Goal: Information Seeking & Learning: Learn about a topic

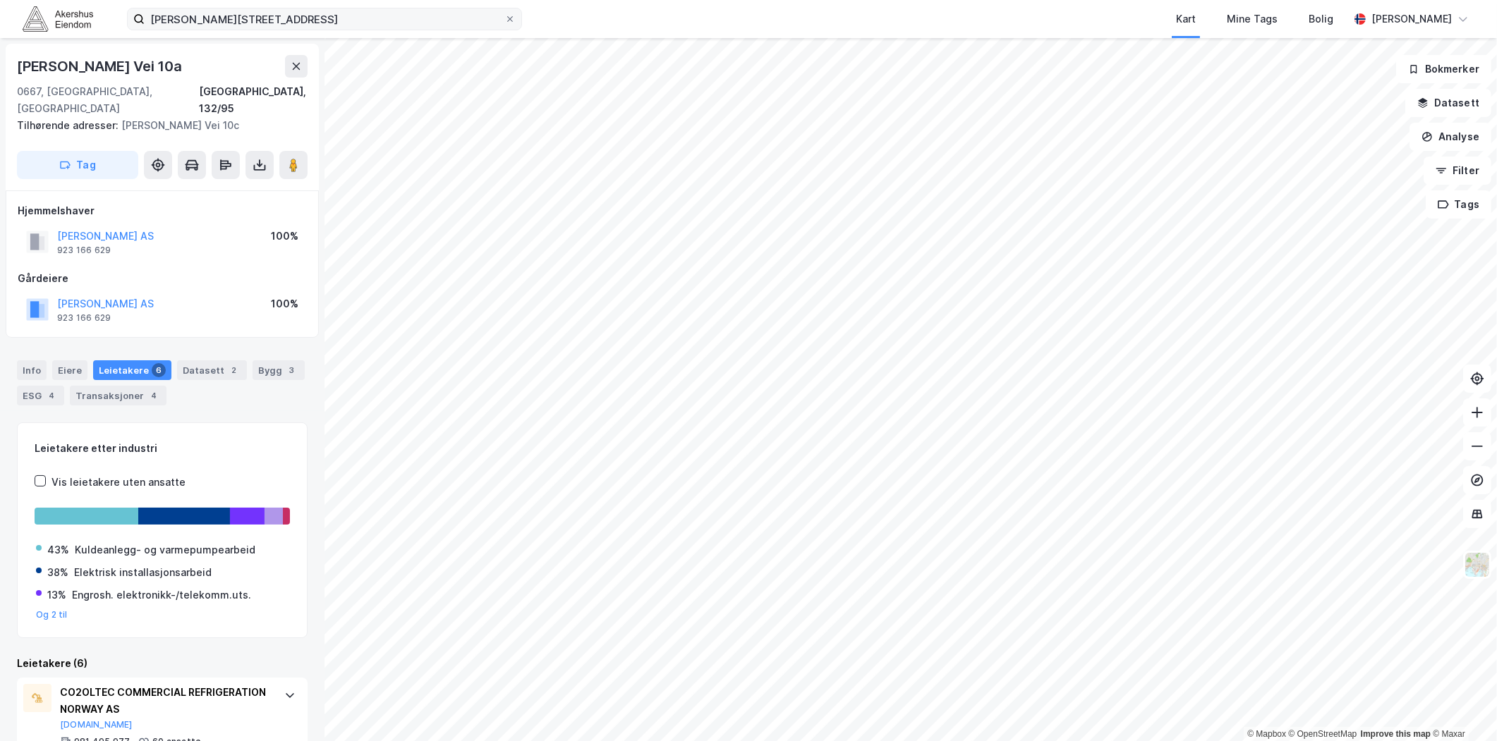
scroll to position [443, 0]
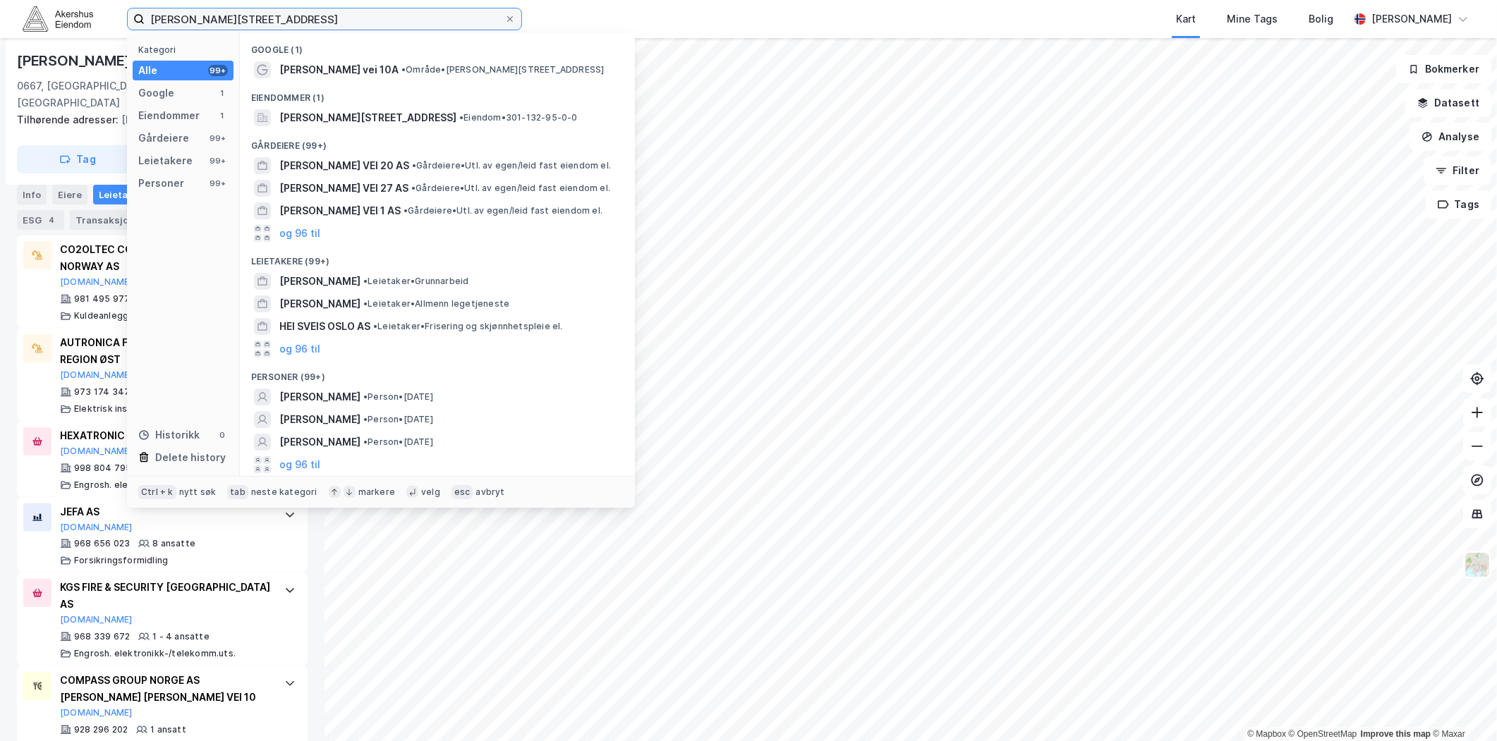
drag, startPoint x: 360, startPoint y: 19, endPoint x: -9, endPoint y: 20, distance: 368.9
click at [0, 20] on html "Nils Hansens vei 10A, 0667 Oslo Kategori Alle 99+ Google 1 Eiendommer 1 Gårdeie…" at bounding box center [748, 370] width 1497 height 741
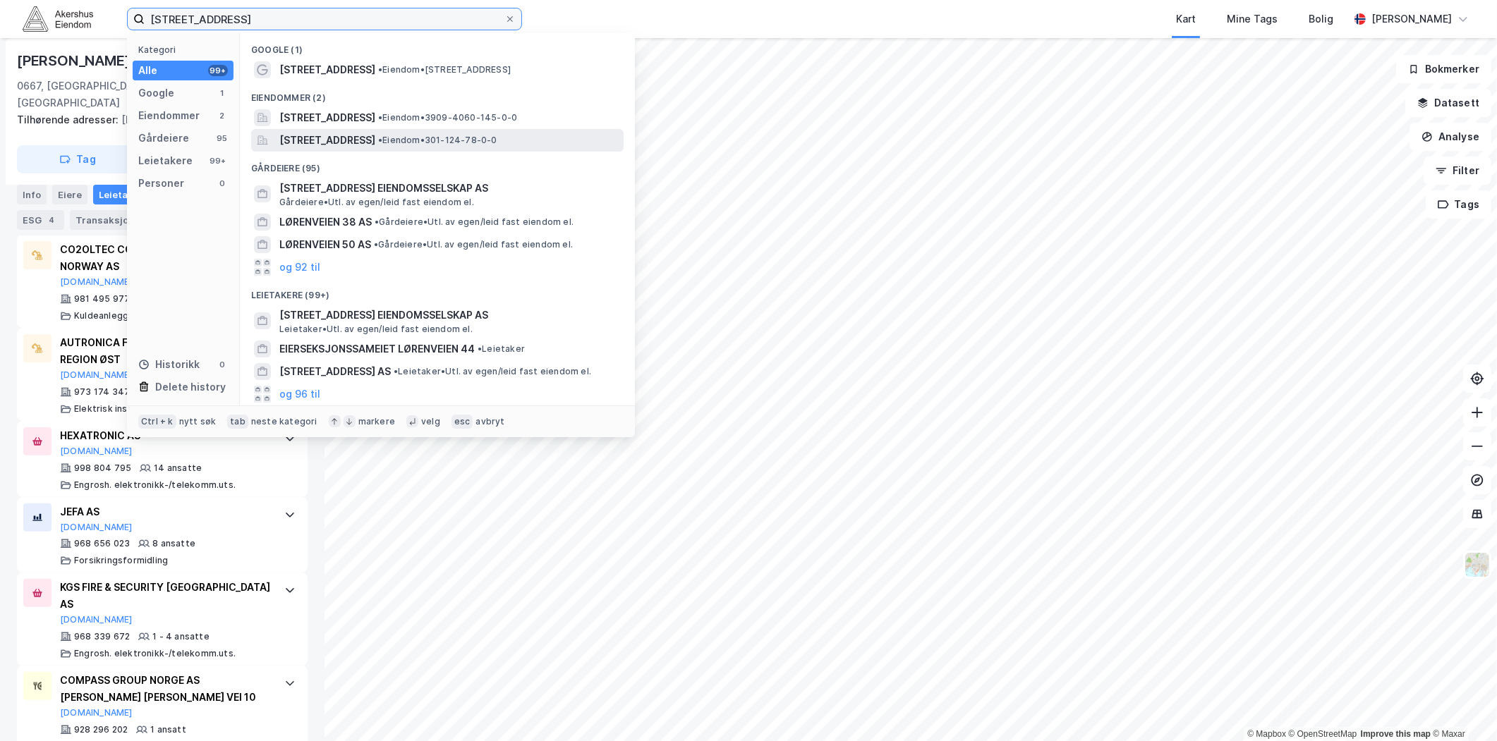
type input "lørenveien 68"
click at [353, 133] on span "[STREET_ADDRESS]" at bounding box center [327, 140] width 96 height 17
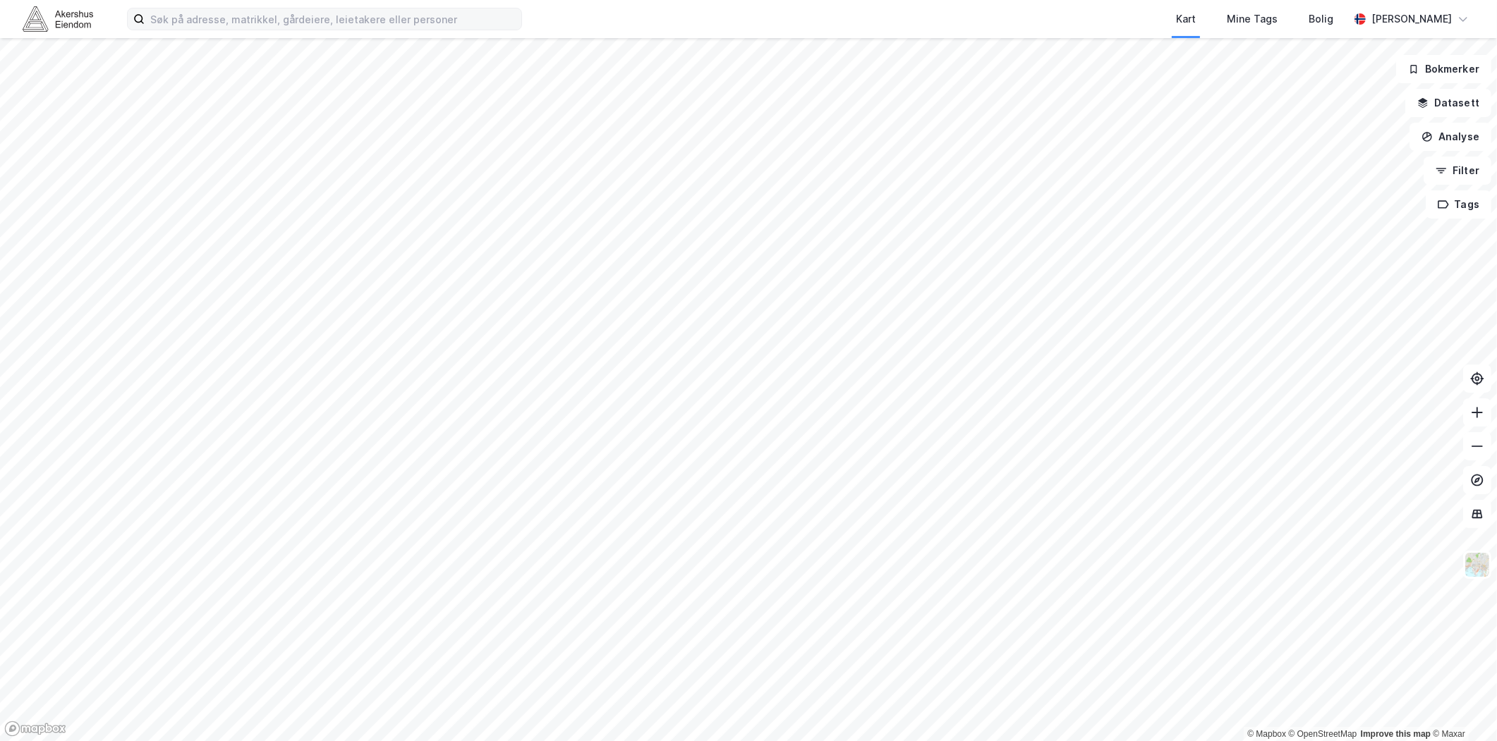
click at [180, 30] on div "Kart Mine Tags Bolig [PERSON_NAME]" at bounding box center [748, 19] width 1497 height 38
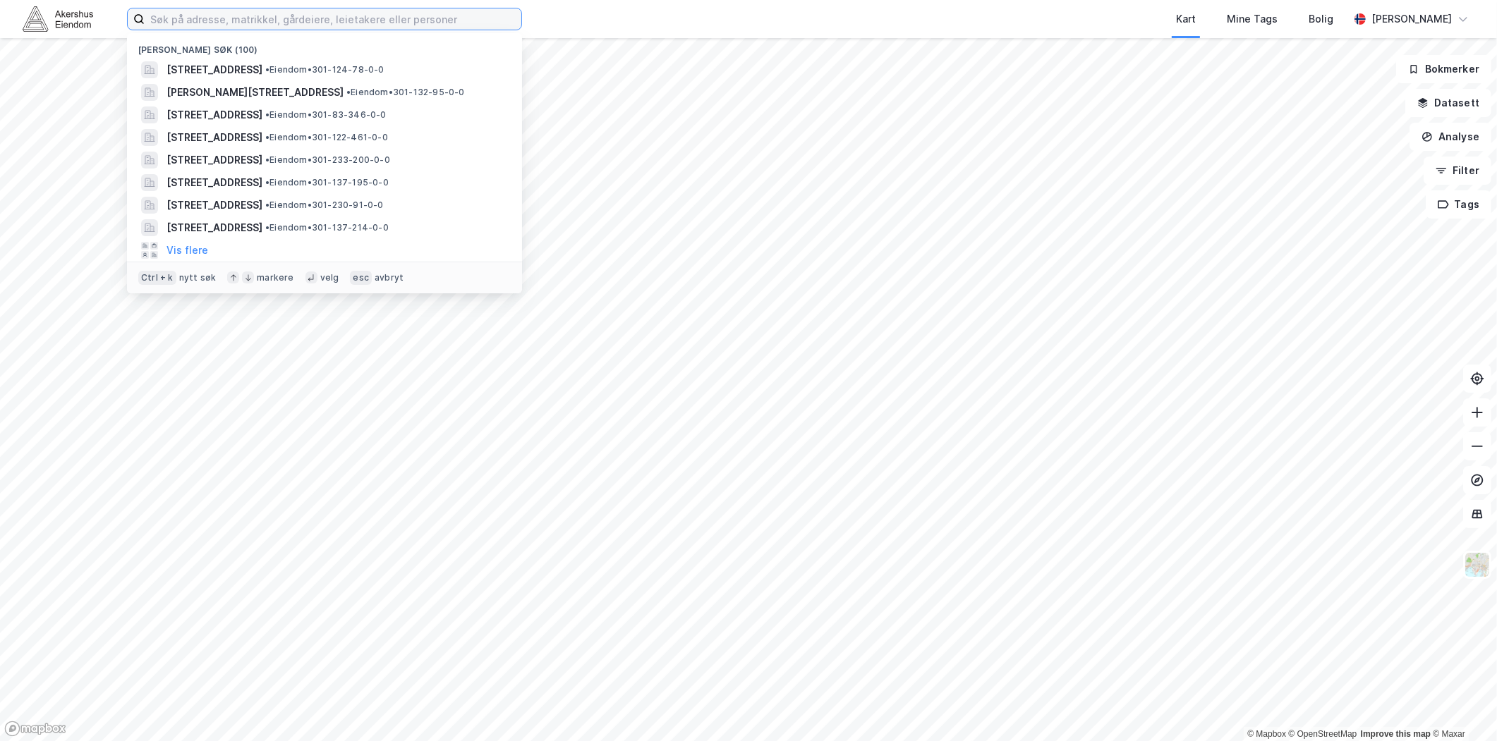
click at [181, 21] on input at bounding box center [333, 18] width 377 height 21
click at [244, 66] on span "[STREET_ADDRESS]" at bounding box center [214, 69] width 96 height 17
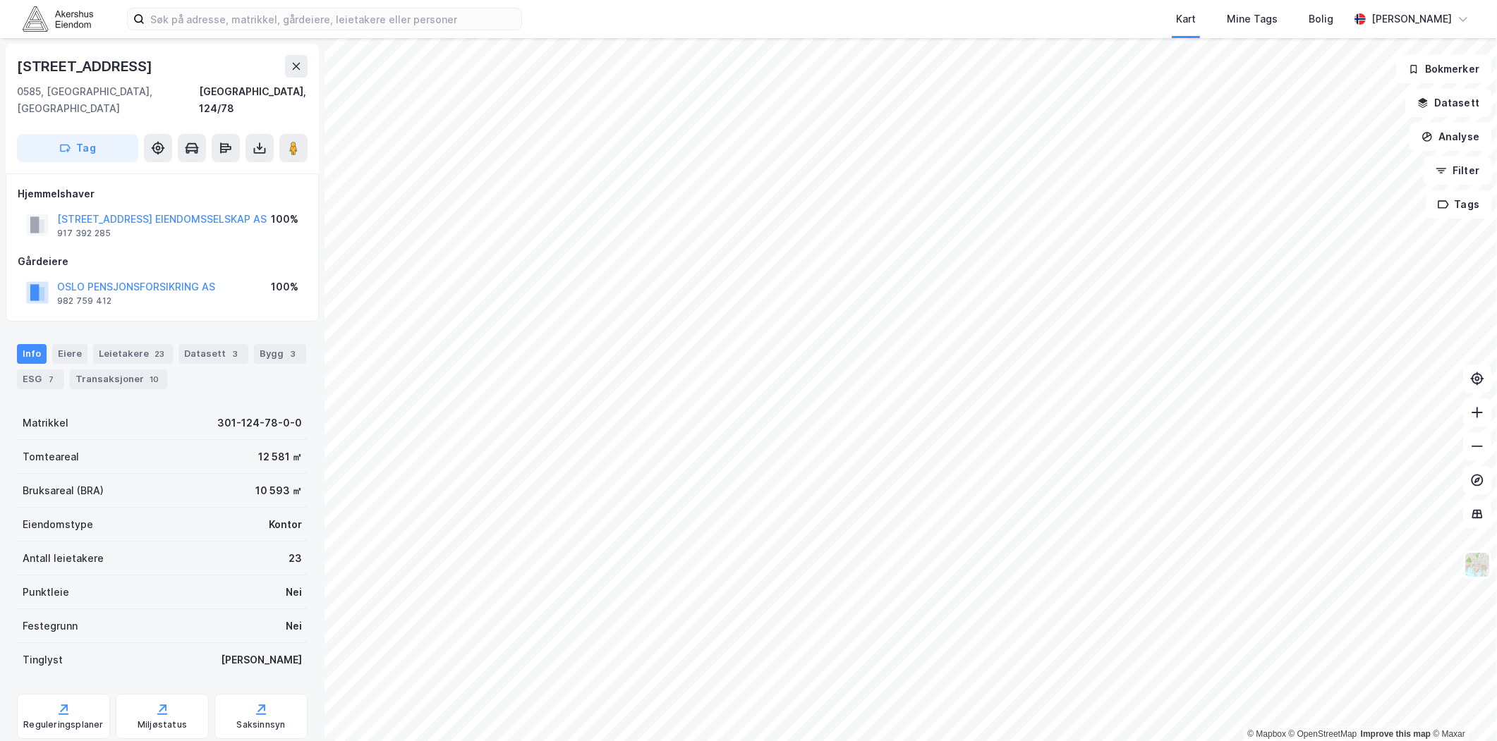
scroll to position [26, 0]
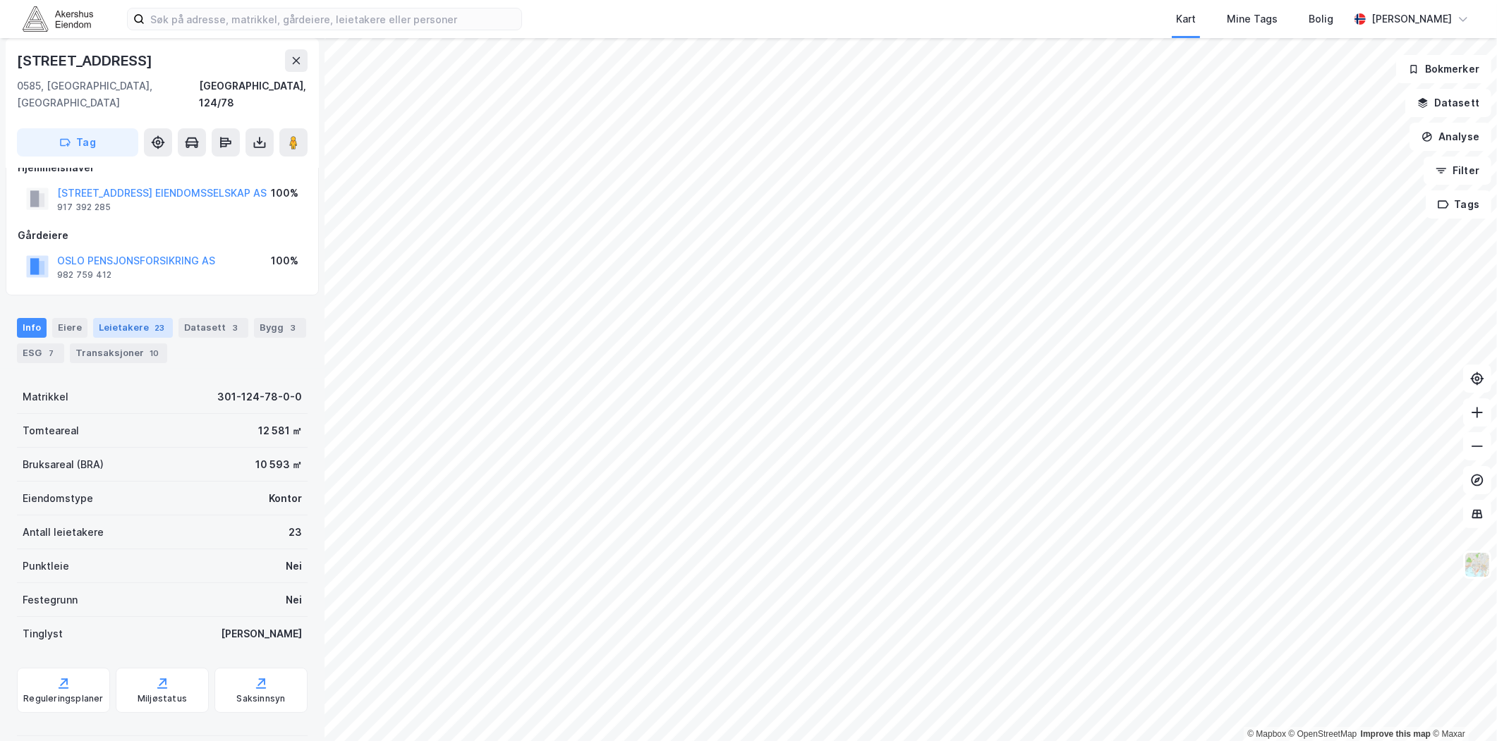
click at [121, 318] on div "Leietakere 23" at bounding box center [133, 328] width 80 height 20
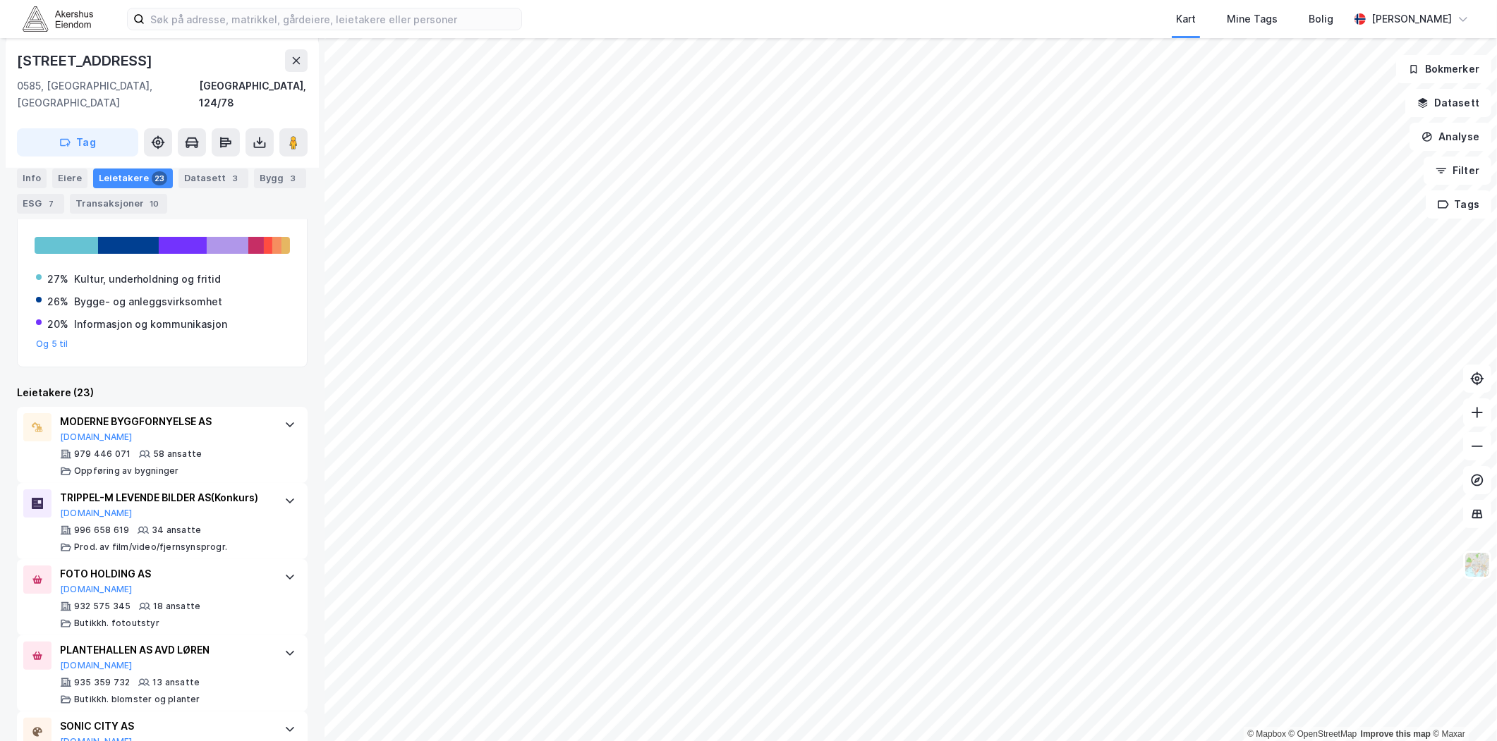
scroll to position [157, 0]
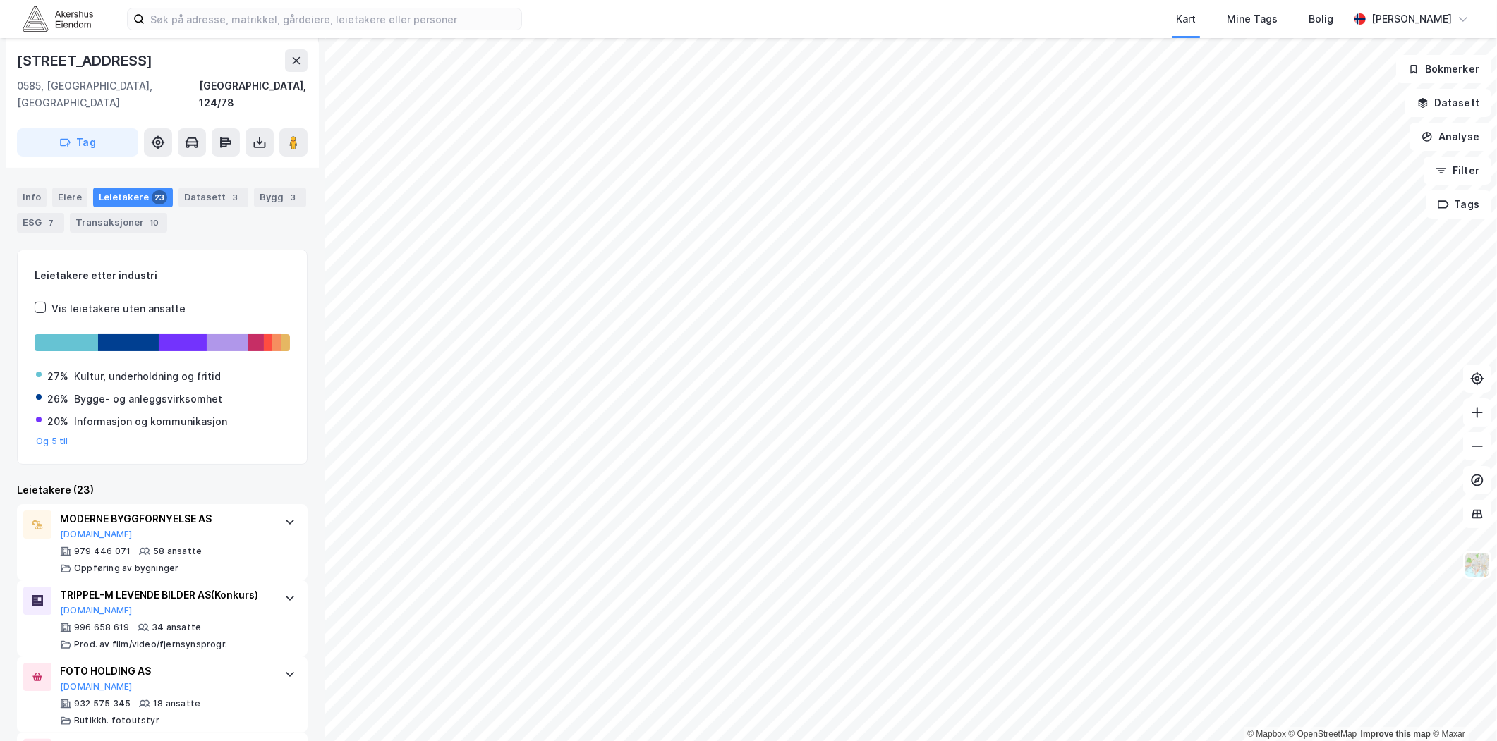
click at [437, 4] on div "Kart Mine Tags Bolig [PERSON_NAME]" at bounding box center [748, 19] width 1497 height 38
drag, startPoint x: 437, startPoint y: 4, endPoint x: 414, endPoint y: 18, distance: 26.9
click at [424, 12] on input at bounding box center [333, 18] width 377 height 21
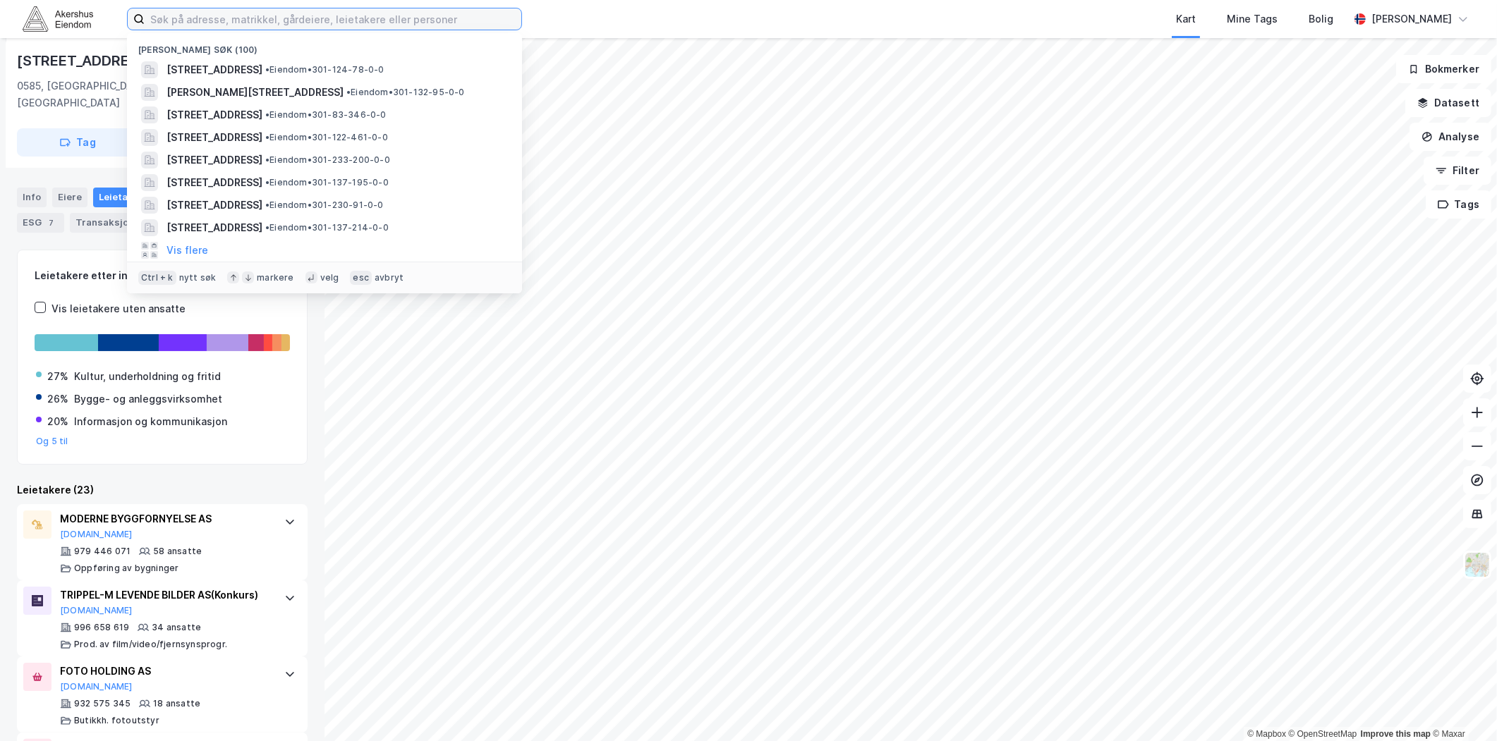
paste input "[STREET_ADDRESS]"
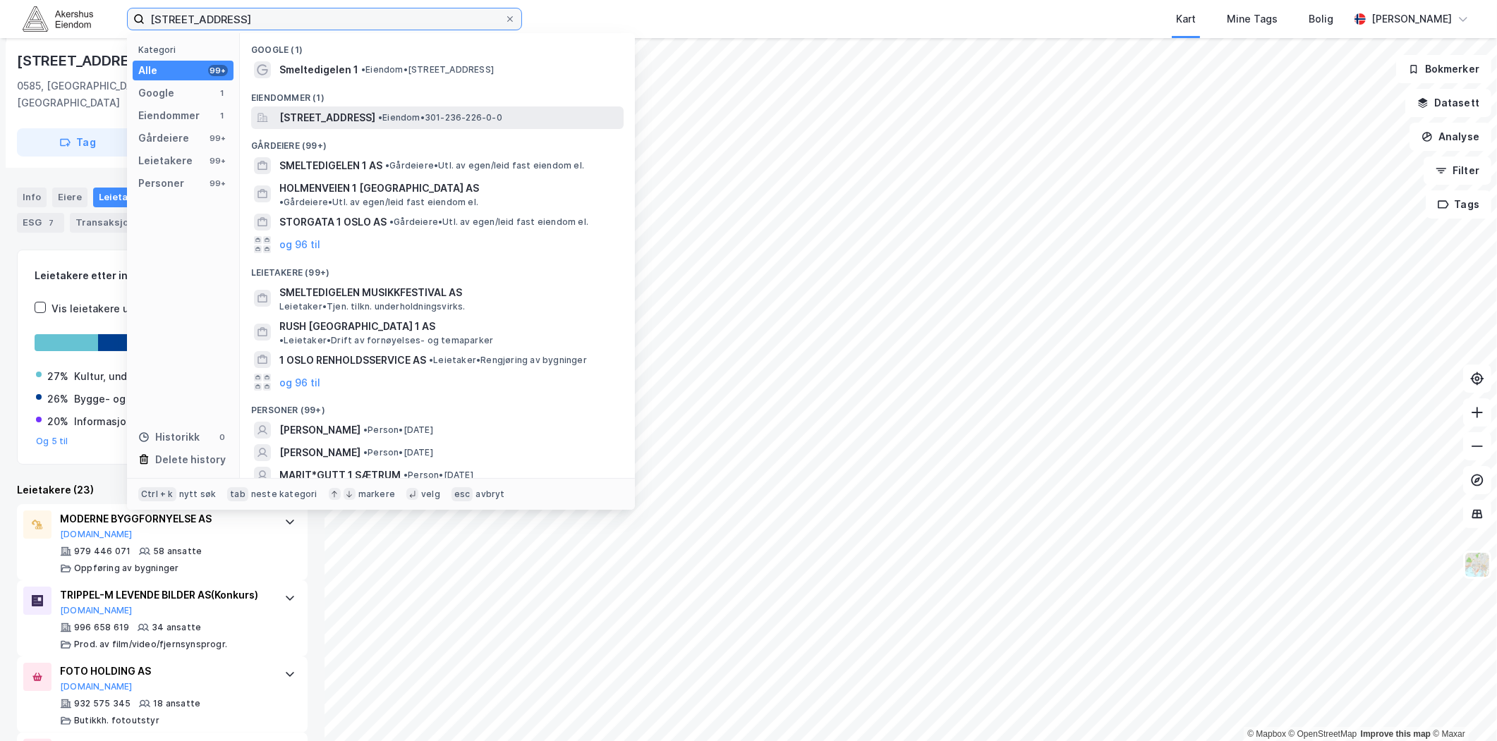
type input "[STREET_ADDRESS]"
click at [358, 116] on span "[STREET_ADDRESS]" at bounding box center [327, 117] width 96 height 17
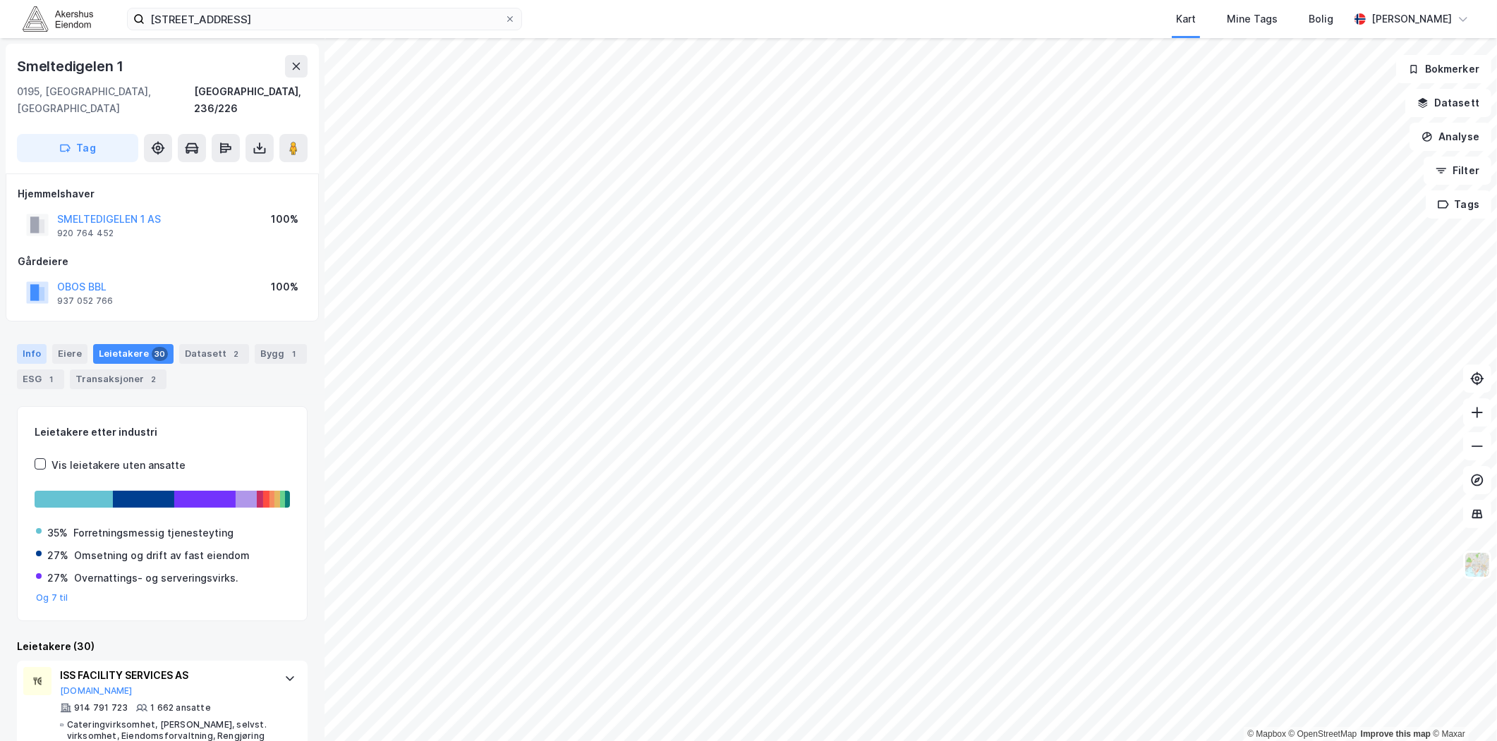
click at [37, 344] on div "Info" at bounding box center [32, 354] width 30 height 20
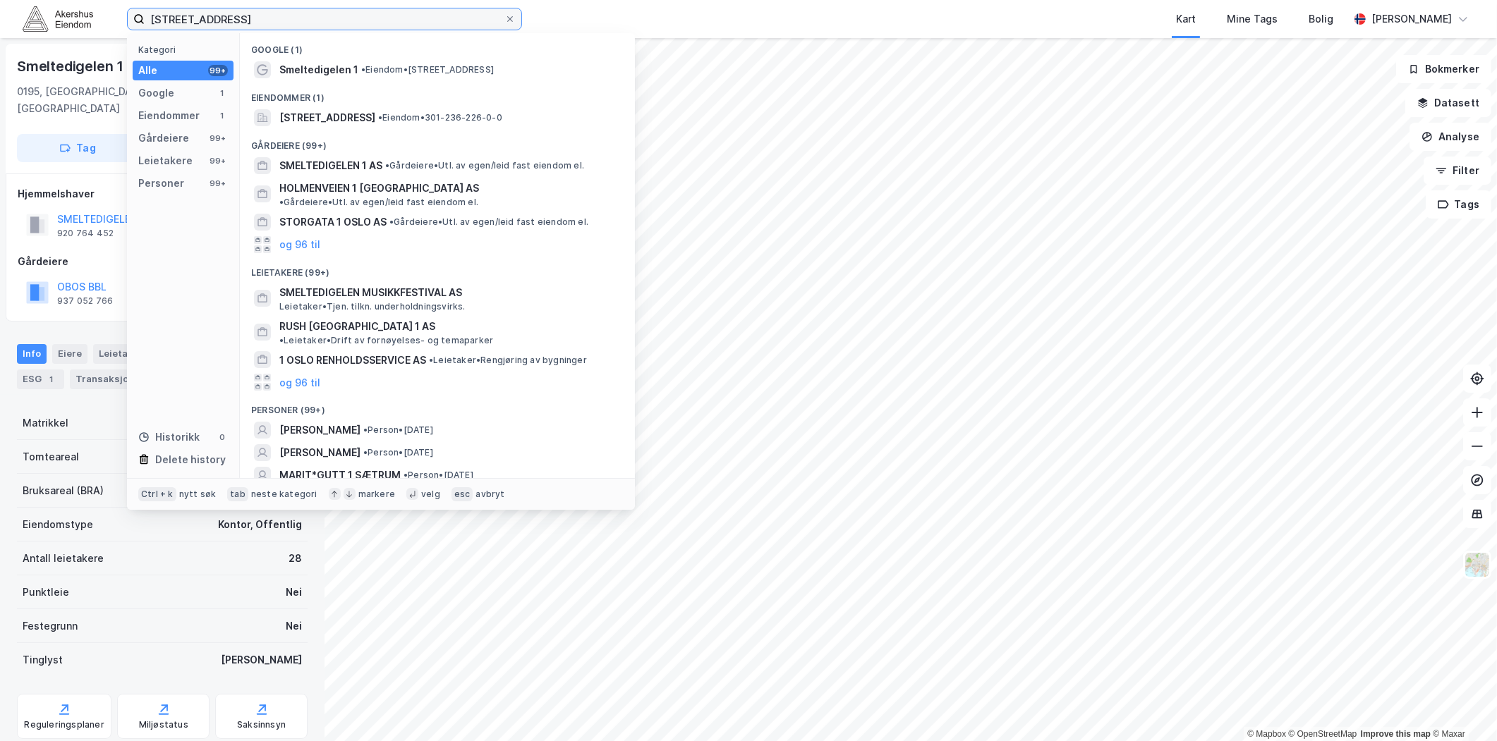
drag, startPoint x: 298, startPoint y: 20, endPoint x: 102, endPoint y: 36, distance: 196.8
click at [93, 28] on div "[STREET_ADDRESS] Kategori Alle 99+ Google 1 Eiendommer 1 Gårdeiere 99+ Leietake…" at bounding box center [748, 19] width 1497 height 38
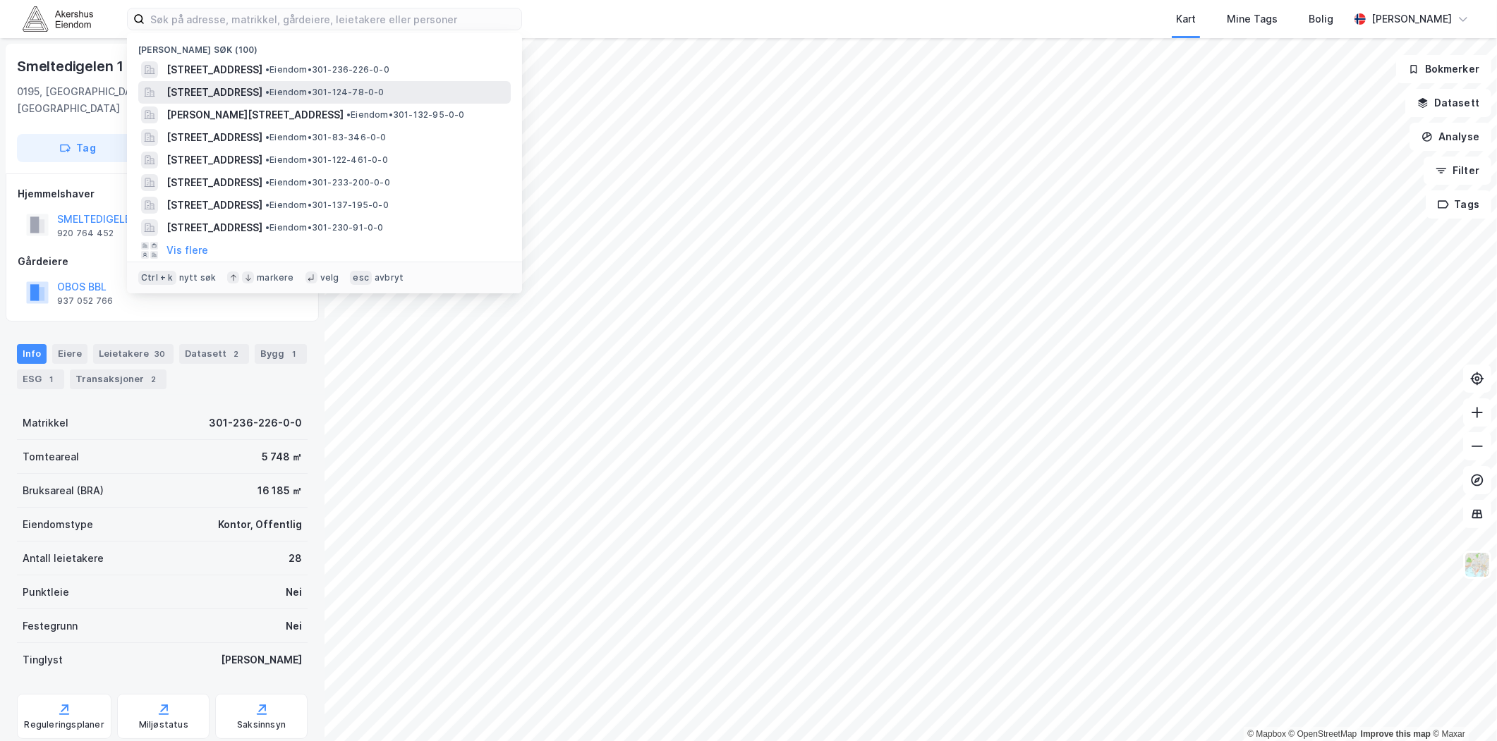
click at [269, 92] on span "•" at bounding box center [267, 92] width 4 height 11
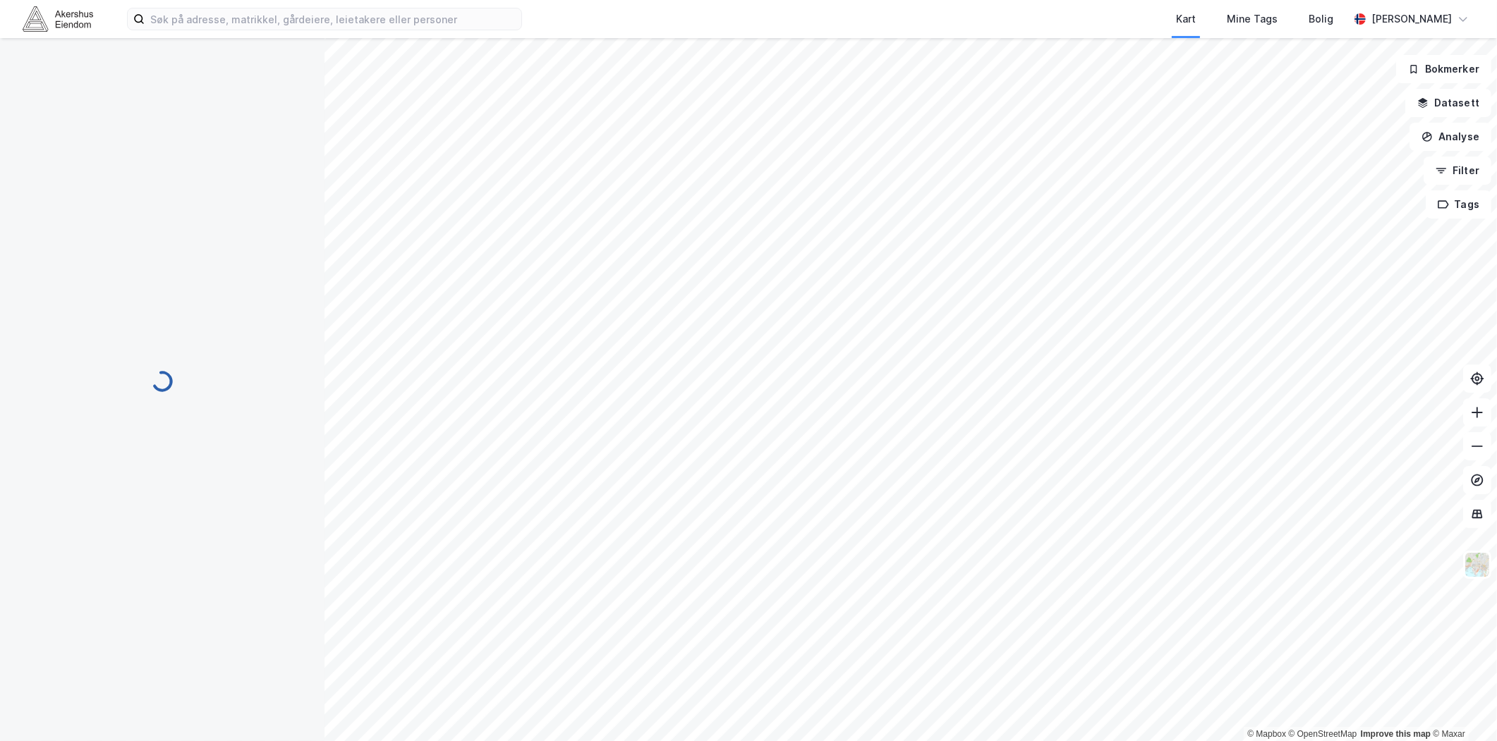
scroll to position [26, 0]
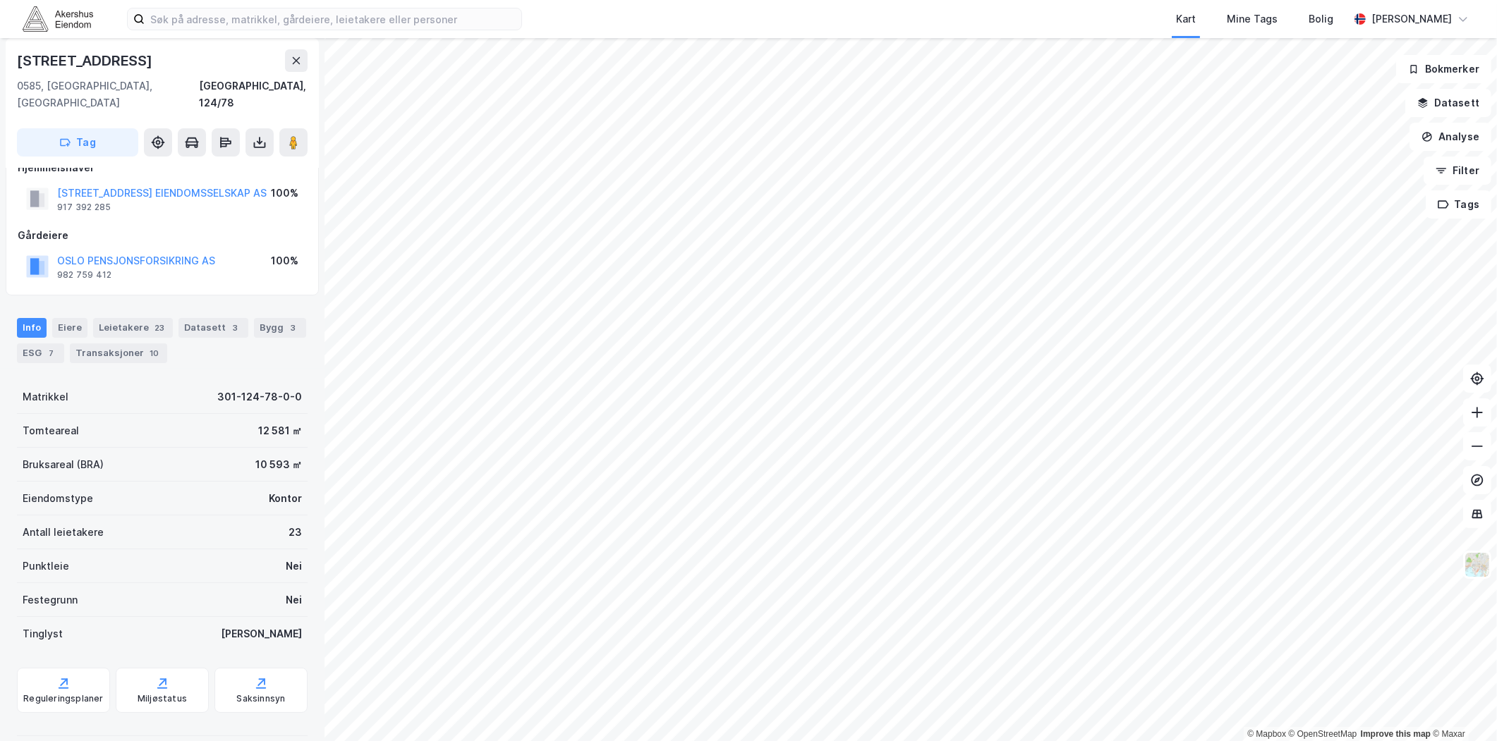
click at [126, 318] on div "Leietakere 23" at bounding box center [133, 328] width 80 height 20
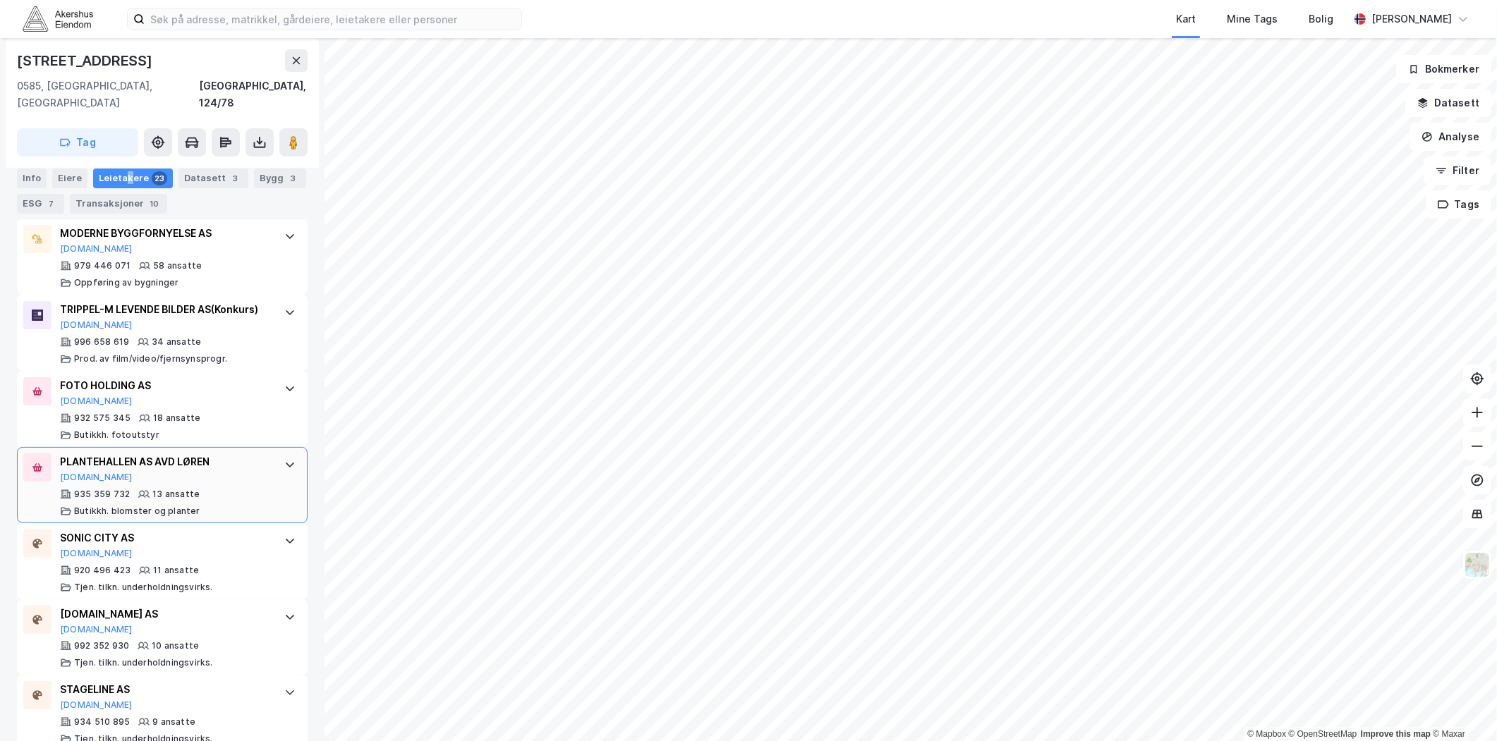
scroll to position [470, 0]
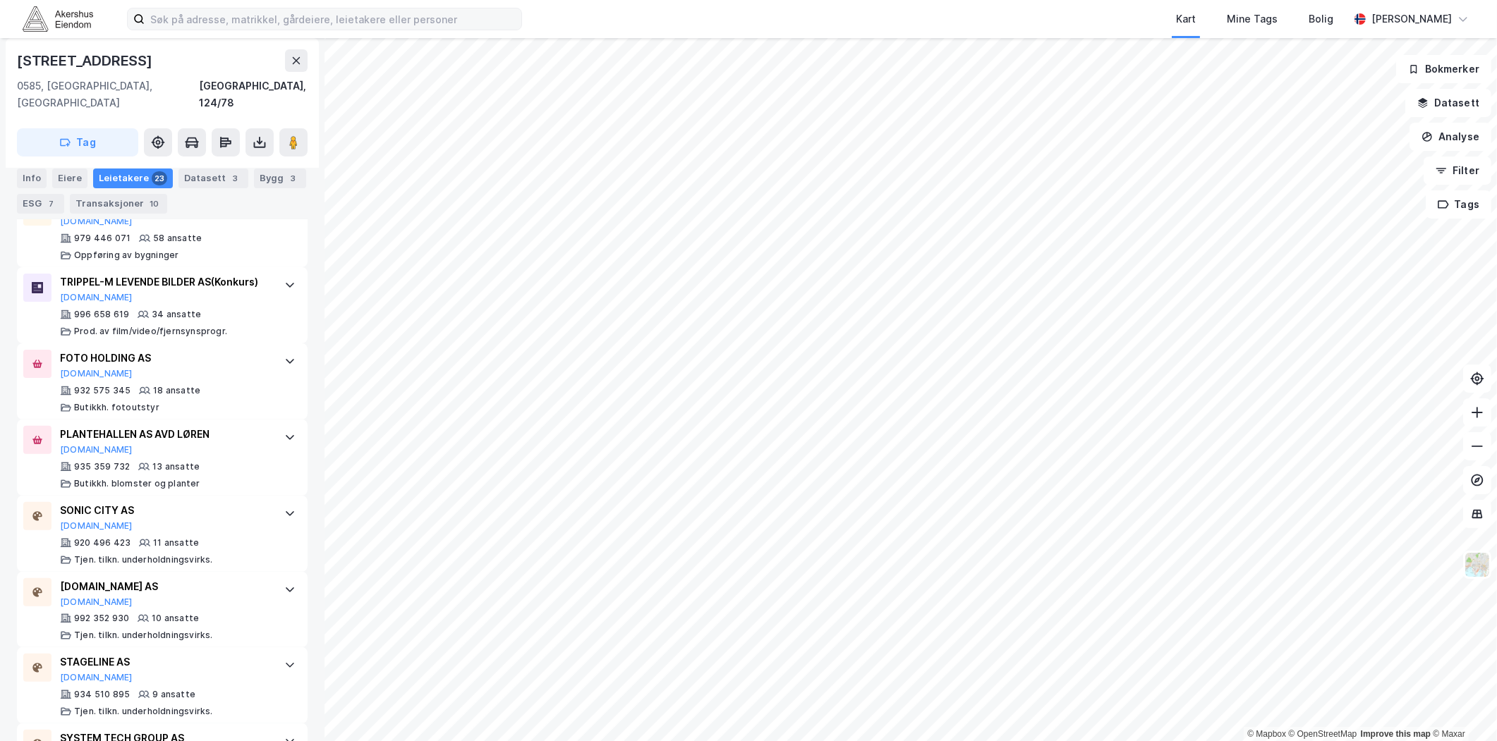
drag, startPoint x: 568, startPoint y: 8, endPoint x: 480, endPoint y: 25, distance: 89.7
click at [563, 11] on div "Kart Mine Tags Bolig [PERSON_NAME]" at bounding box center [748, 19] width 1497 height 38
click at [456, 25] on input at bounding box center [333, 18] width 377 height 21
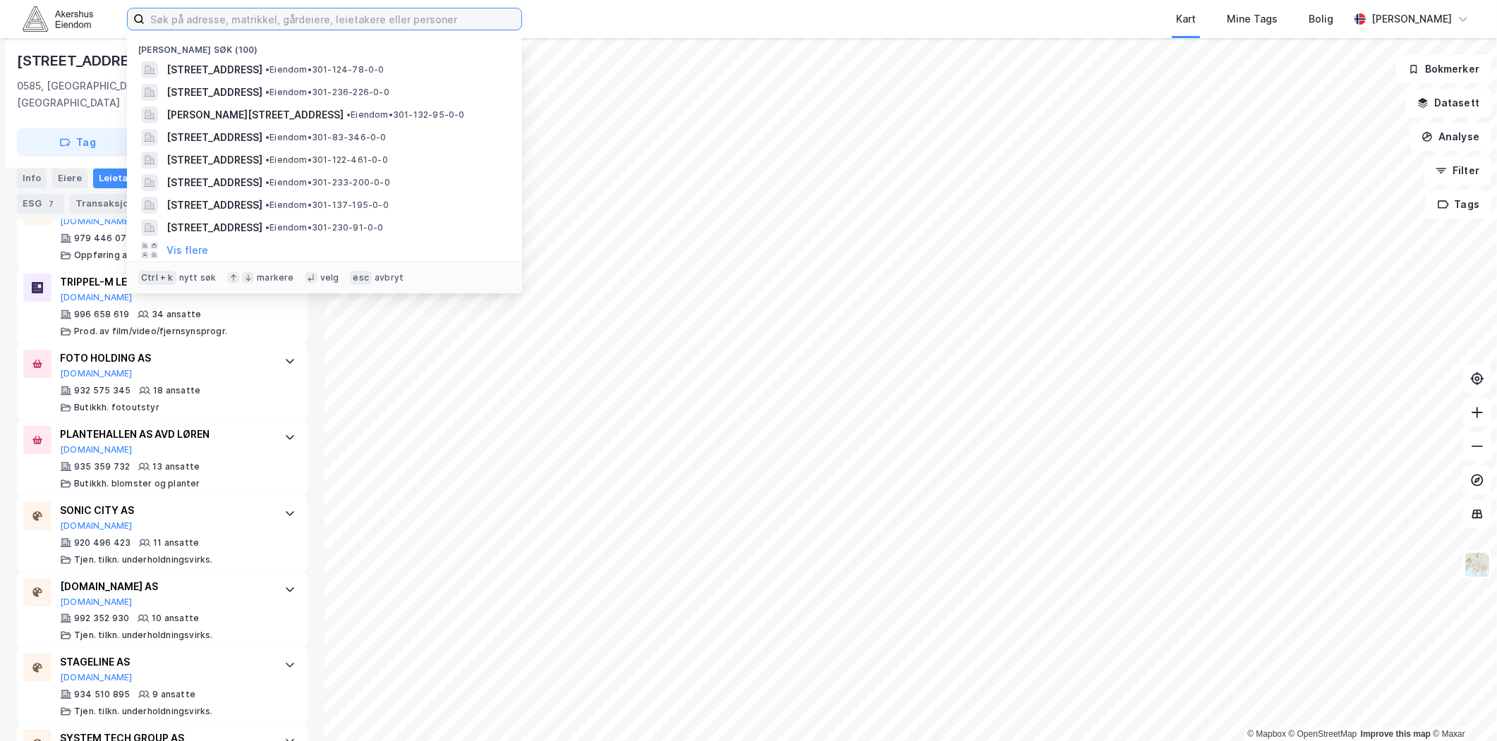
paste input "[GEOGRAPHIC_DATA] 6, 5224 Nesttun"
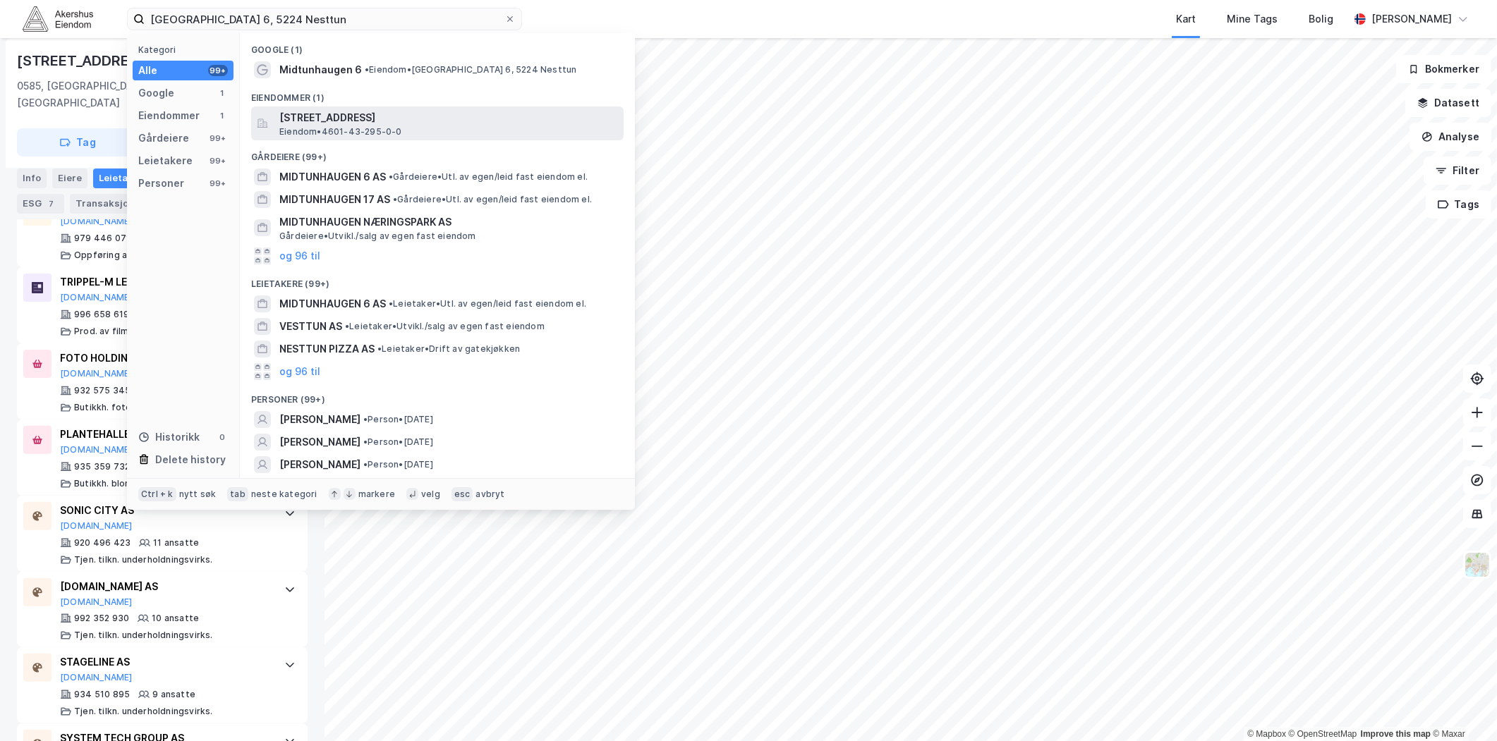
click at [360, 111] on span "[STREET_ADDRESS]" at bounding box center [448, 117] width 339 height 17
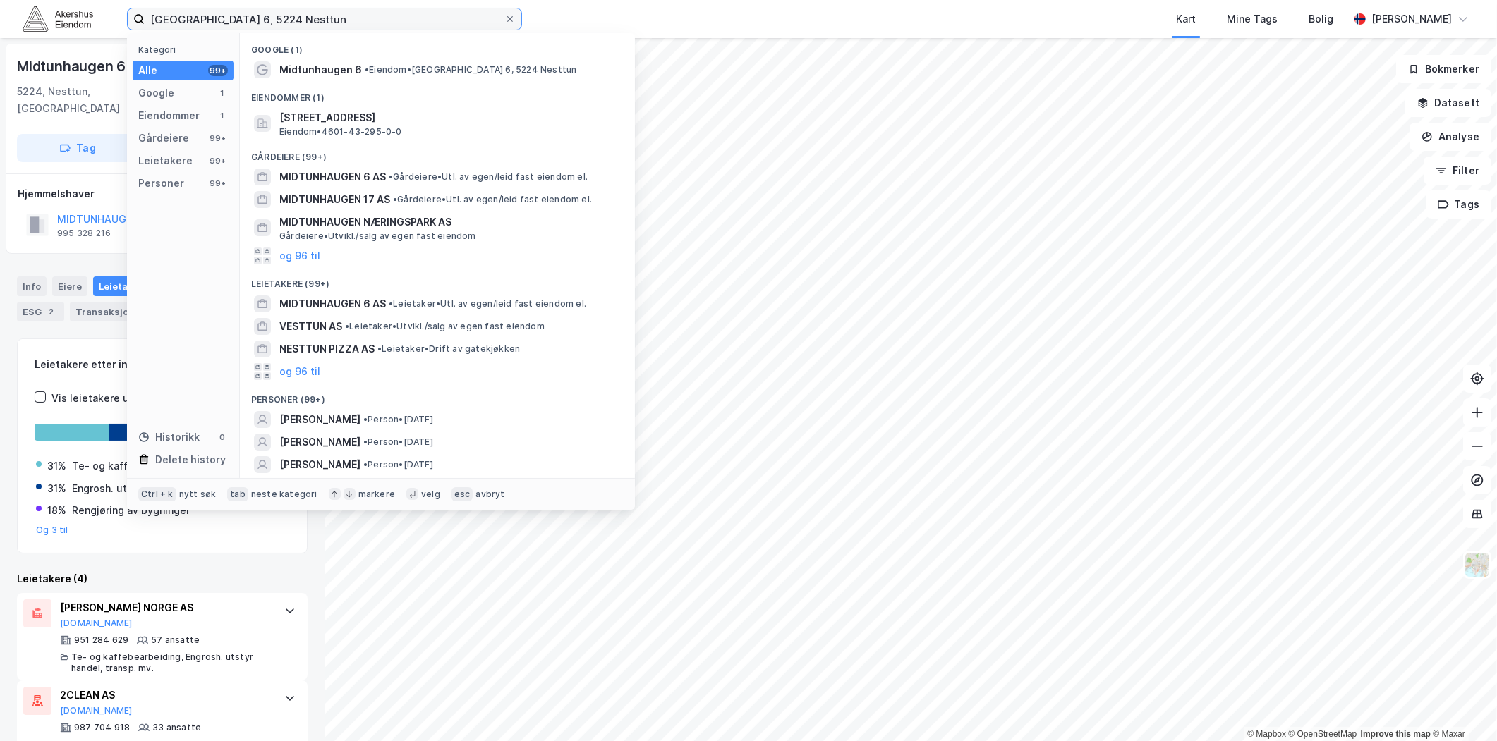
drag, startPoint x: 319, startPoint y: 24, endPoint x: 106, endPoint y: 46, distance: 214.2
click at [107, 46] on div "Midtunhaugen 6, 5224 Nesttun Kategori Alle 99+ Google 1 Eiendommer 1 Gårdeiere …" at bounding box center [748, 370] width 1497 height 741
paste input "[STREET_ADDRESS]"
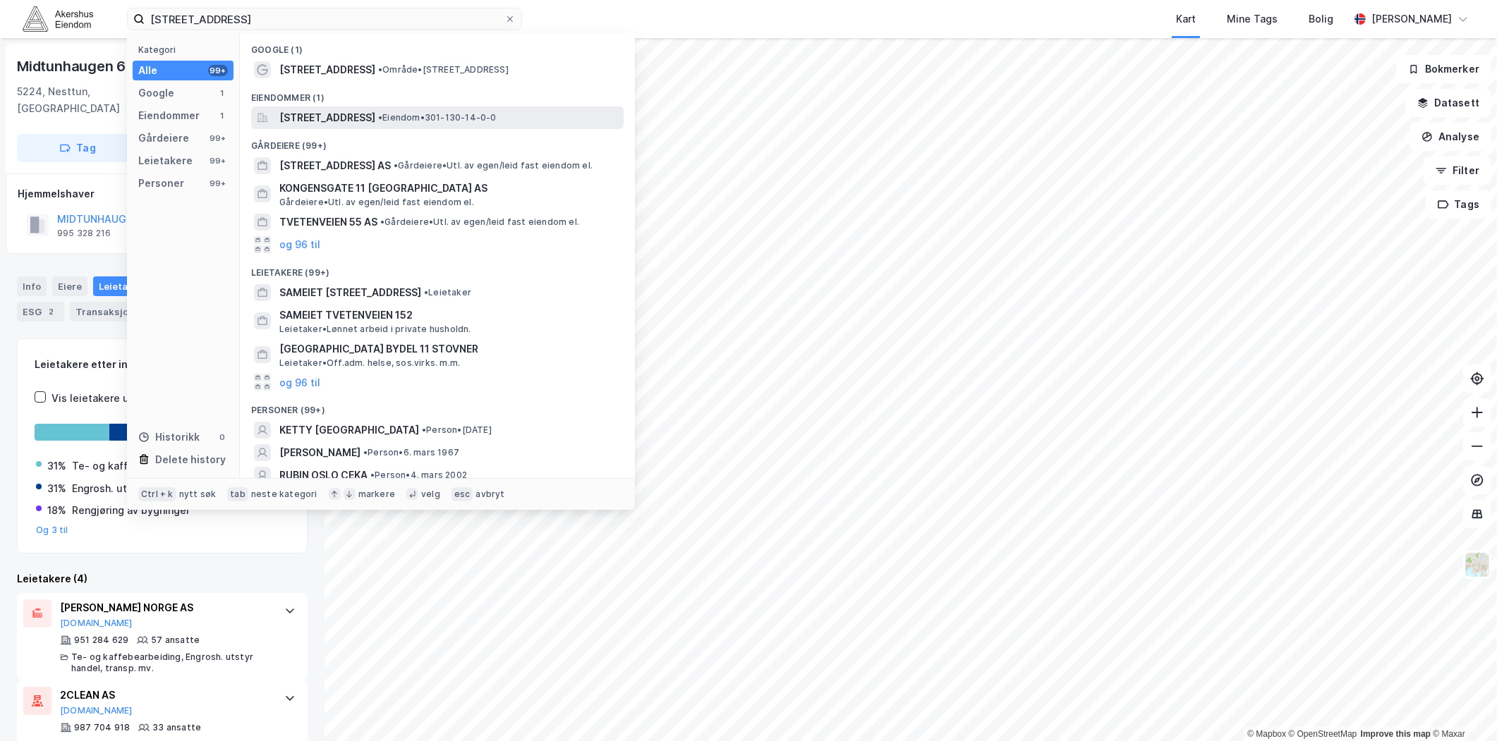
click at [310, 120] on span "[STREET_ADDRESS]" at bounding box center [327, 117] width 96 height 17
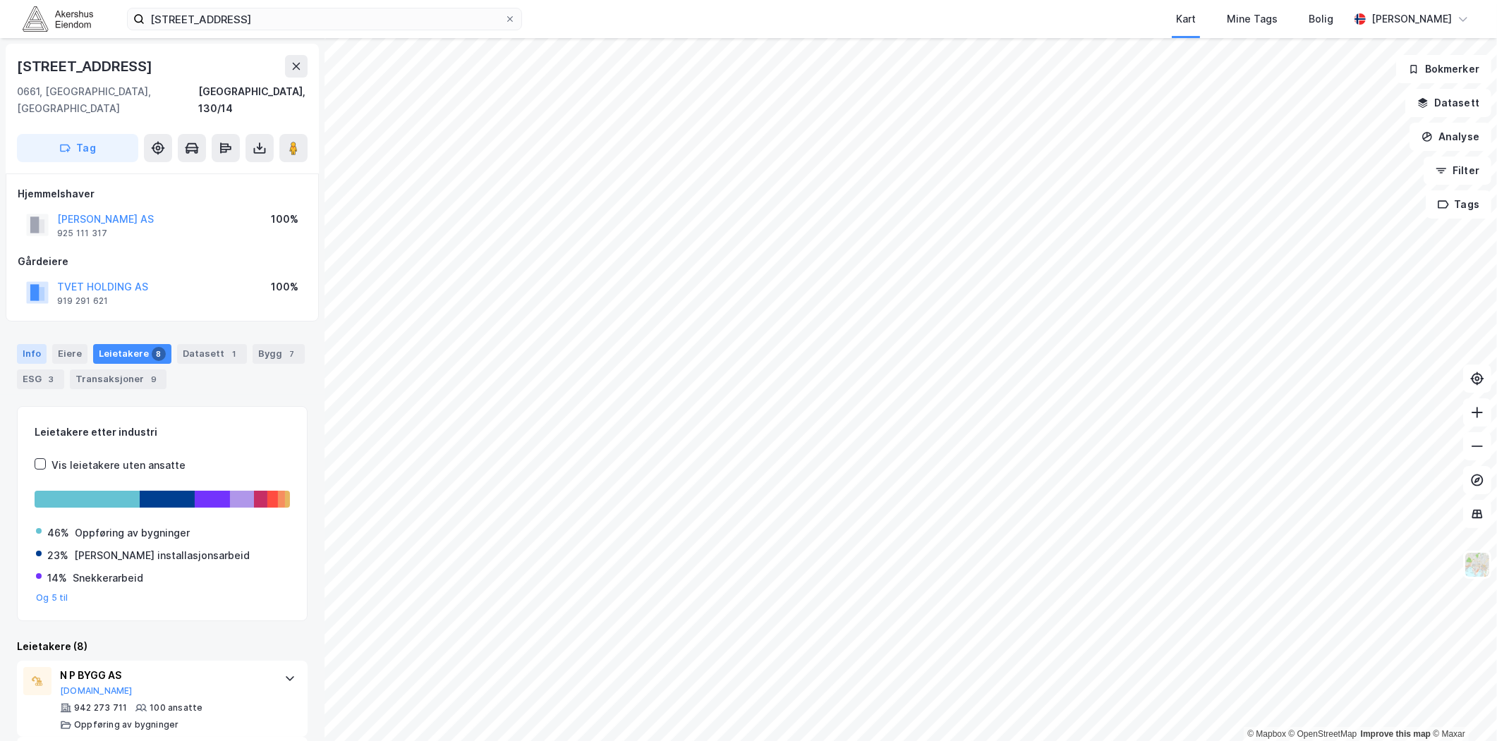
click at [25, 344] on div "Info" at bounding box center [32, 354] width 30 height 20
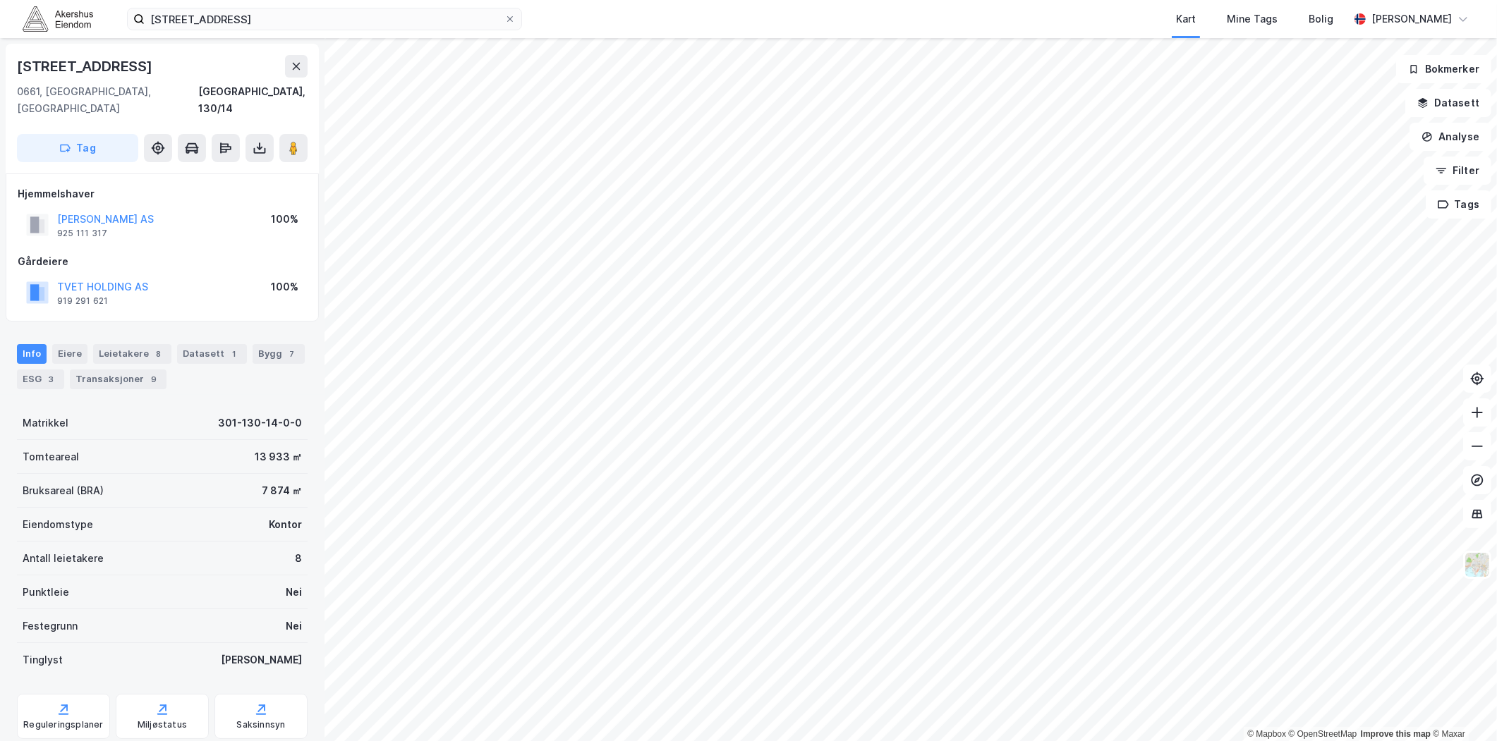
click at [238, 344] on div "Info [PERSON_NAME] 8 Datasett 1 Bygg 7 ESG 3 Transaksjoner 9" at bounding box center [162, 366] width 291 height 45
click at [253, 344] on div "Bygg 7" at bounding box center [279, 354] width 52 height 20
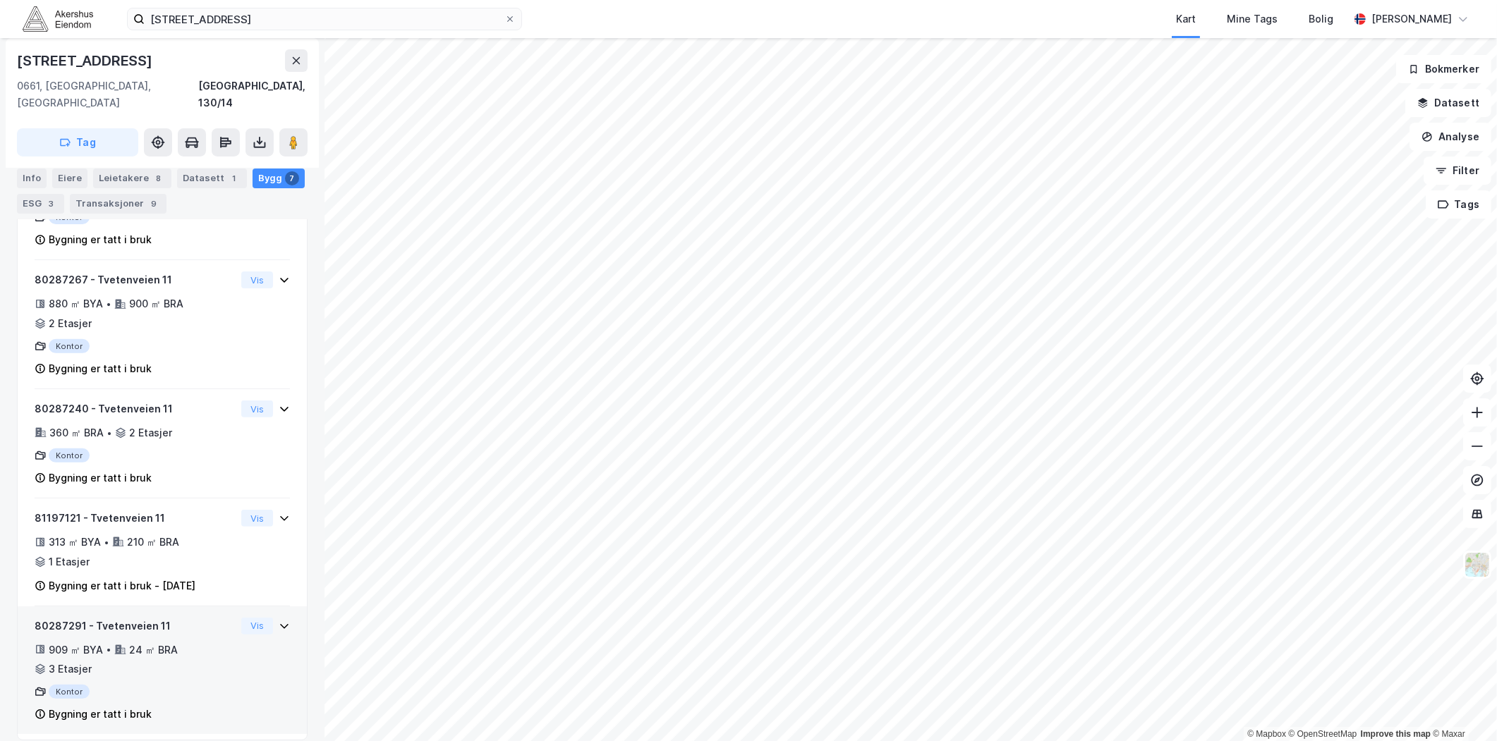
scroll to position [110, 0]
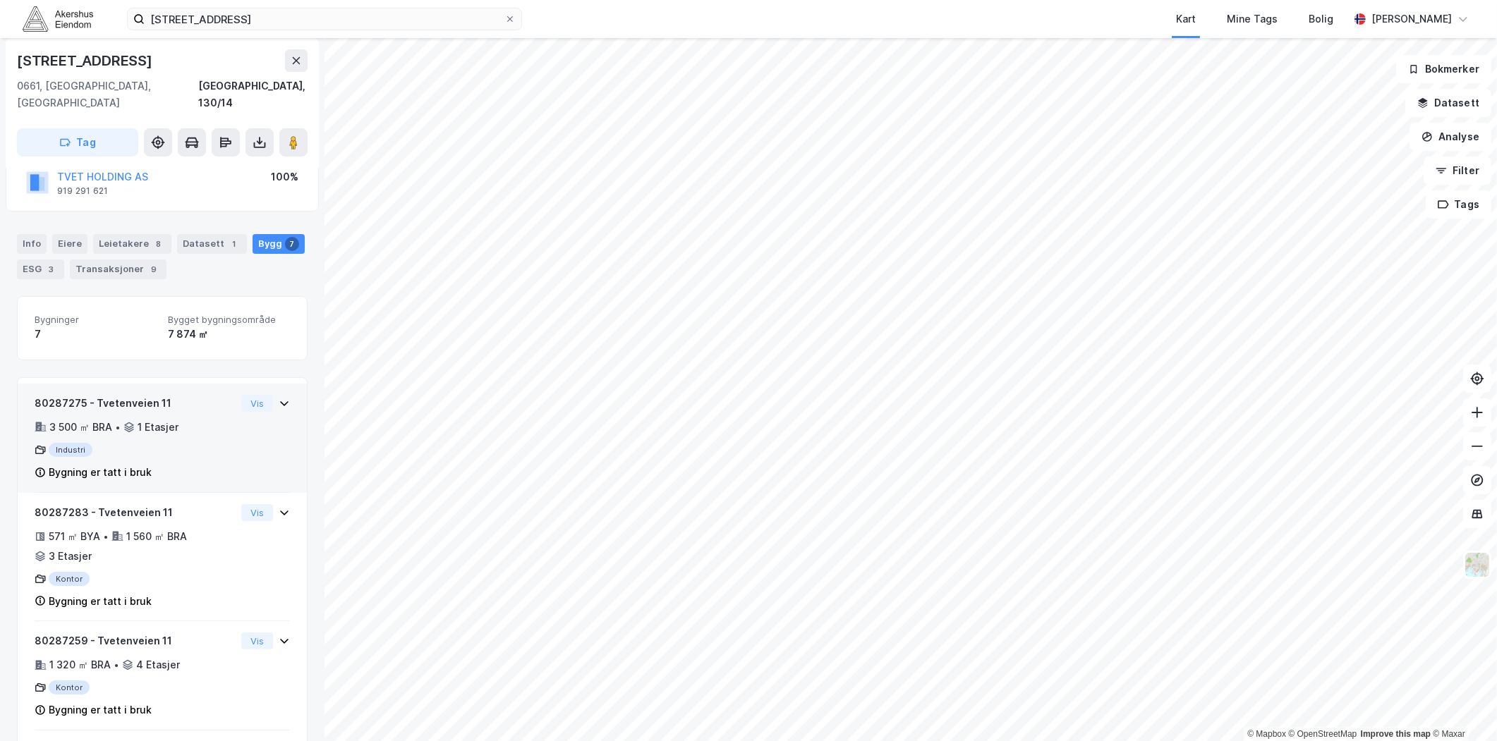
click at [189, 443] on div "Industri" at bounding box center [135, 450] width 201 height 14
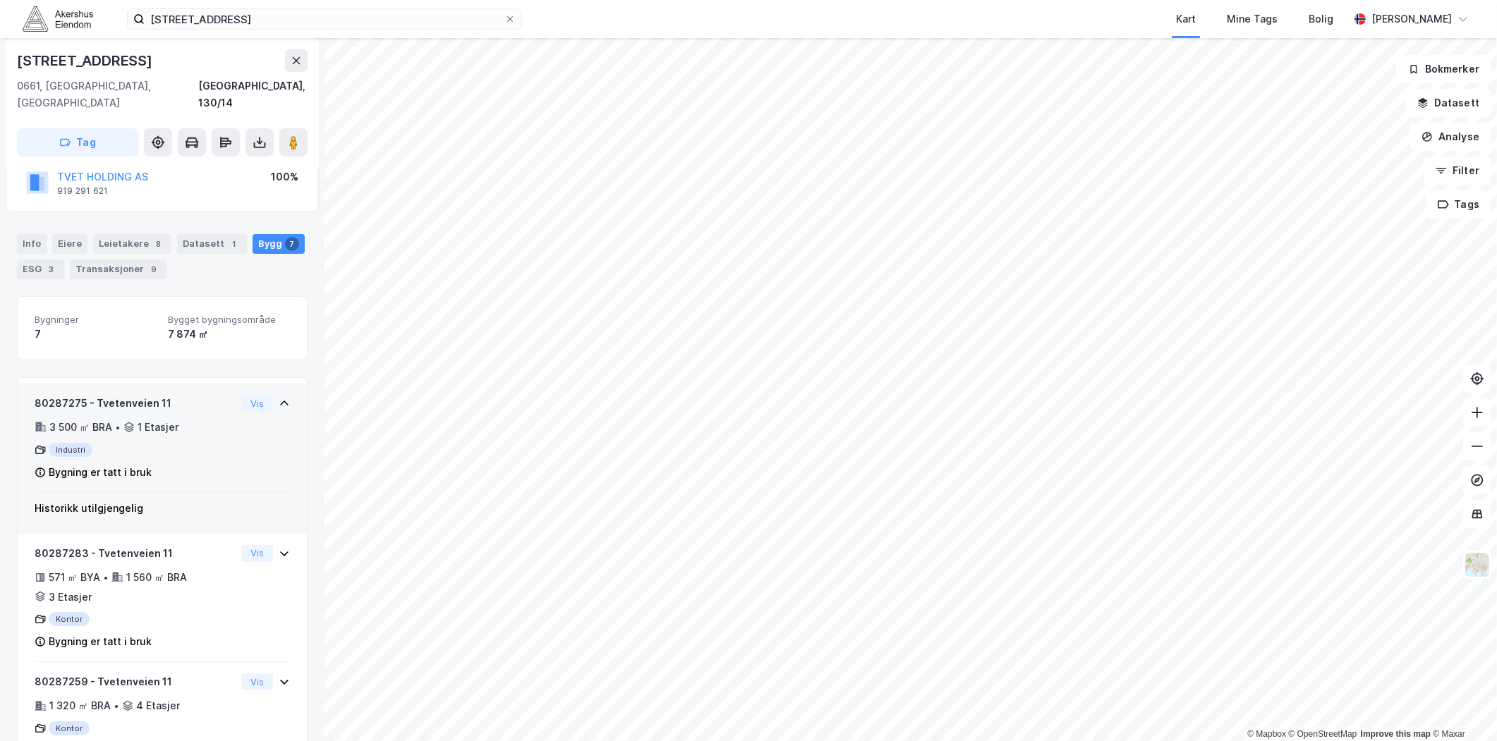
click at [238, 427] on div "80287275 - Tvetenveien 11 3 500 ㎡ BRA • 1 Etasjer Industri Bygning er tatt i br…" at bounding box center [162, 444] width 255 height 98
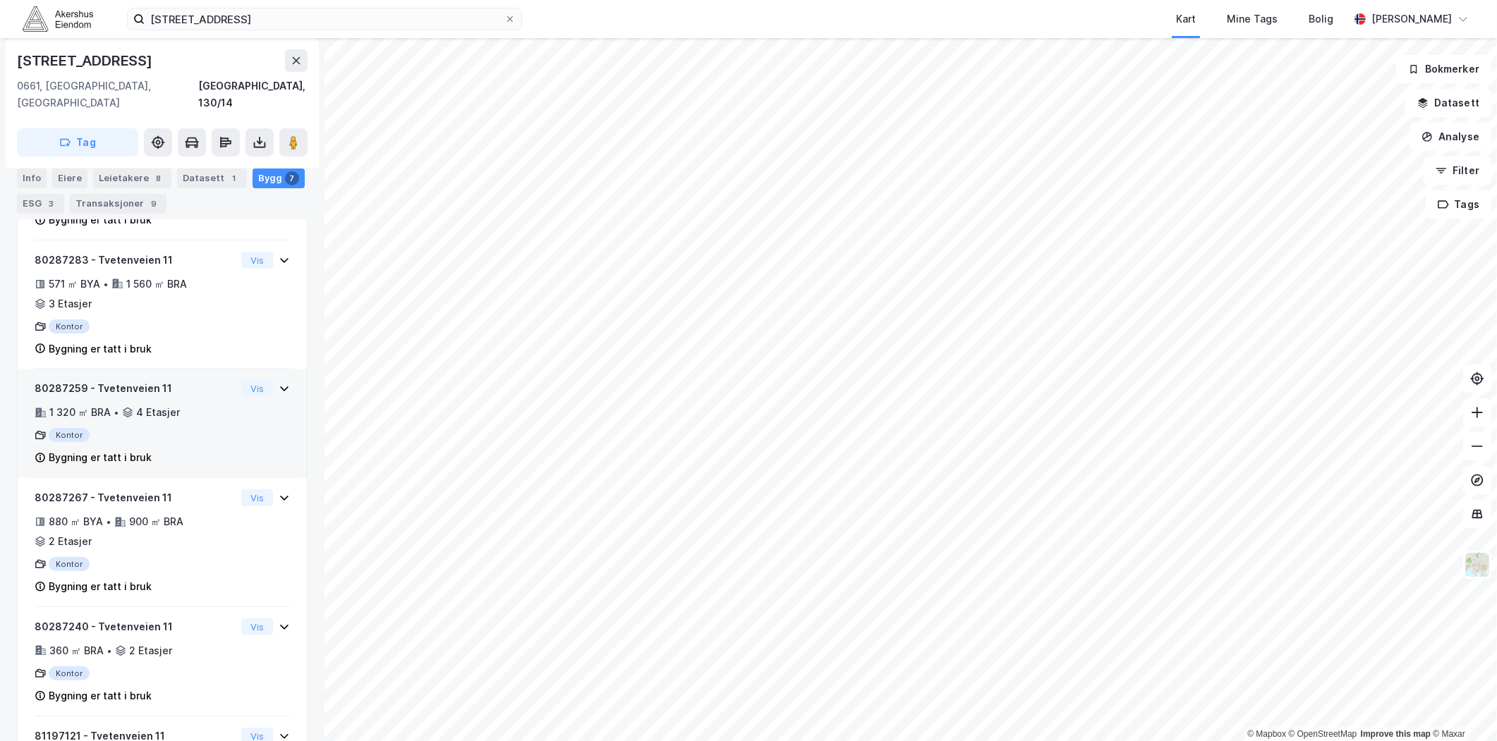
scroll to position [346, 0]
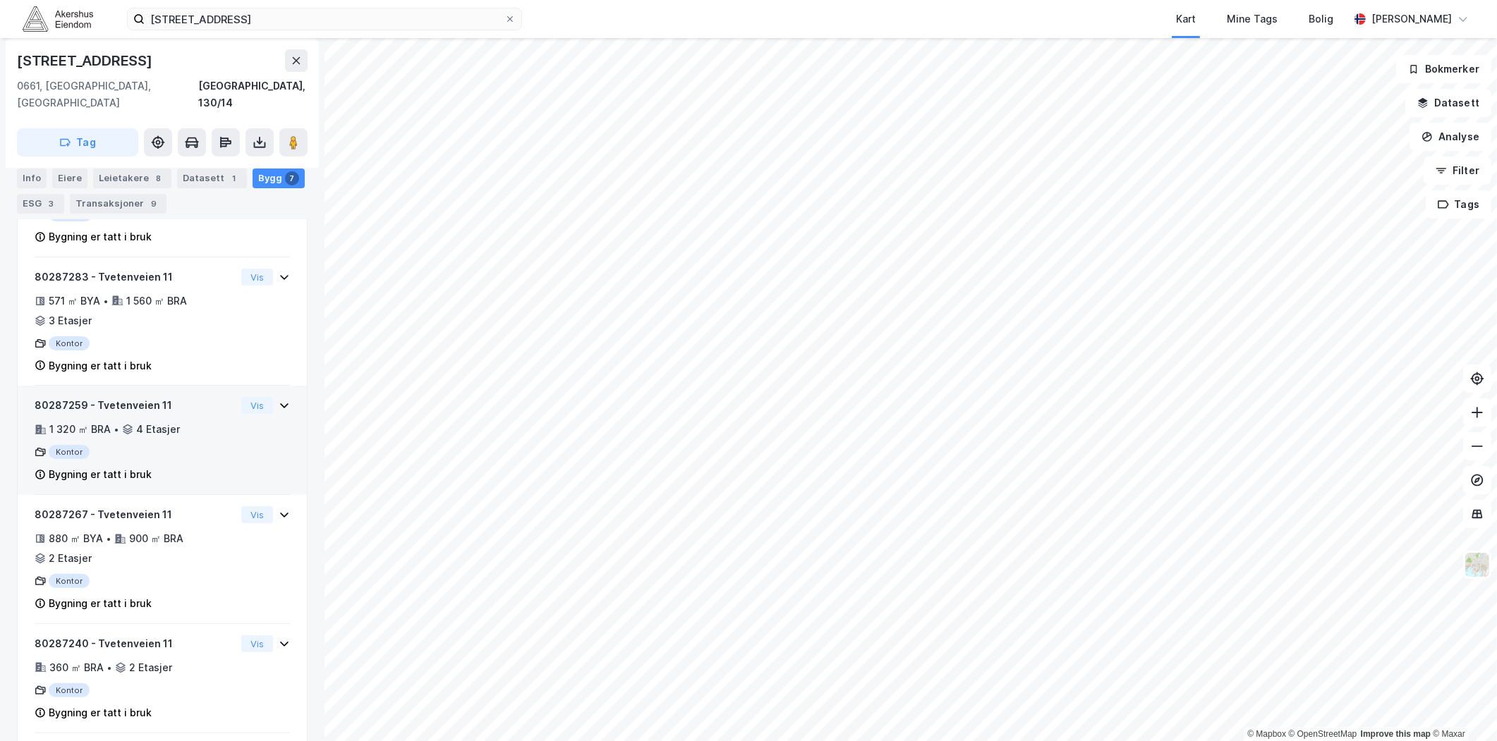
click at [185, 445] on div "Kontor" at bounding box center [135, 452] width 201 height 14
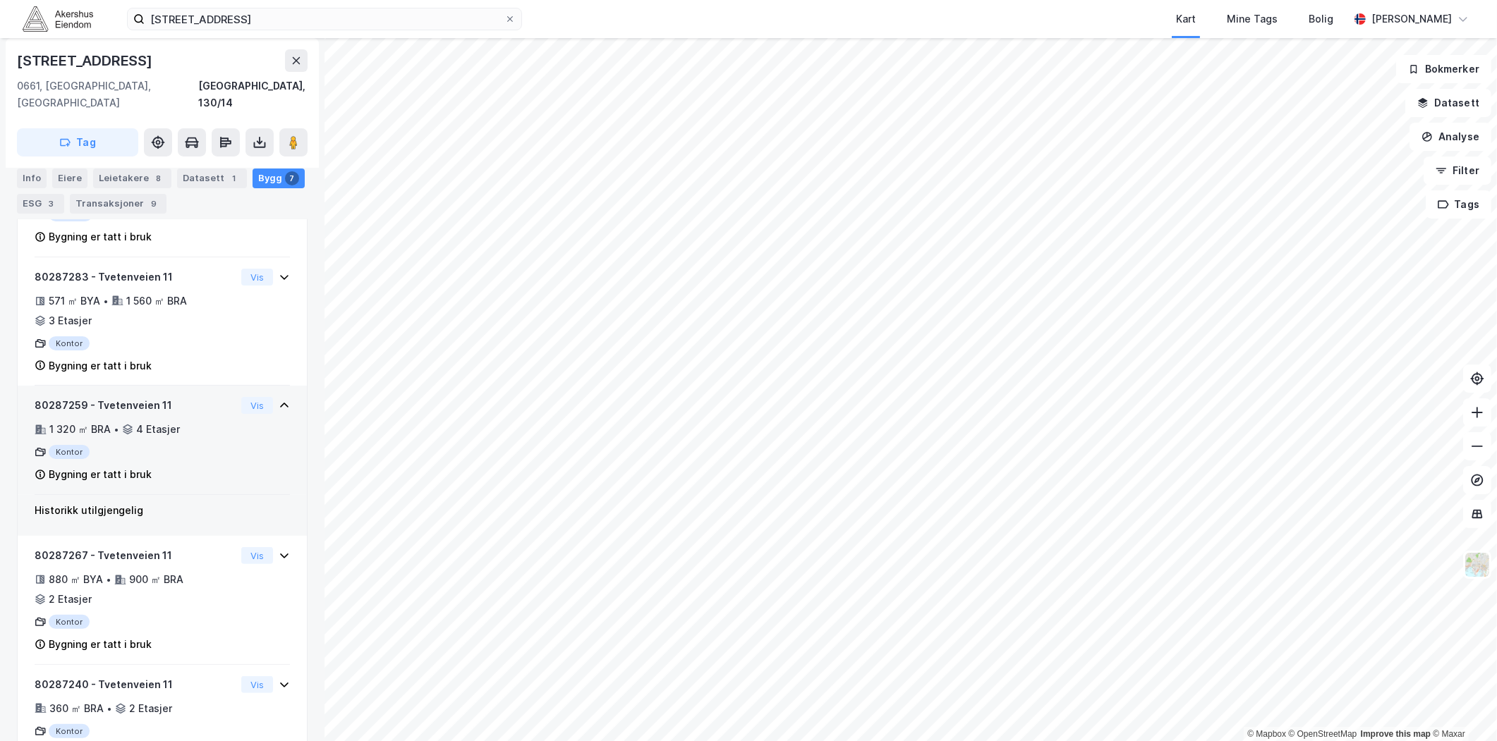
click at [180, 445] on div "Kontor" at bounding box center [135, 452] width 201 height 14
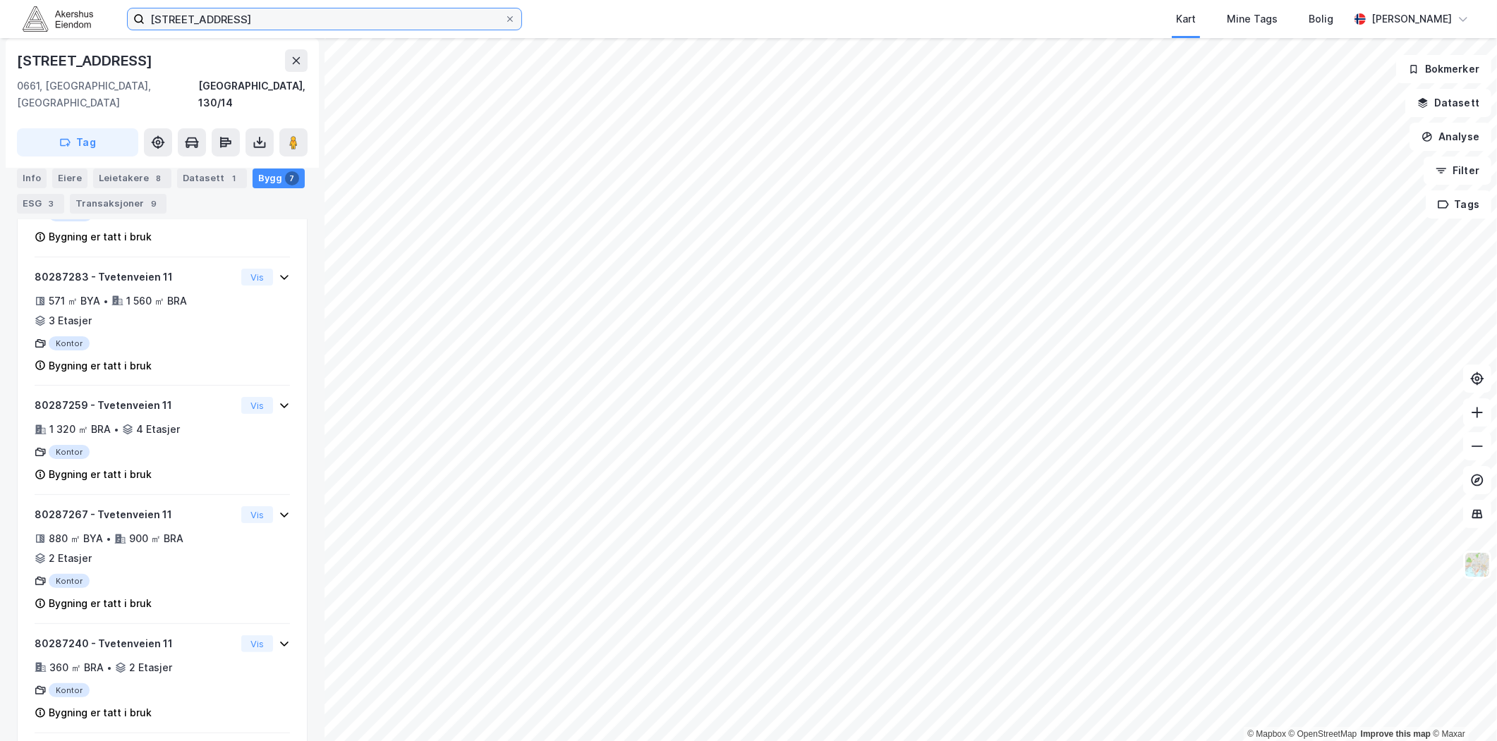
click at [207, 27] on input "[STREET_ADDRESS]" at bounding box center [325, 18] width 360 height 21
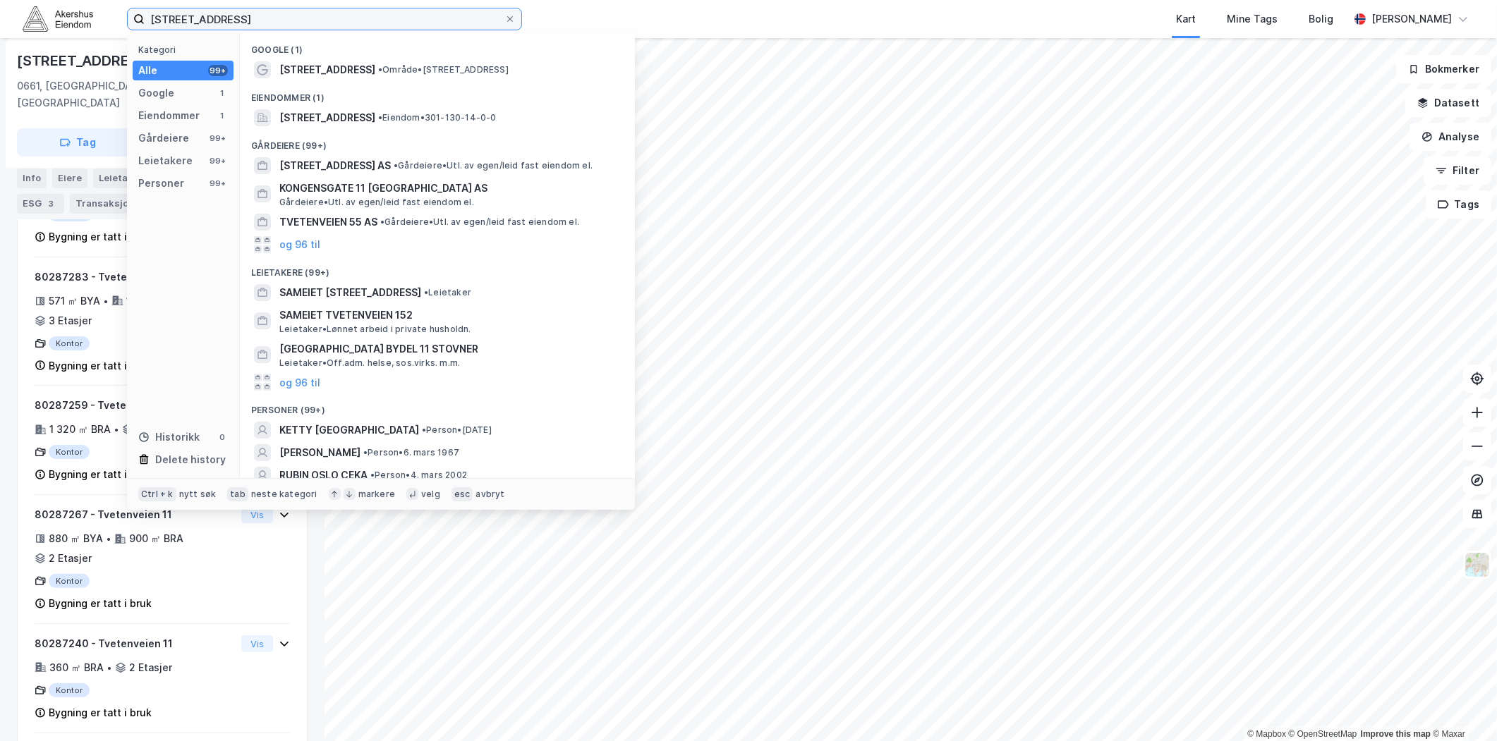
click at [207, 24] on input "[STREET_ADDRESS]" at bounding box center [325, 18] width 360 height 21
paste input "[STREET_ADDRESS]"
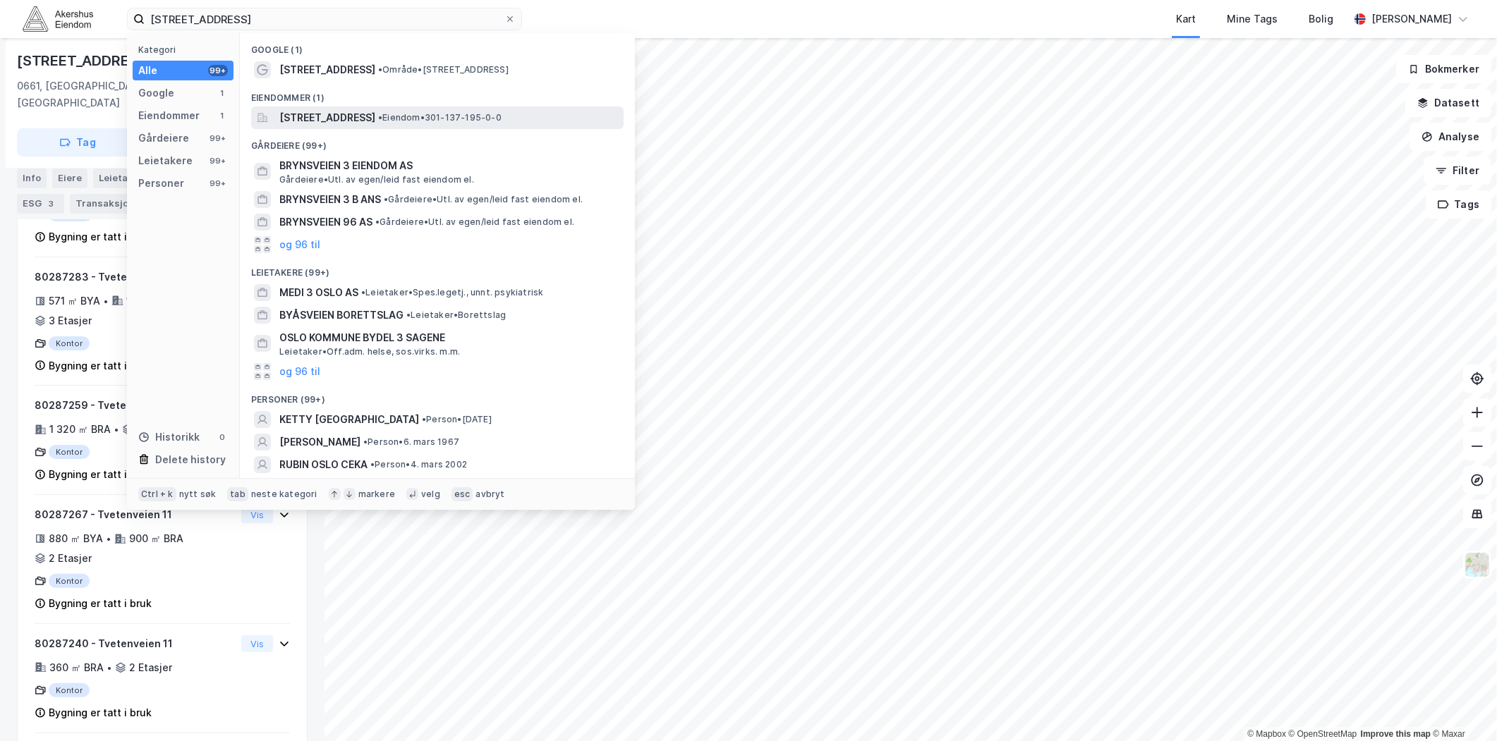
click at [348, 115] on span "[STREET_ADDRESS]" at bounding box center [327, 117] width 96 height 17
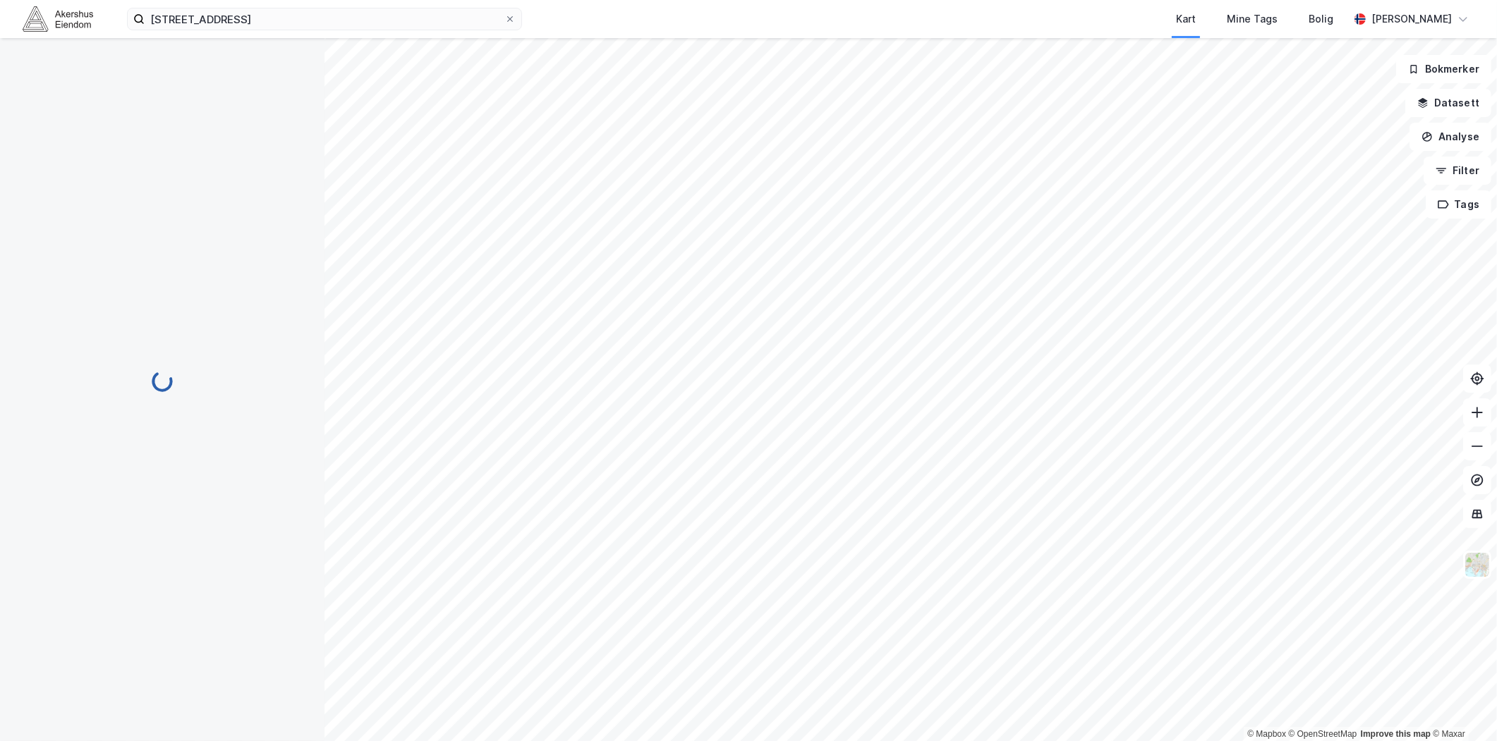
scroll to position [151, 0]
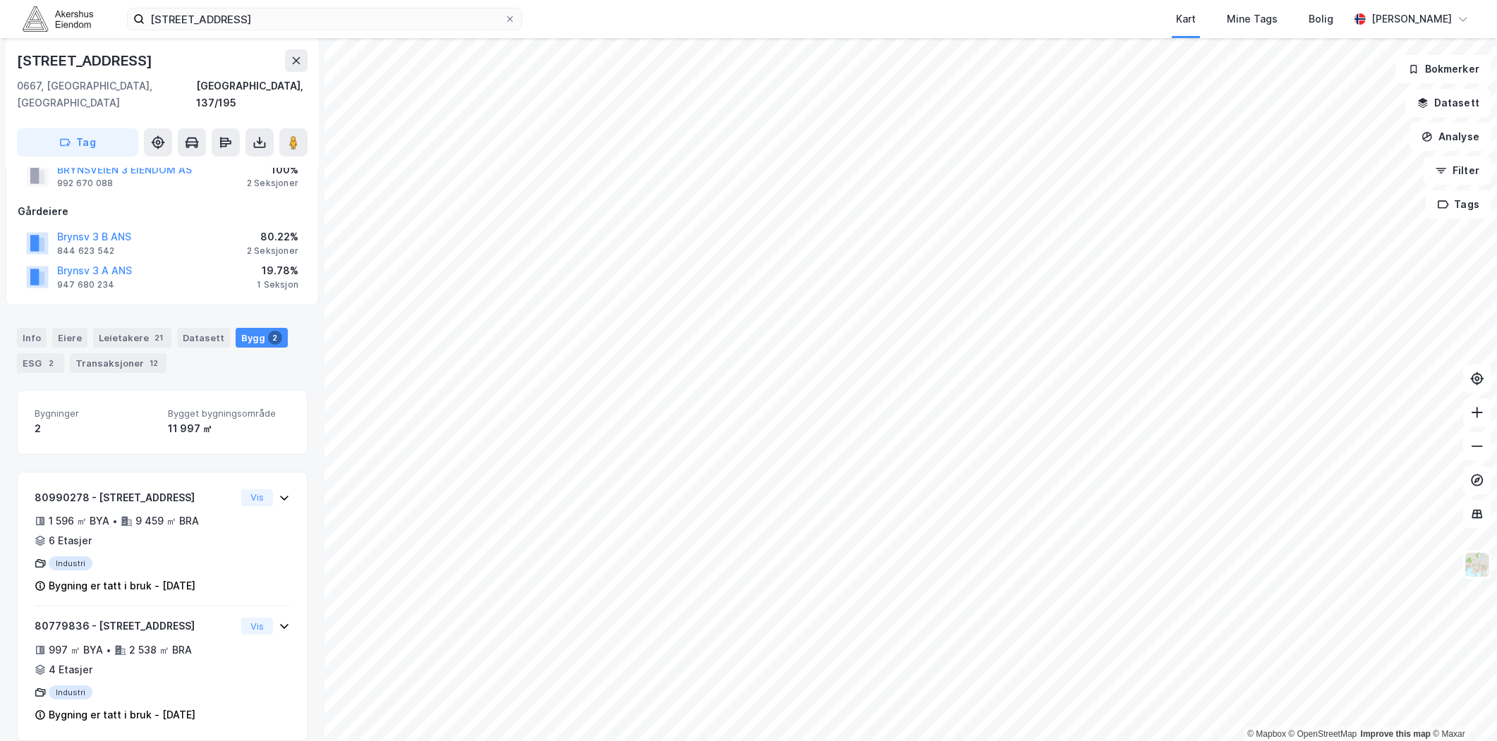
click at [47, 328] on div "Info [PERSON_NAME] 21 Datasett Bygg 2 ESG 2 Transaksjoner 12" at bounding box center [162, 350] width 291 height 45
click at [41, 328] on div "Info" at bounding box center [32, 338] width 30 height 20
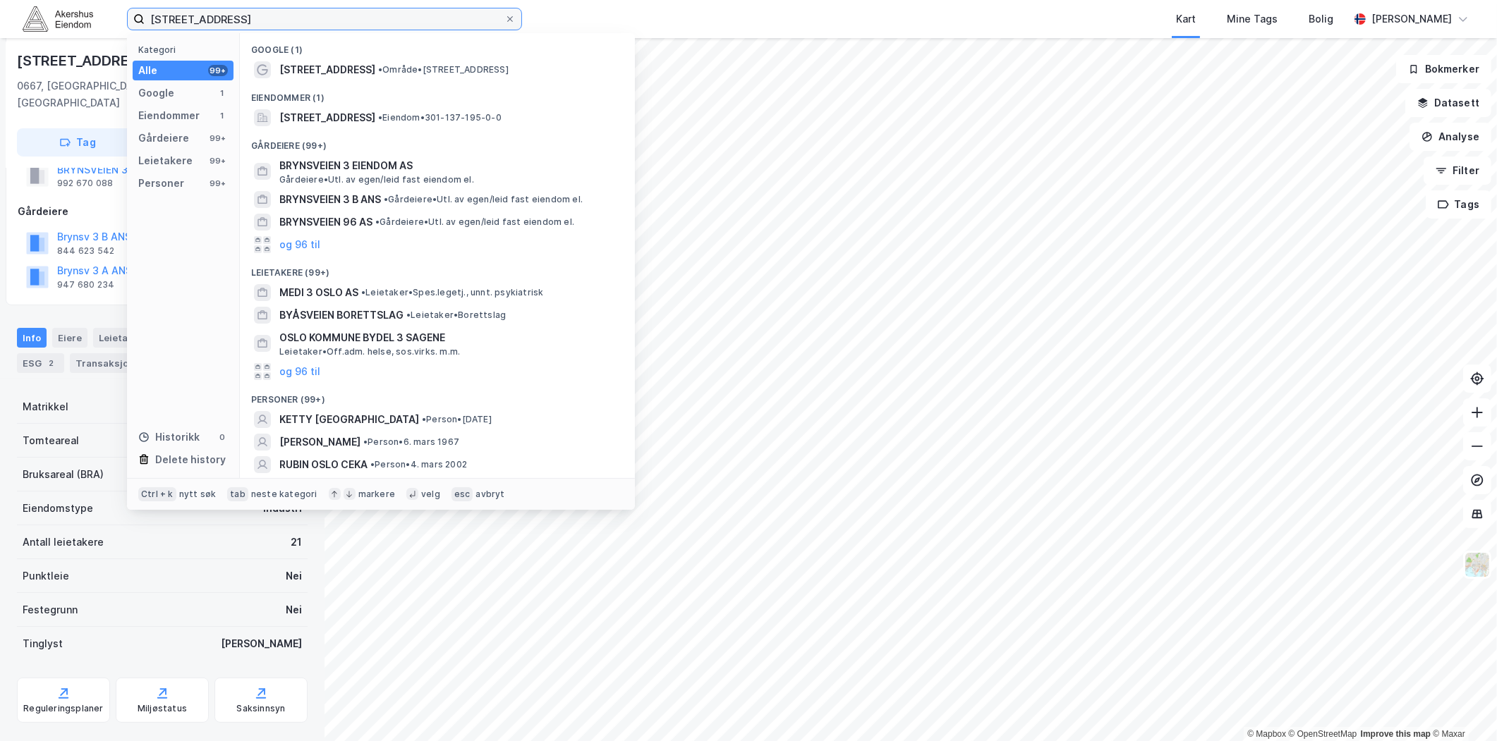
drag, startPoint x: 419, startPoint y: 18, endPoint x: -54, endPoint y: 38, distance: 473.8
click at [0, 38] on html "[STREET_ADDRESS] Kategori Alle 99+ Google 1 Eiendommer 1 Gårdeiere 99+ Leietake…" at bounding box center [748, 370] width 1497 height 741
paste input "[PERSON_NAME] vei 6, 0663"
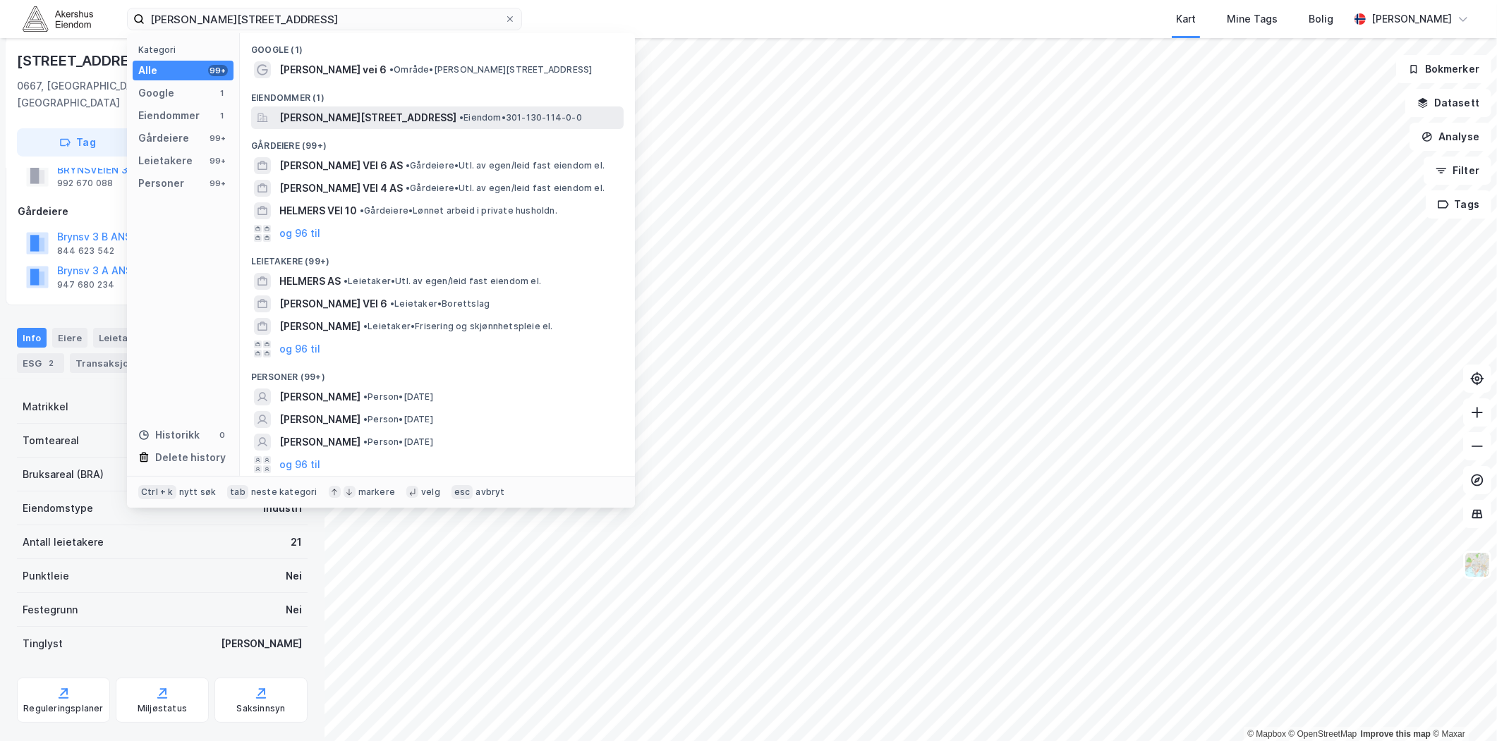
click at [356, 116] on span "[PERSON_NAME][STREET_ADDRESS]" at bounding box center [367, 117] width 177 height 17
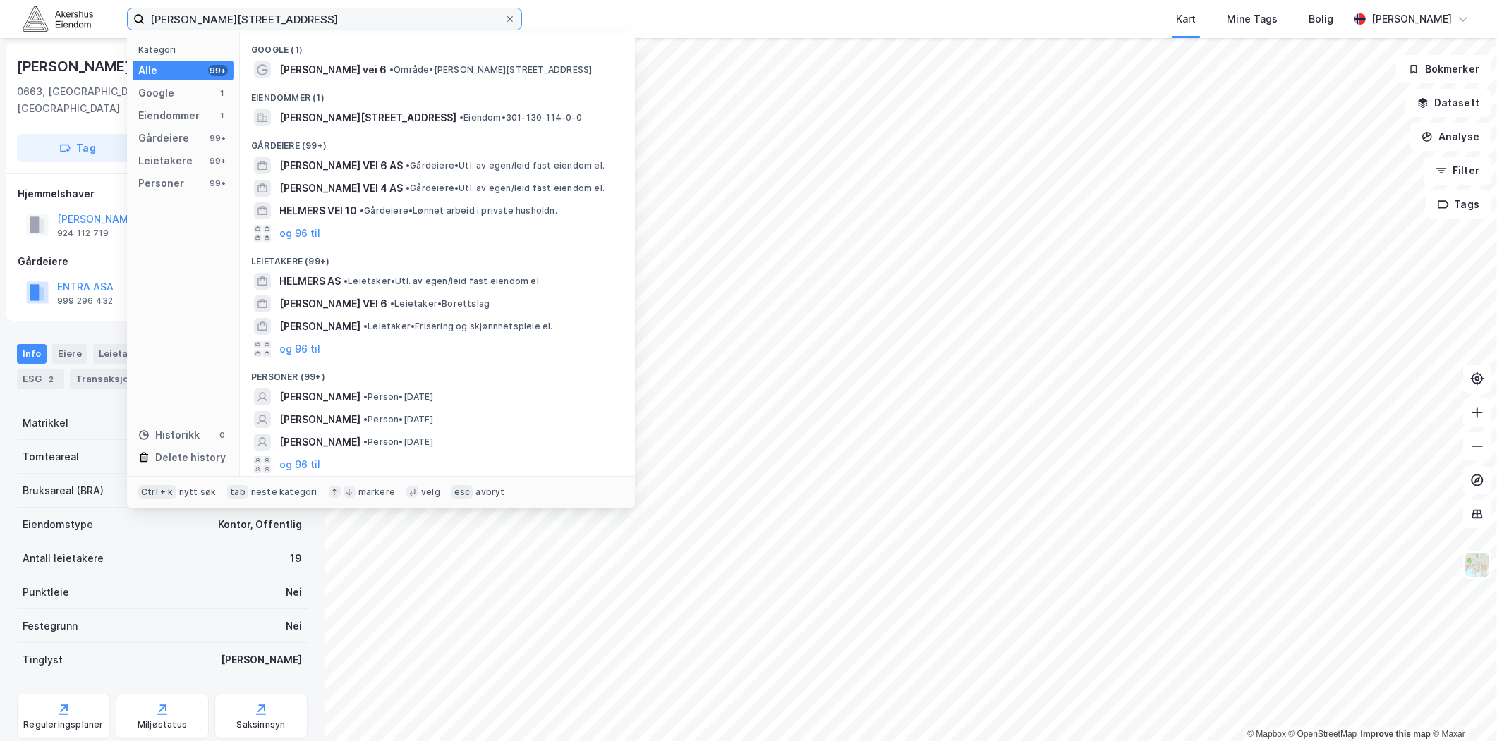
drag, startPoint x: 332, startPoint y: 25, endPoint x: 102, endPoint y: 48, distance: 231.1
click at [102, 48] on div "[PERSON_NAME][STREET_ADDRESS] Kategori Alle 99+ Google 1 Eiendommer 1 Gårdeiere…" at bounding box center [748, 370] width 1497 height 741
paste input "[STREET_ADDRESS]"
type input "[STREET_ADDRESS]"
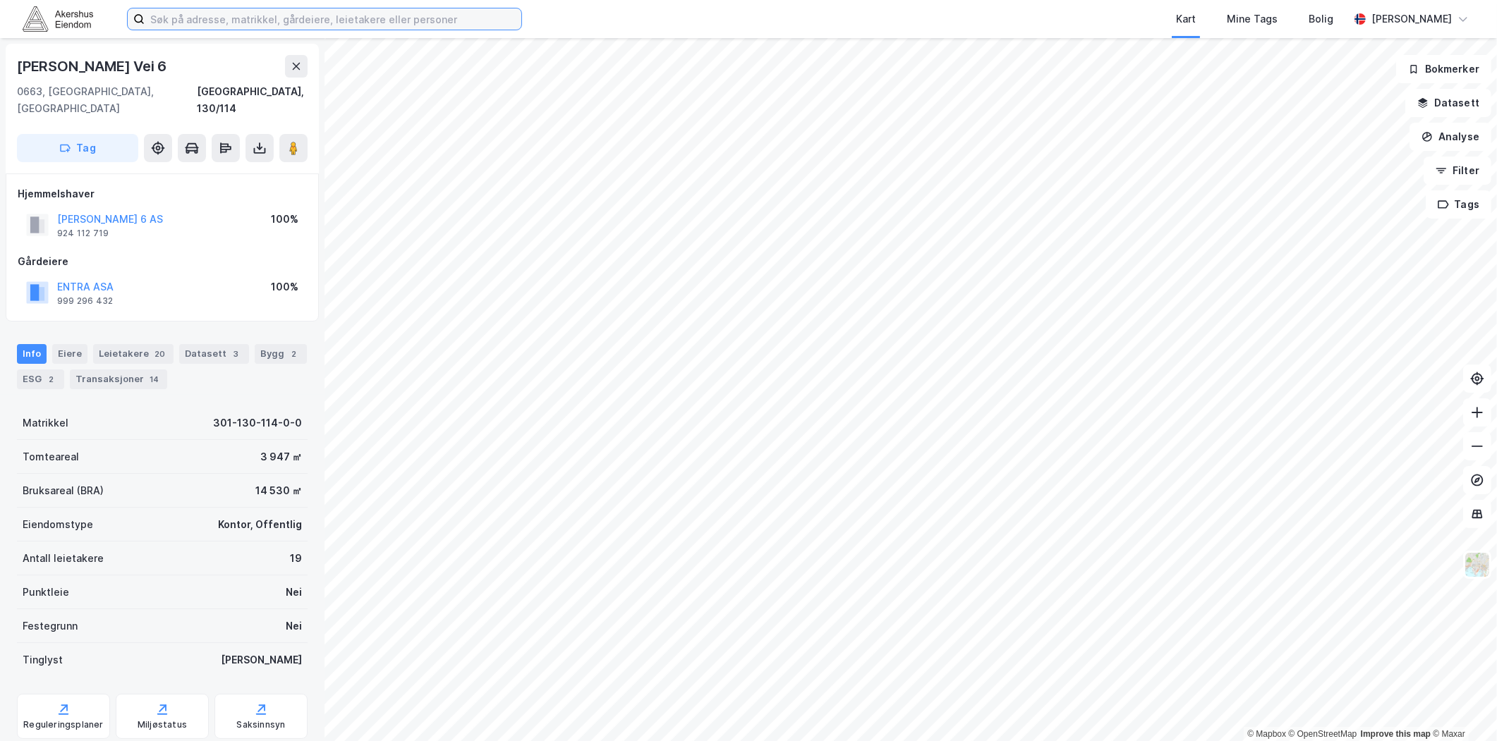
click at [301, 13] on input at bounding box center [333, 18] width 377 height 21
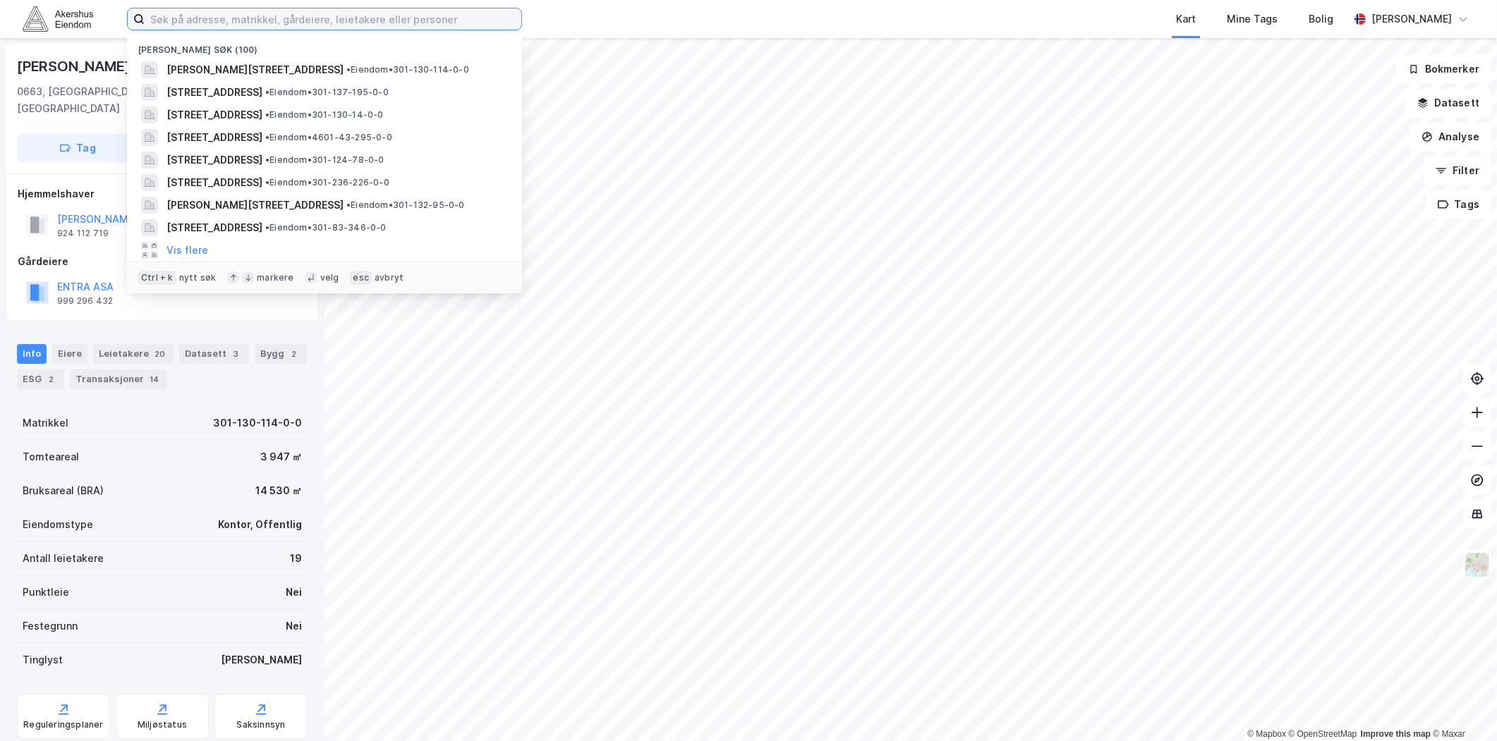
paste input "[PERSON_NAME][STREET_ADDRESS]"
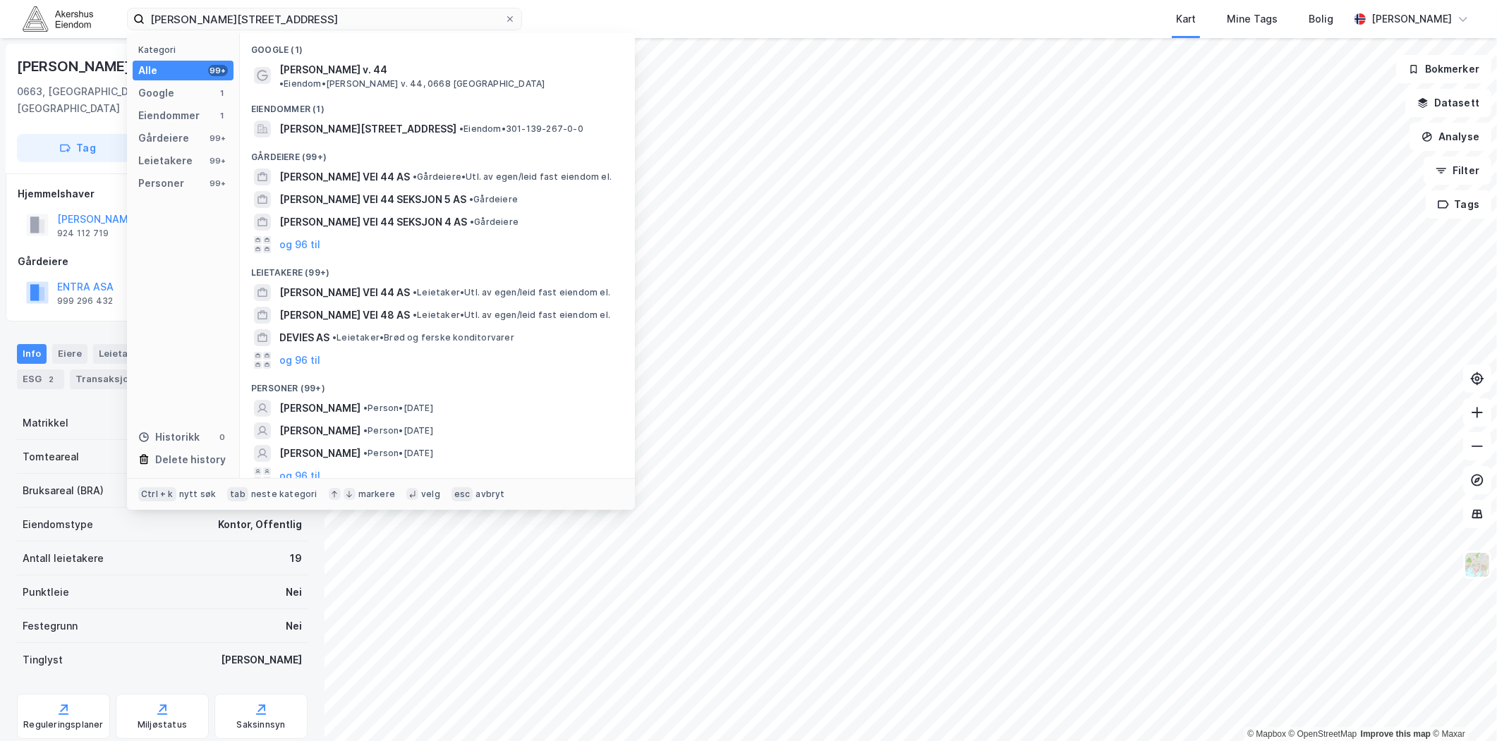
click at [396, 140] on div "Gårdeiere (99+)" at bounding box center [437, 152] width 395 height 25
click at [403, 121] on span "[PERSON_NAME][STREET_ADDRESS]" at bounding box center [367, 129] width 177 height 17
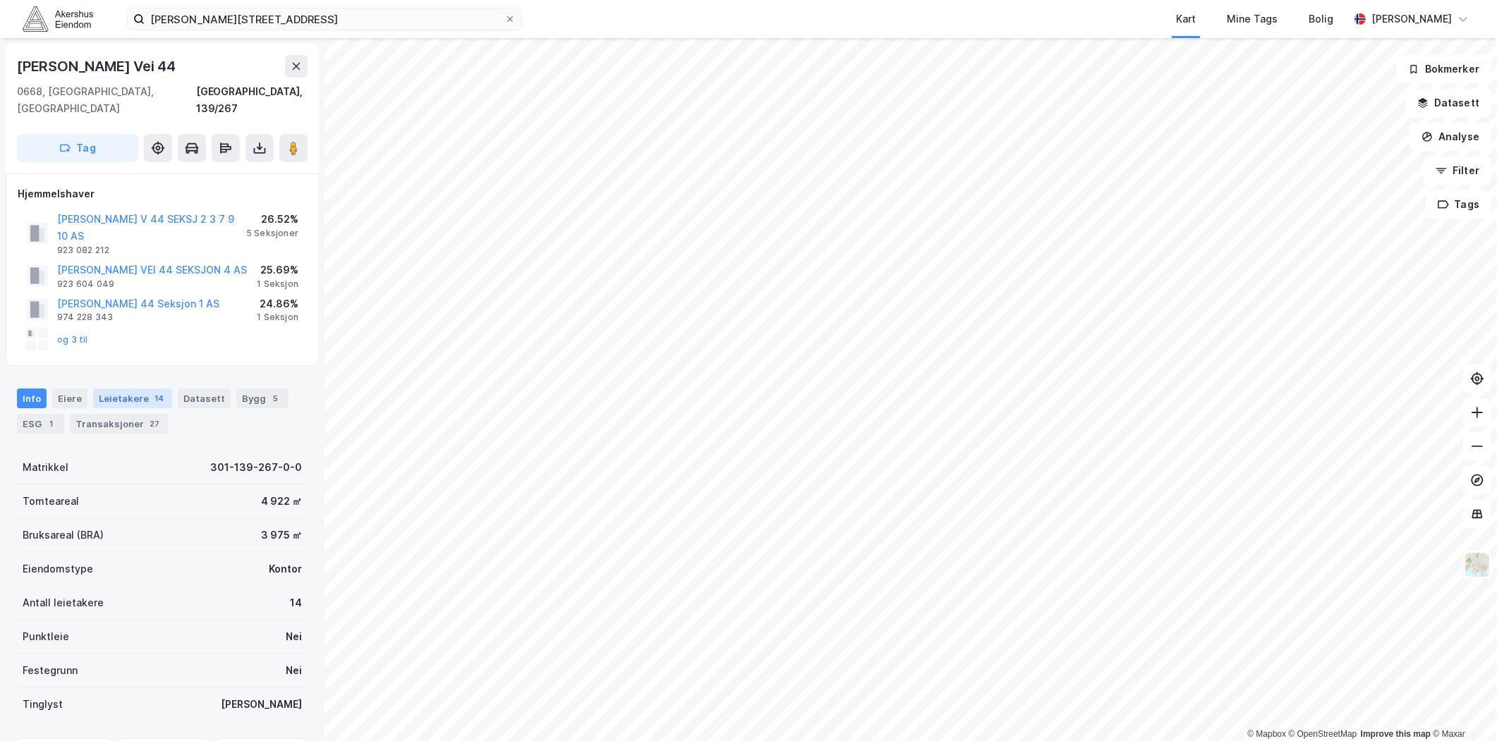
click at [145, 389] on div "Leietakere 14" at bounding box center [132, 399] width 79 height 20
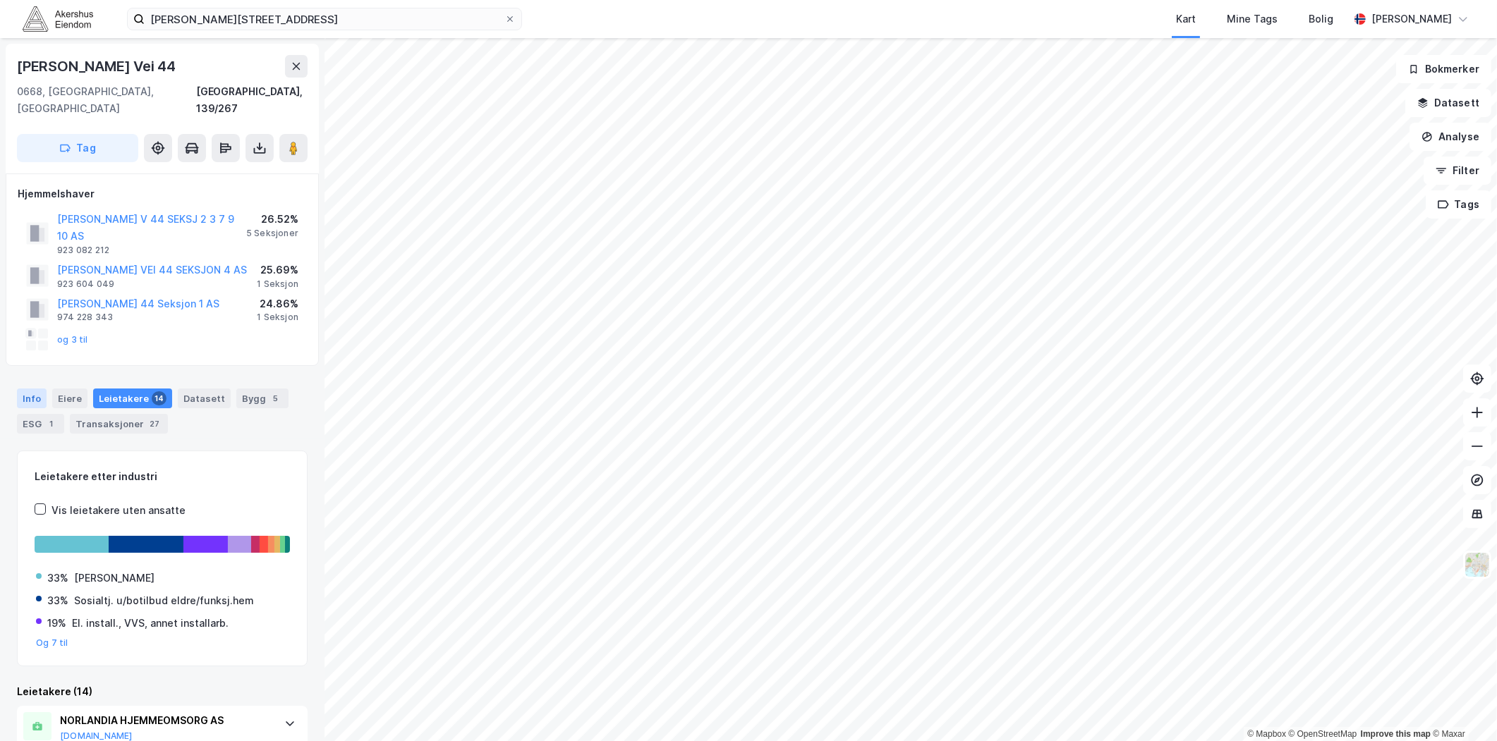
click at [44, 389] on div "Info" at bounding box center [32, 399] width 30 height 20
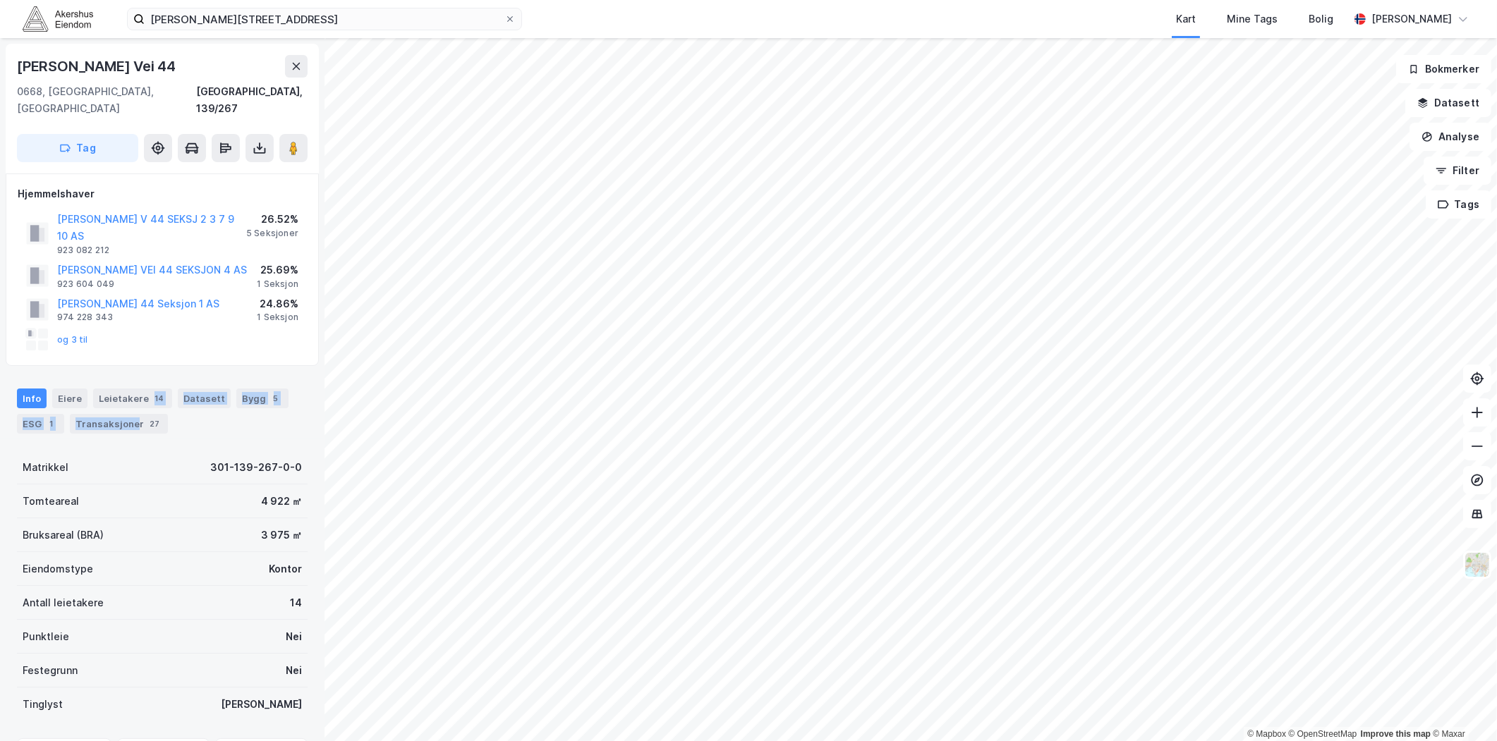
click at [134, 389] on div "Info [PERSON_NAME] 14 Datasett Bygg 5 ESG 1 Transaksjoner 27" at bounding box center [162, 411] width 291 height 45
click at [134, 389] on div "Leietakere 14" at bounding box center [132, 399] width 79 height 20
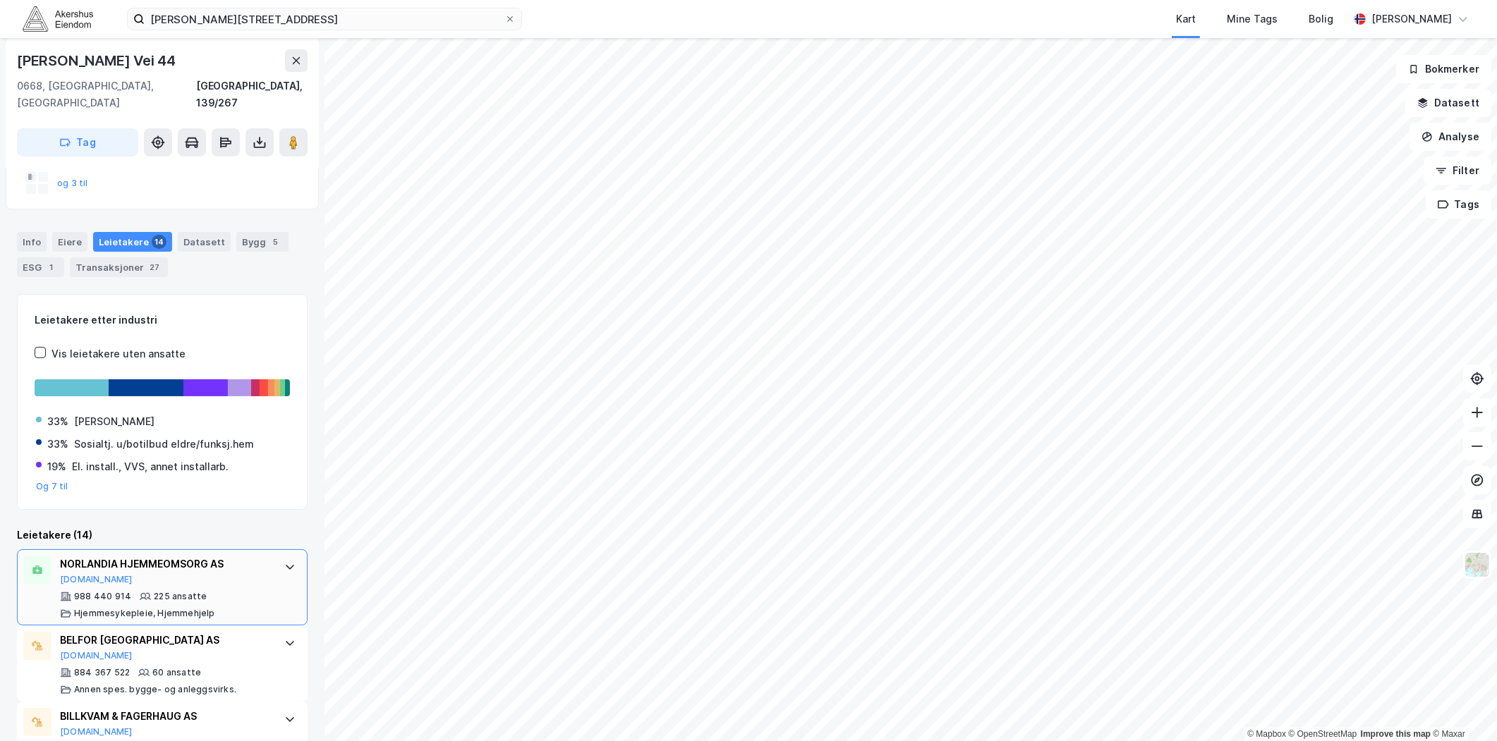
scroll to position [235, 0]
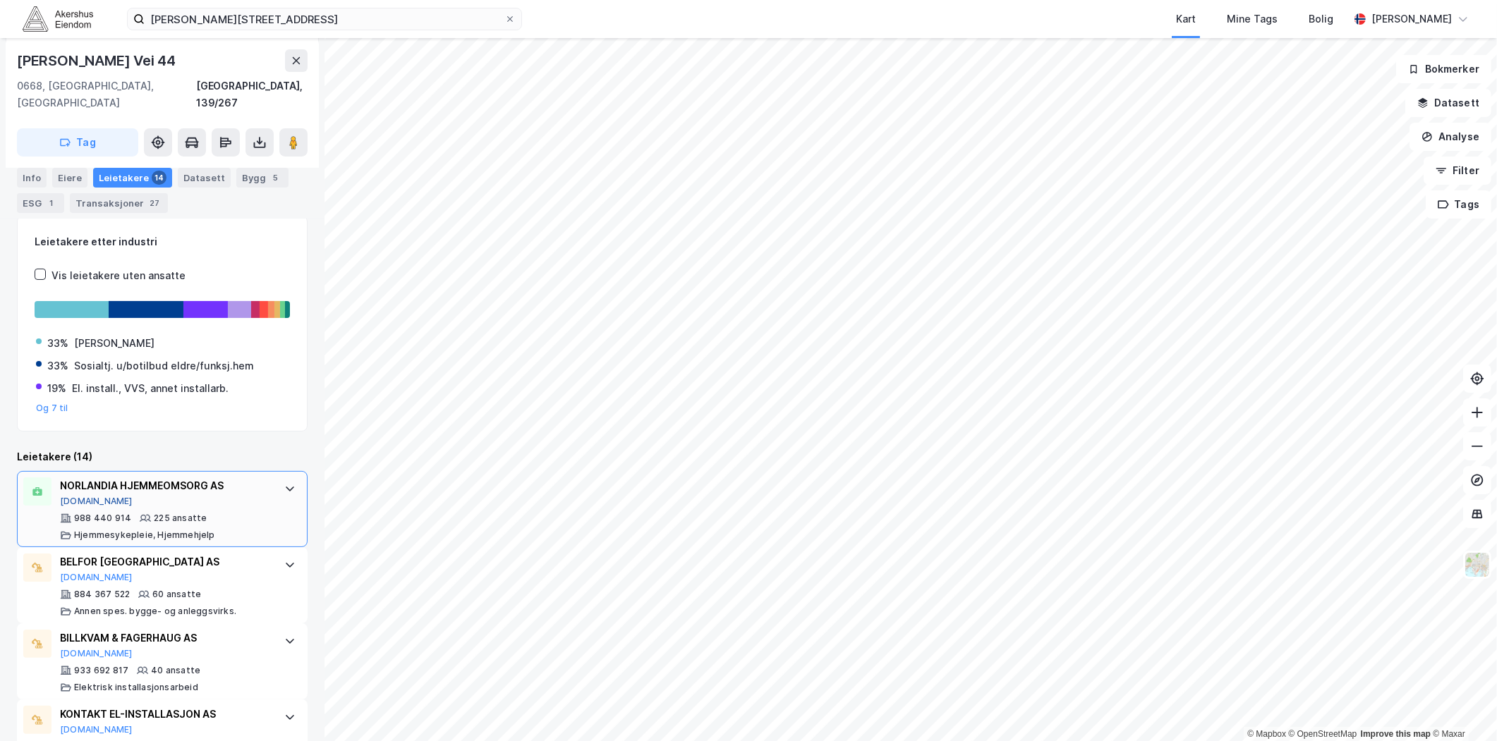
click at [88, 496] on button "[DOMAIN_NAME]" at bounding box center [96, 501] width 73 height 11
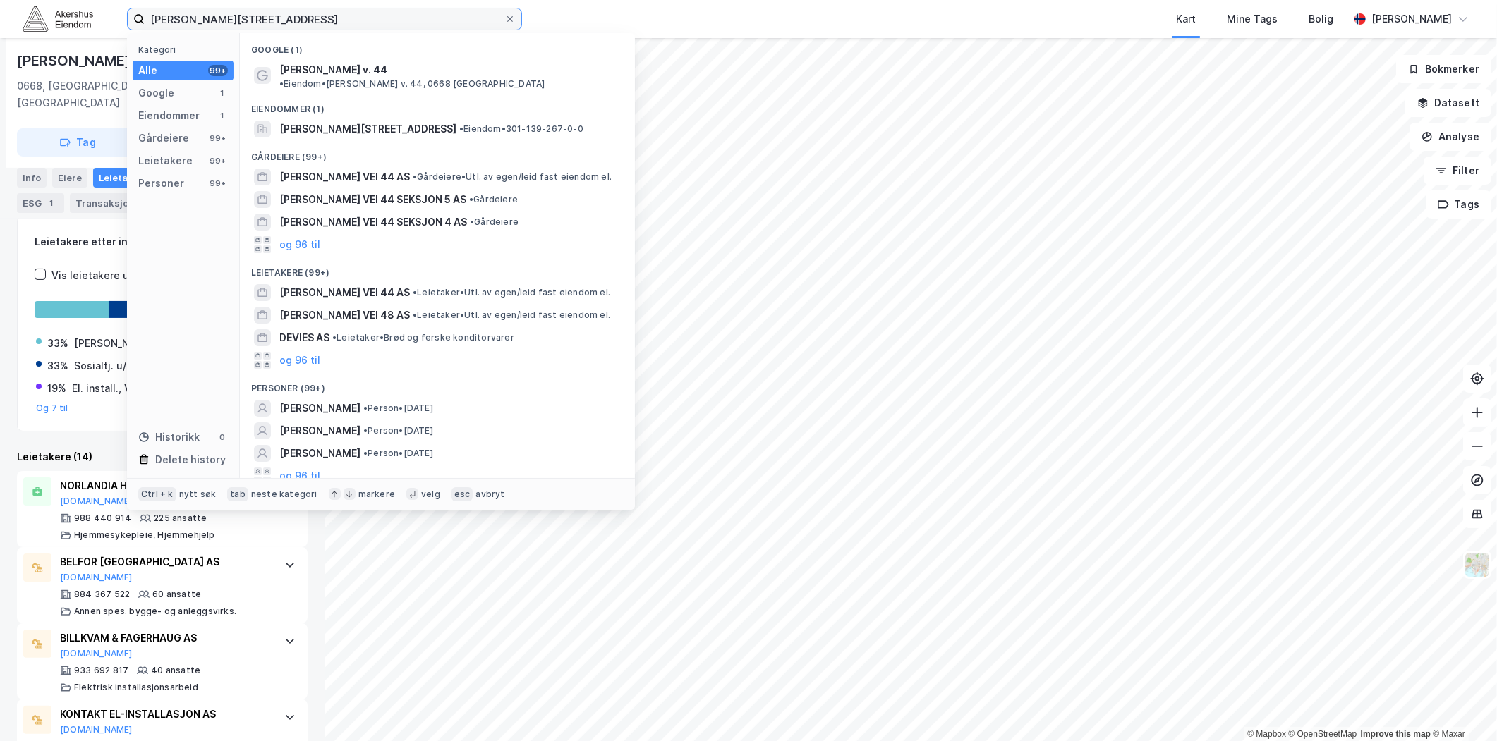
click at [358, 16] on input "[PERSON_NAME][STREET_ADDRESS]" at bounding box center [325, 18] width 360 height 21
click at [358, 16] on input "Ole Deviks vei 44, 0668 Oslo" at bounding box center [325, 18] width 360 height 21
paste input "Kabelgata 39c, 0581"
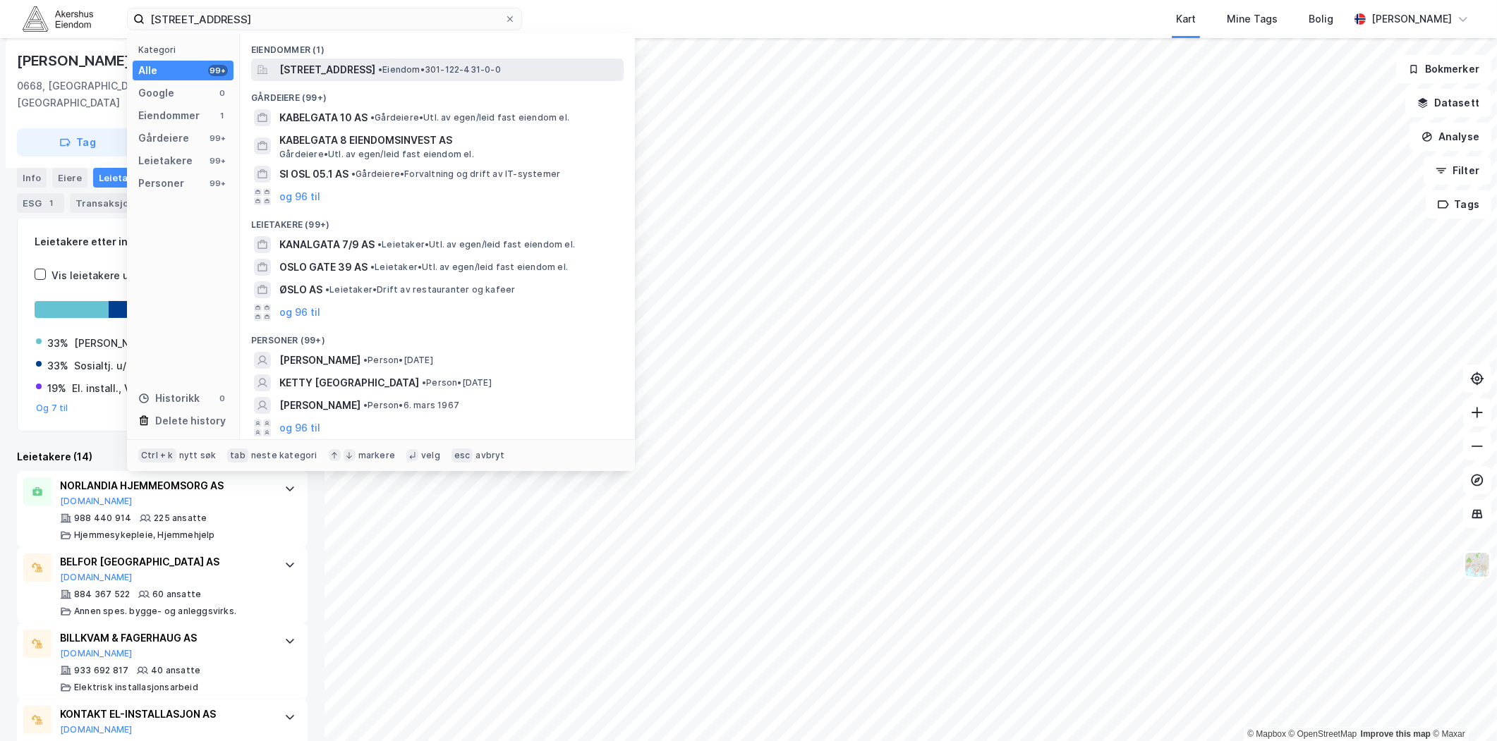
click at [362, 76] on span "Kabelgata 39C, 0581, OSLO, OSLO" at bounding box center [327, 69] width 96 height 17
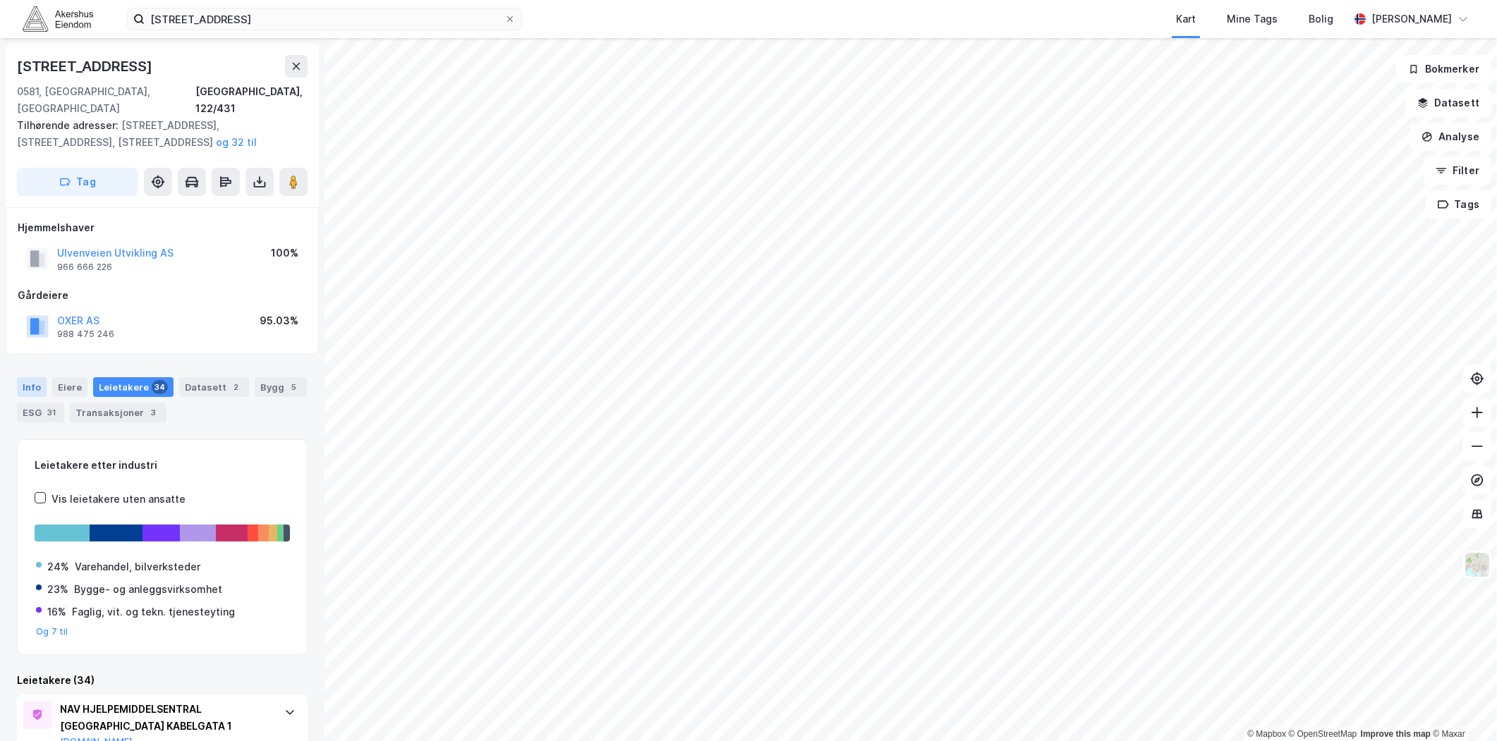
click at [33, 377] on div "Info" at bounding box center [32, 387] width 30 height 20
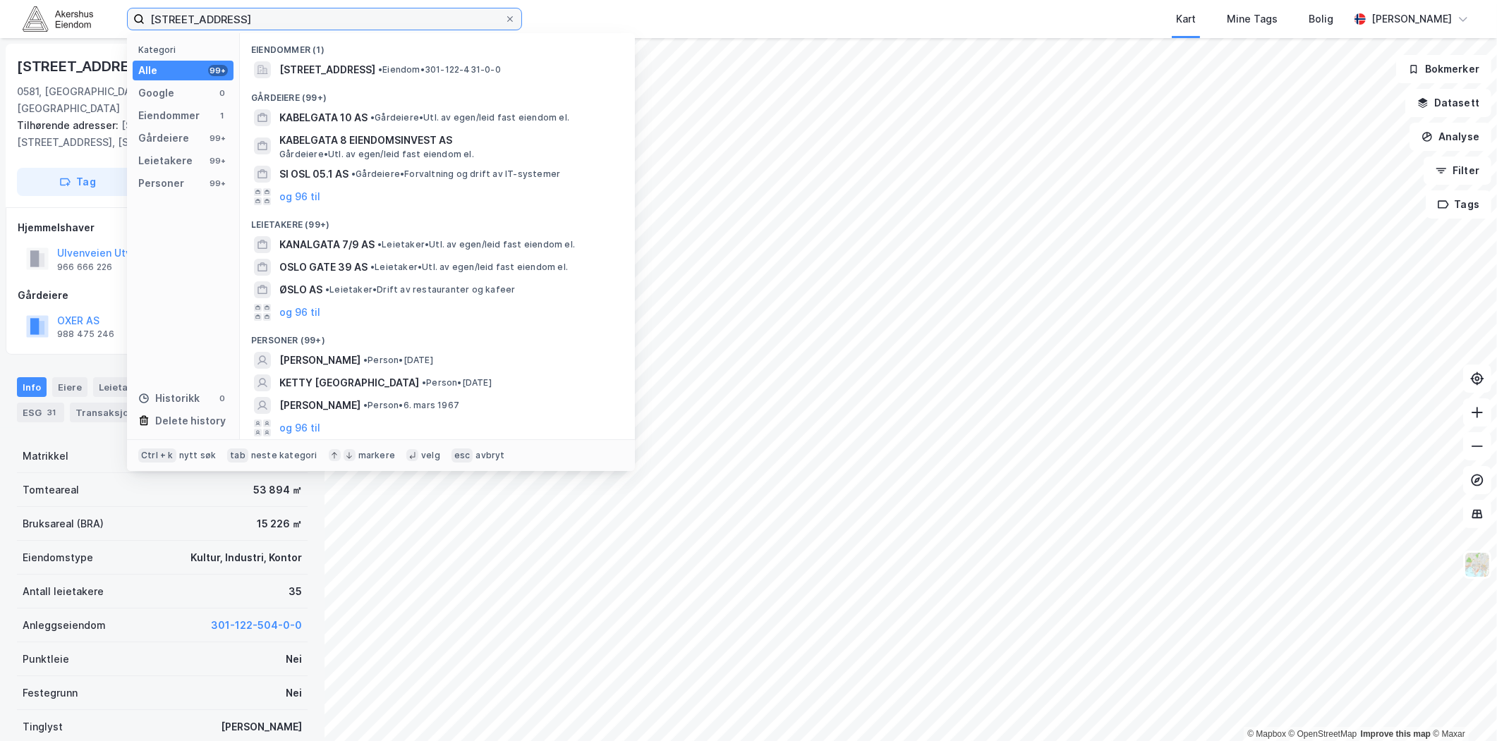
drag, startPoint x: 376, startPoint y: 10, endPoint x: -87, endPoint y: 12, distance: 462.8
click at [0, 12] on html "Kabelgata 39c, 0581 Oslo Kategori Alle 99+ Google 0 Eiendommer 1 Gårdeiere 99+ …" at bounding box center [748, 370] width 1497 height 741
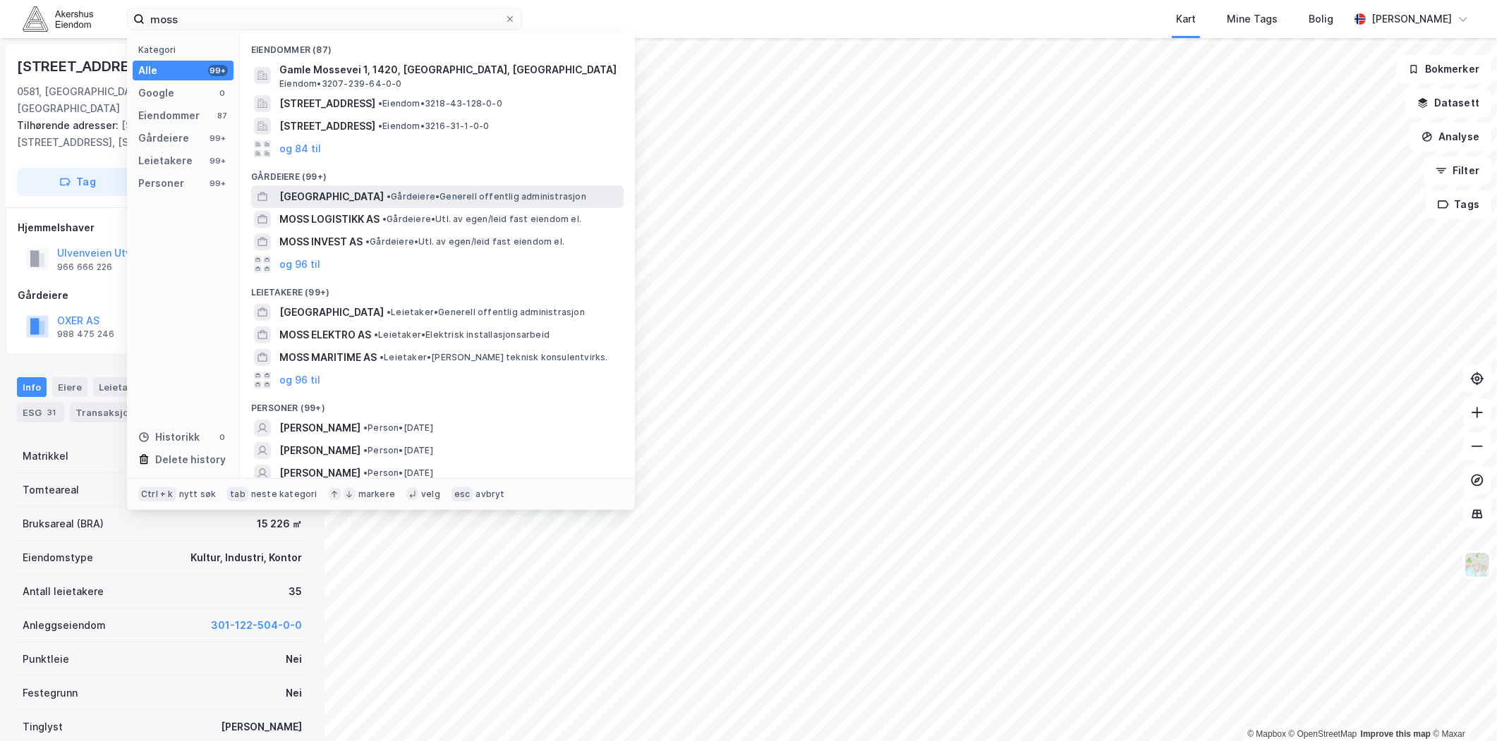
click at [341, 194] on span "MOSS KOMMUNE" at bounding box center [331, 196] width 104 height 17
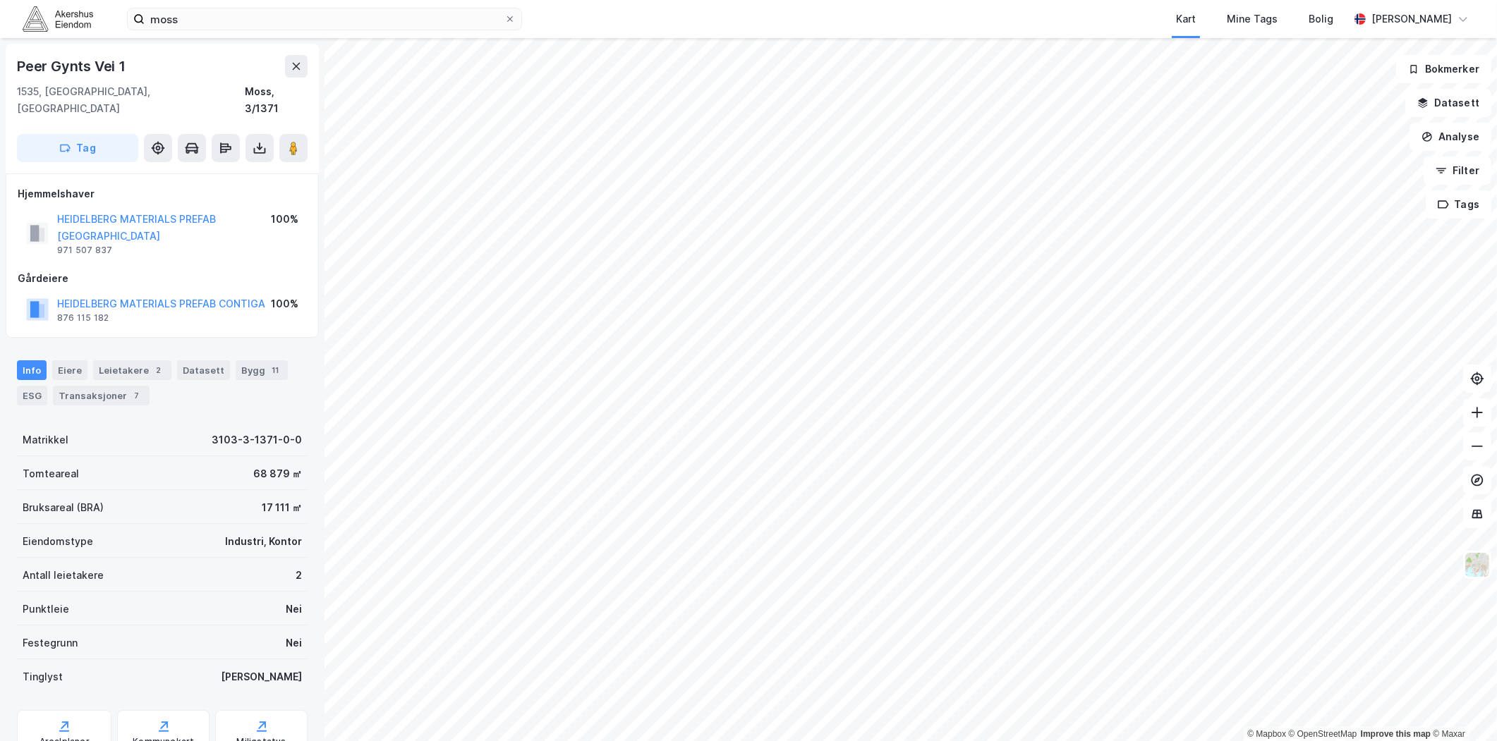
scroll to position [168, 0]
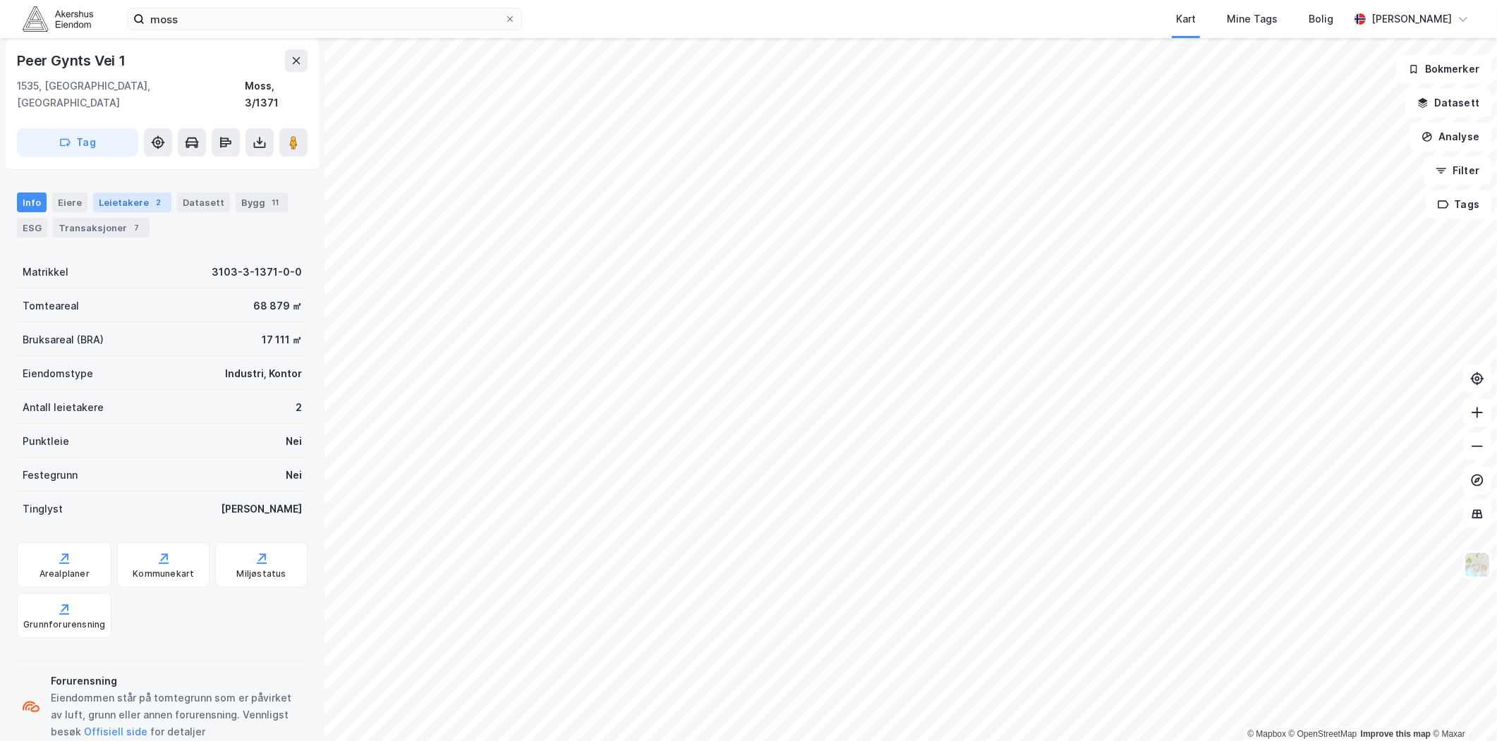
click at [122, 193] on div "Leietakere 2" at bounding box center [132, 203] width 78 height 20
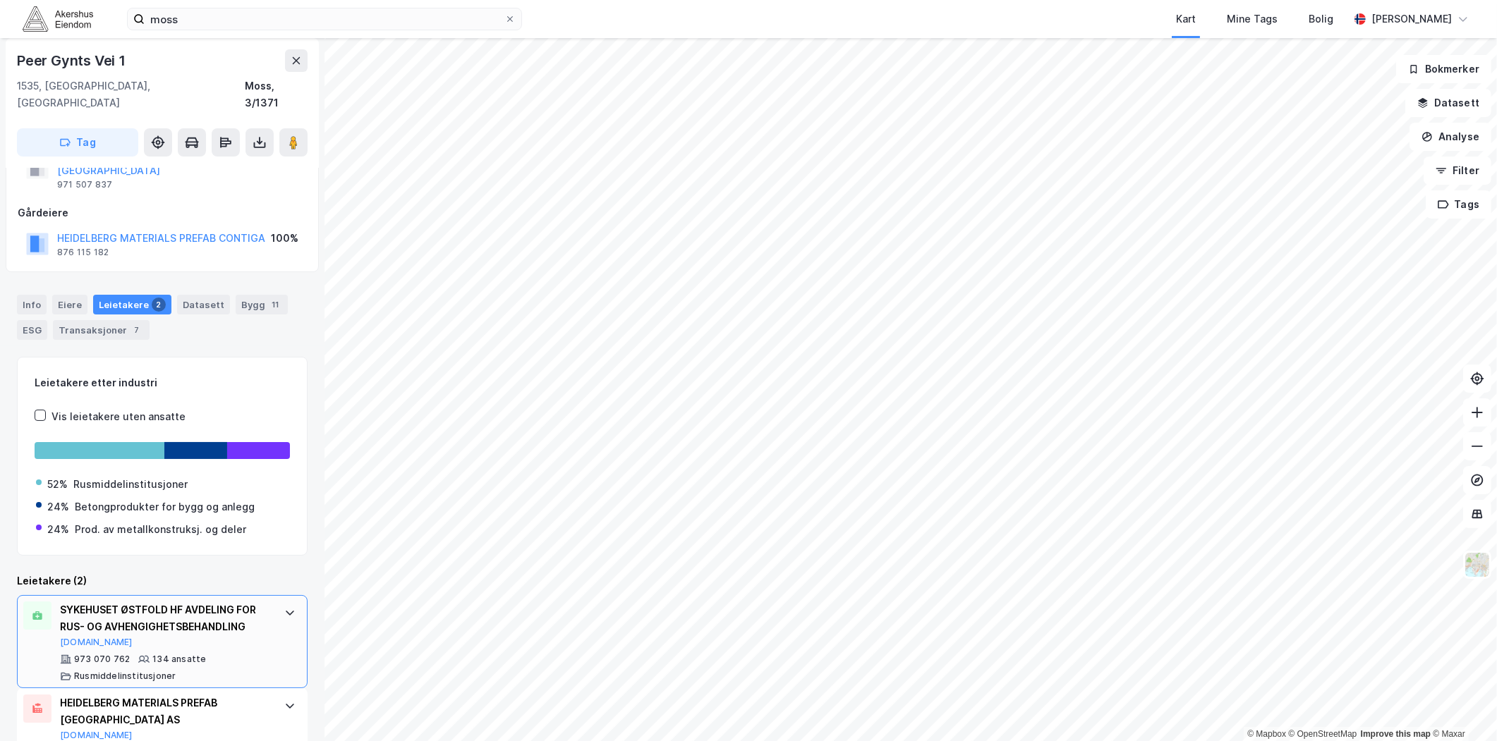
scroll to position [117, 0]
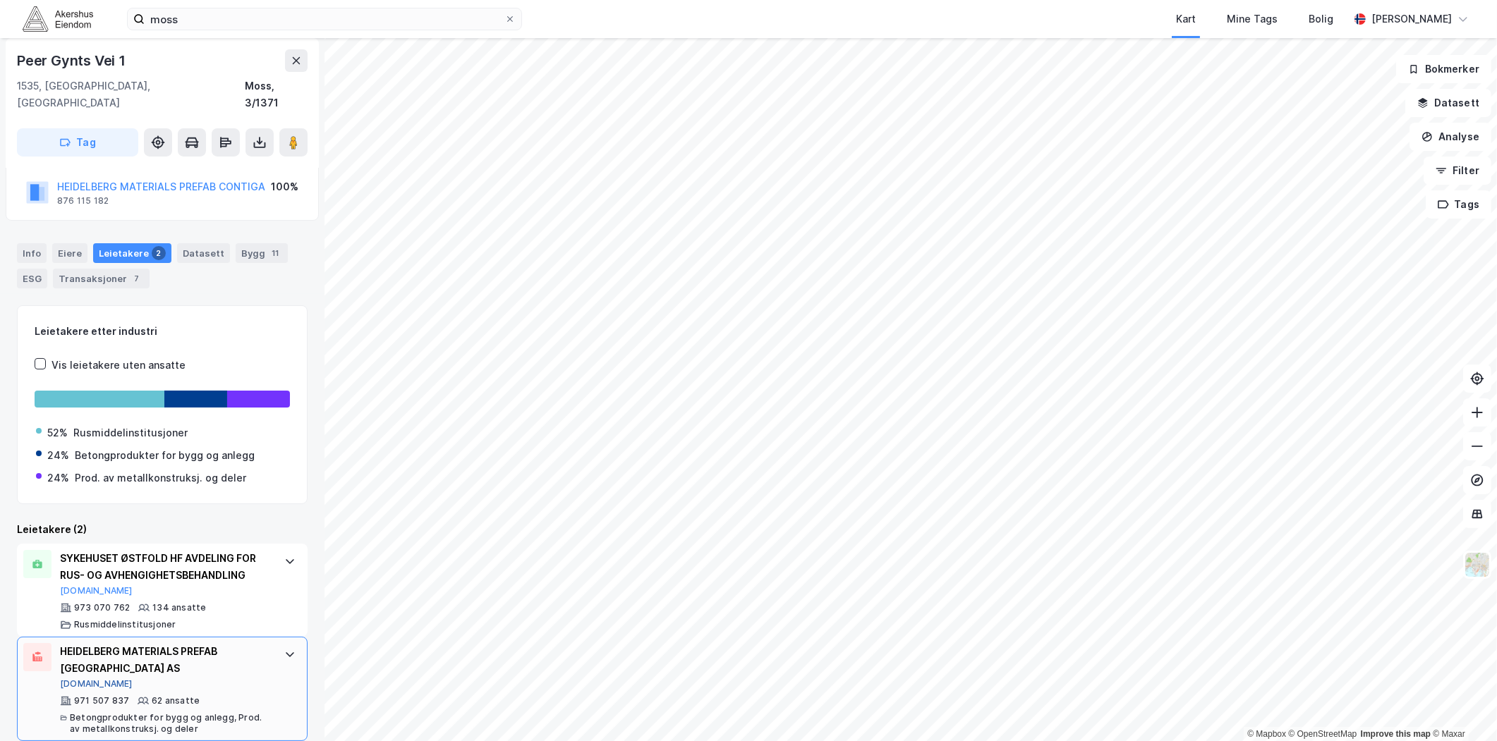
click at [81, 679] on button "[DOMAIN_NAME]" at bounding box center [96, 684] width 73 height 11
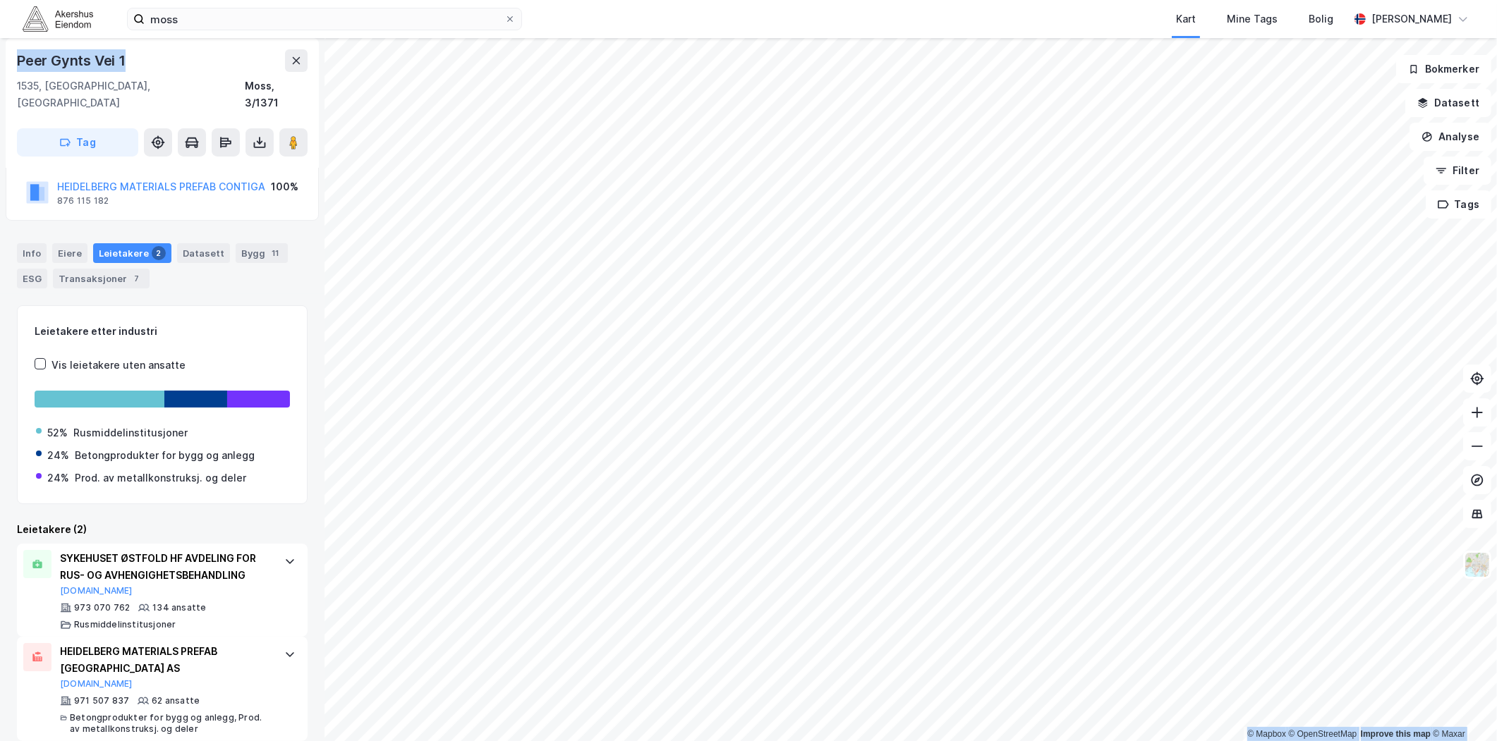
drag, startPoint x: 138, startPoint y: 63, endPoint x: -1, endPoint y: 61, distance: 139.7
click at [0, 61] on html "moss Kart Mine Tags Bolig Magnus Tveit Geheb © Mapbox © OpenStreetMap Improve t…" at bounding box center [748, 370] width 1497 height 741
drag, startPoint x: -1, startPoint y: 61, endPoint x: 144, endPoint y: 92, distance: 148.4
click at [145, 92] on div "1535, Moss, Østfold Moss, 3/1371" at bounding box center [162, 95] width 291 height 34
drag, startPoint x: 89, startPoint y: 83, endPoint x: 15, endPoint y: 56, distance: 78.5
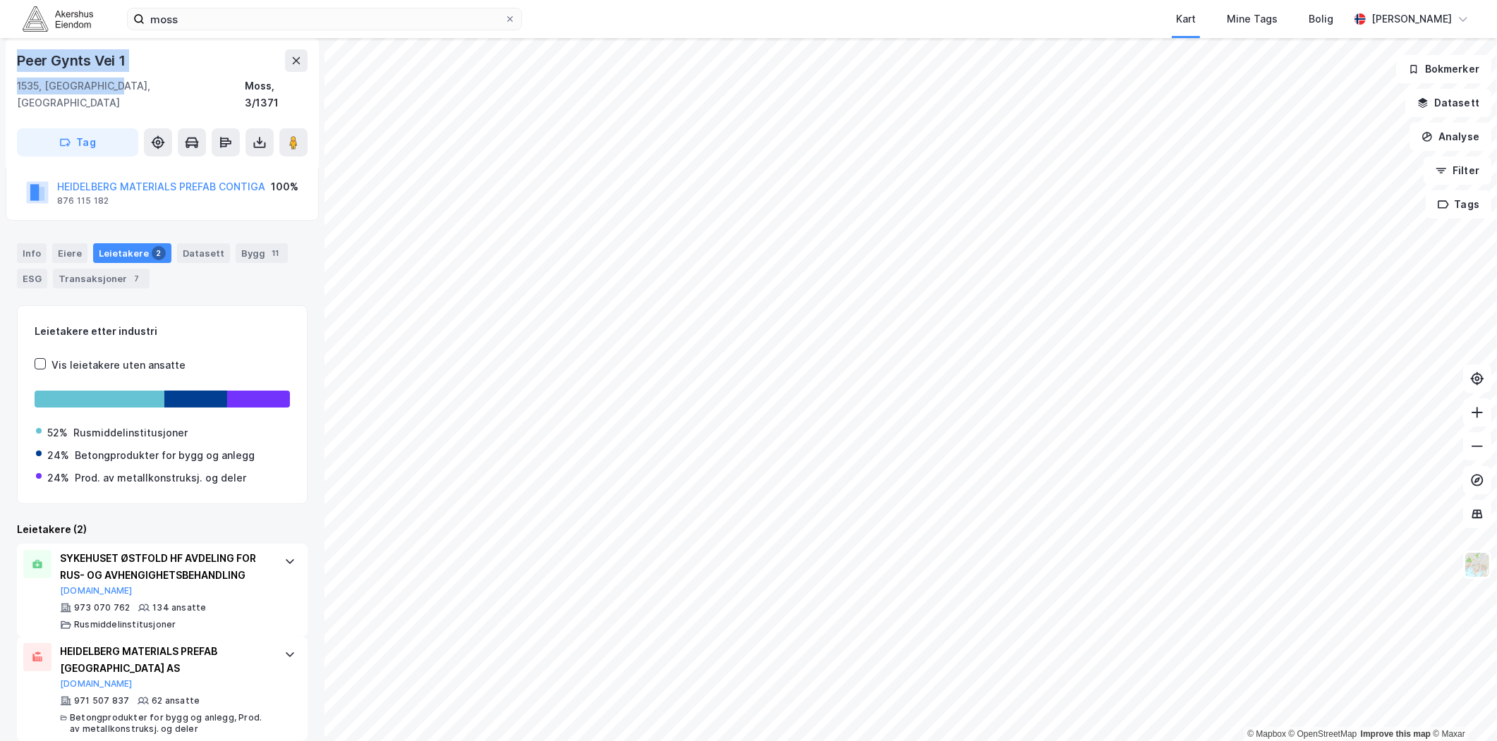
click at [15, 56] on div "Peer Gynts Vei 1 1535, Moss, Østfold Moss, 3/1371 Tag" at bounding box center [162, 103] width 313 height 130
copy div "Peer Gynts Vei 1 1535, Moss, Østfold"
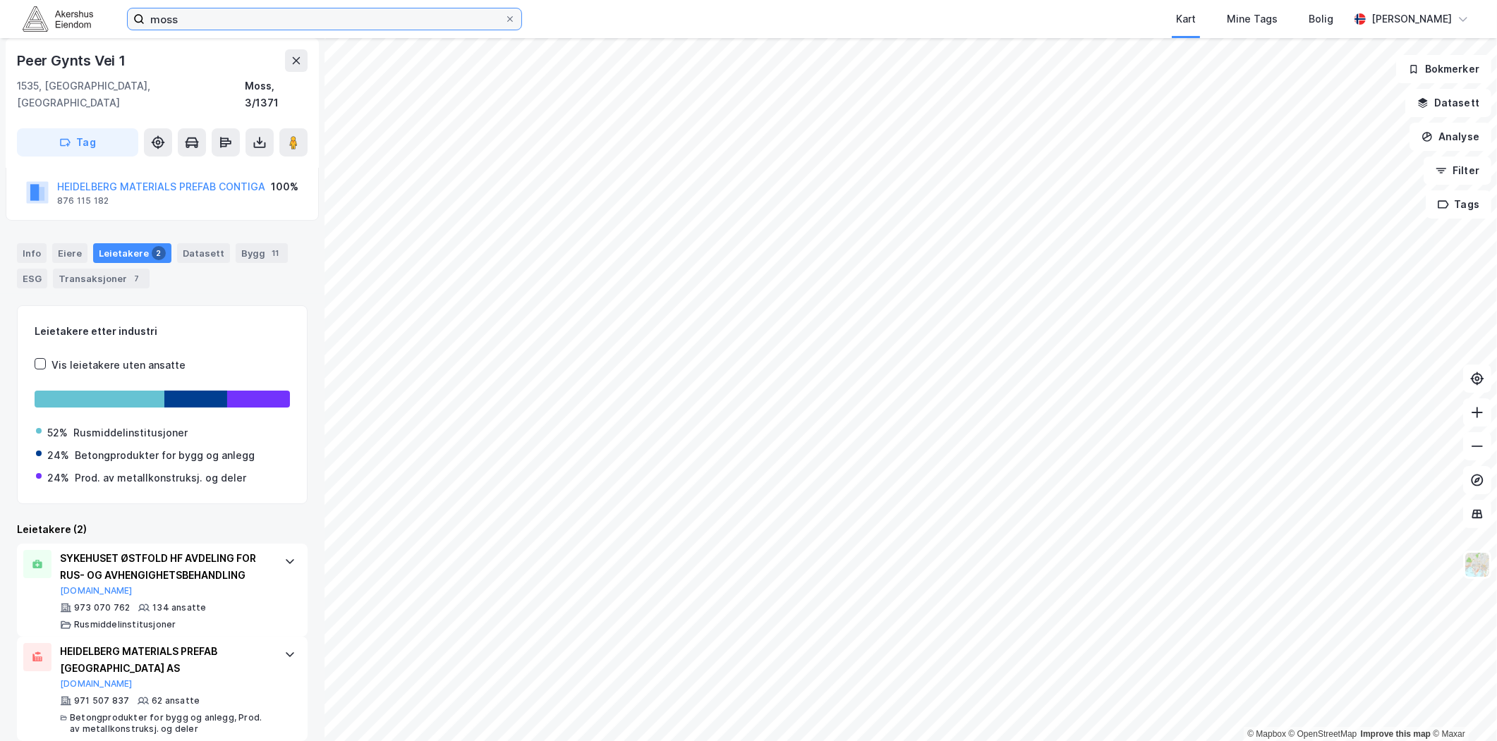
click at [396, 13] on input "moss" at bounding box center [325, 18] width 360 height 21
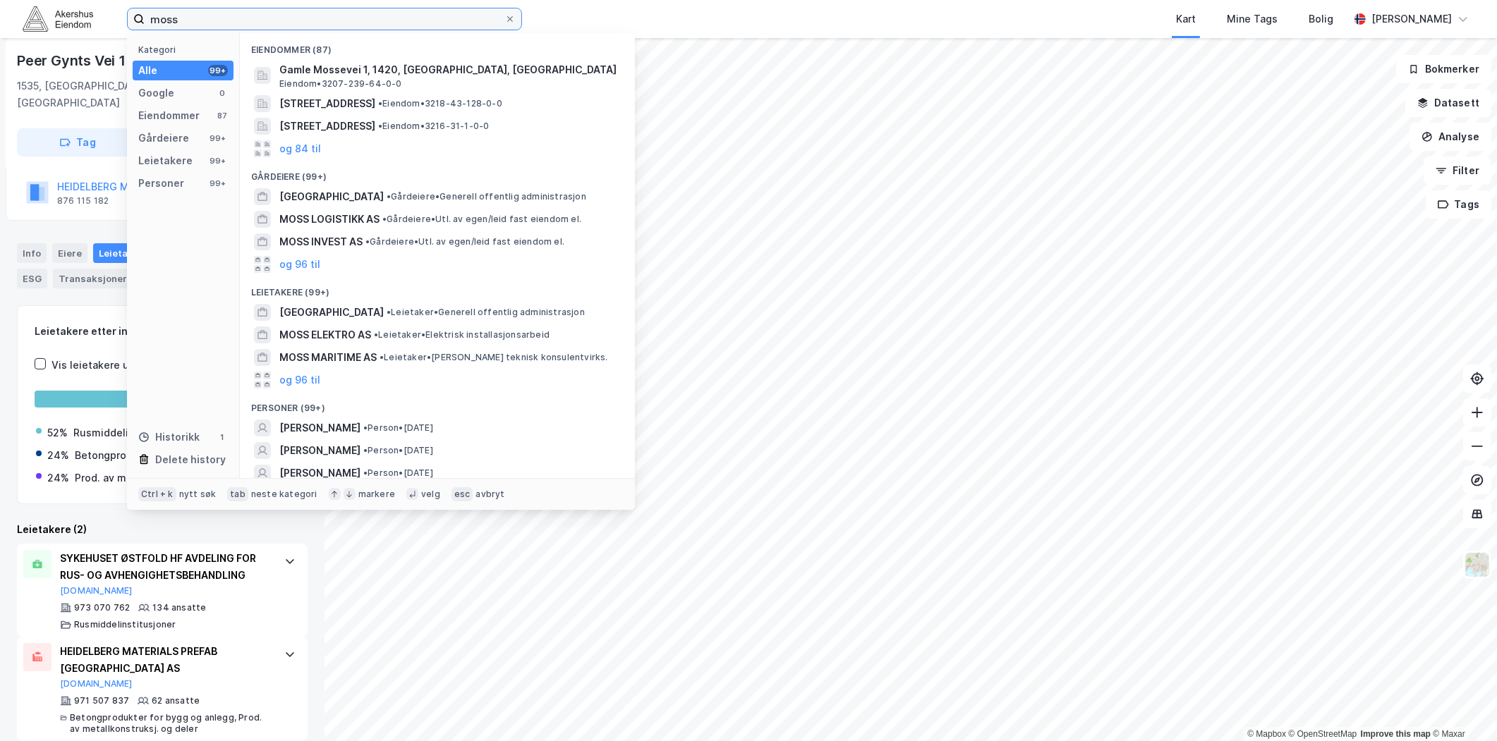
click at [393, 14] on input "moss" at bounding box center [325, 18] width 360 height 21
click at [392, 15] on input "moss" at bounding box center [325, 18] width 360 height 21
paste input "BERTEL O. STEEN BROBEKK AS"
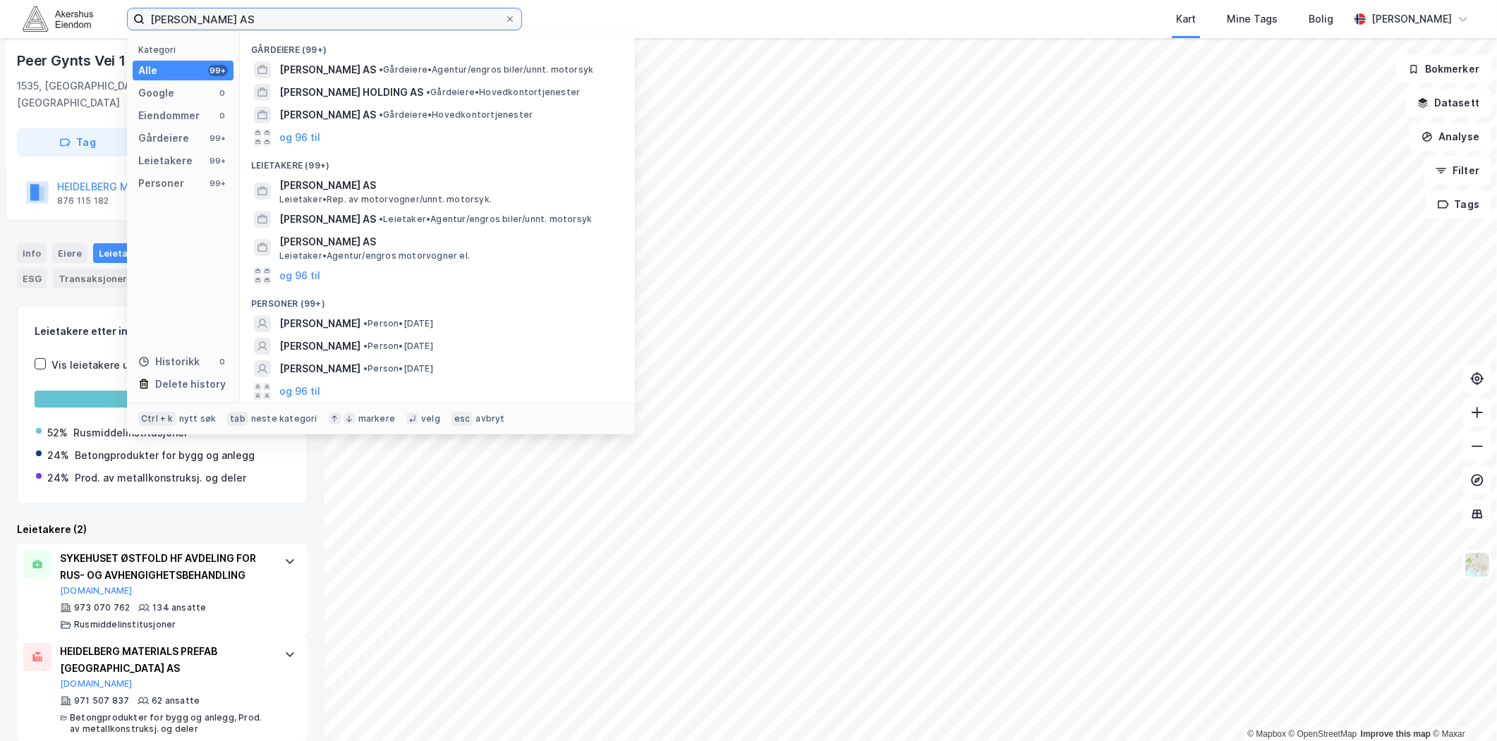
drag, startPoint x: 370, startPoint y: 18, endPoint x: 0, endPoint y: 1, distance: 370.8
click at [0, 16] on html "BERTEL O. STEEN BROBEKK AS Kategori Alle 99+ Google 0 Eiendommer 0 Gårdeiere 99…" at bounding box center [748, 370] width 1497 height 741
paste input "Knud Bryns vei 3, 0581 Oslo"
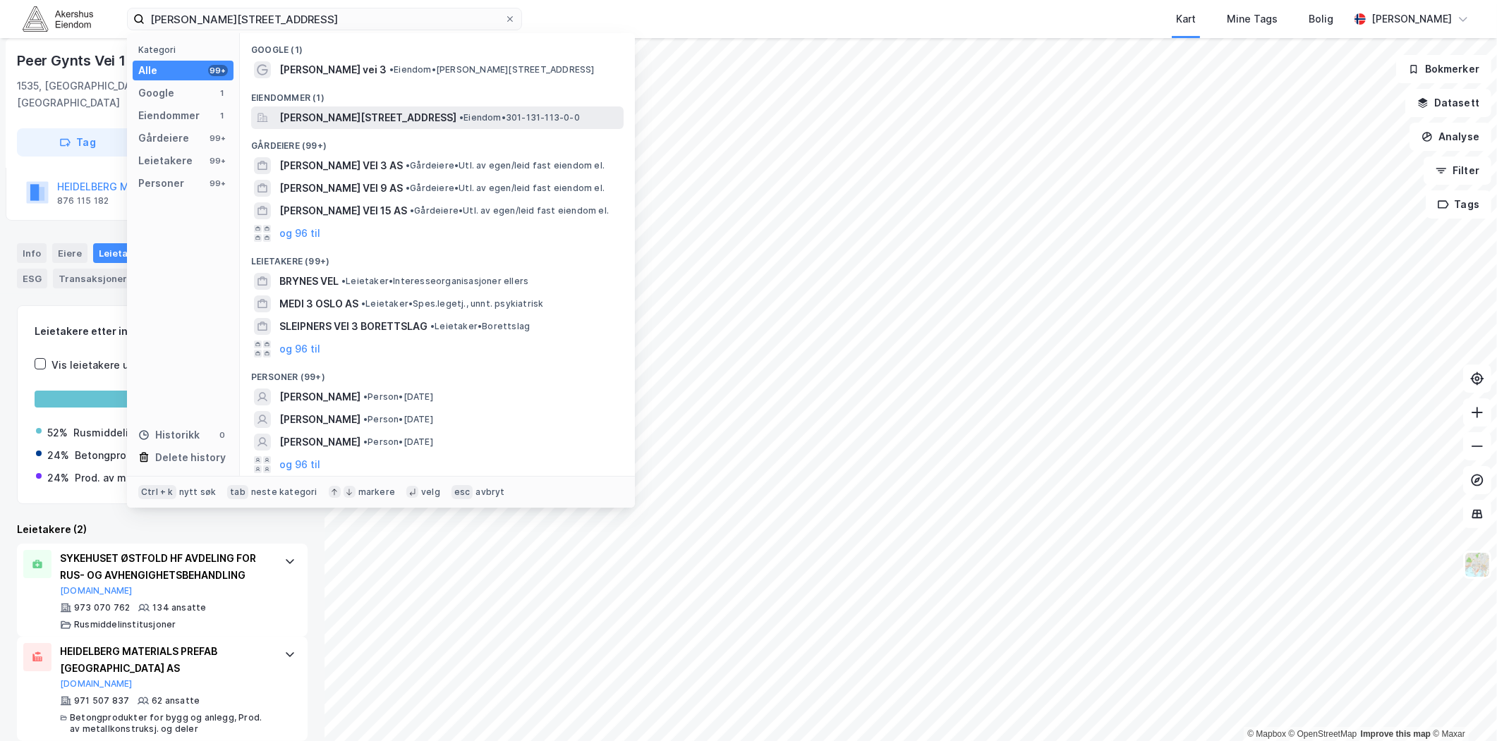
click at [380, 116] on span "Knud Bryns vei 3, 0581, OSLO, OSLO" at bounding box center [367, 117] width 177 height 17
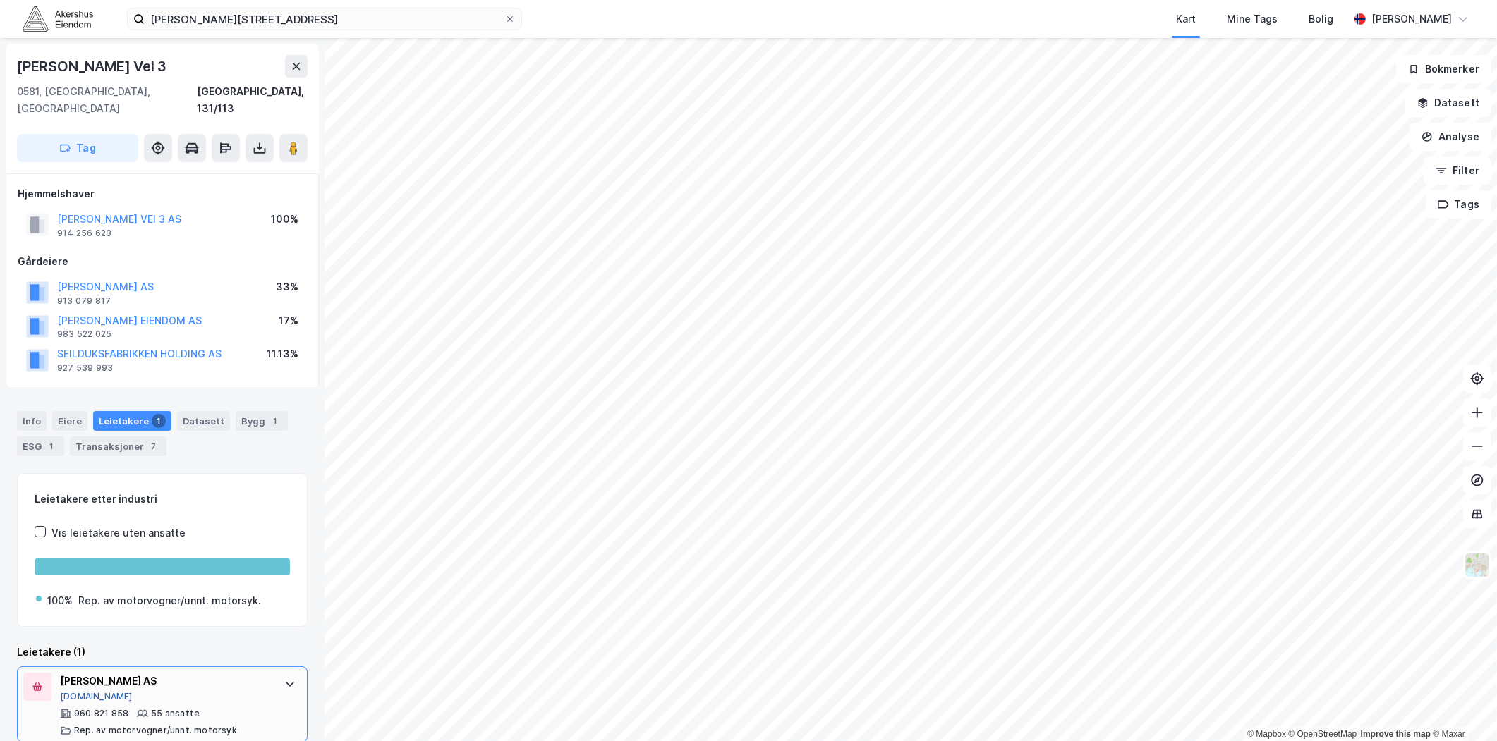
click at [80, 691] on button "[DOMAIN_NAME]" at bounding box center [96, 696] width 73 height 11
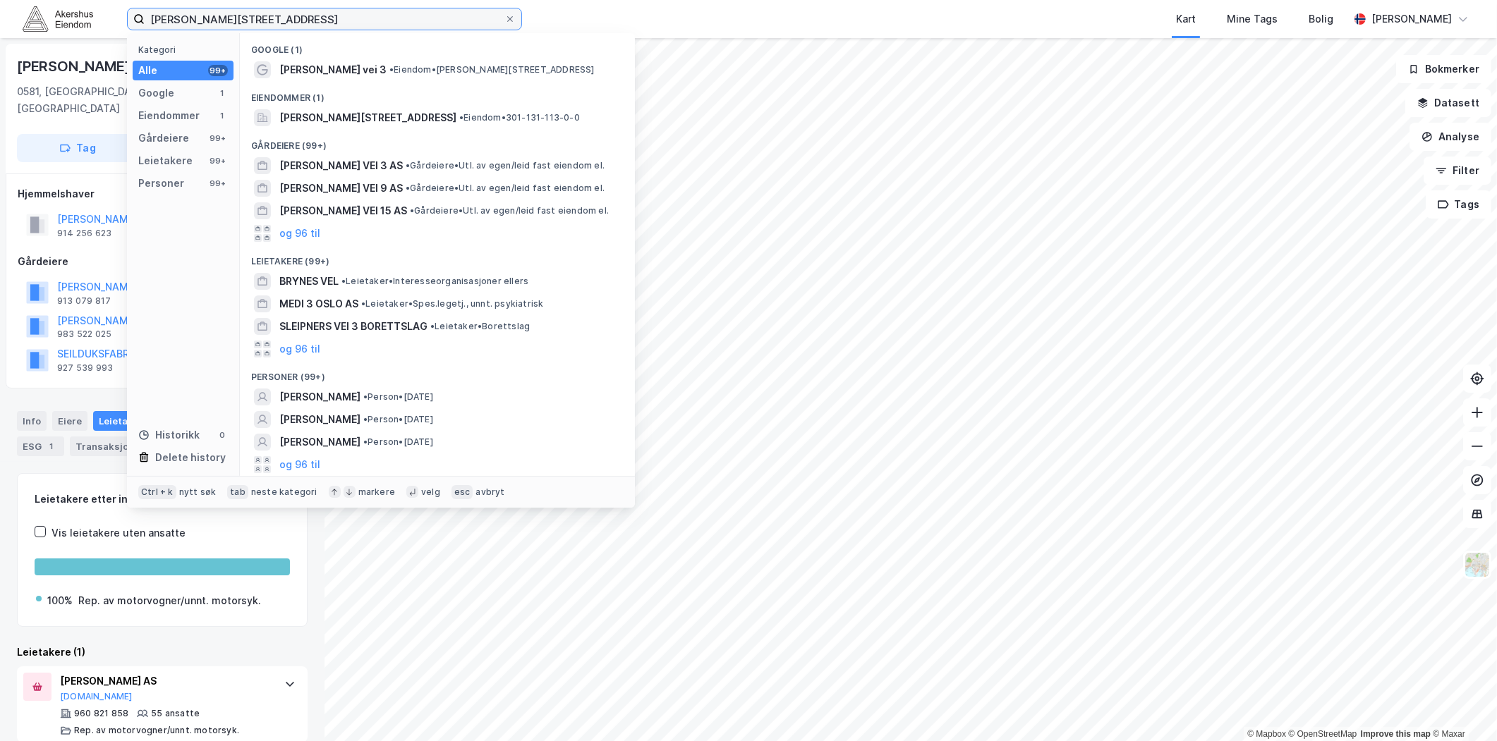
drag, startPoint x: 265, startPoint y: 20, endPoint x: 86, endPoint y: 37, distance: 180.0
click at [86, 37] on div "Knud Bryns vei 3, 0581 Oslo Kategori Alle 99+ Google 1 Eiendommer 1 Gårdeiere 9…" at bounding box center [748, 19] width 1497 height 38
paste input "Brobekkveien 80, 0582"
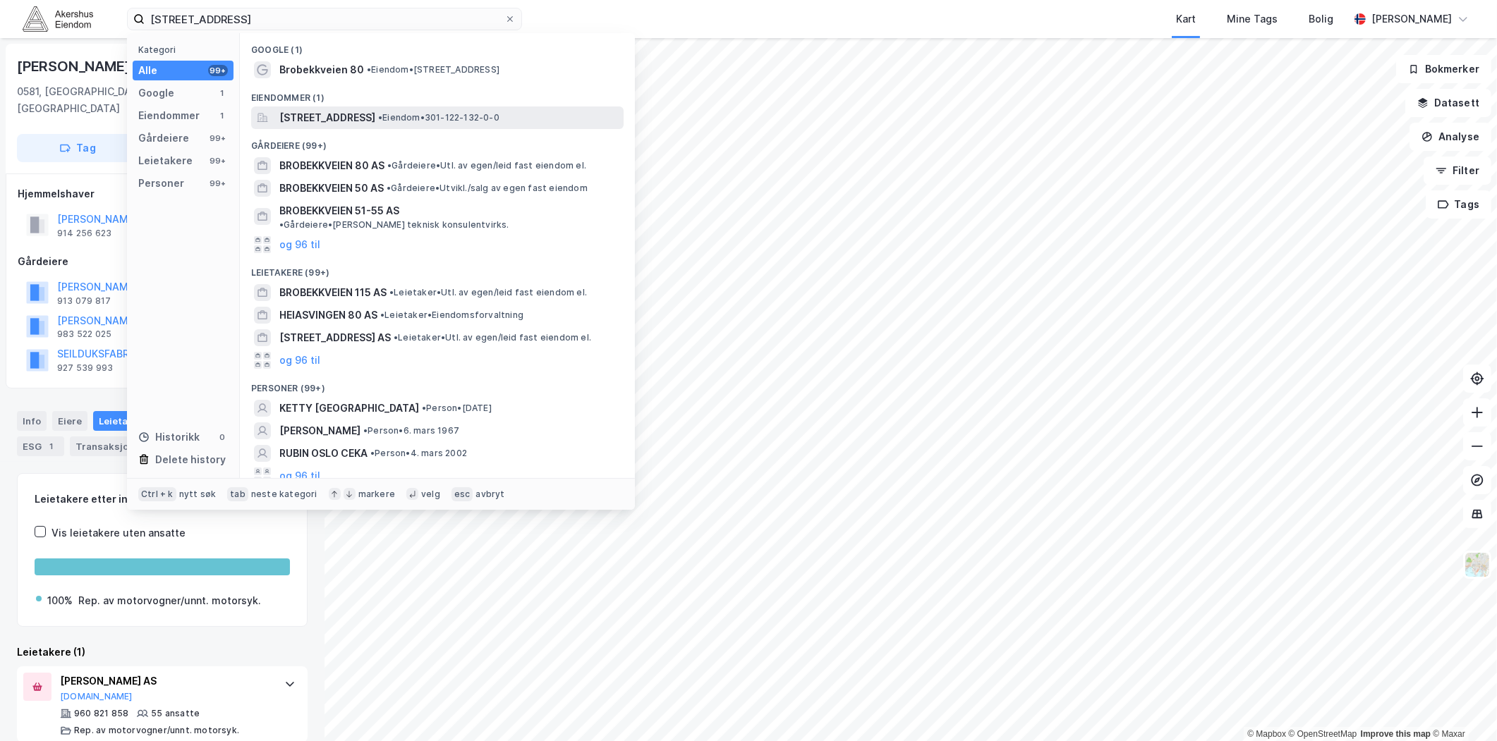
click at [334, 125] on span "Brobekkveien 80, 0582, OSLO, OSLO" at bounding box center [327, 117] width 96 height 17
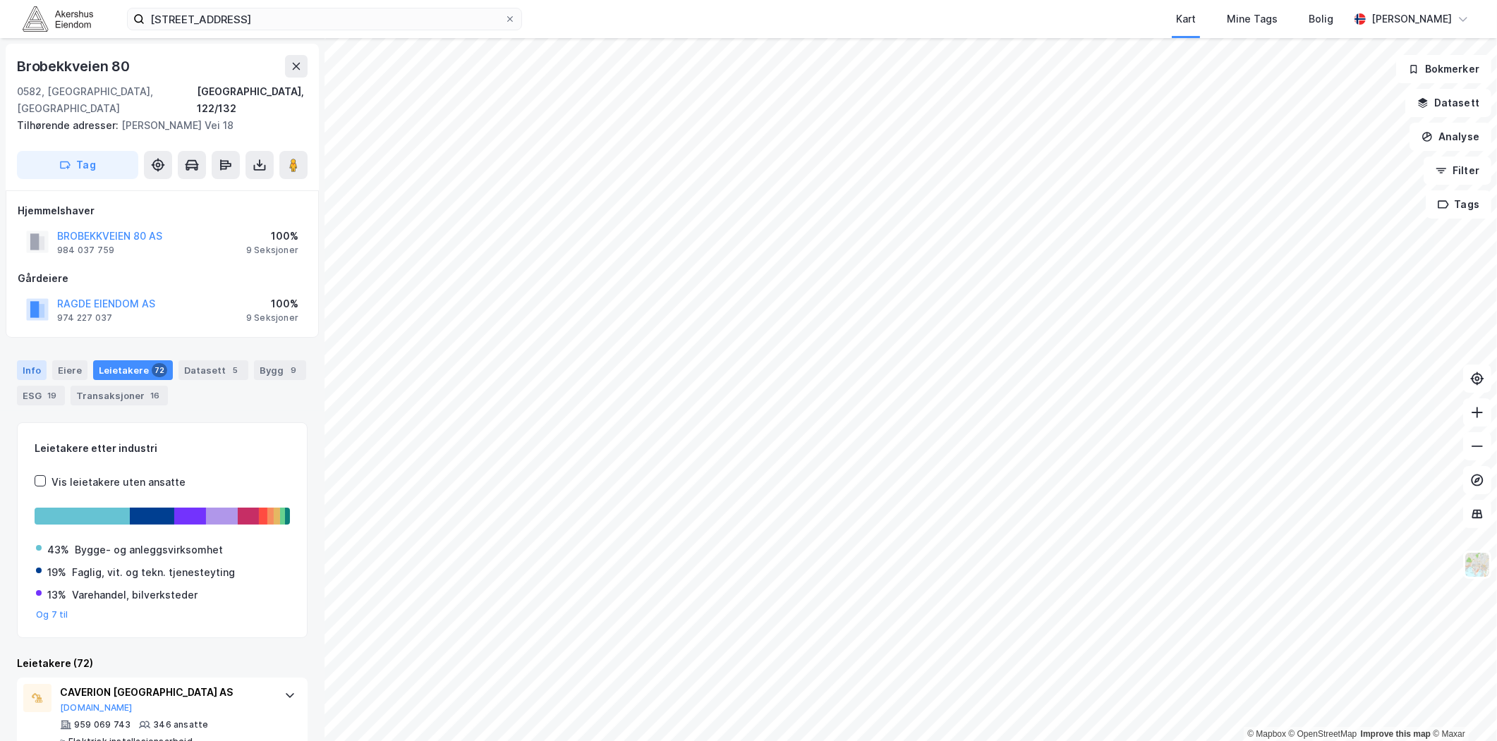
click at [34, 360] on div "Info" at bounding box center [32, 370] width 30 height 20
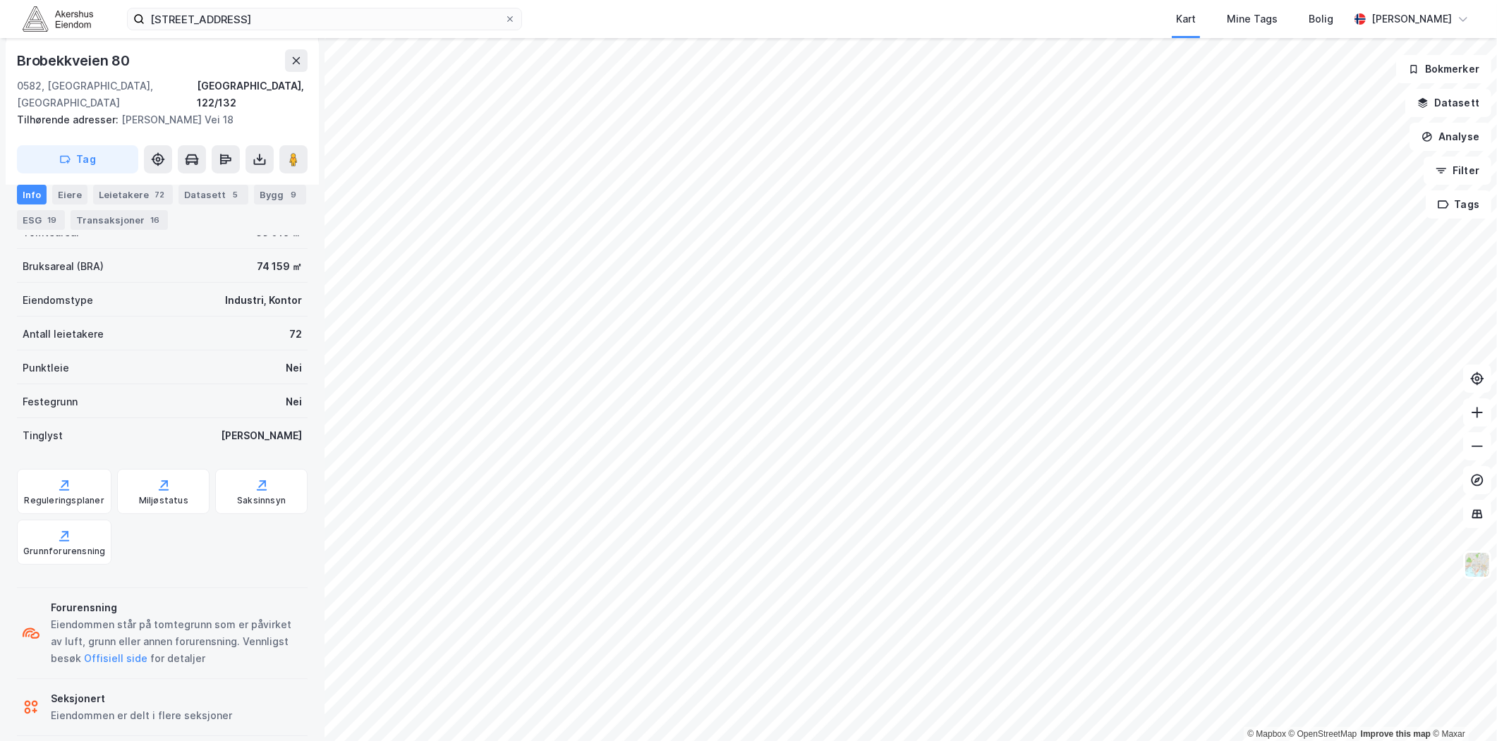
scroll to position [242, 0]
drag, startPoint x: 110, startPoint y: 185, endPoint x: 121, endPoint y: 198, distance: 17.1
click at [111, 185] on div "Leietakere 72" at bounding box center [133, 195] width 80 height 20
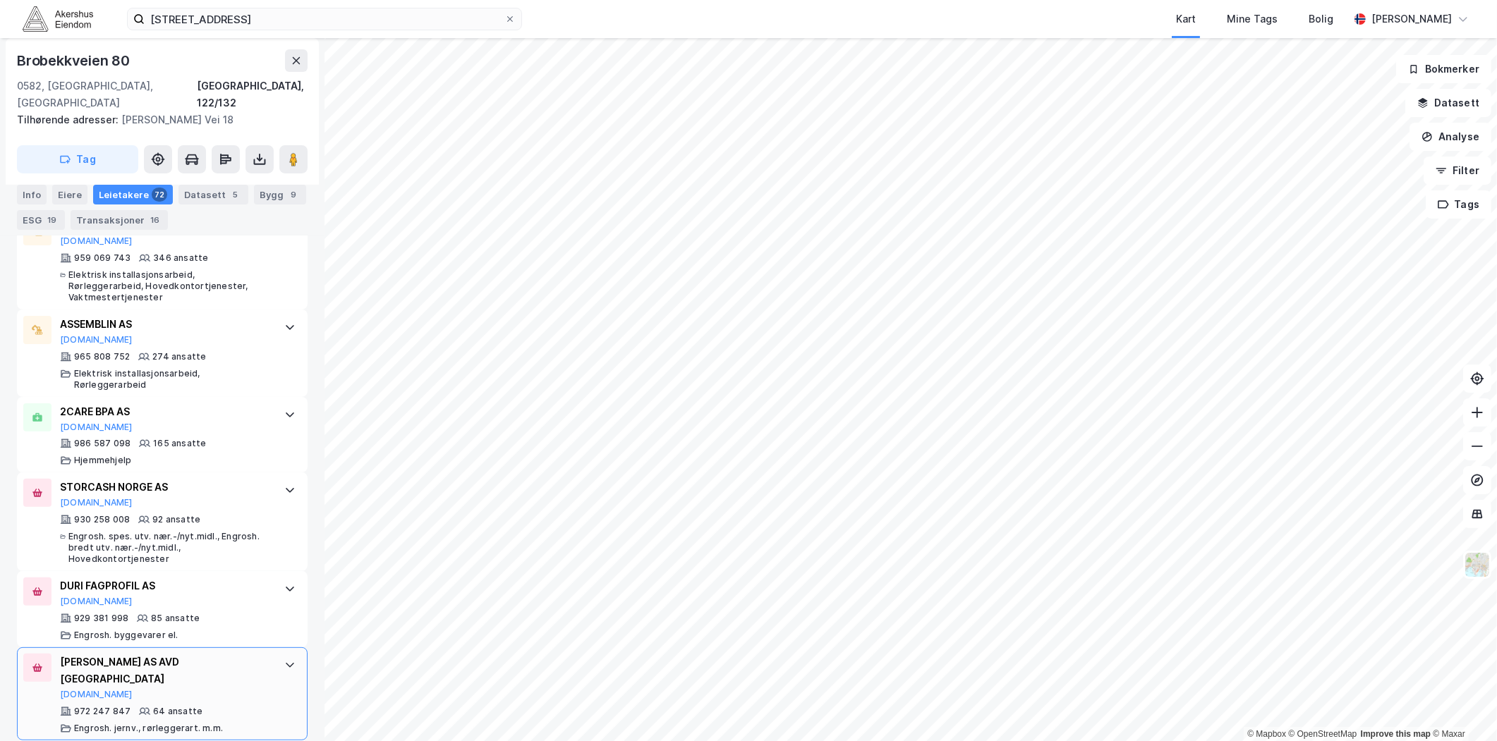
scroll to position [548, 0]
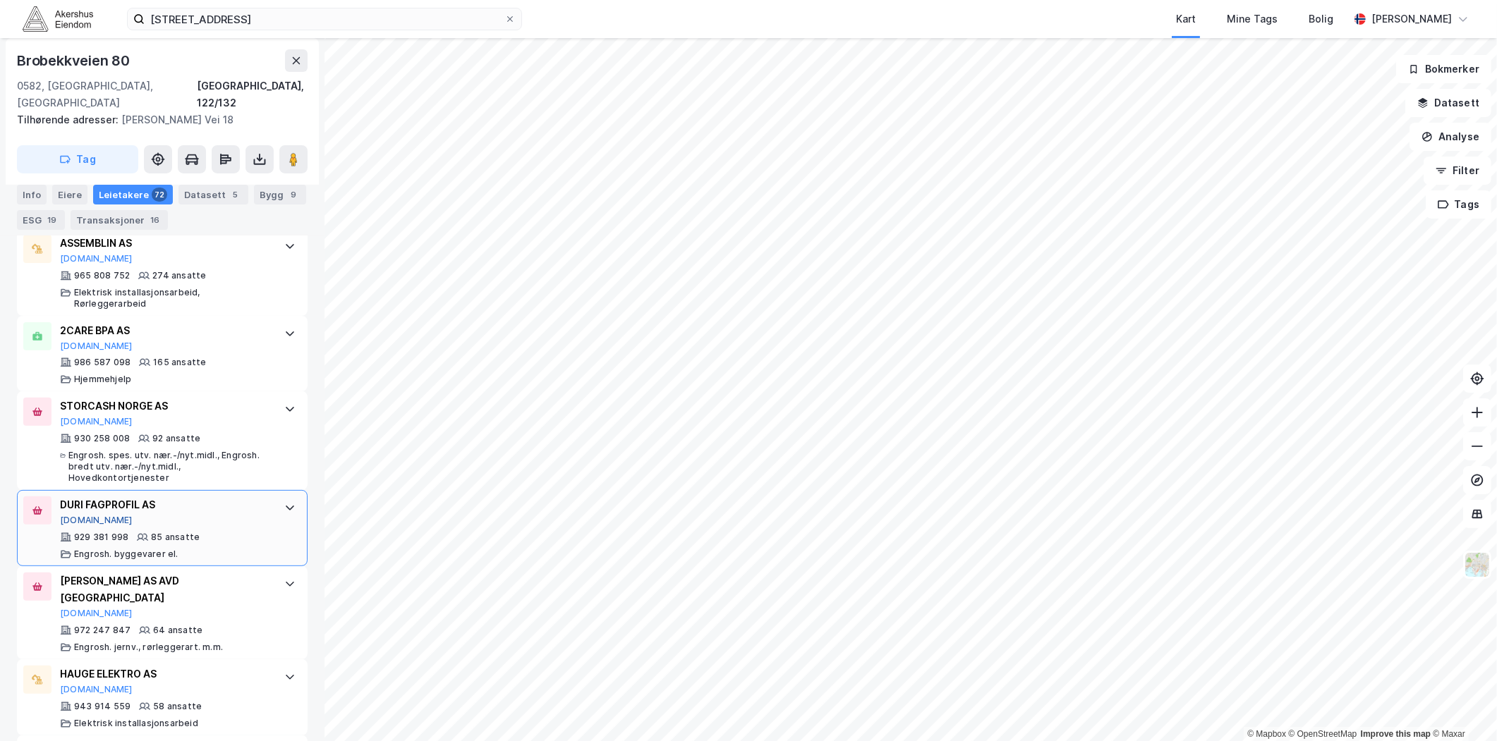
click at [76, 515] on button "[DOMAIN_NAME]" at bounding box center [96, 520] width 73 height 11
drag, startPoint x: 371, startPoint y: 0, endPoint x: 356, endPoint y: 9, distance: 17.4
click at [370, 0] on div "Brobekkveien 80, 0582 Oslo Kart Mine Tags Bolig Magnus Tveit Geheb" at bounding box center [748, 19] width 1497 height 38
click at [354, 12] on input "Brobekkveien 80, 0582 Oslo" at bounding box center [325, 18] width 360 height 21
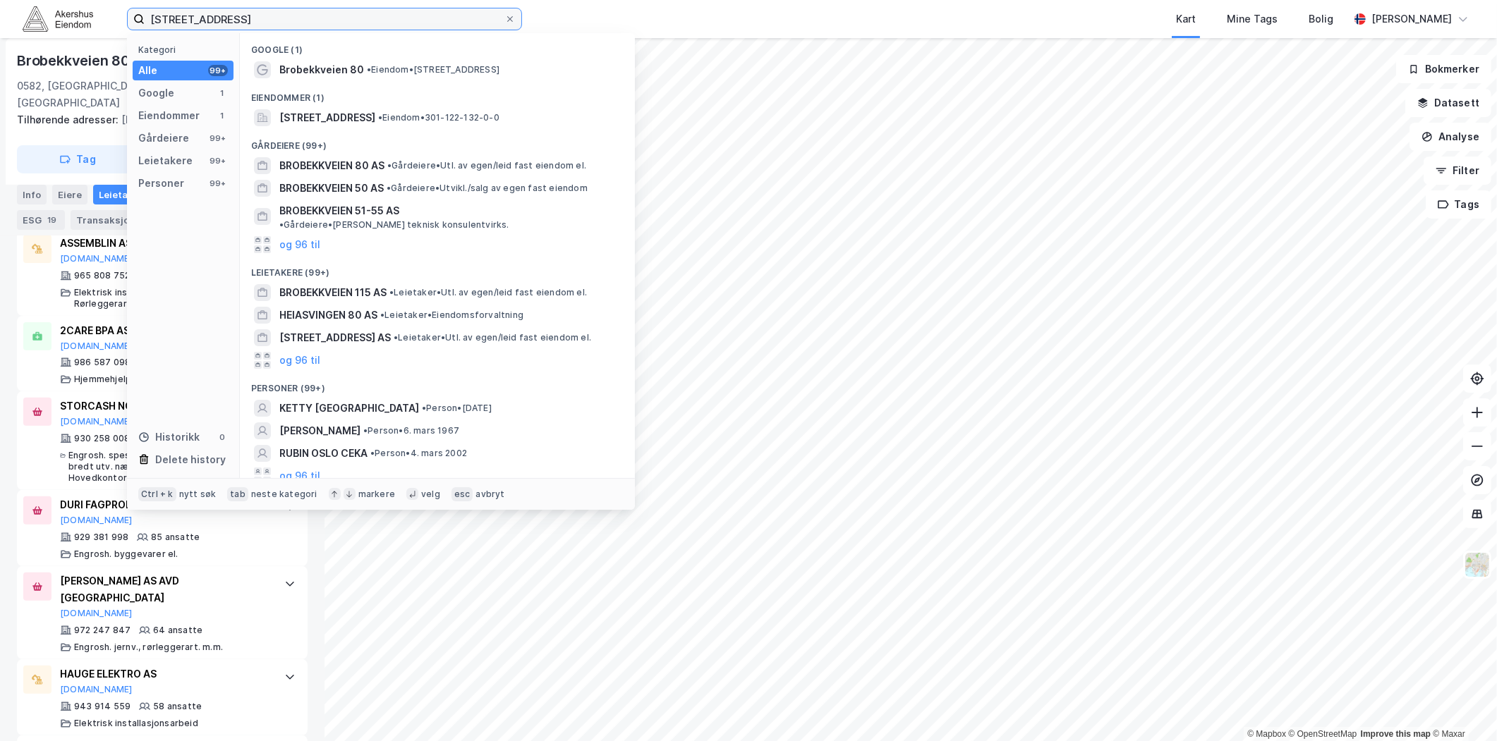
click at [353, 15] on input "Brobekkveien 80, 0582 Oslo" at bounding box center [325, 18] width 360 height 21
click at [351, 16] on input "Brobekkveien 80, 0582 Oslo" at bounding box center [325, 18] width 360 height 21
click at [349, 17] on input "Brobekkveien 80, 0582 Oslo" at bounding box center [325, 18] width 360 height 21
click at [348, 17] on input "Brobekkveien 80, 0582 Oslo" at bounding box center [325, 18] width 360 height 21
click at [344, 18] on input "Brobekkveien 80, 0582 Oslo" at bounding box center [325, 18] width 360 height 21
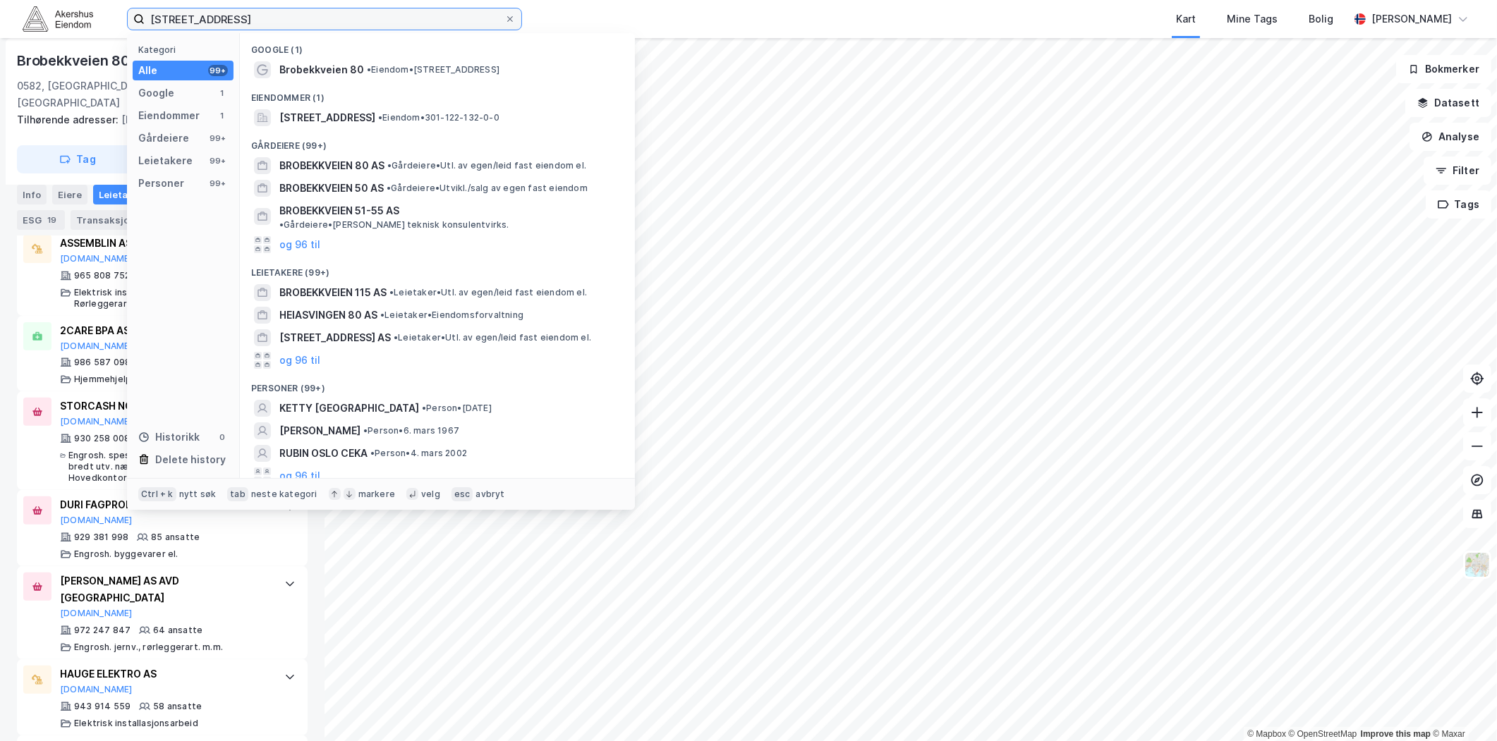
click at [330, 23] on input "Brobekkveien 80, 0582 Oslo" at bounding box center [325, 18] width 360 height 21
drag, startPoint x: 329, startPoint y: 23, endPoint x: 317, endPoint y: 23, distance: 12.0
click at [328, 23] on input "Brobekkveien 80, 0582 Oslo" at bounding box center [325, 18] width 360 height 21
click at [312, 23] on input "Brobekkveien 80, 0582 Oslo" at bounding box center [325, 18] width 360 height 21
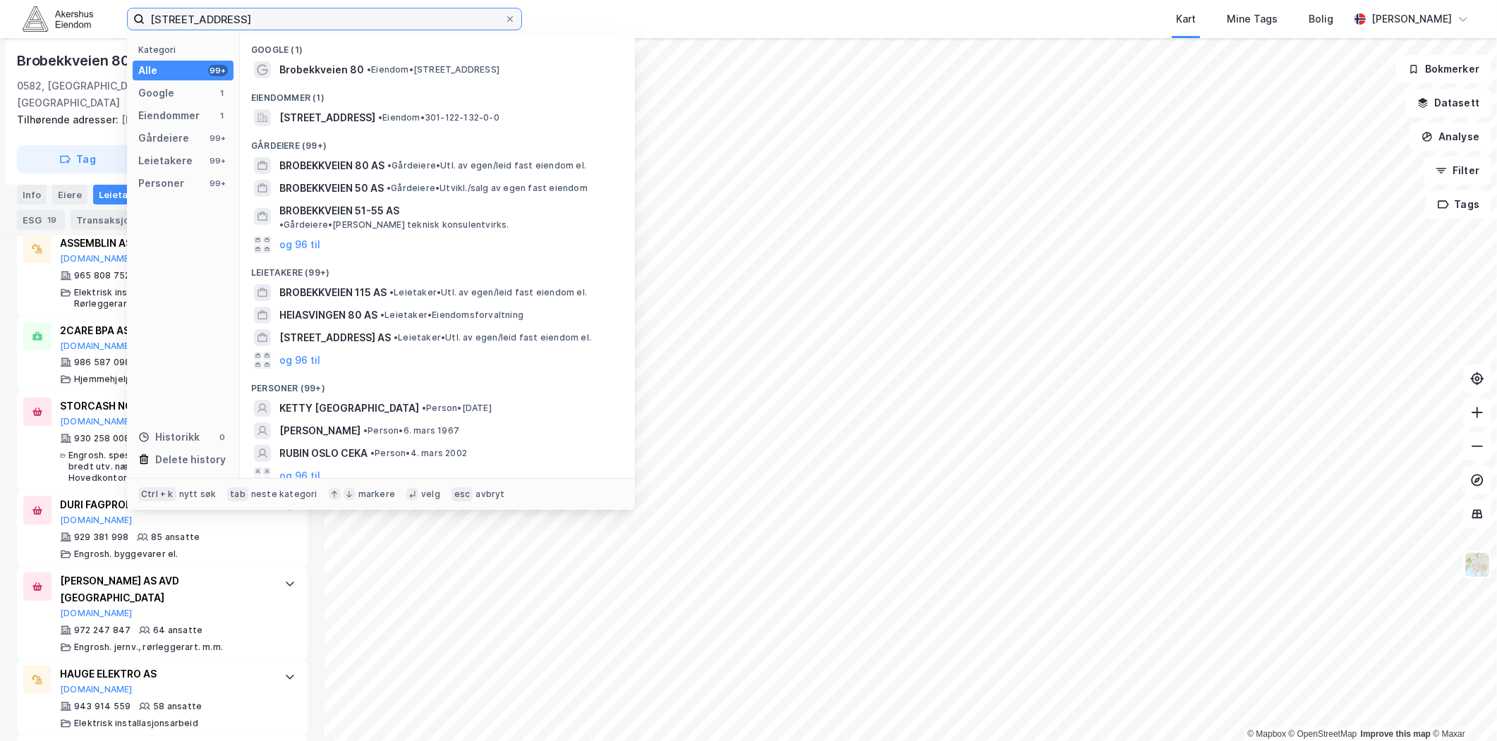
click at [312, 23] on input "Brobekkveien 80, 0582 Oslo" at bounding box center [325, 18] width 360 height 21
paste input "Knud Bryns vei 5, 0581"
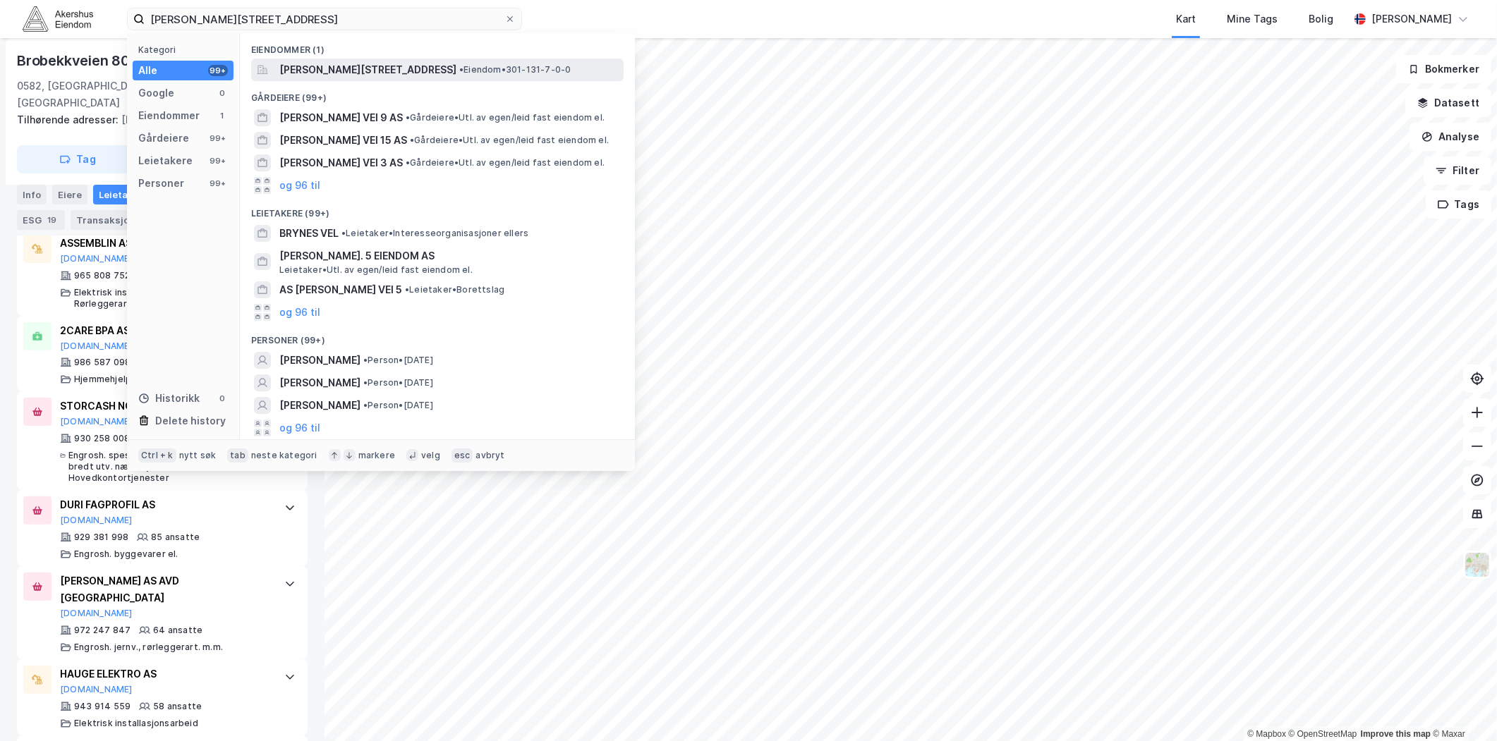
click at [365, 64] on span "Knud Bryns vei 5, 0581, OSLO, OSLO" at bounding box center [367, 69] width 177 height 17
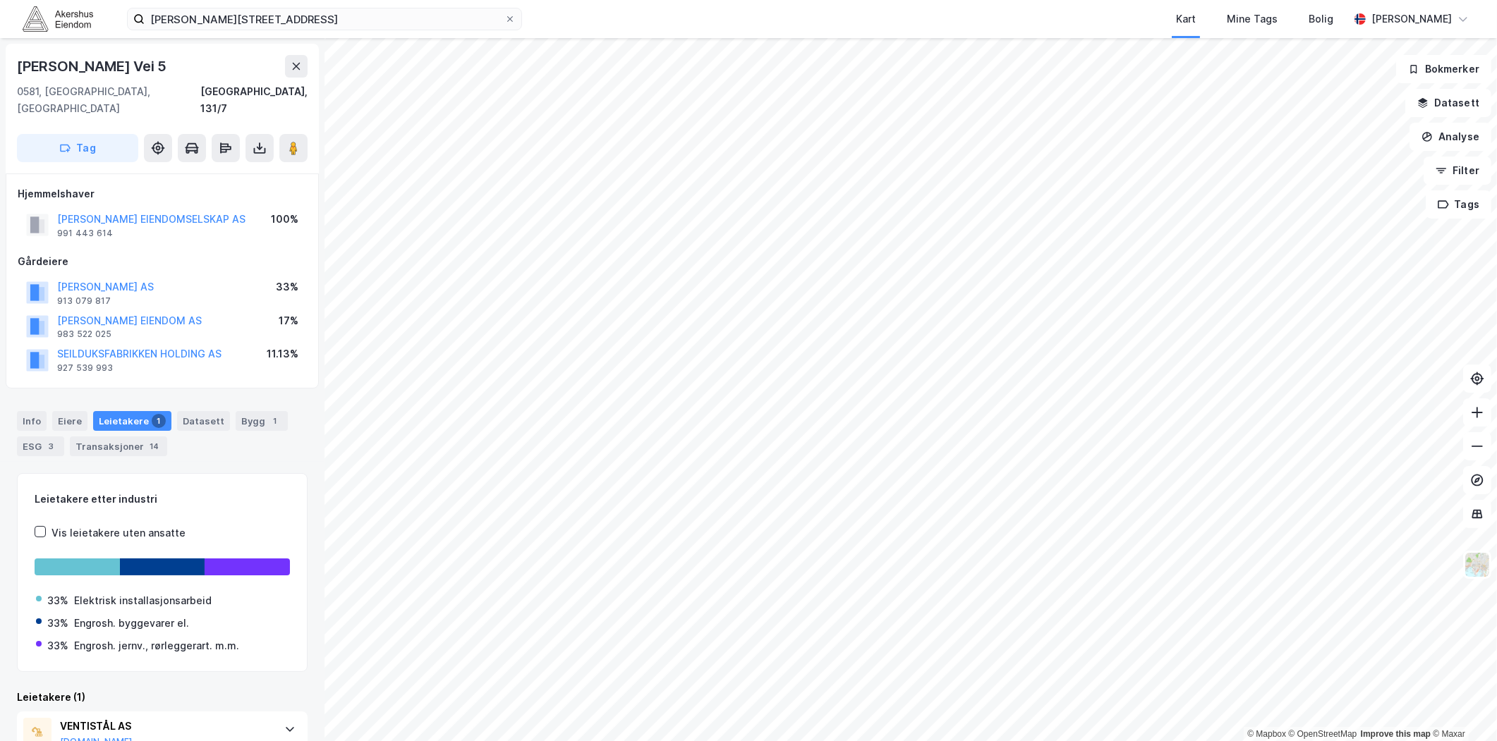
scroll to position [68, 0]
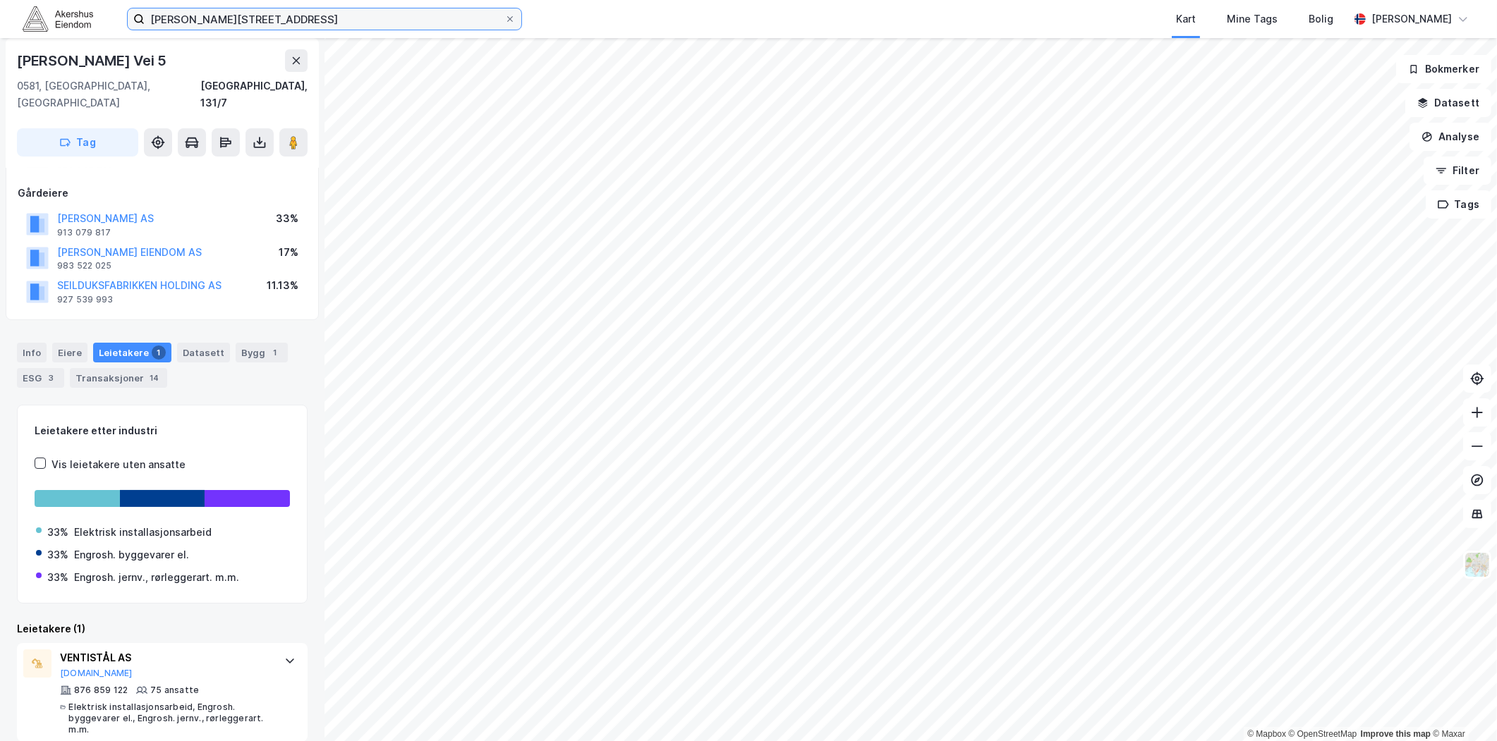
click at [298, 23] on input "Knud Bryns vei 5, 0581 Oslo" at bounding box center [325, 18] width 360 height 21
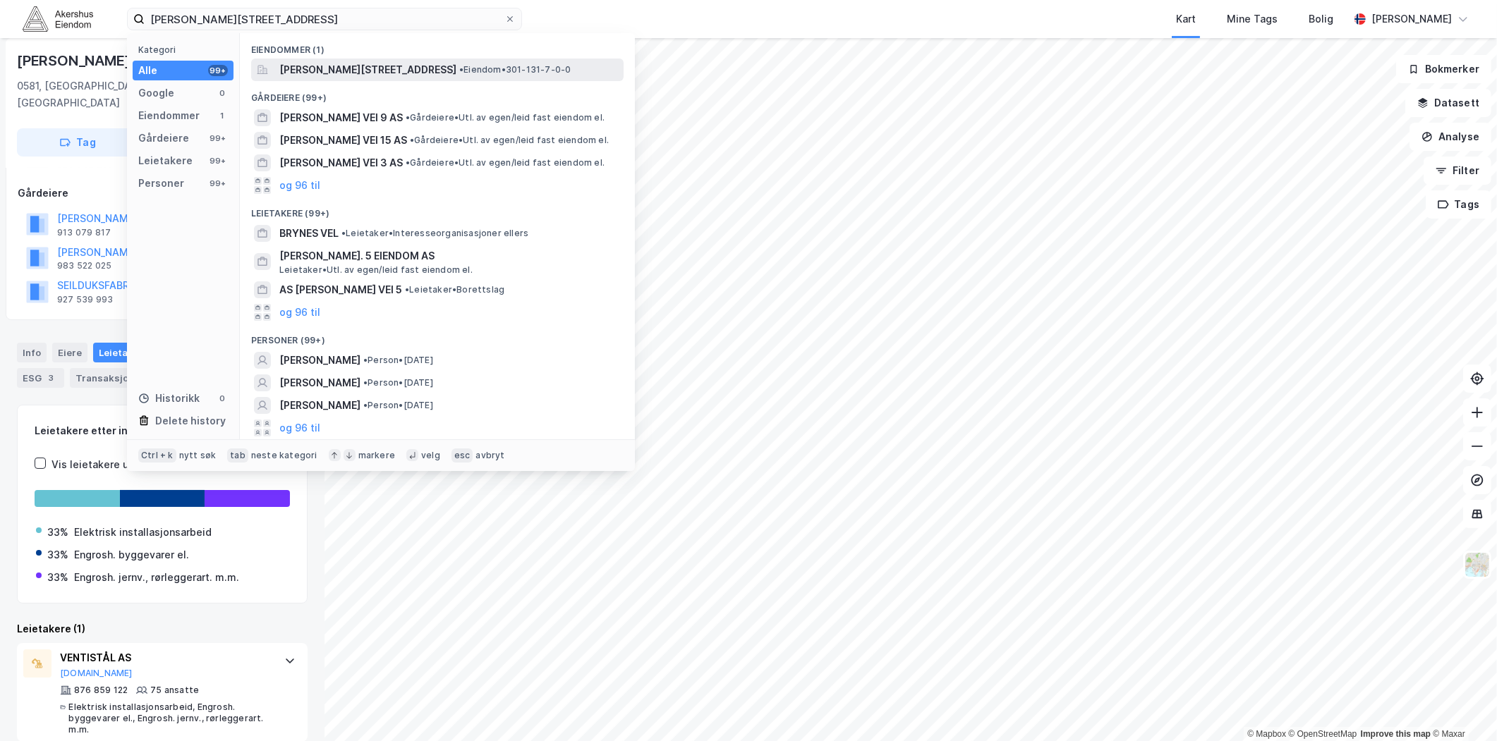
click at [375, 71] on span "Knud Bryns vei 5, 0581, OSLO, OSLO" at bounding box center [367, 69] width 177 height 17
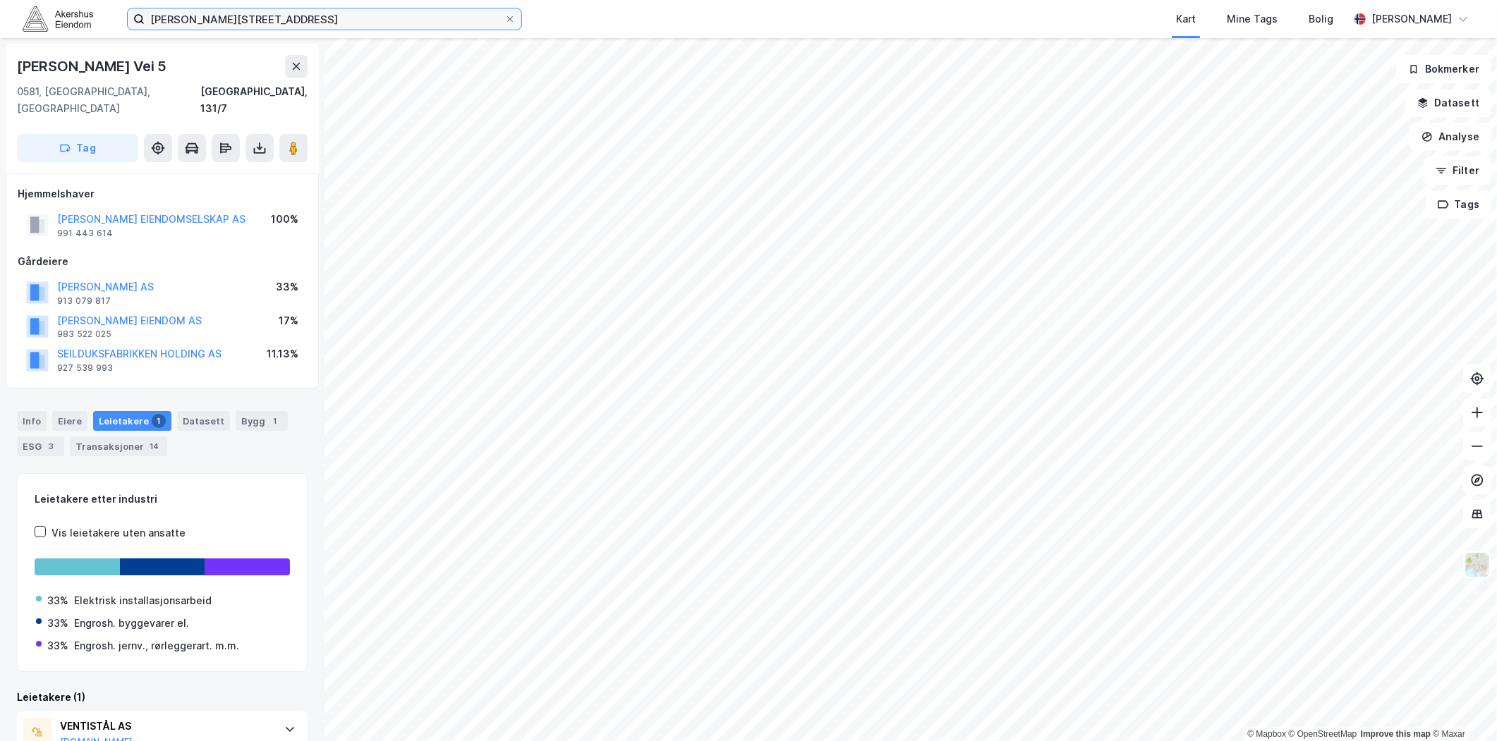
click at [406, 10] on input "Knud Bryns vei 5, 0581 Oslo" at bounding box center [325, 18] width 360 height 21
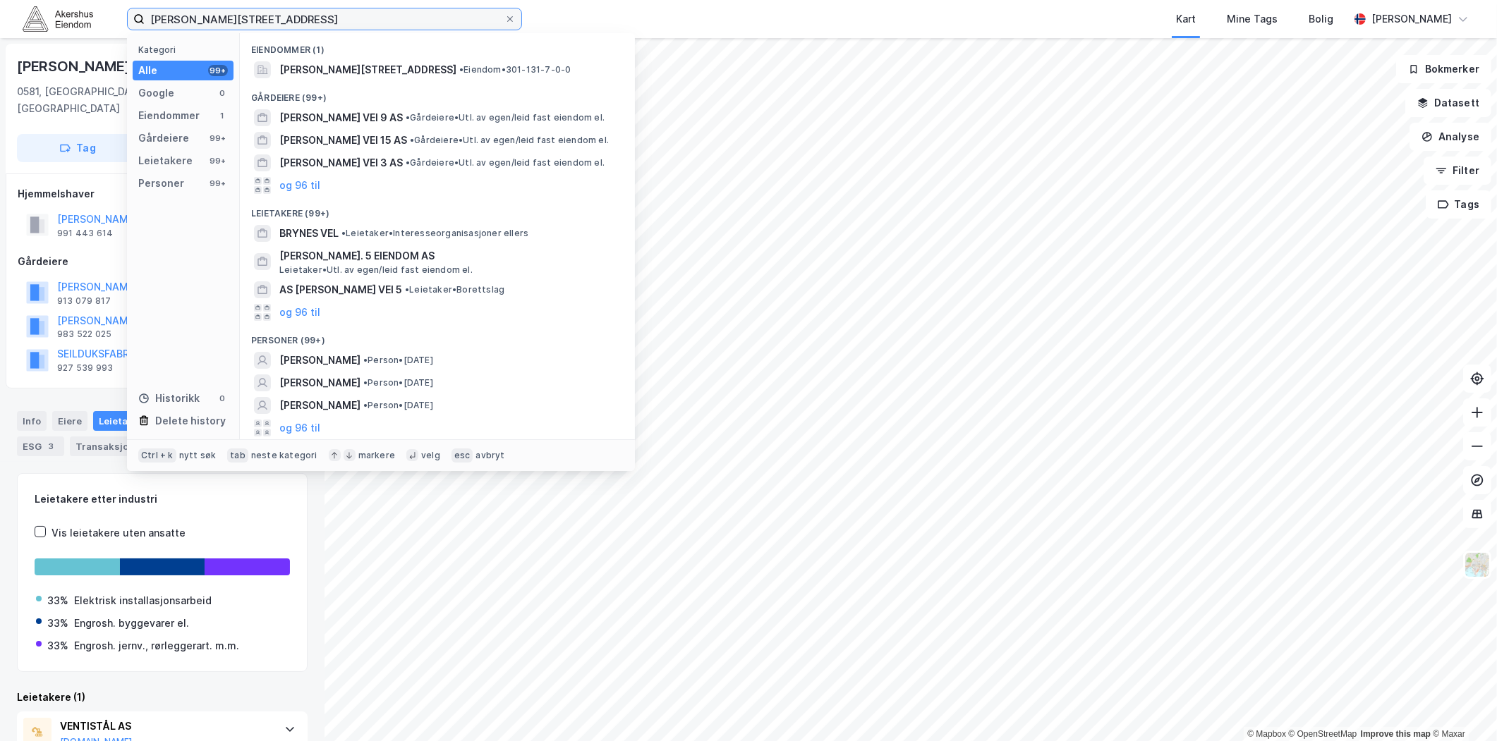
click at [389, 19] on input "Knud Bryns vei 5, 0581 Oslo" at bounding box center [325, 18] width 360 height 21
paste input "Innspurten 1 A, 0663"
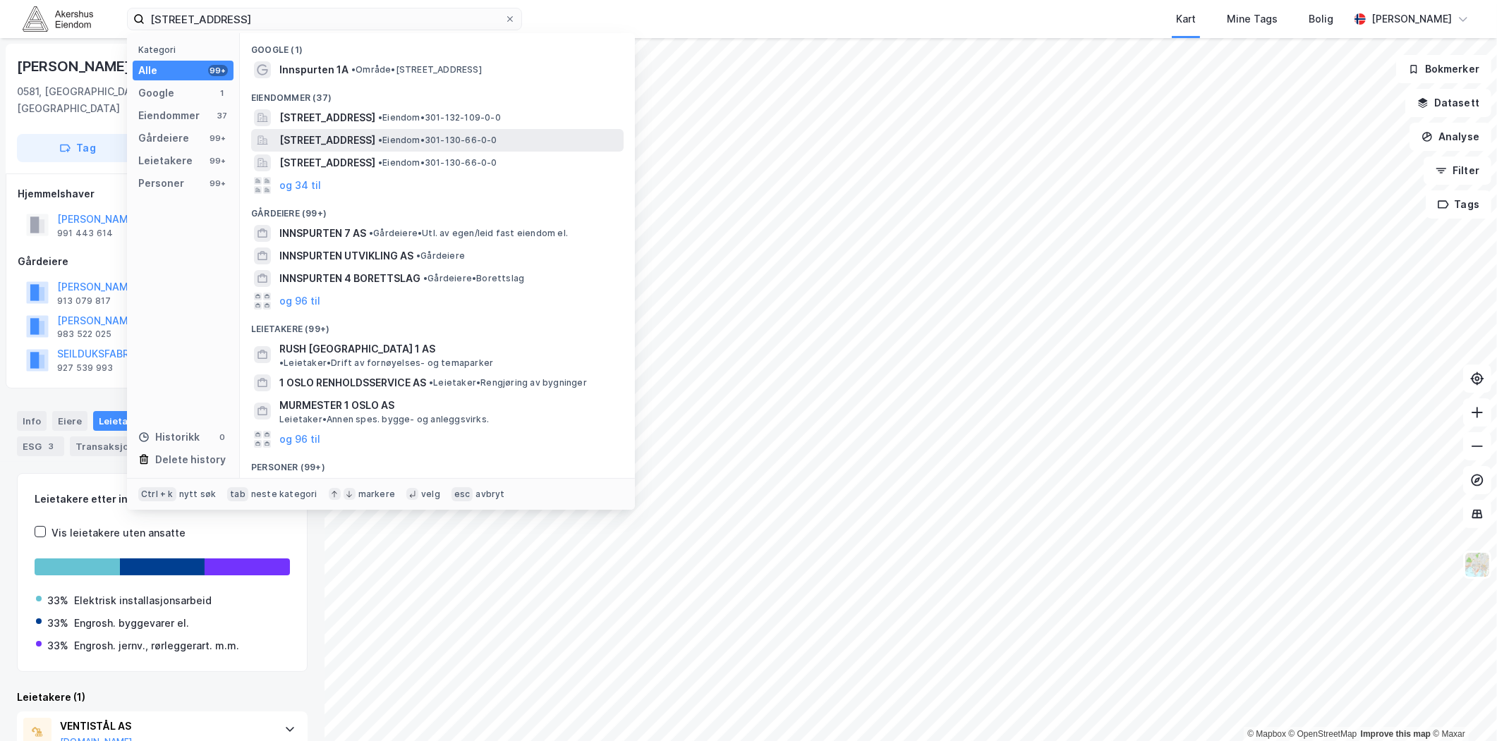
click at [354, 135] on span "Innspurten 1A, 0663, OSLO, OSLO" at bounding box center [327, 140] width 96 height 17
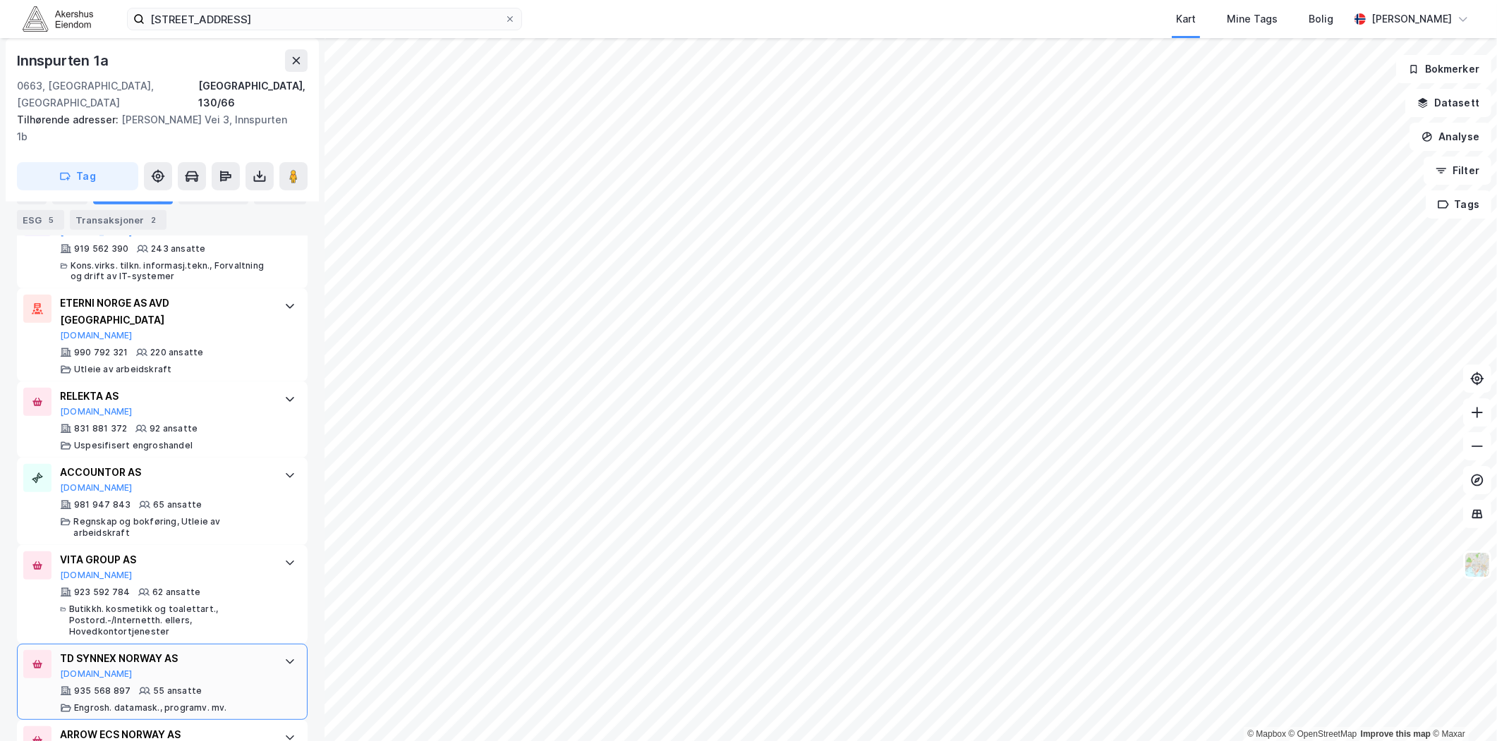
scroll to position [705, 0]
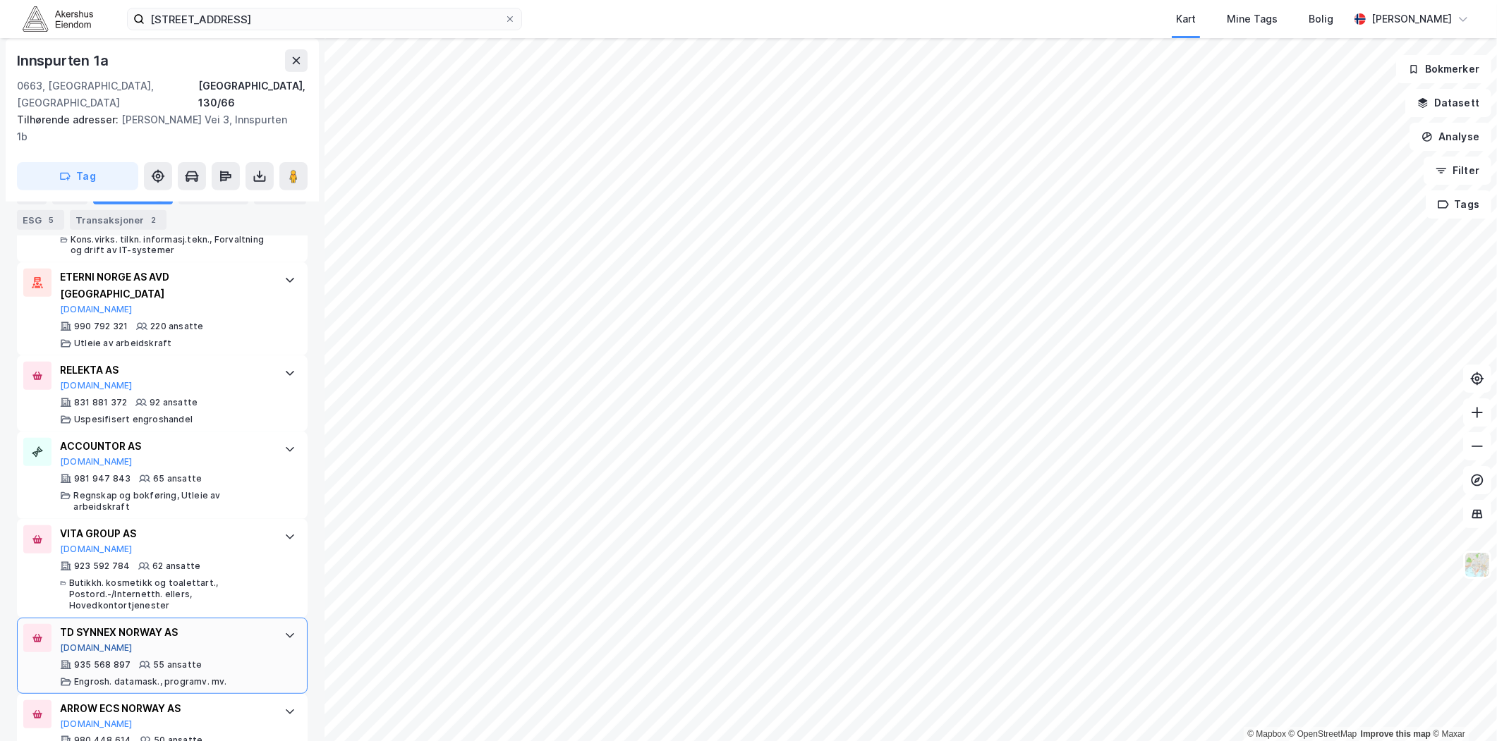
click at [87, 643] on button "[DOMAIN_NAME]" at bounding box center [96, 648] width 73 height 11
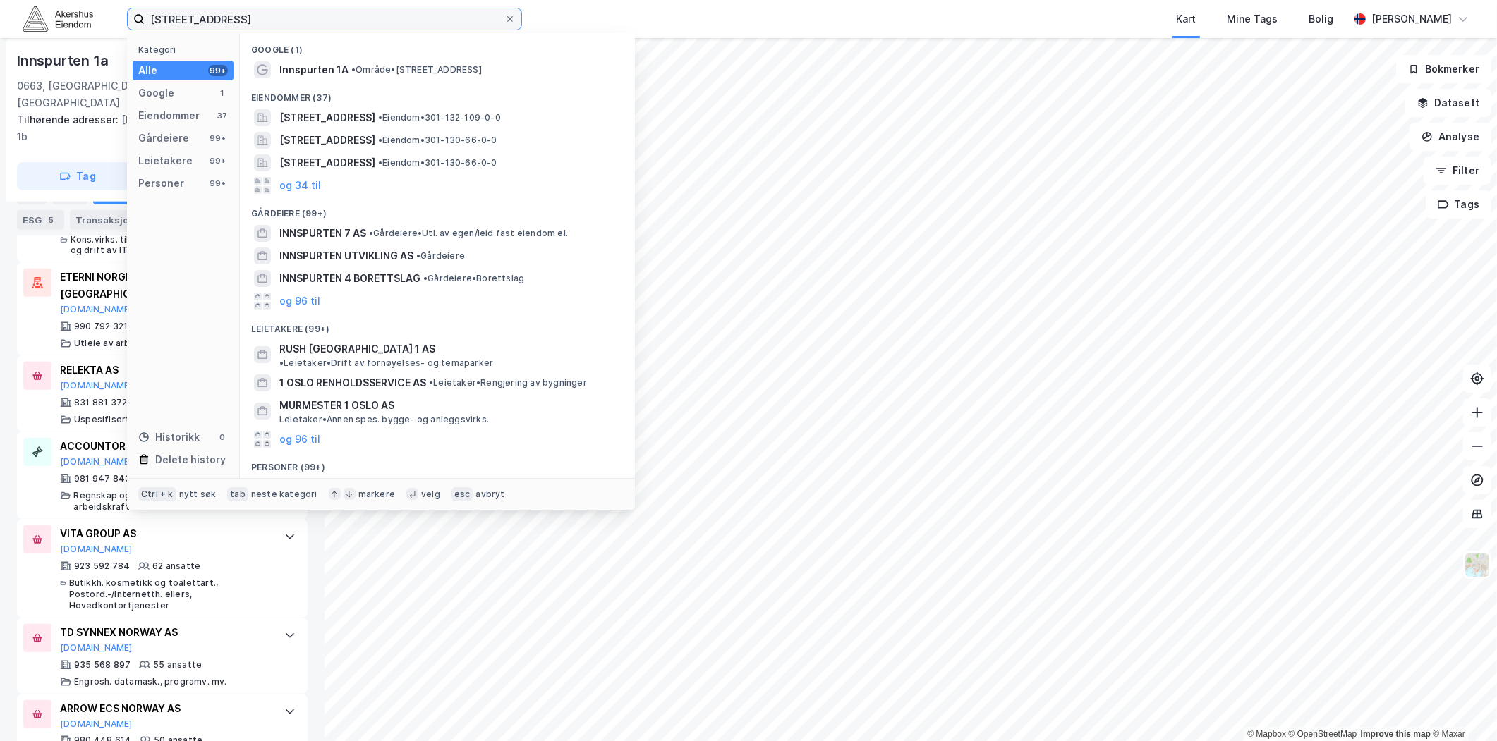
click at [307, 19] on input "Innspurten 1 A, 0663 Oslo" at bounding box center [325, 18] width 360 height 21
click at [305, 17] on input "Innspurten 1 A, 0663 Oslo" at bounding box center [325, 18] width 360 height 21
click at [303, 16] on input "Innspurten 1 A, 0663 Oslo" at bounding box center [325, 18] width 360 height 21
click at [302, 16] on input "Innspurten 1 A, 0663 Oslo" at bounding box center [325, 18] width 360 height 21
click at [299, 14] on input "Innspurten 1 A, 0663 Oslo" at bounding box center [325, 18] width 360 height 21
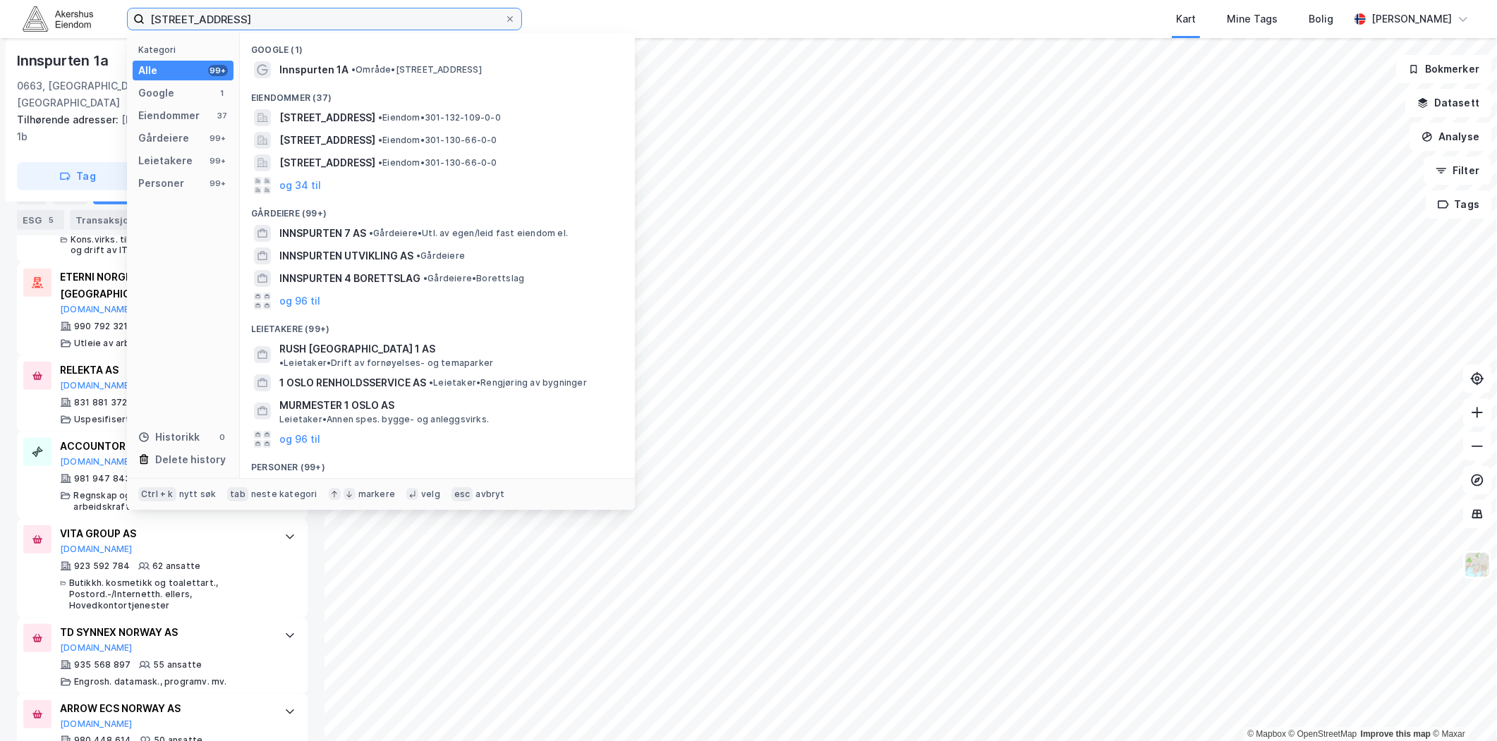
click at [299, 14] on input "Innspurten 1 A, 0663 Oslo" at bounding box center [325, 18] width 360 height 21
click at [250, 14] on input "Innspurten 1 A, 0663 Oslo" at bounding box center [325, 18] width 360 height 21
click at [244, 18] on input "Innspurten 1 A, 0663 Oslo" at bounding box center [325, 18] width 360 height 21
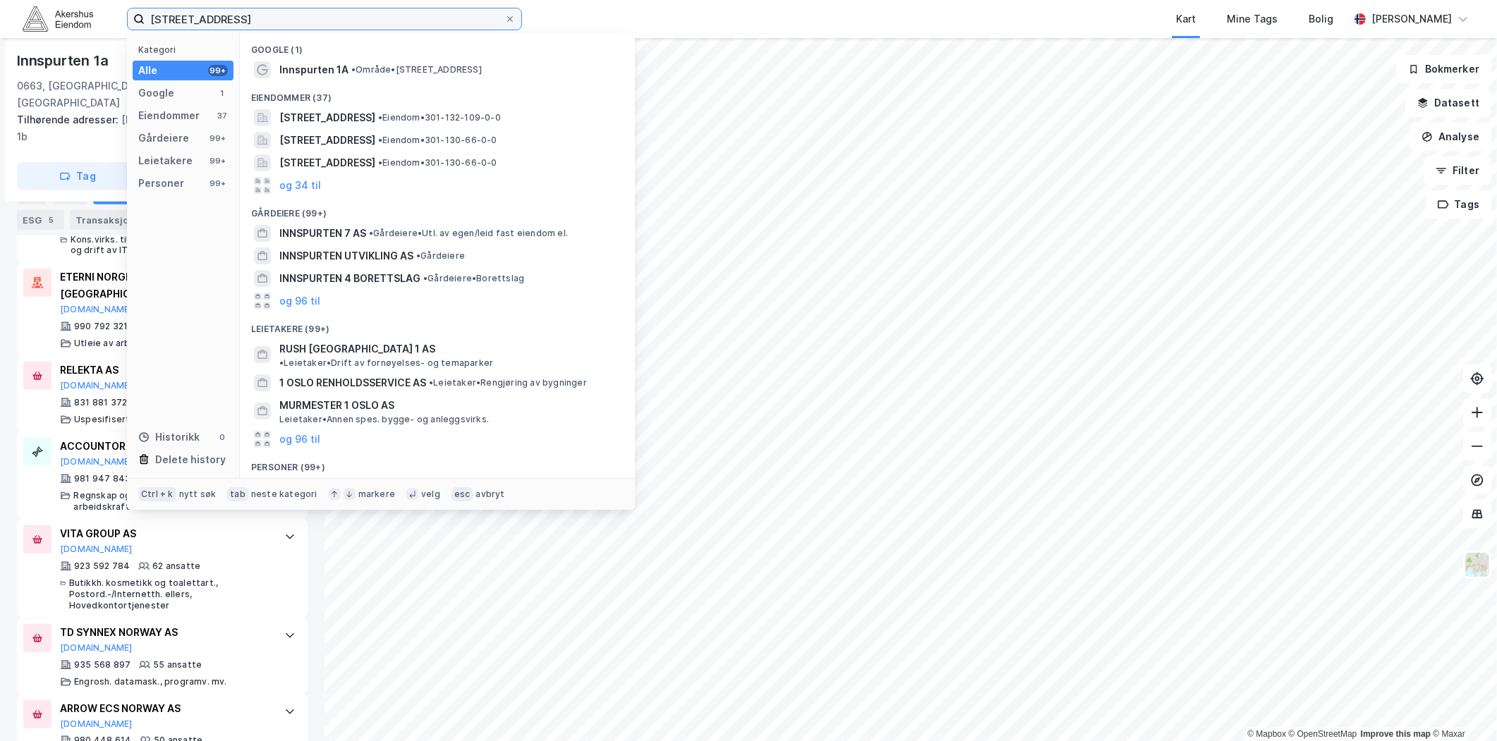
click at [244, 18] on input "Innspurten 1 A, 0663 Oslo" at bounding box center [325, 18] width 360 height 21
paste input "Brobekkveien 114, 0582"
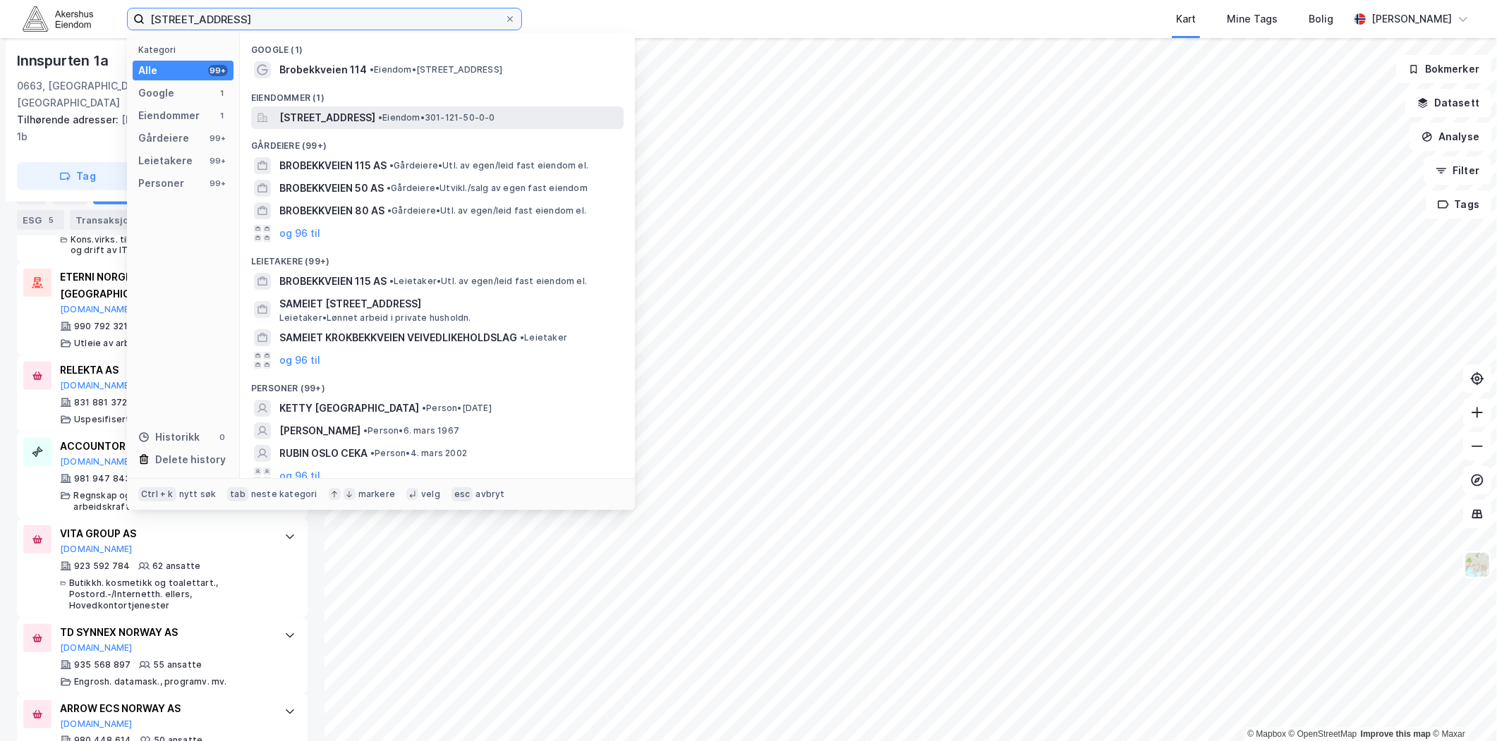
type input "Brobekkveien 114, 0582 Oslo"
click at [360, 110] on span "Brobekkveien 114, 0582, OSLO, OSLO" at bounding box center [327, 117] width 96 height 17
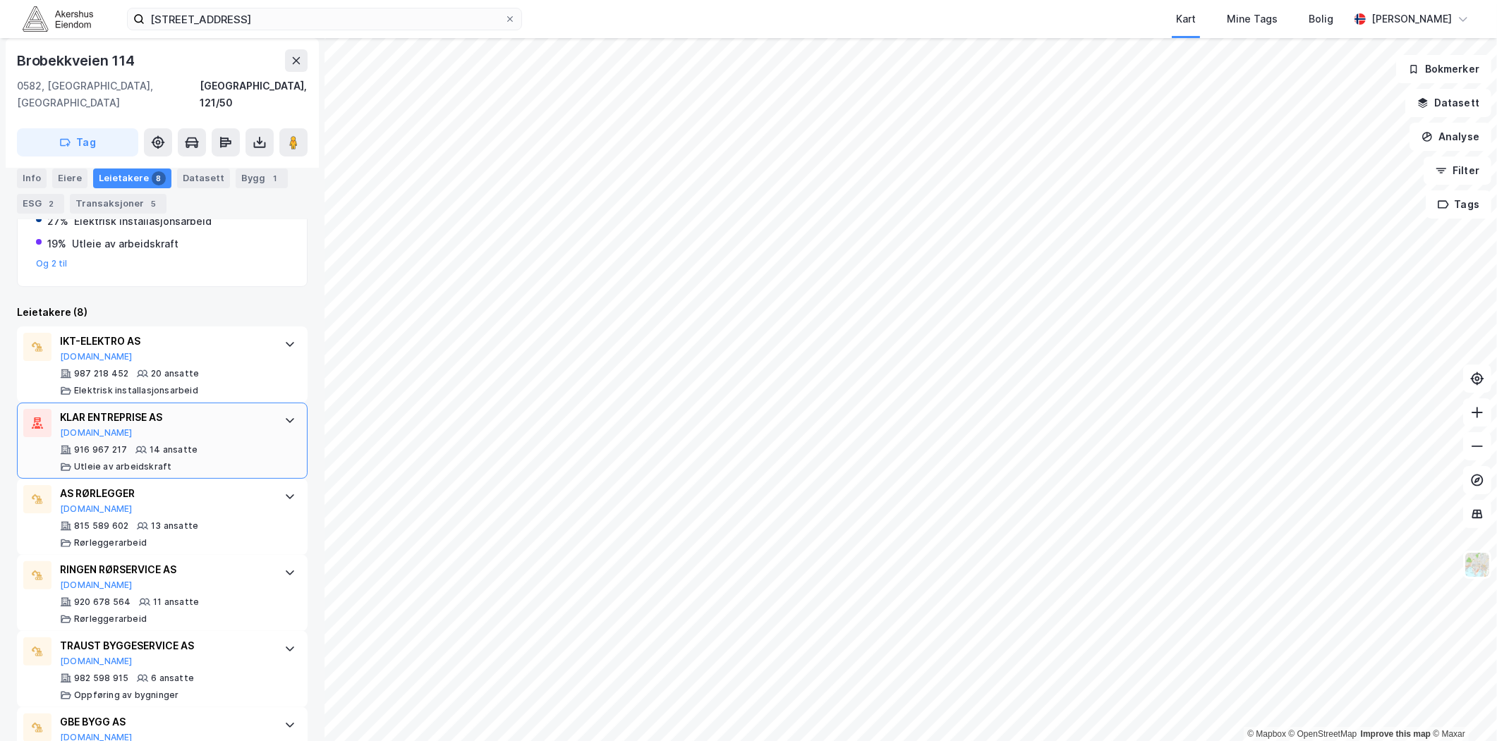
scroll to position [313, 0]
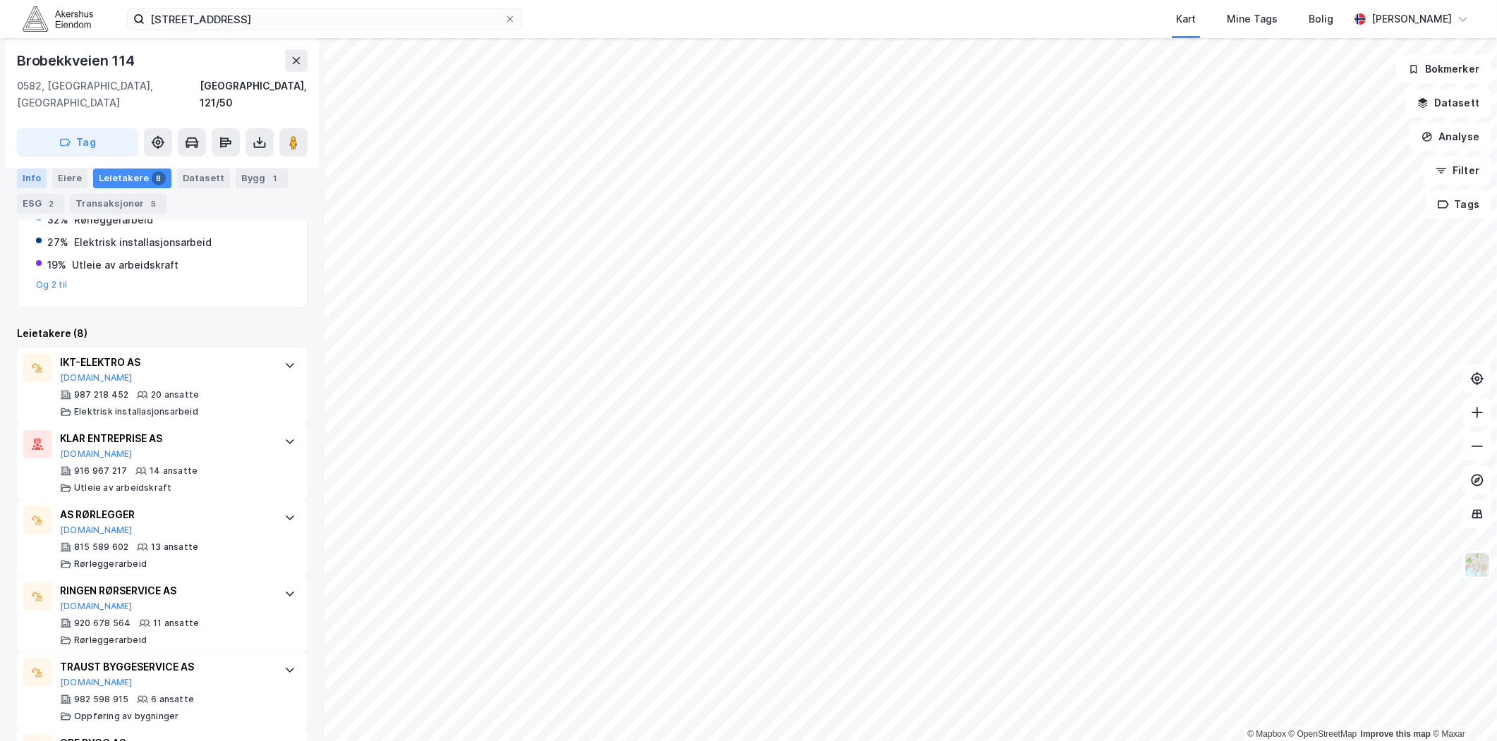
click at [34, 185] on div "Info" at bounding box center [32, 178] width 30 height 20
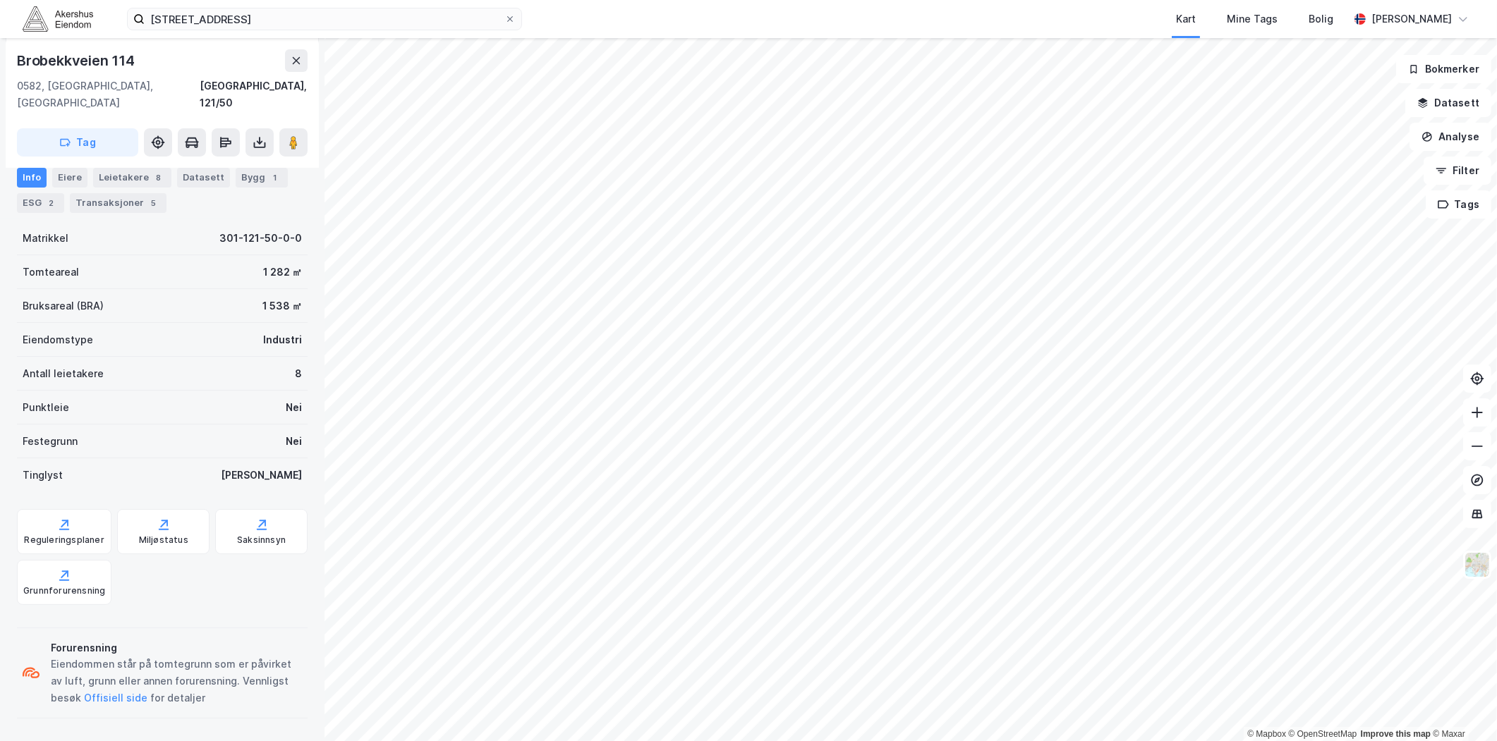
scroll to position [168, 0]
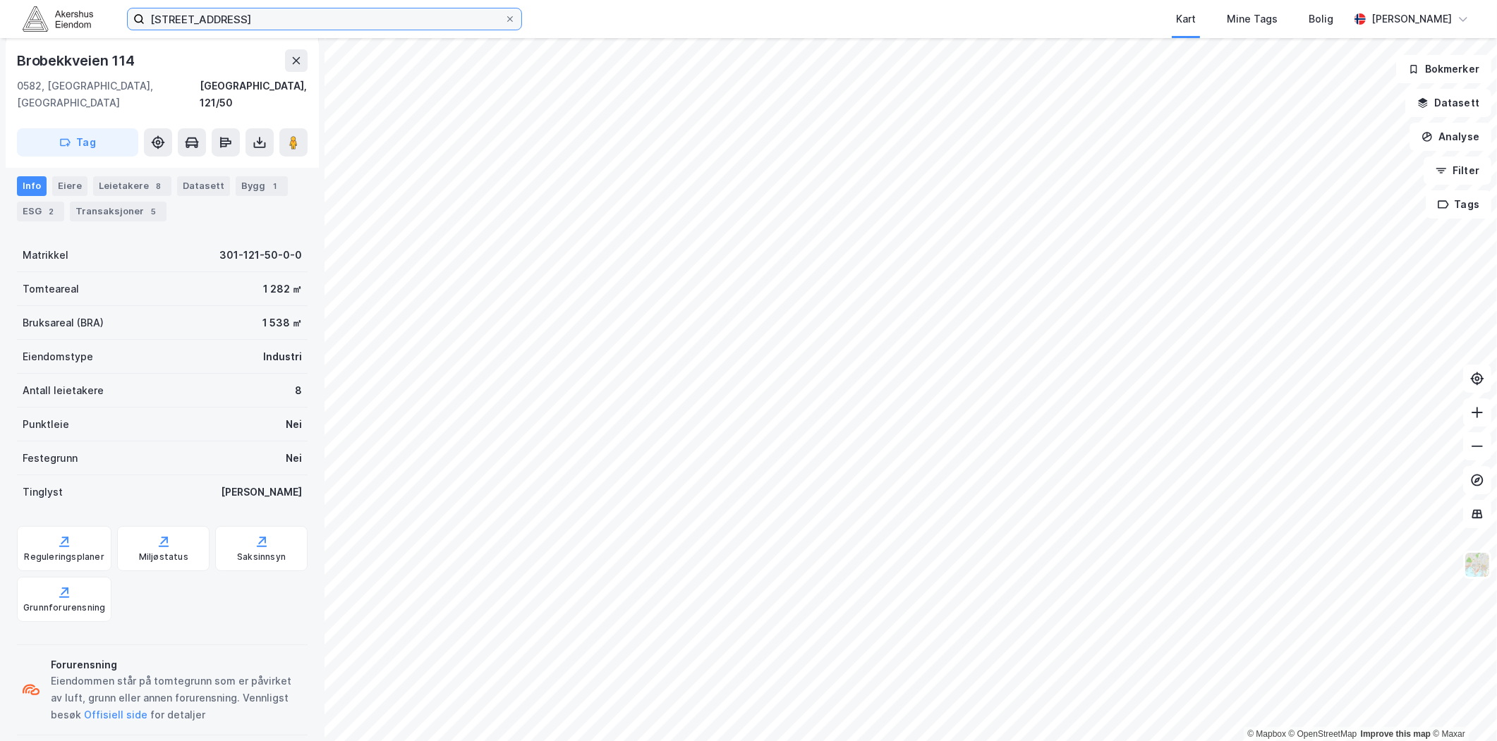
drag, startPoint x: 417, startPoint y: 28, endPoint x: 403, endPoint y: 18, distance: 17.6
click at [413, 26] on input "Brobekkveien 114, 0582 Oslo" at bounding box center [325, 18] width 360 height 21
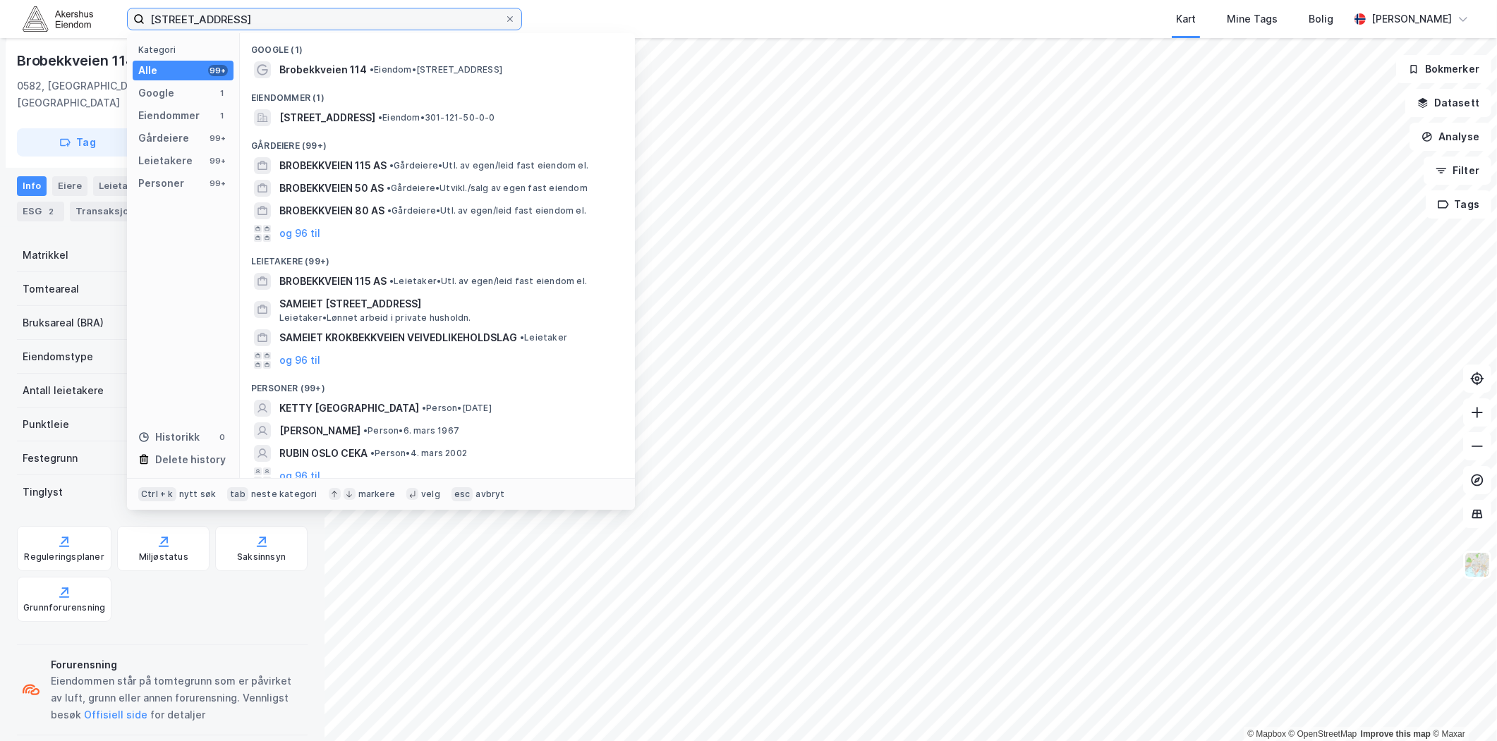
click at [403, 17] on input "Brobekkveien 114, 0582 Oslo" at bounding box center [325, 18] width 360 height 21
click at [392, 16] on input "Brobekkveien 114, 0582 Oslo" at bounding box center [325, 18] width 360 height 21
click at [328, 18] on input "Brobekkveien 114, 0582 Oslo" at bounding box center [325, 18] width 360 height 21
click at [323, 17] on input "Brobekkveien 114, 0582 Oslo" at bounding box center [325, 18] width 360 height 21
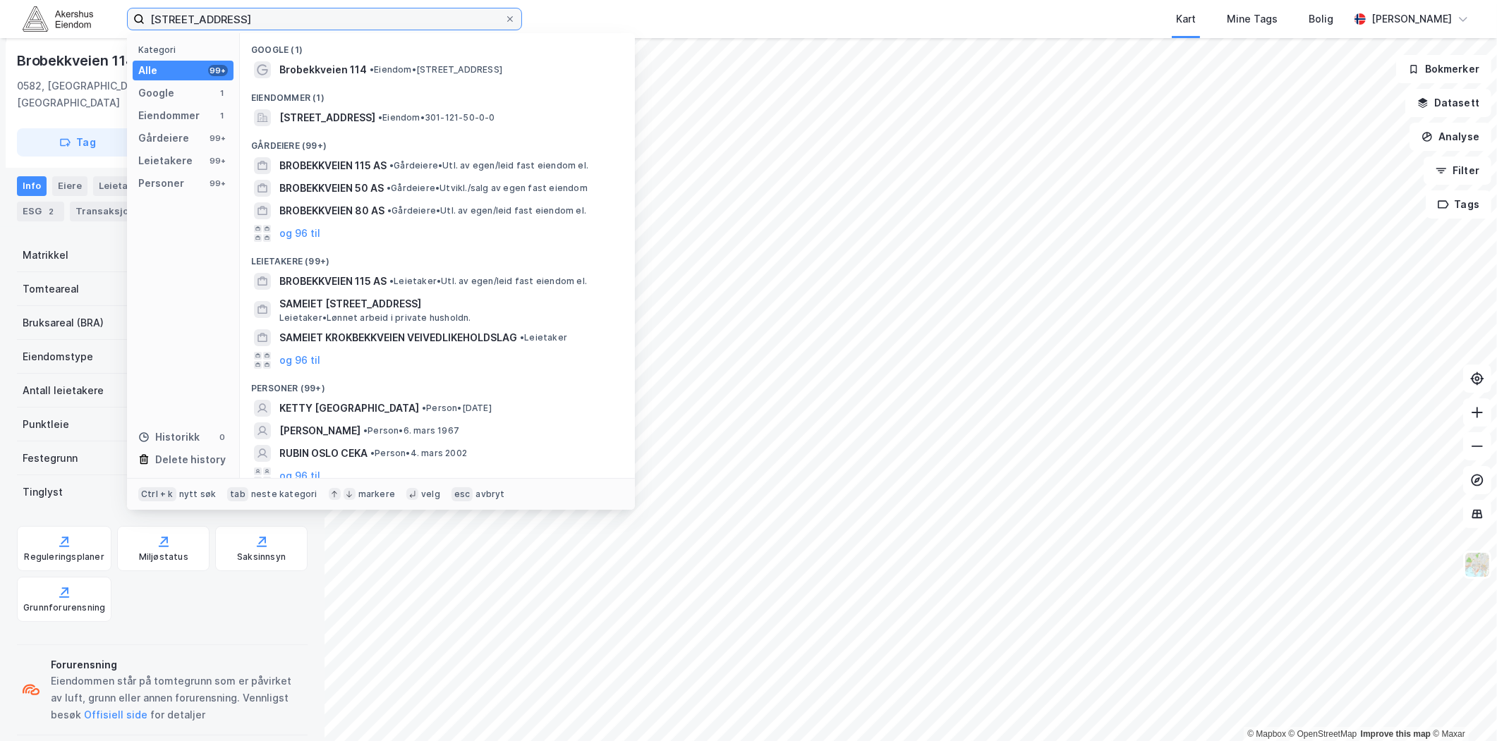
click at [322, 17] on input "Brobekkveien 114, 0582 Oslo" at bounding box center [325, 18] width 360 height 21
click at [360, 17] on input "Brobekkveien 114, 0582 Oslo" at bounding box center [325, 18] width 360 height 21
click at [512, 9] on label "Brobekkveien 114, 0582 Oslo" at bounding box center [324, 19] width 395 height 23
click at [504, 9] on input "Brobekkveien 114, 0582 Oslo" at bounding box center [325, 18] width 360 height 21
click at [511, 12] on label "Brobekkveien 114, 0582 Oslo" at bounding box center [324, 19] width 395 height 23
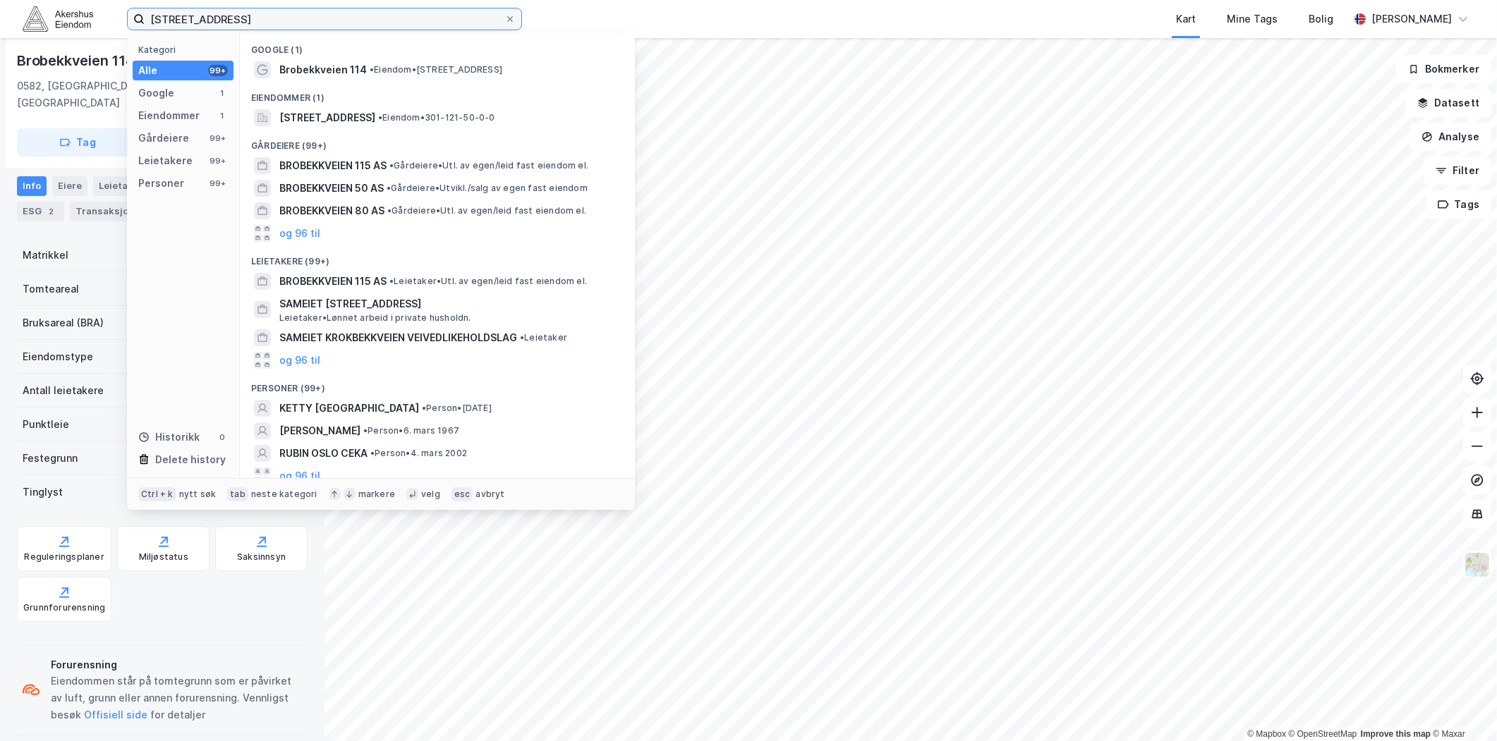
click at [504, 12] on input "Brobekkveien 114, 0582 Oslo" at bounding box center [325, 18] width 360 height 21
click at [504, 14] on span at bounding box center [509, 18] width 11 height 11
click at [504, 14] on input "Brobekkveien 114, 0582 Oslo" at bounding box center [325, 18] width 360 height 21
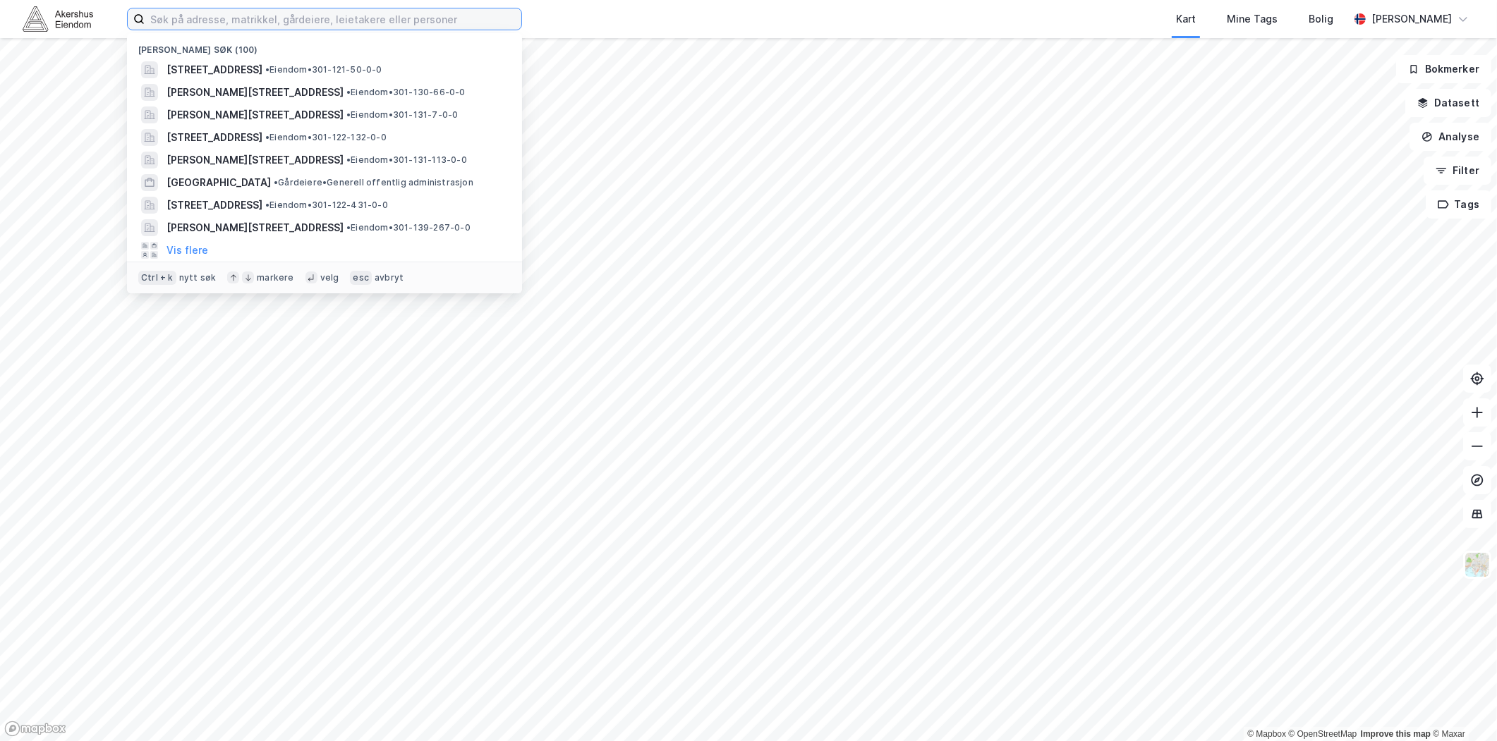
paste input "Ulvenveien 82 E, 0581 Oslo"
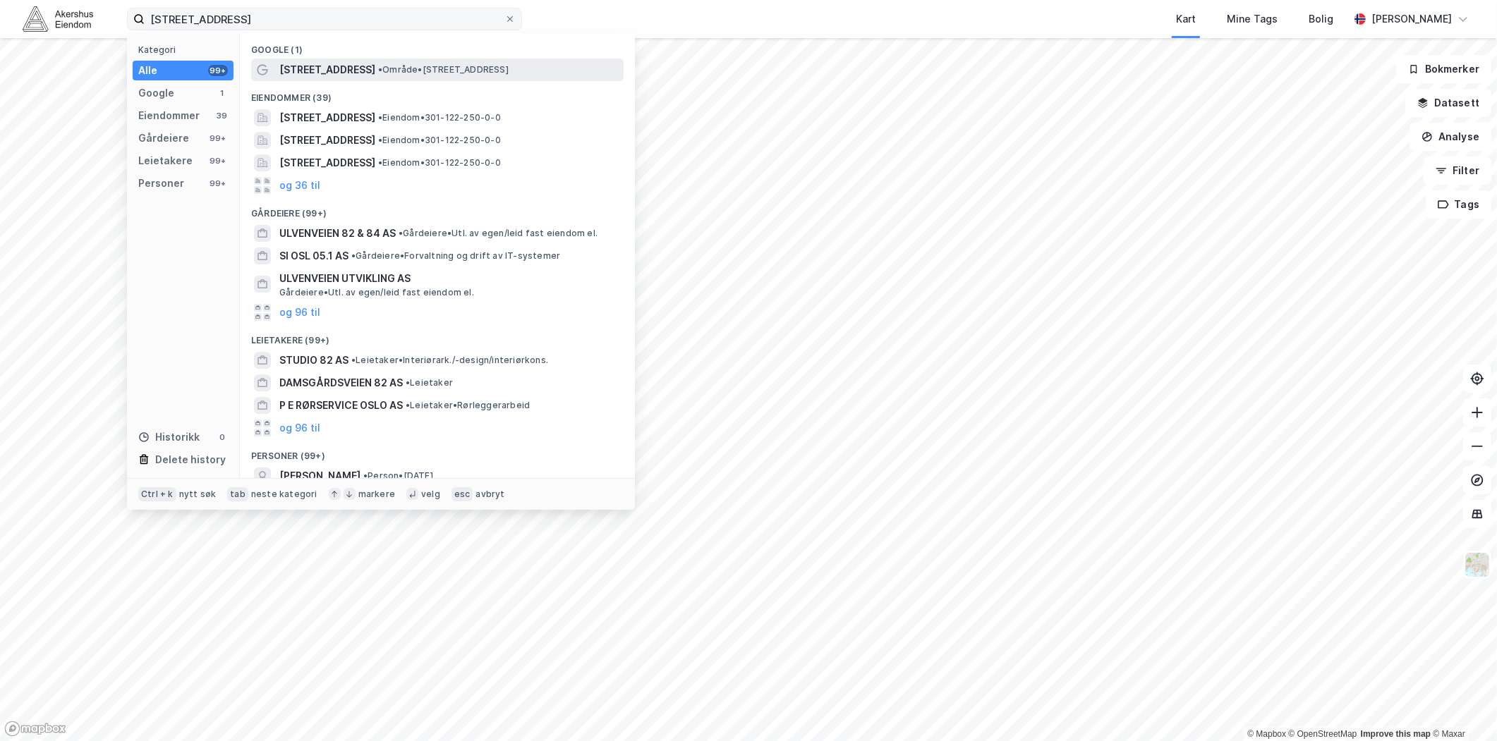
click at [378, 68] on span "•" at bounding box center [380, 69] width 4 height 11
click at [312, 15] on input "Ulvenveien 82 E, 0581 Oslo" at bounding box center [325, 18] width 360 height 21
click at [311, 191] on button "og 36 til" at bounding box center [299, 185] width 41 height 17
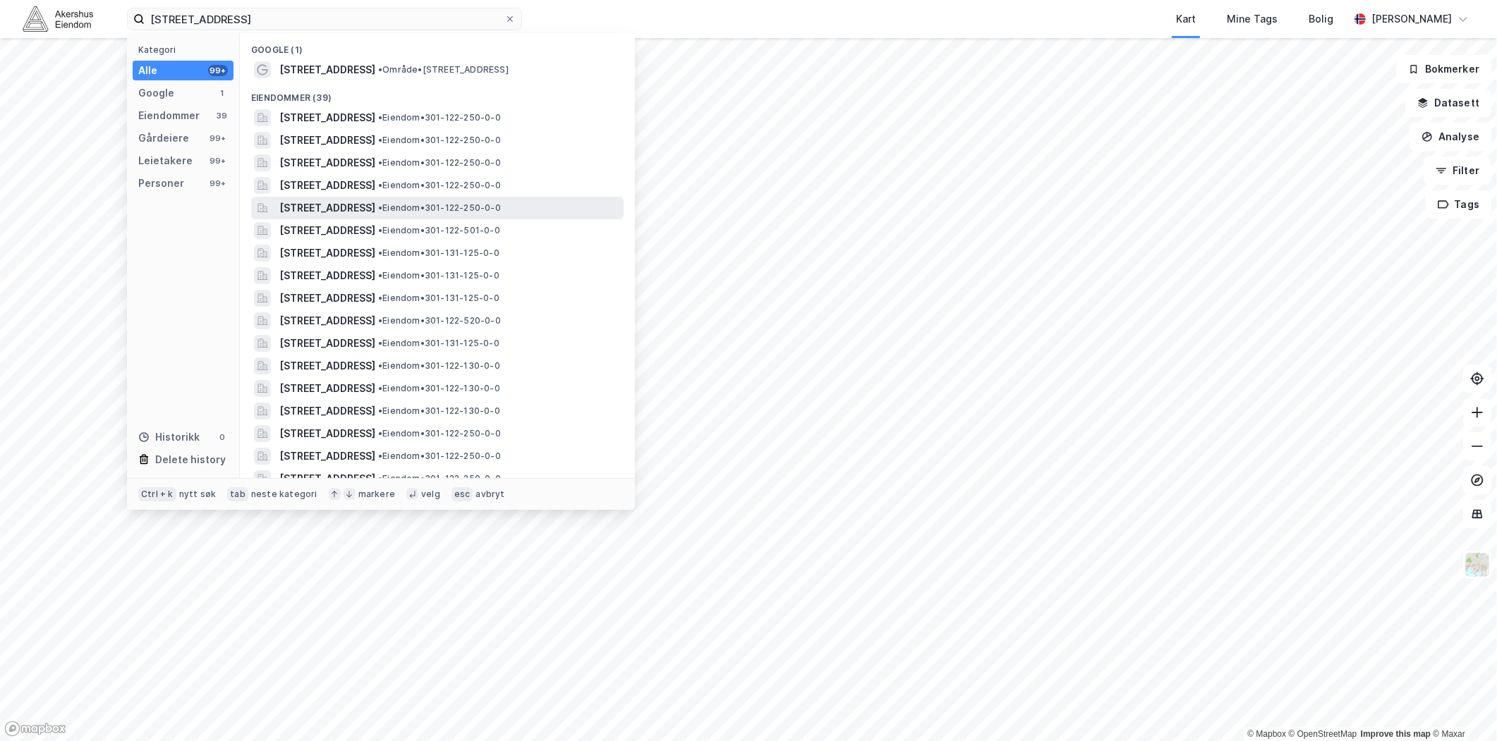
click at [332, 212] on span "Ulvenveien 82E, 0581, OSLO, OSLO" at bounding box center [327, 208] width 96 height 17
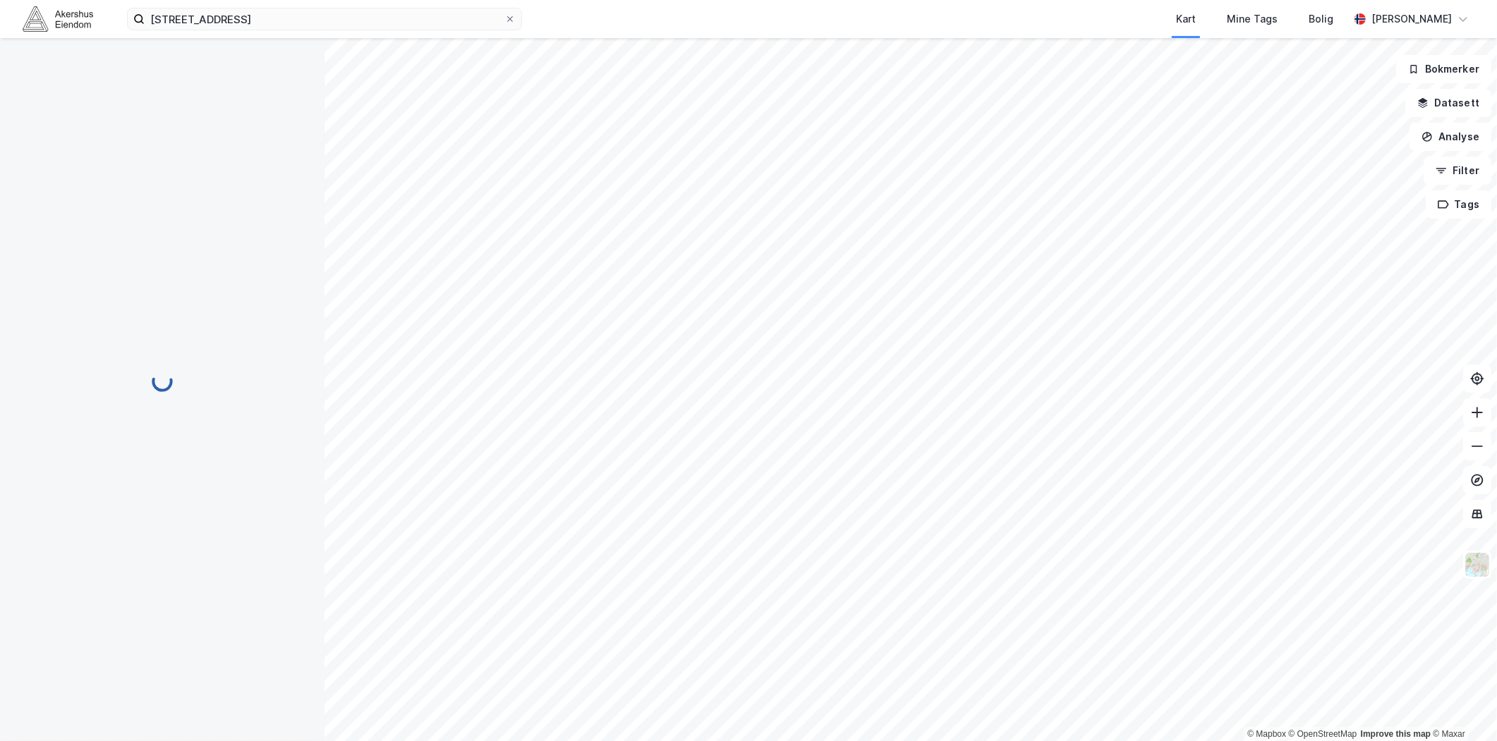
scroll to position [60, 0]
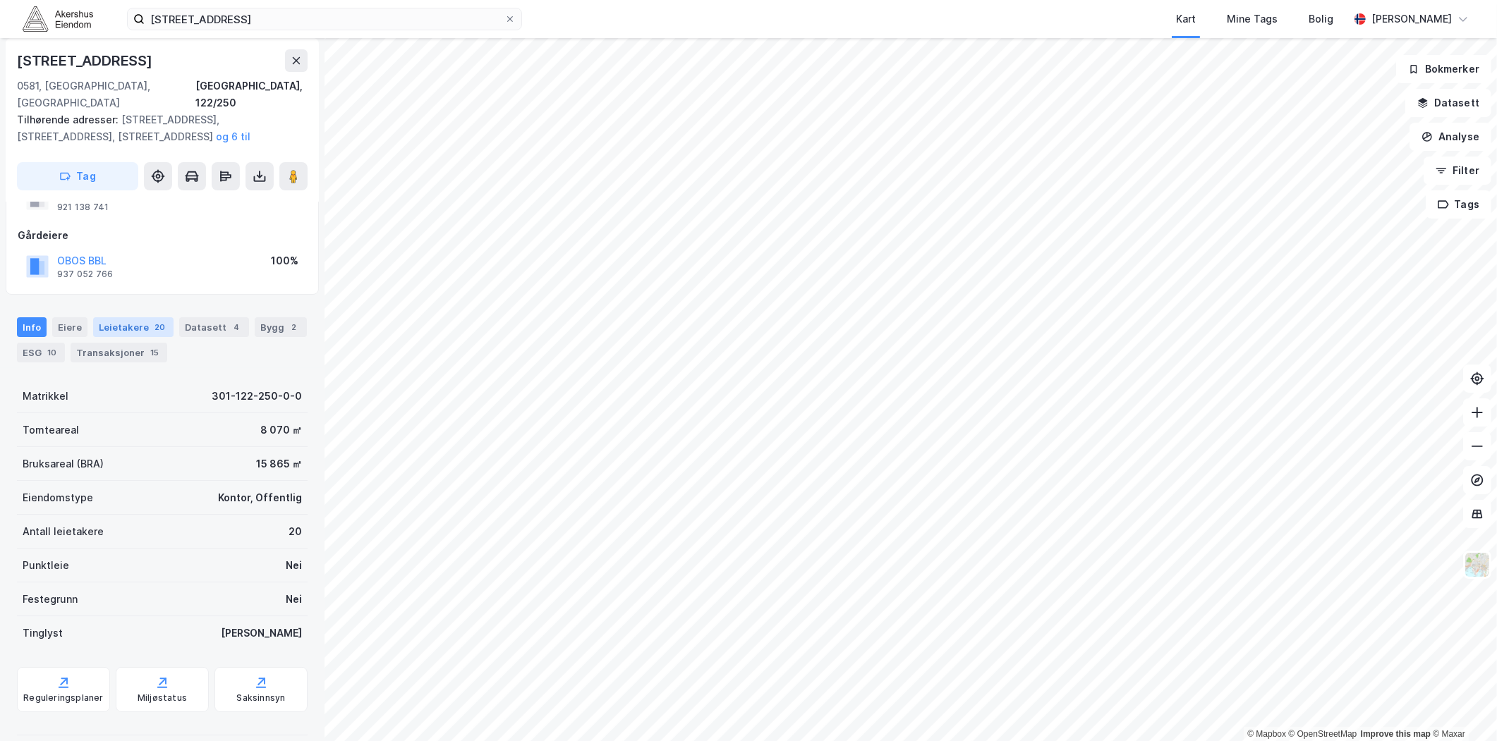
click at [120, 317] on div "Leietakere 20" at bounding box center [133, 327] width 80 height 20
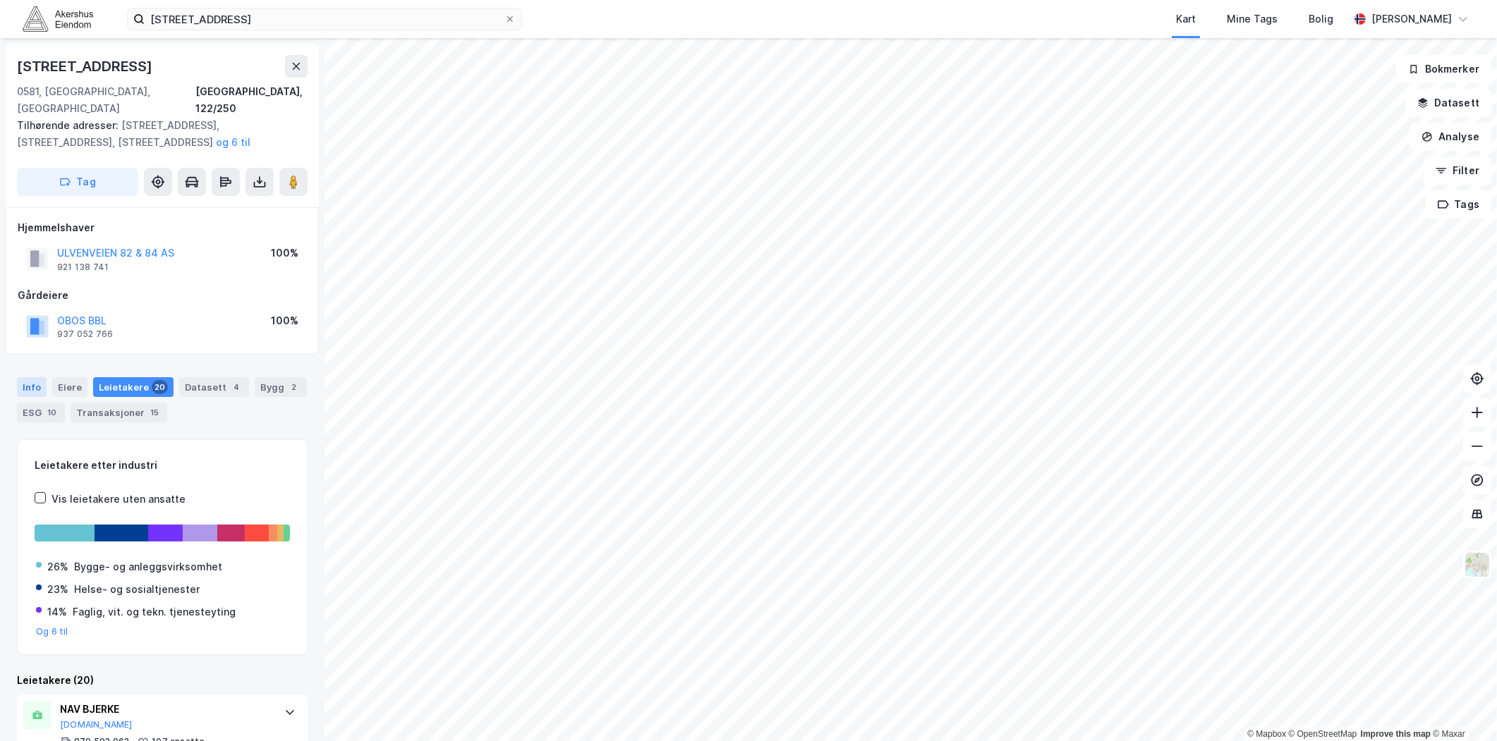
click at [36, 377] on div "Info" at bounding box center [32, 387] width 30 height 20
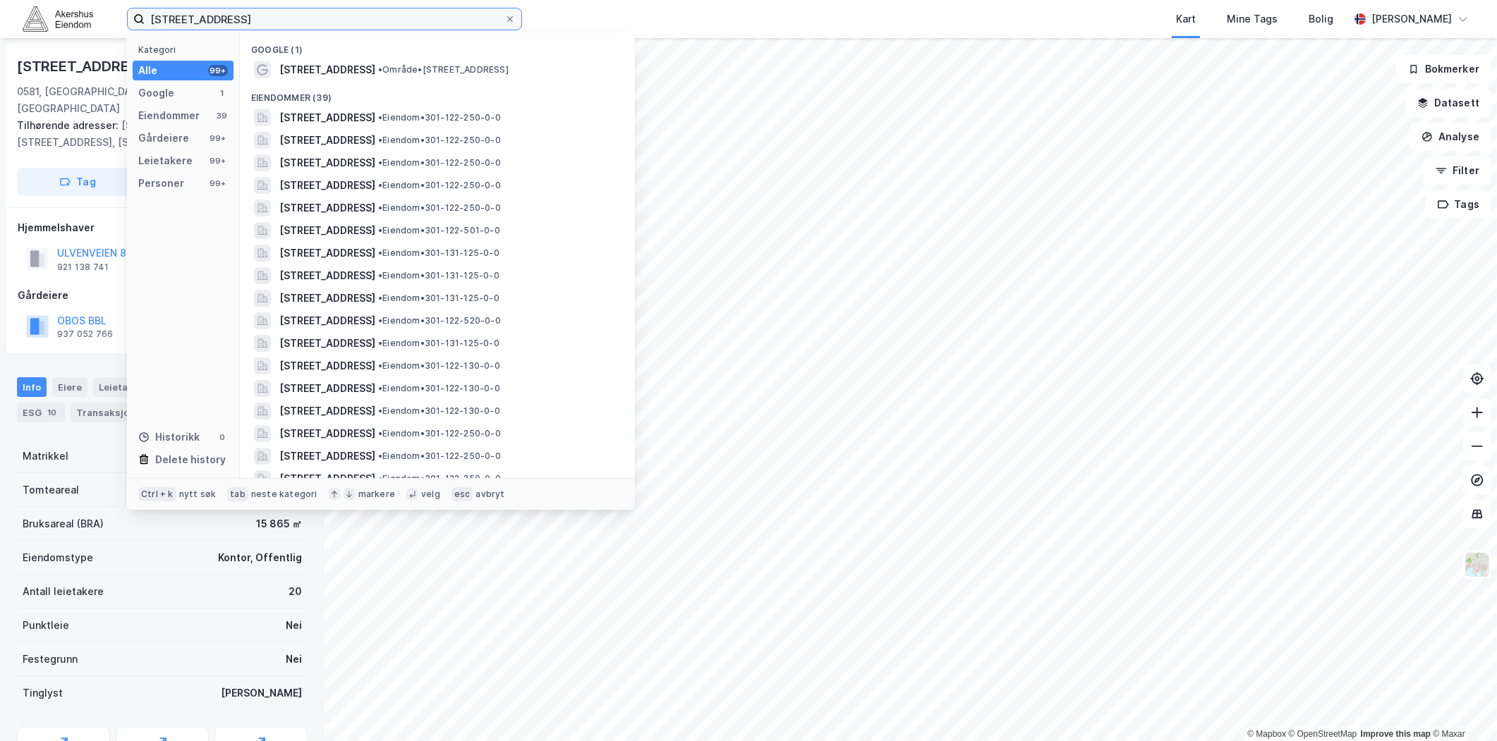
drag, startPoint x: 296, startPoint y: 19, endPoint x: 114, endPoint y: 37, distance: 182.8
click at [115, 37] on div "Ulvenveien 82 E, 0581 Oslo Kategori Alle 99+ Google 1 Eiendommer 39 Gårdeiere 9…" at bounding box center [748, 19] width 1497 height 38
paste input "SWISSLOG AS"
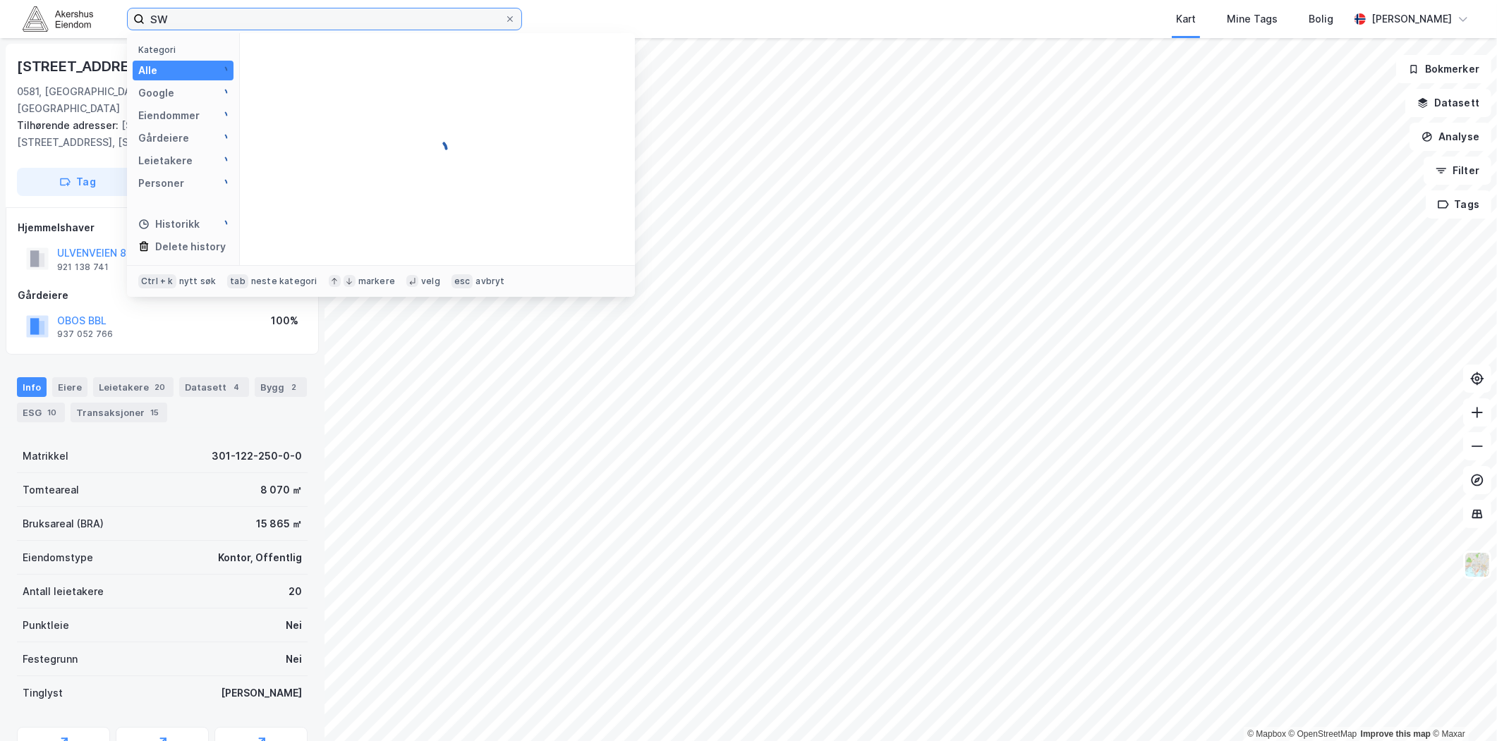
type input "S"
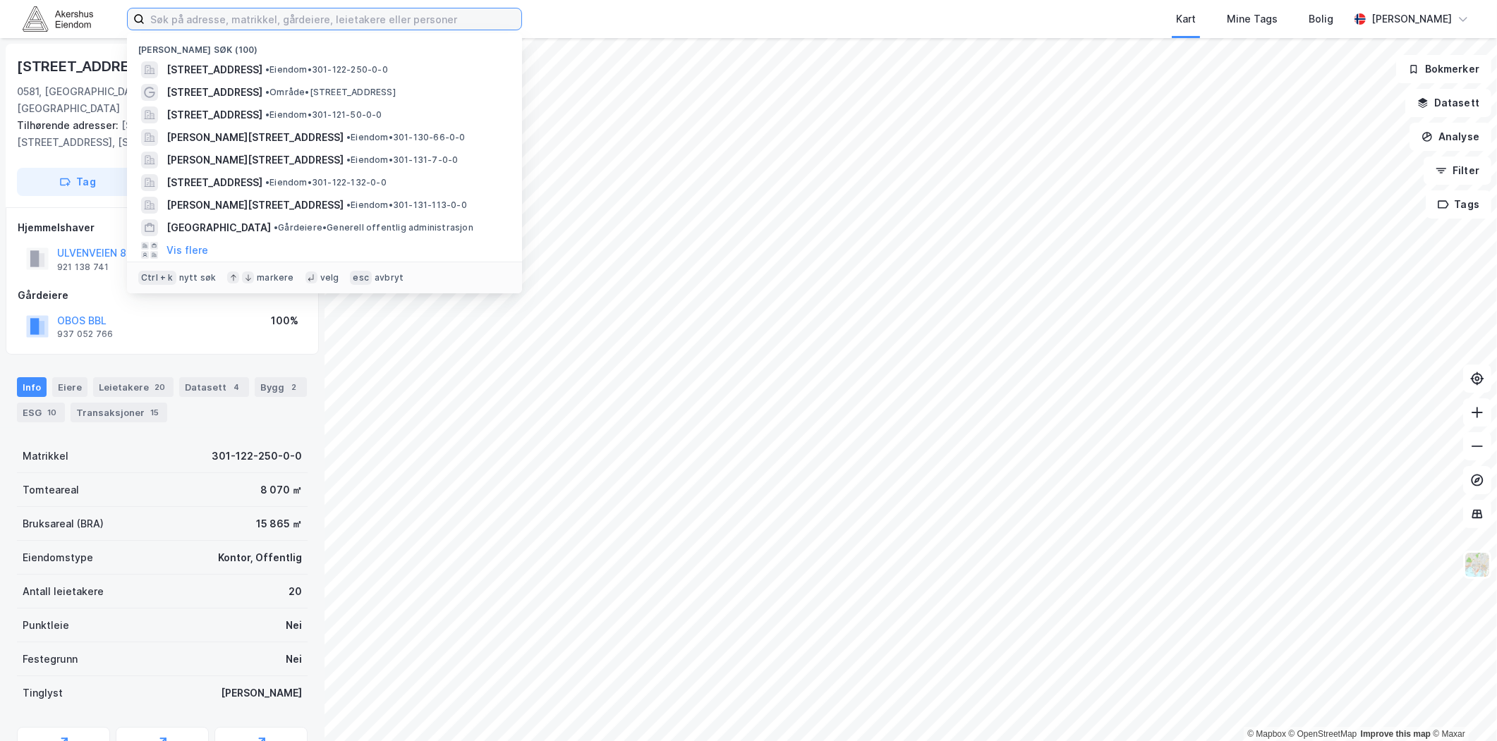
type input "D"
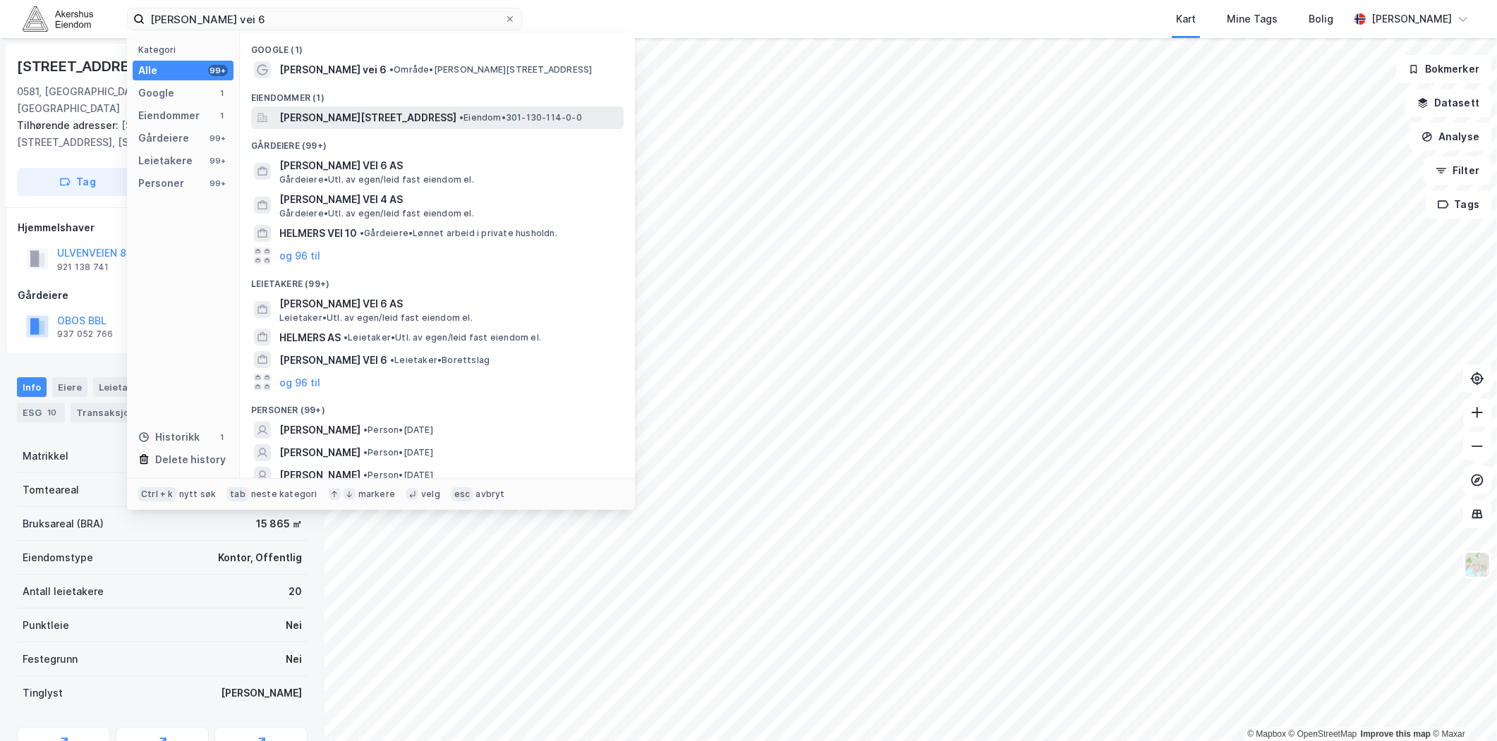
click at [388, 123] on span "[PERSON_NAME][STREET_ADDRESS]" at bounding box center [367, 117] width 177 height 17
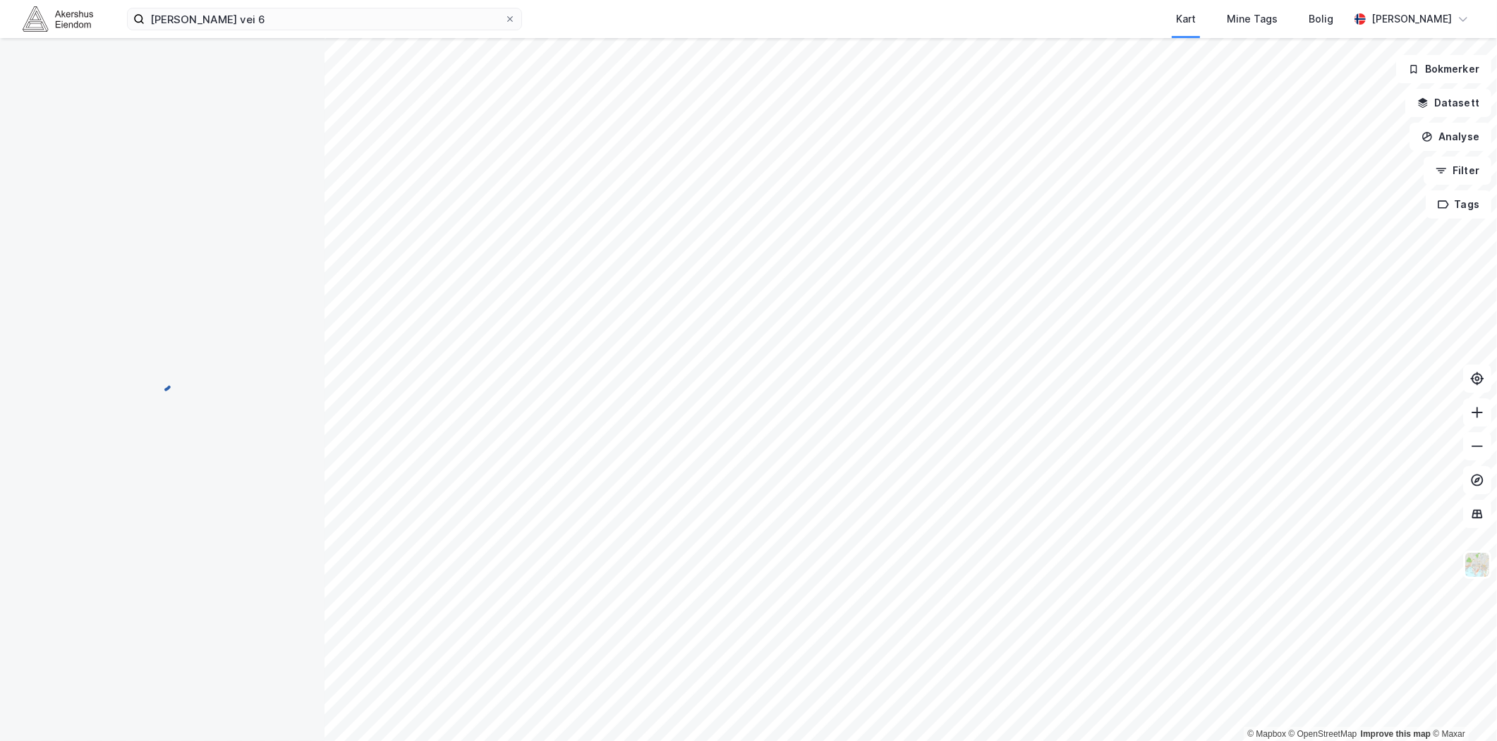
scroll to position [1, 0]
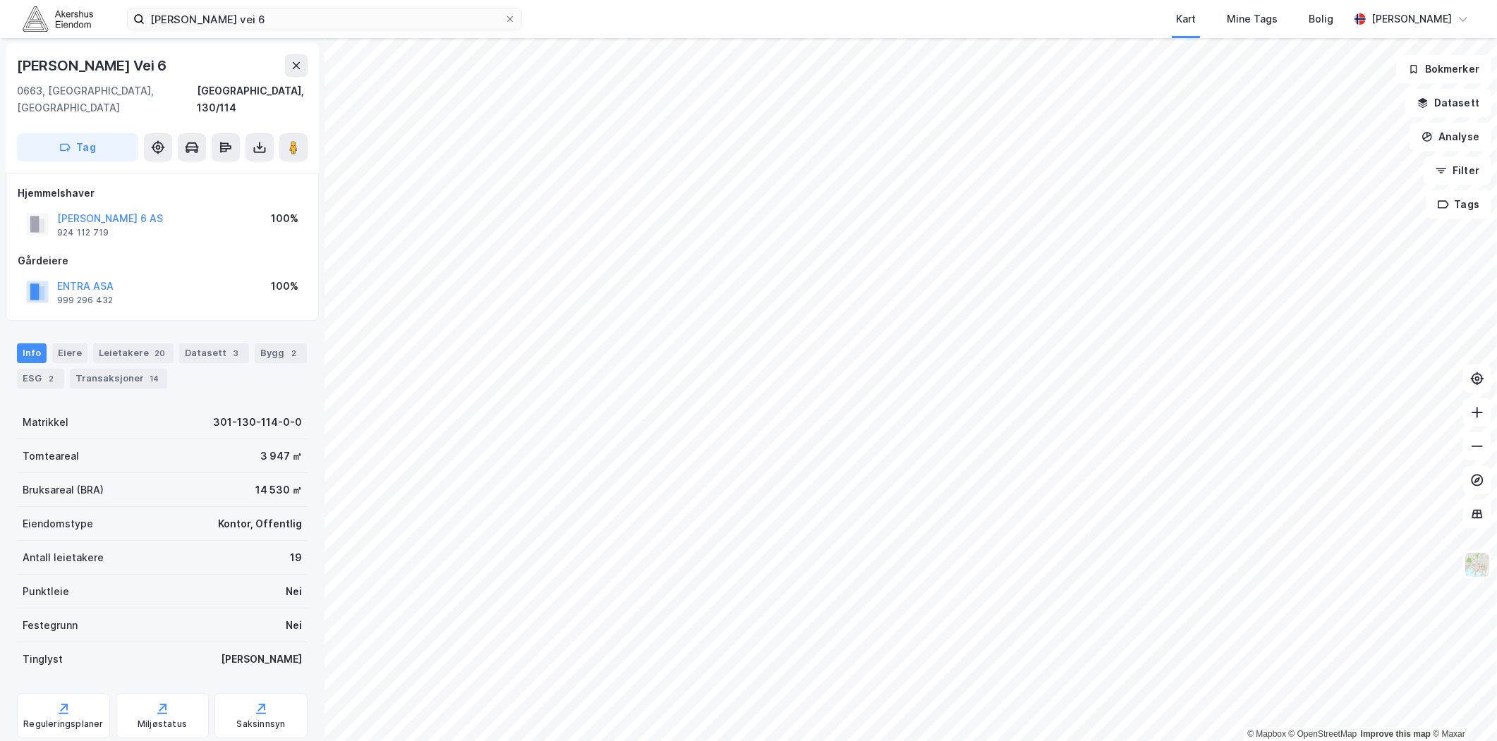
click at [142, 349] on div "Info Eiere Leietakere 20 Datasett 3 Bygg 2 ESG 2 Transaksjoner 14" at bounding box center [162, 366] width 291 height 45
click at [141, 344] on div "Leietakere 20" at bounding box center [133, 354] width 80 height 20
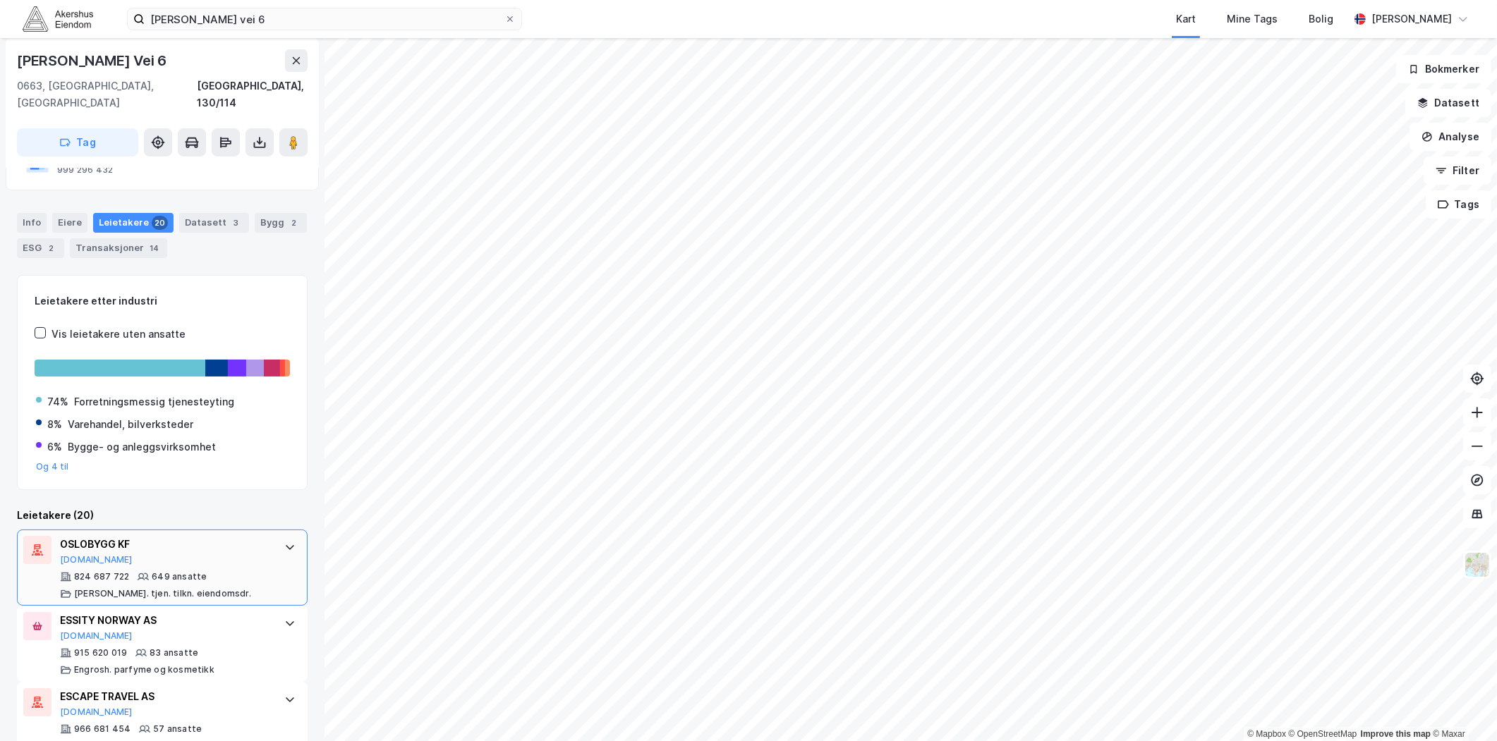
scroll to position [157, 0]
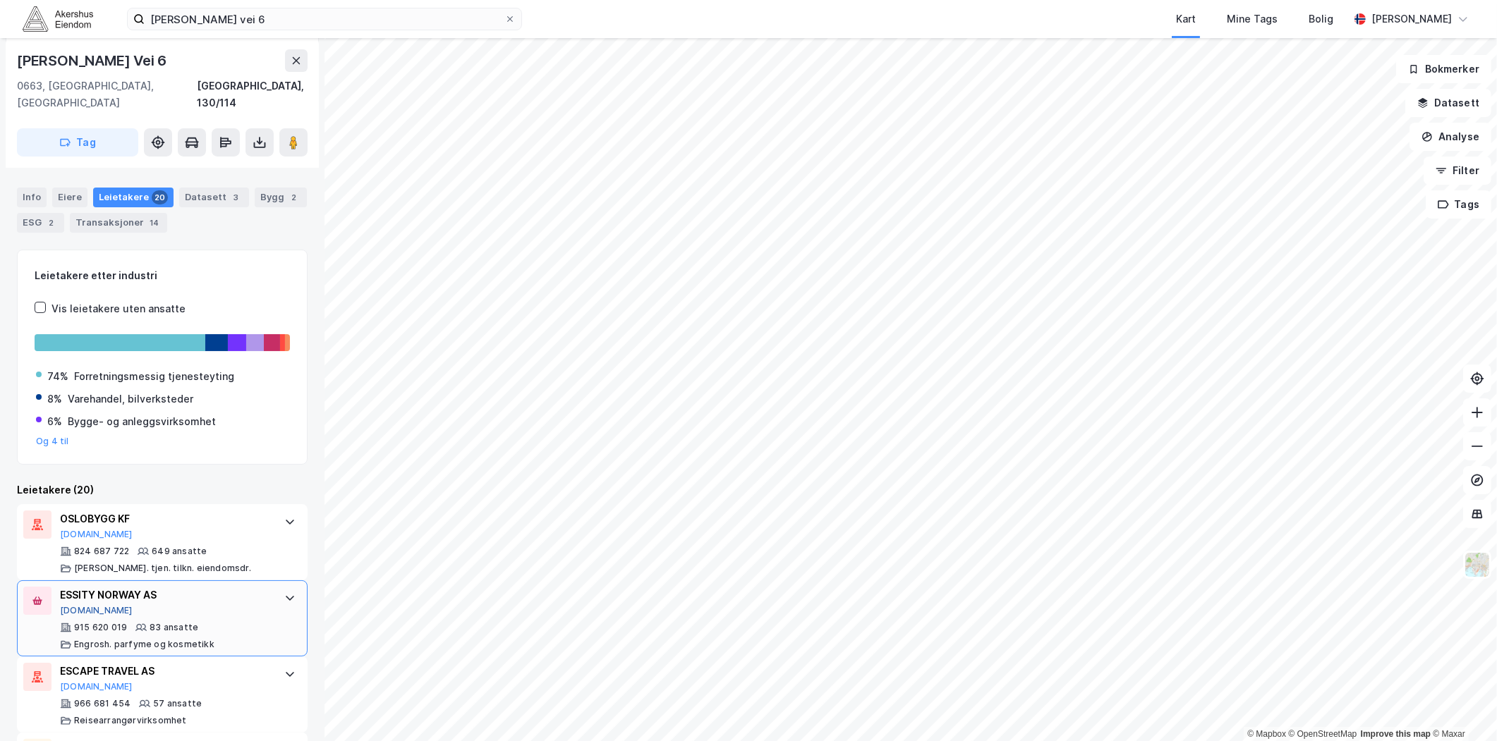
click at [75, 605] on button "[DOMAIN_NAME]" at bounding box center [96, 610] width 73 height 11
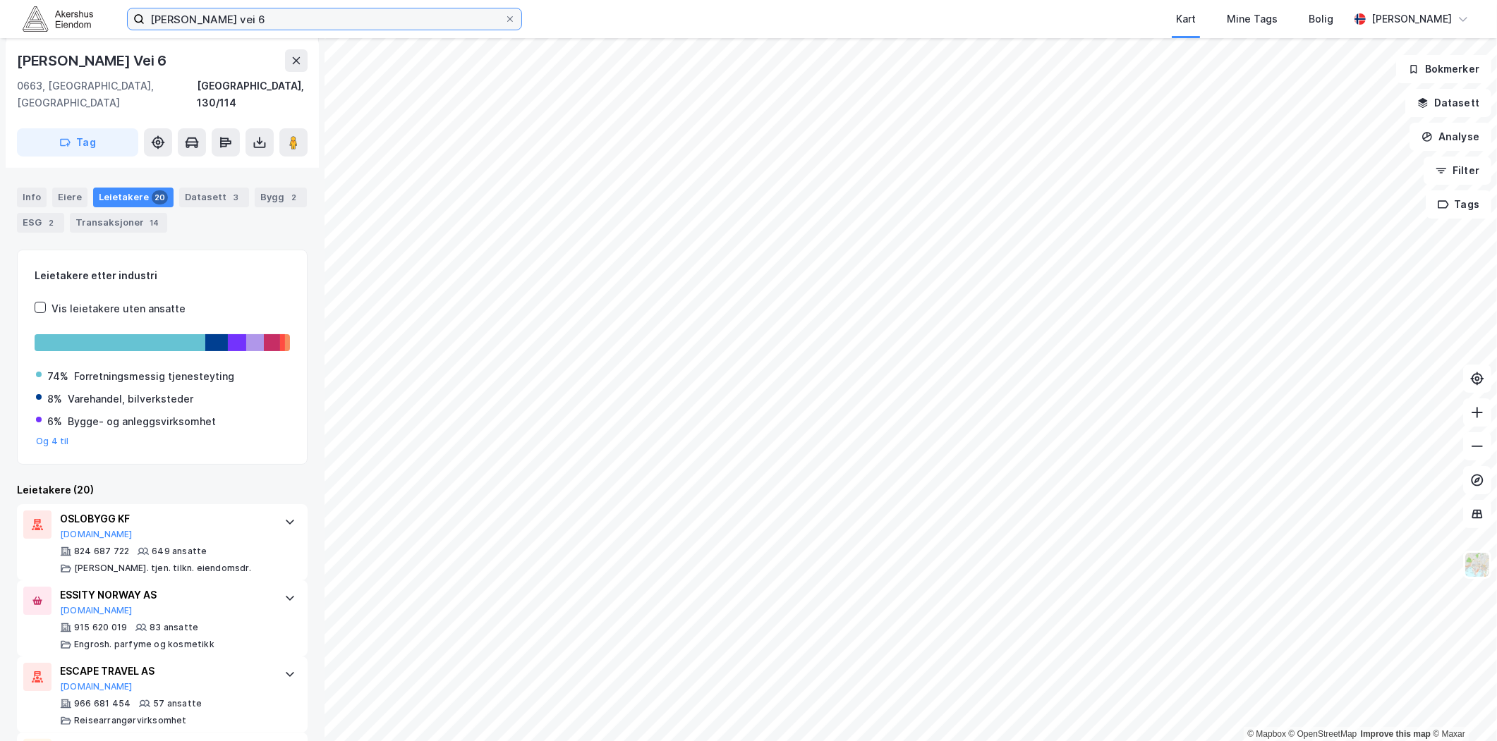
click at [387, 9] on input "[PERSON_NAME] vei 6" at bounding box center [325, 18] width 360 height 21
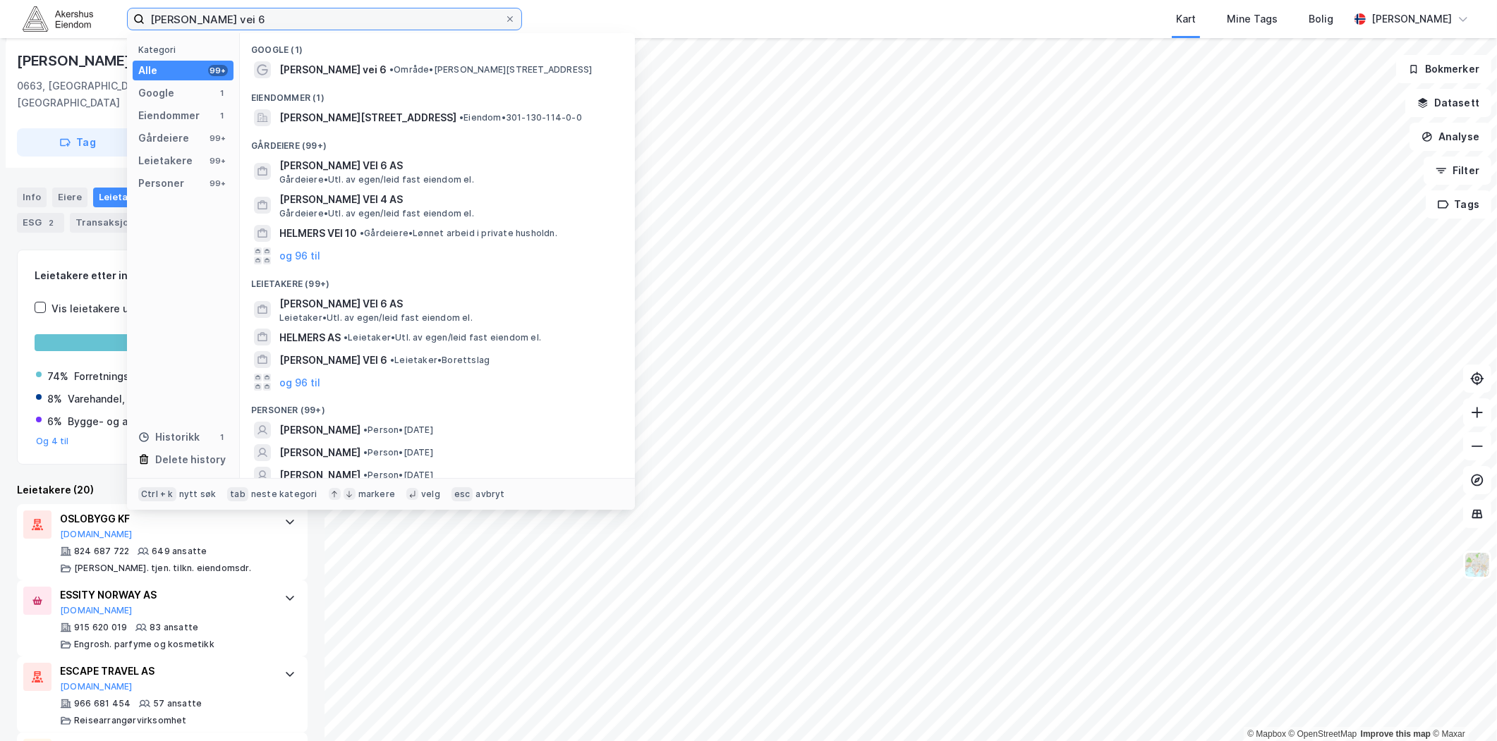
click at [382, 10] on input "[PERSON_NAME] vei 6" at bounding box center [325, 18] width 360 height 21
paste input "Ulvenveien 84A, 0581 Oslo"
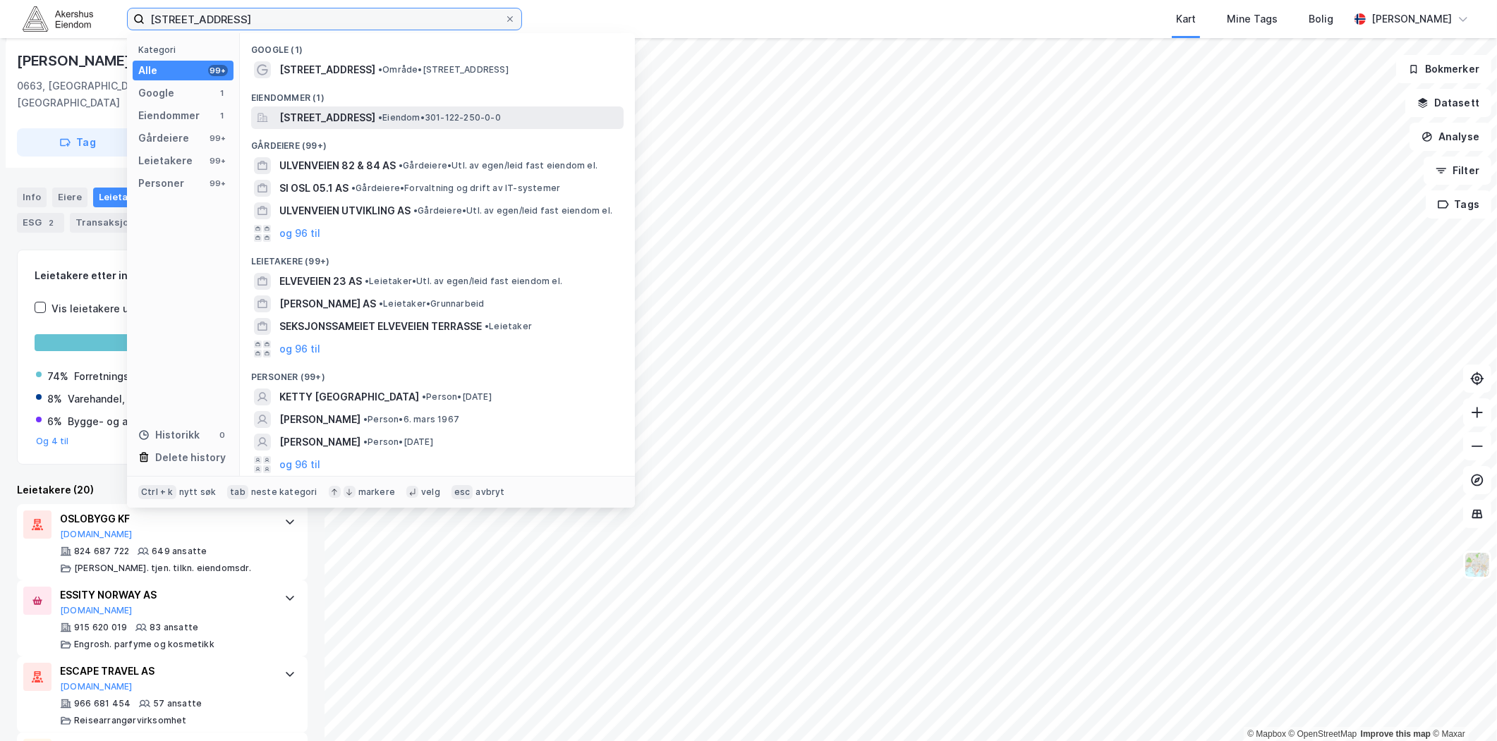
type input "Ulvenveien 84A, 0581 Oslo"
click at [342, 127] on div "Ulvenveien 84A, 0581, OSLO, OSLO • Eiendom • 301-122-250-0-0" at bounding box center [437, 118] width 372 height 23
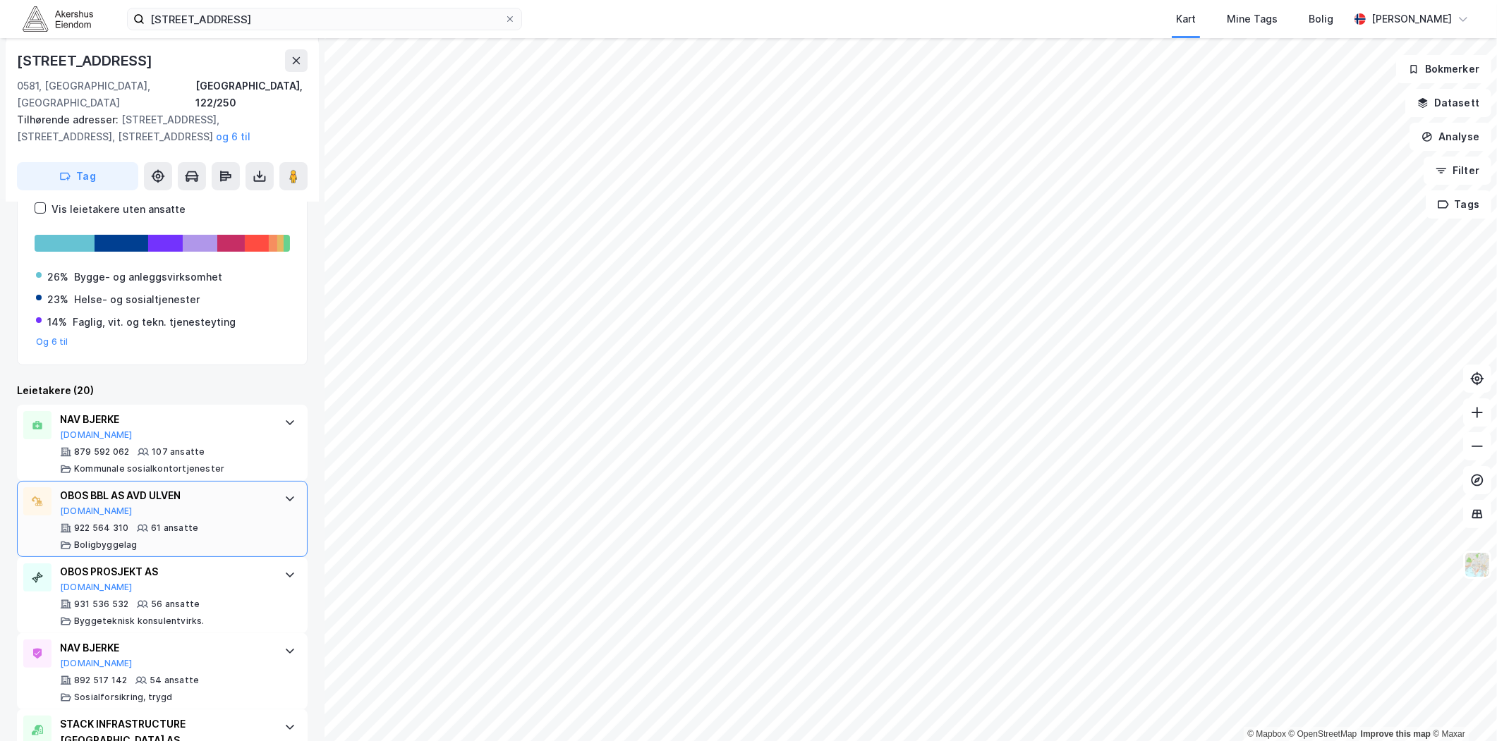
scroll to position [313, 0]
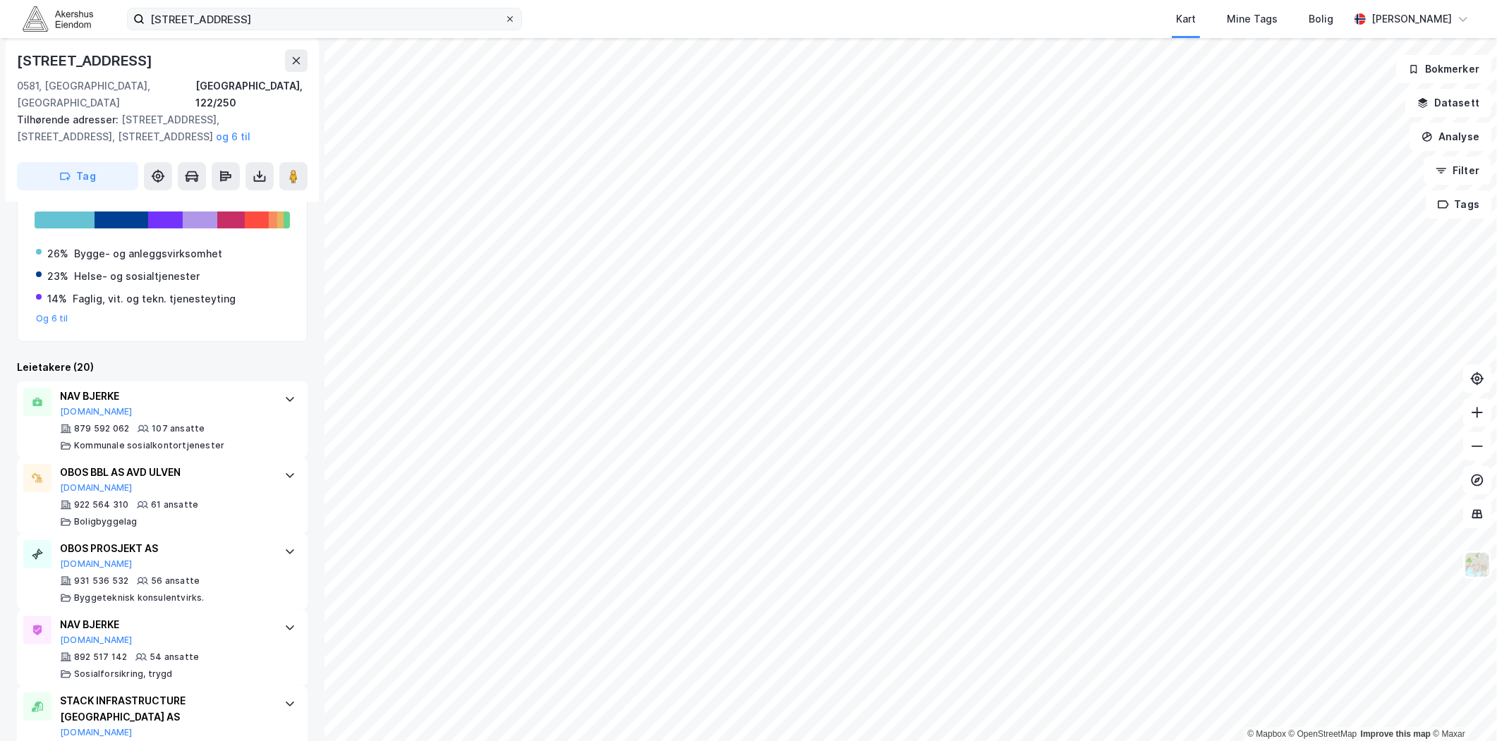
click at [506, 18] on icon at bounding box center [510, 19] width 8 height 8
click at [504, 18] on input "Ulvenveien 84A, 0581 Oslo" at bounding box center [325, 18] width 360 height 21
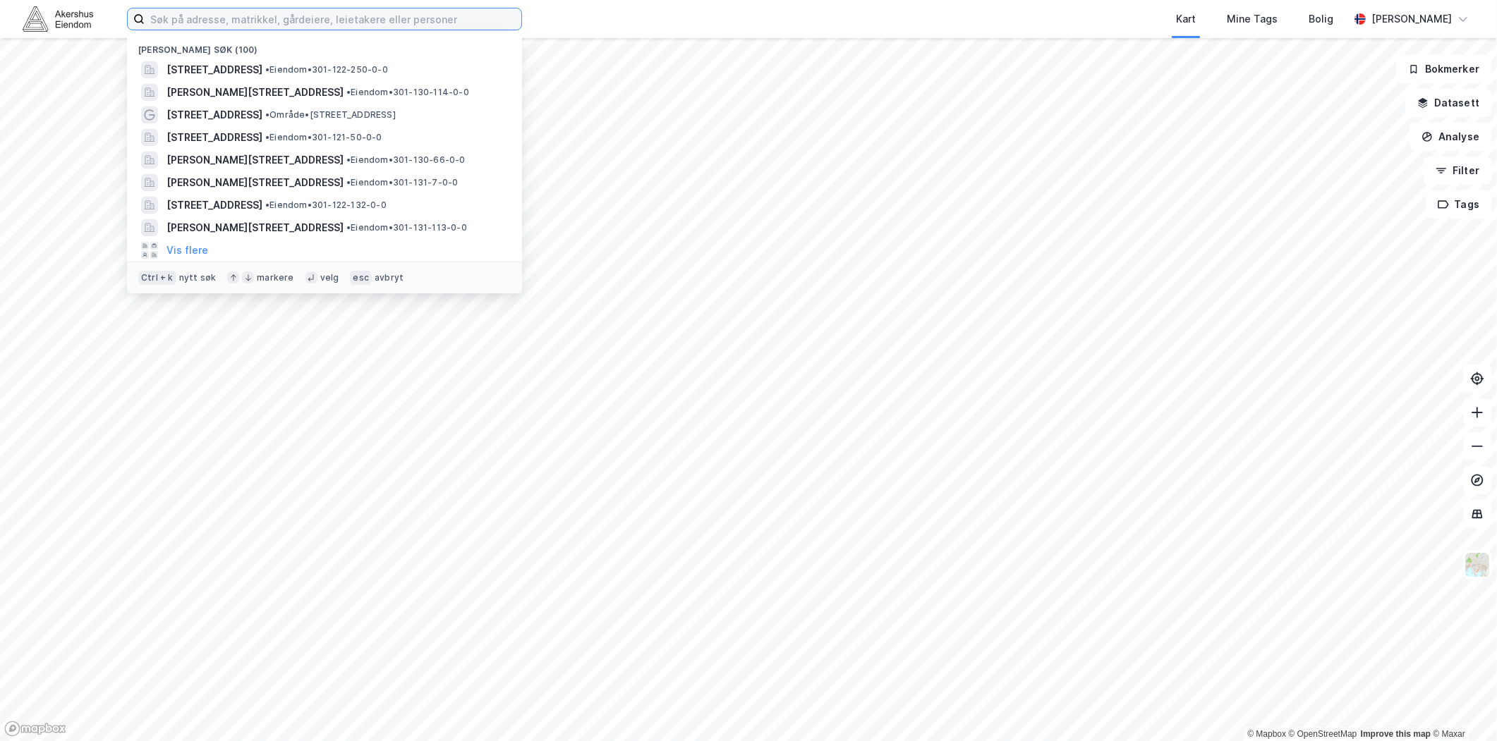
paste input "Ole Deviks vei 44, 0668 Oslo"
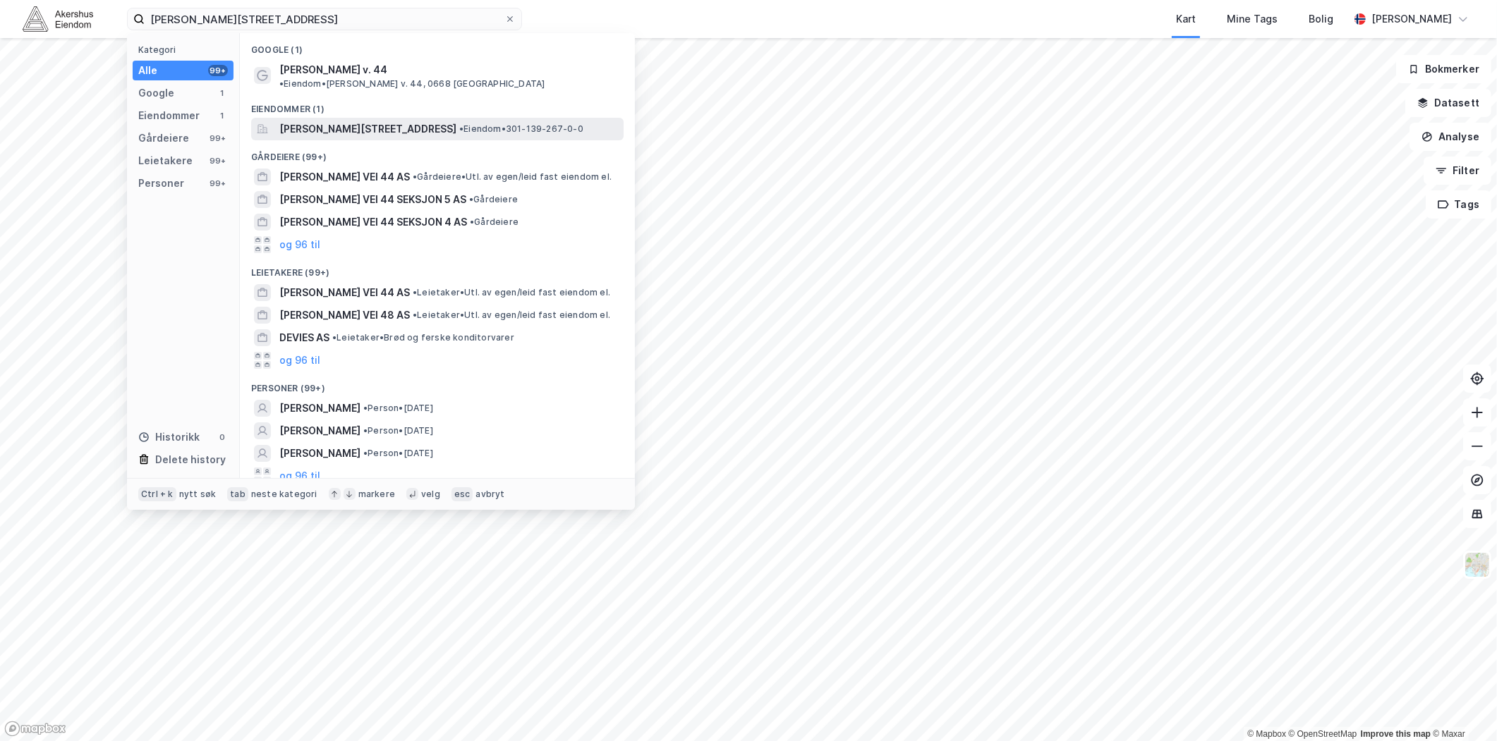
click at [364, 122] on span "Ole Deviks vei 44, 0668, OSLO, OSLO" at bounding box center [367, 129] width 177 height 17
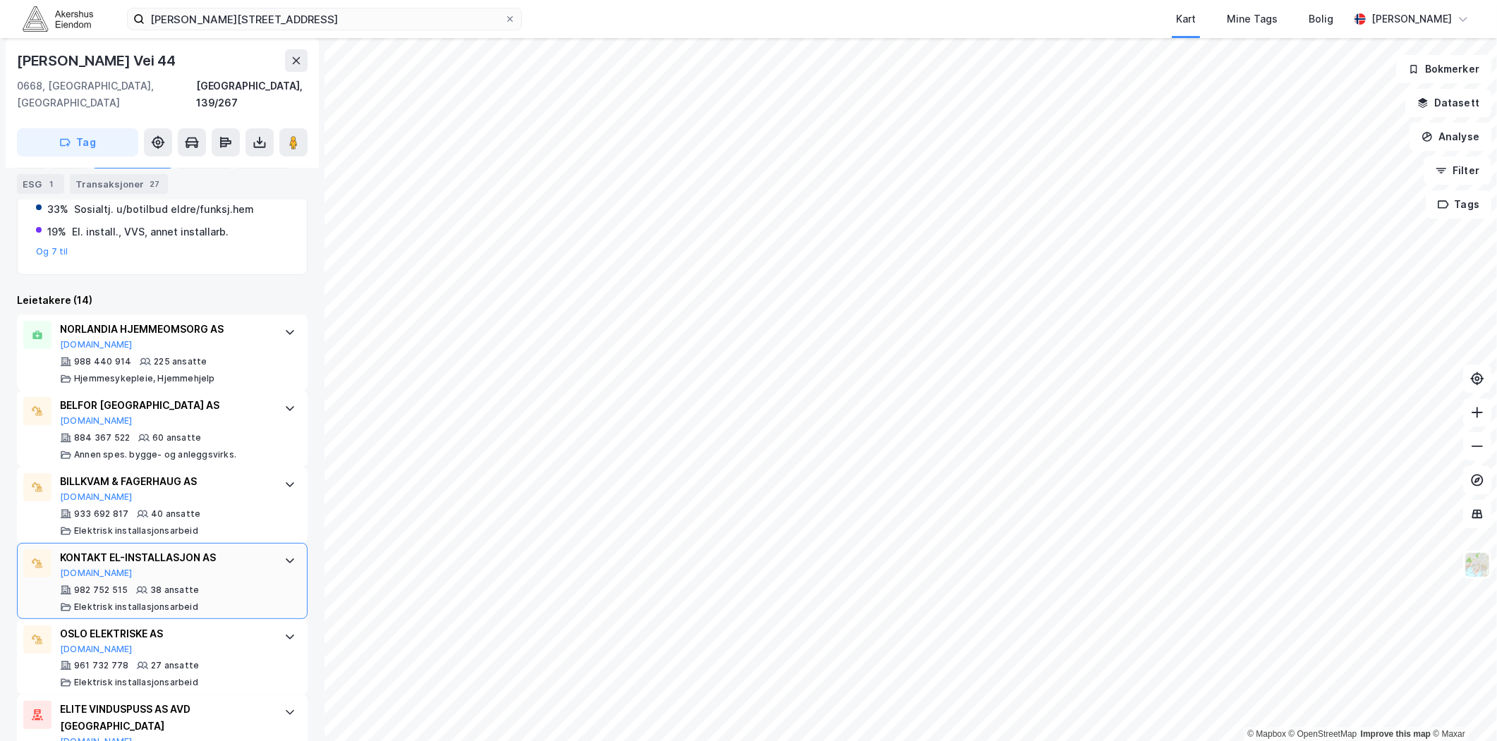
scroll to position [470, 0]
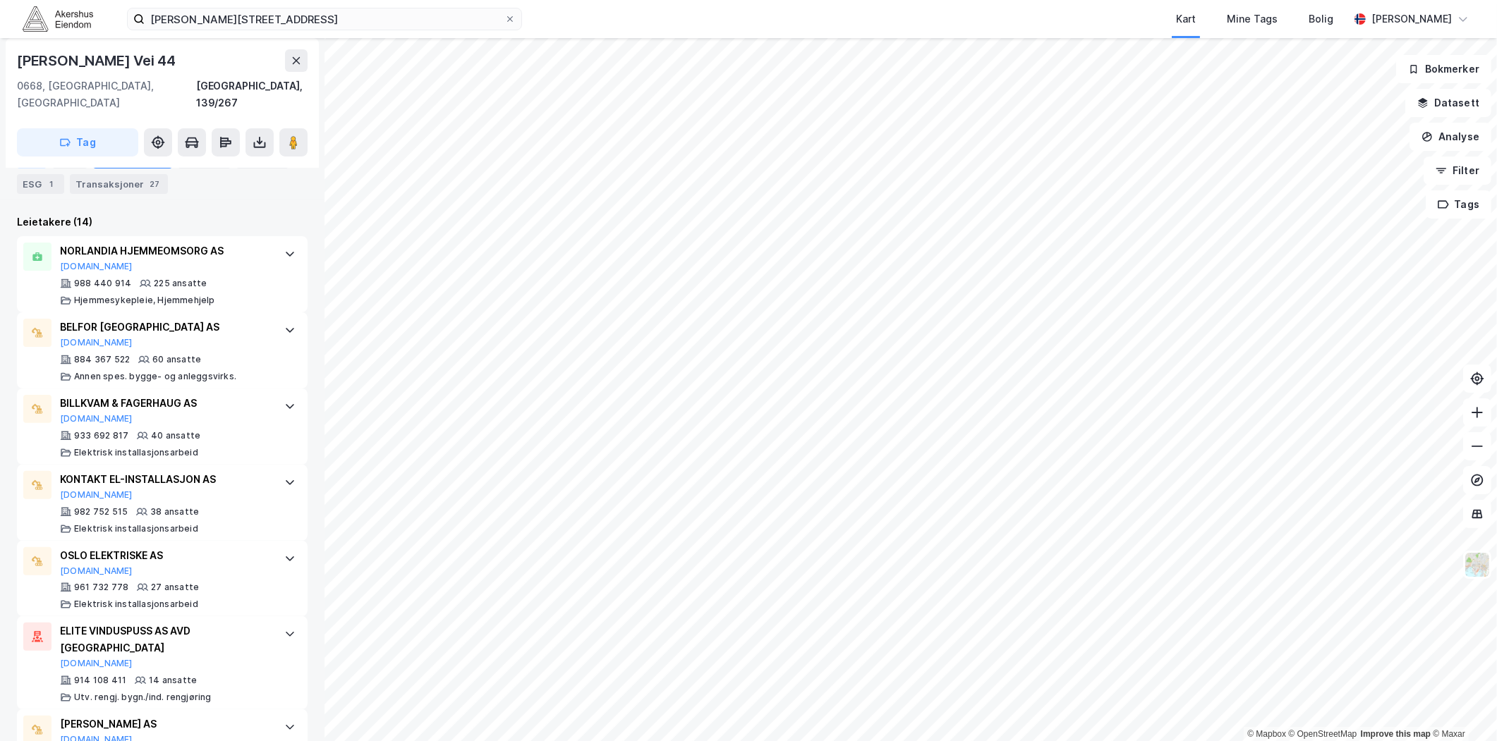
click at [30, 155] on div "Info" at bounding box center [32, 159] width 30 height 20
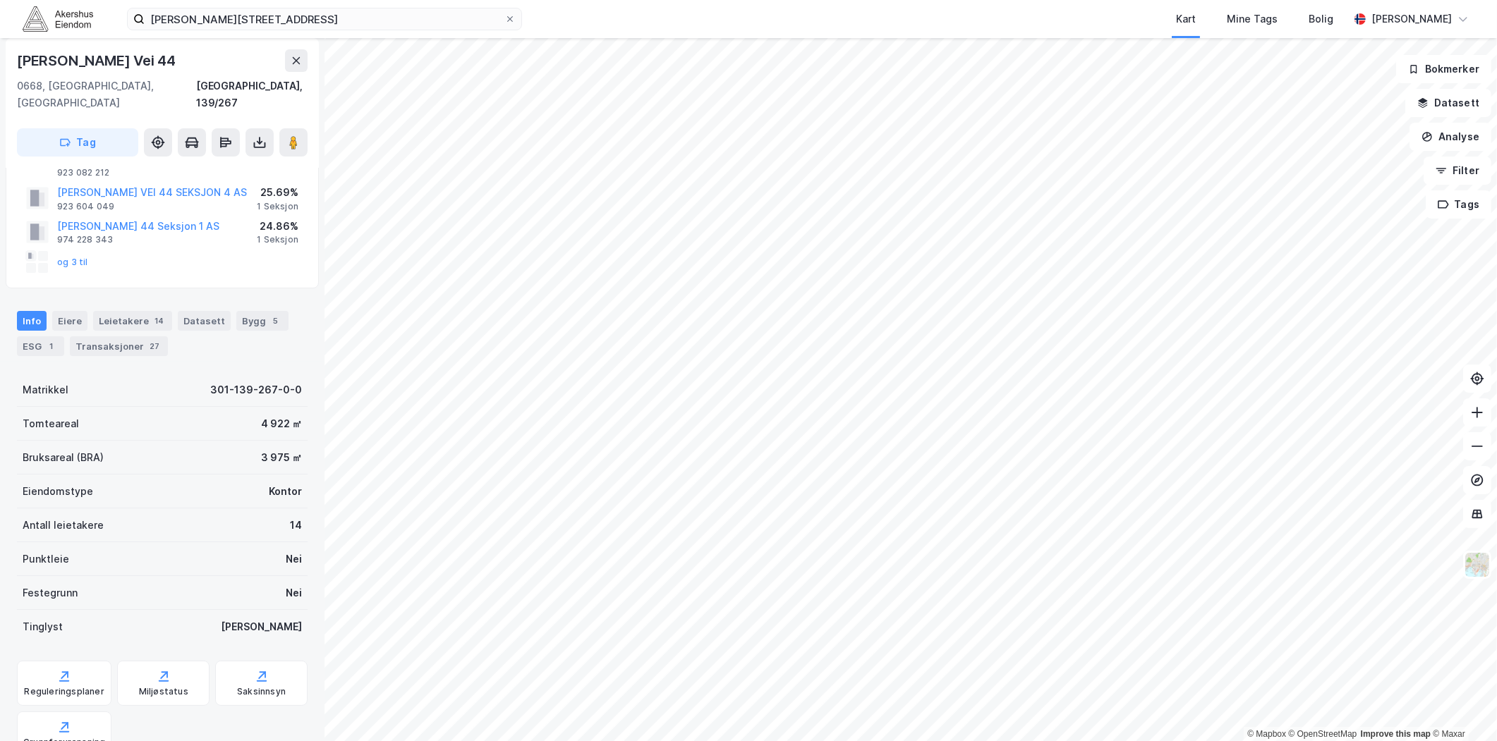
scroll to position [75, 0]
click at [420, 22] on input "Ole Deviks vei 44, 0668 Oslo" at bounding box center [325, 18] width 360 height 21
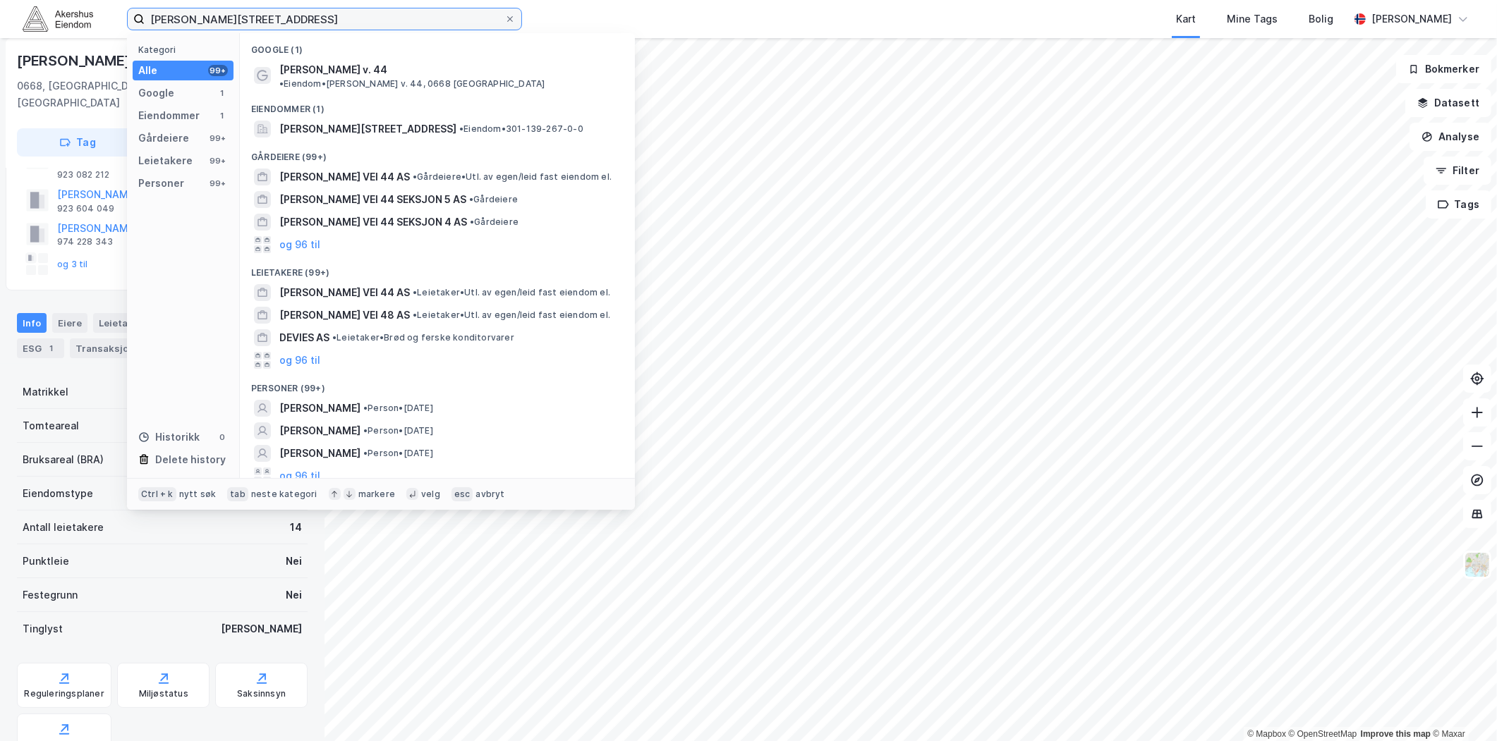
click at [420, 22] on input "Ole Deviks vei 44, 0668 Oslo" at bounding box center [325, 18] width 360 height 21
drag, startPoint x: 420, startPoint y: 22, endPoint x: 415, endPoint y: 13, distance: 10.8
click at [420, 22] on input "Ole Deviks vei 44, 0668 Oslo" at bounding box center [325, 18] width 360 height 21
paste input "Haslevangen 16, 0579"
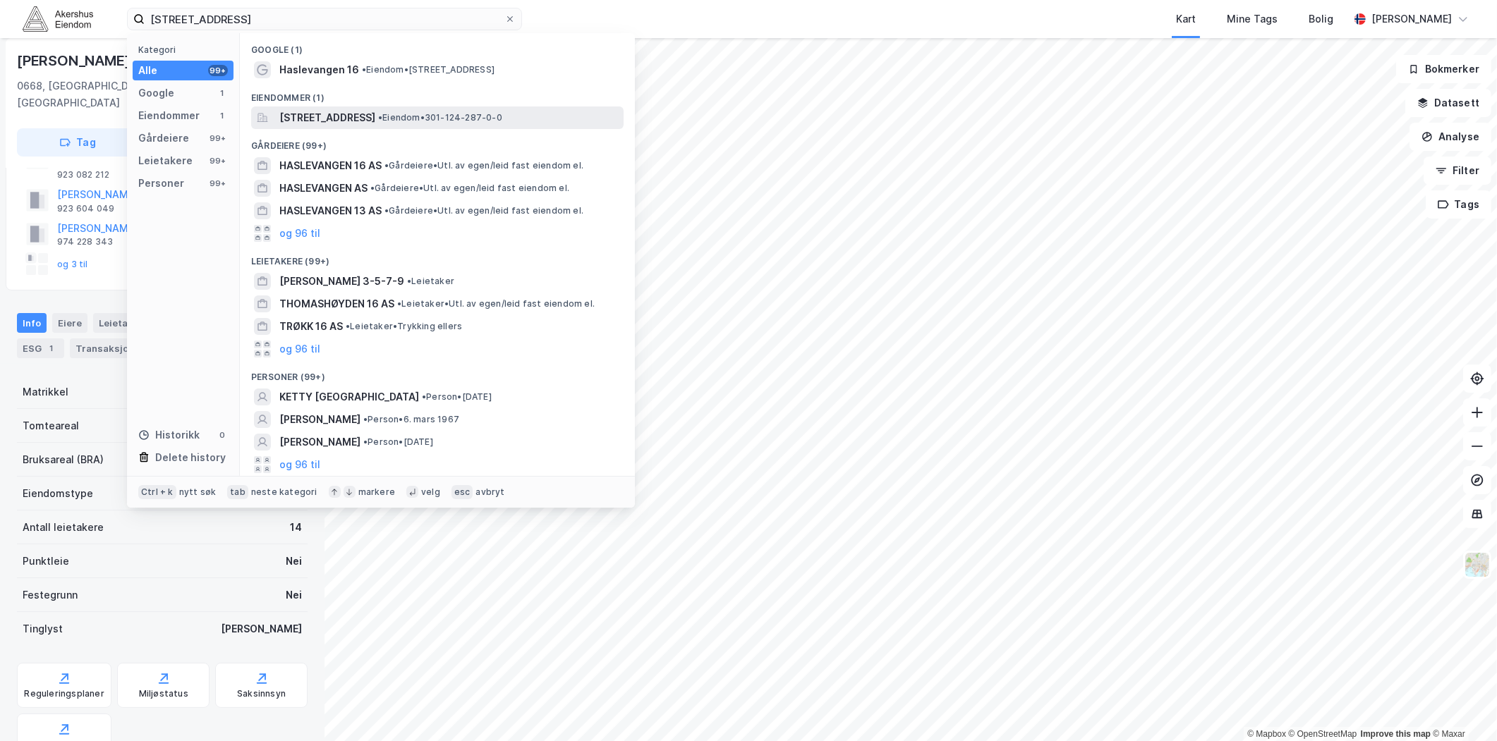
click at [369, 109] on span "Haslevangen 16, 0579, OSLO, OSLO" at bounding box center [327, 117] width 96 height 17
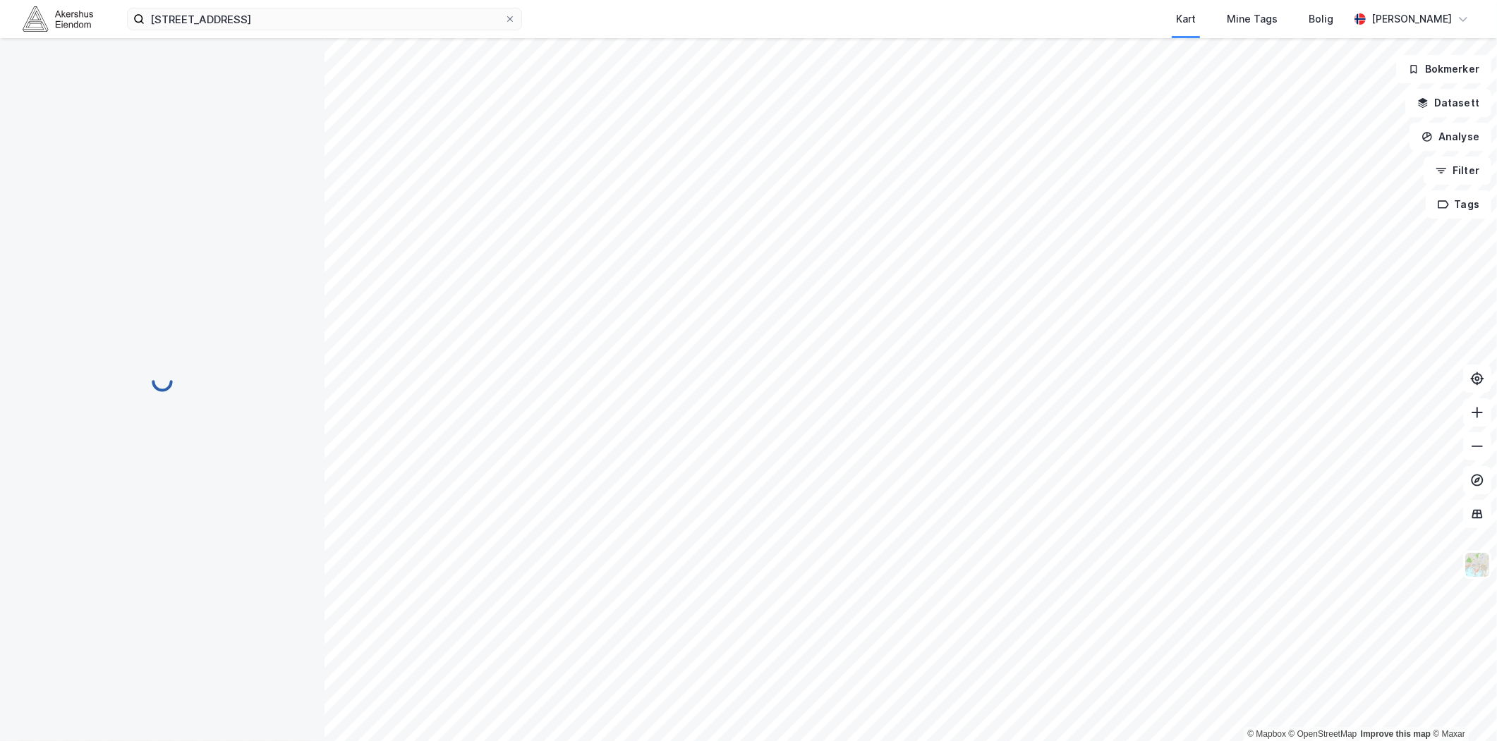
scroll to position [26, 0]
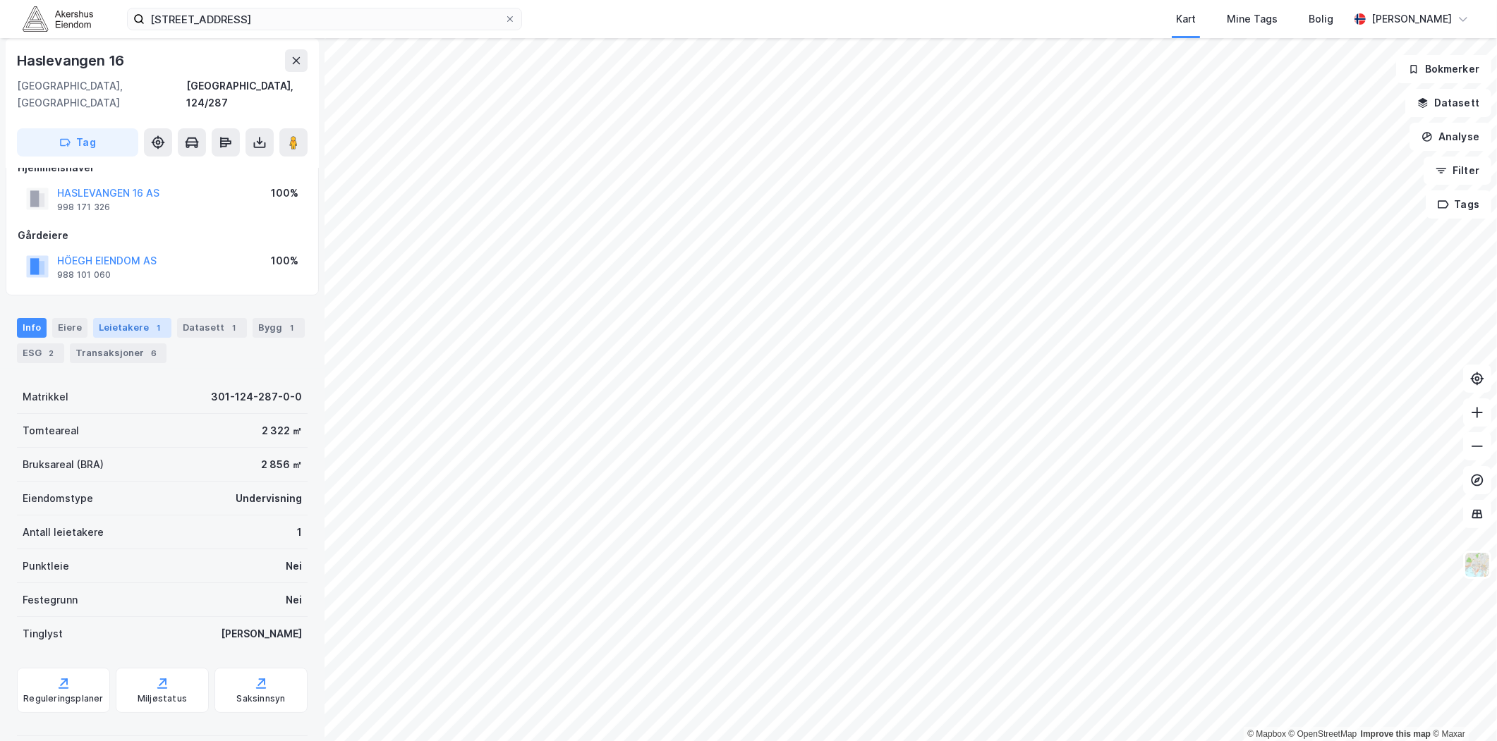
click at [142, 318] on div "Leietakere 1" at bounding box center [132, 328] width 78 height 20
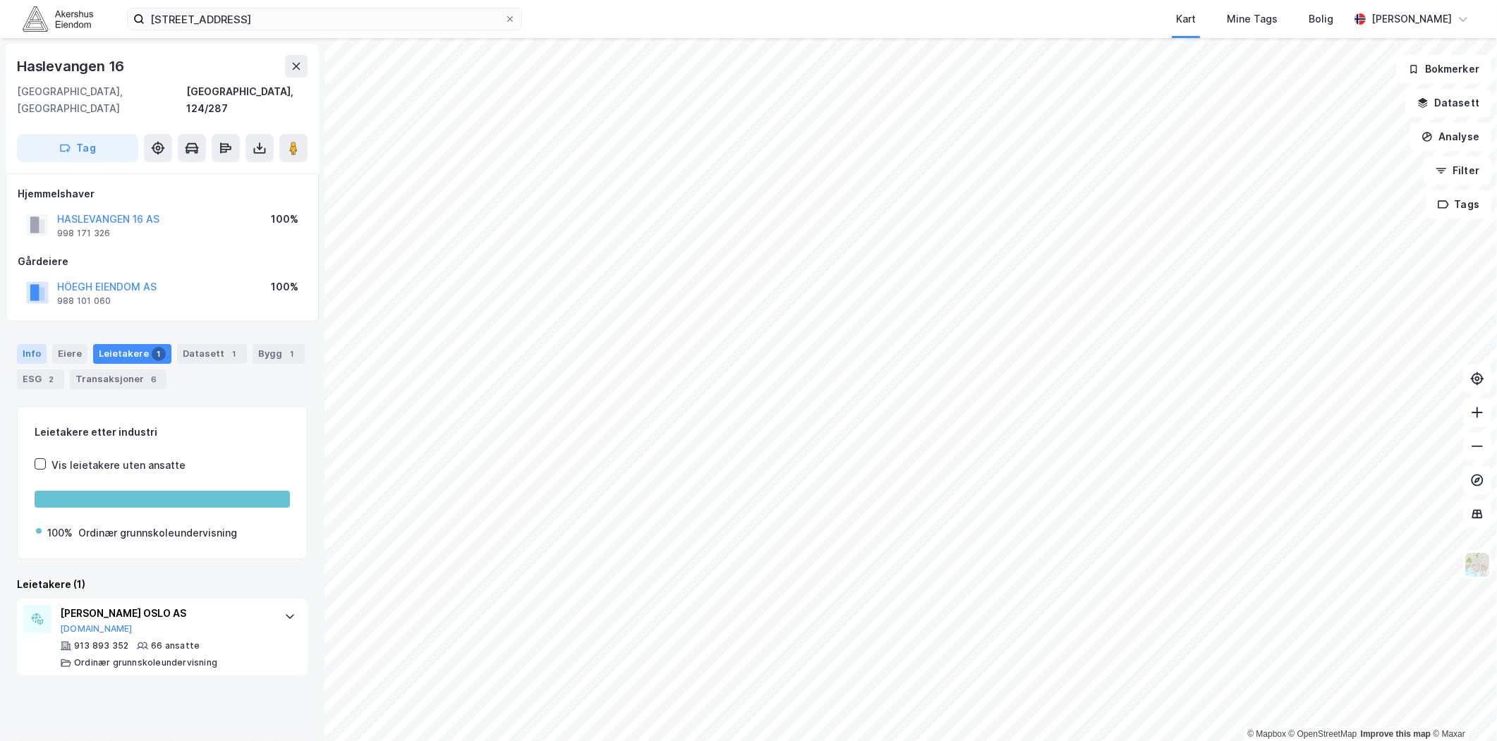
click at [39, 344] on div "Info" at bounding box center [32, 354] width 30 height 20
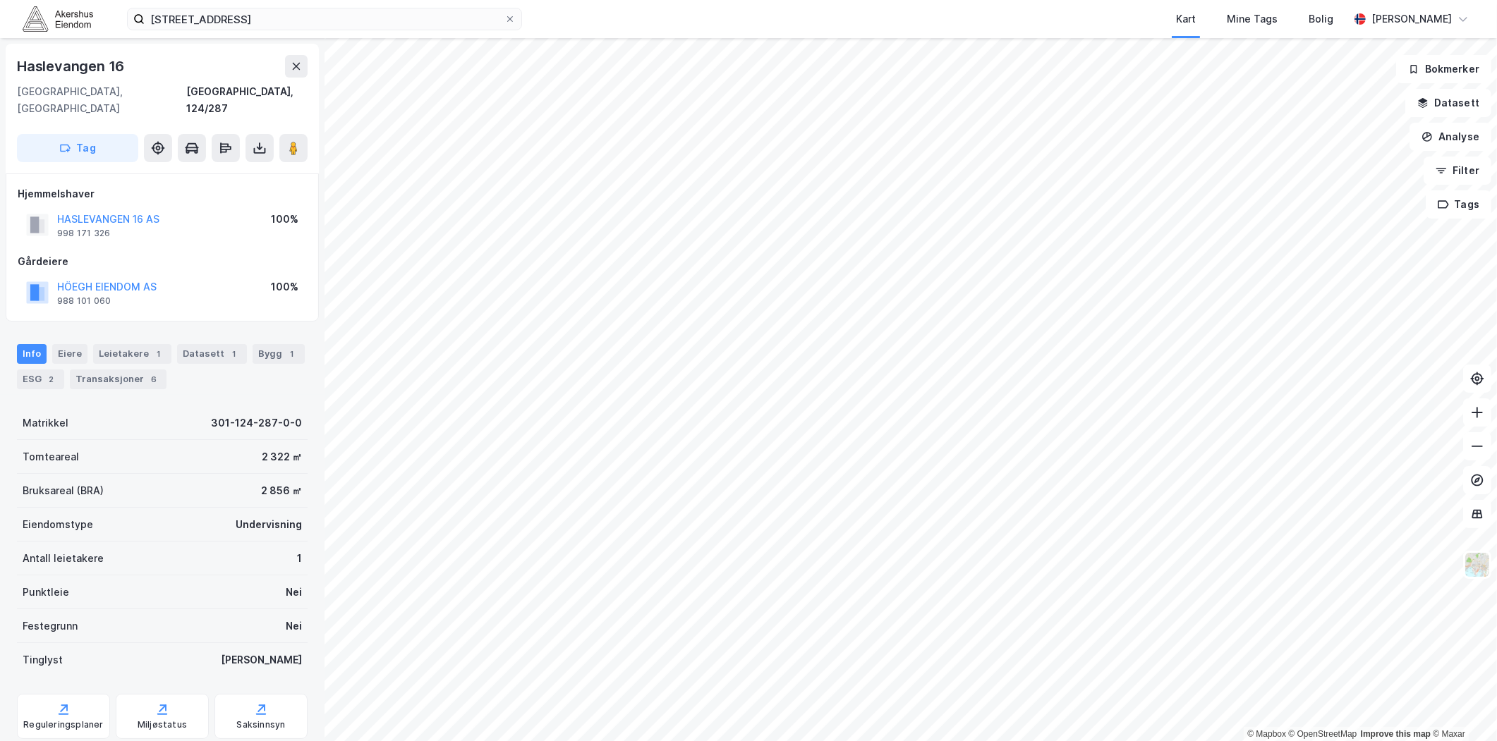
click at [24, 344] on div "Info" at bounding box center [32, 354] width 30 height 20
click at [324, 12] on input "Haslevangen 16, 0579 Oslo" at bounding box center [325, 18] width 360 height 21
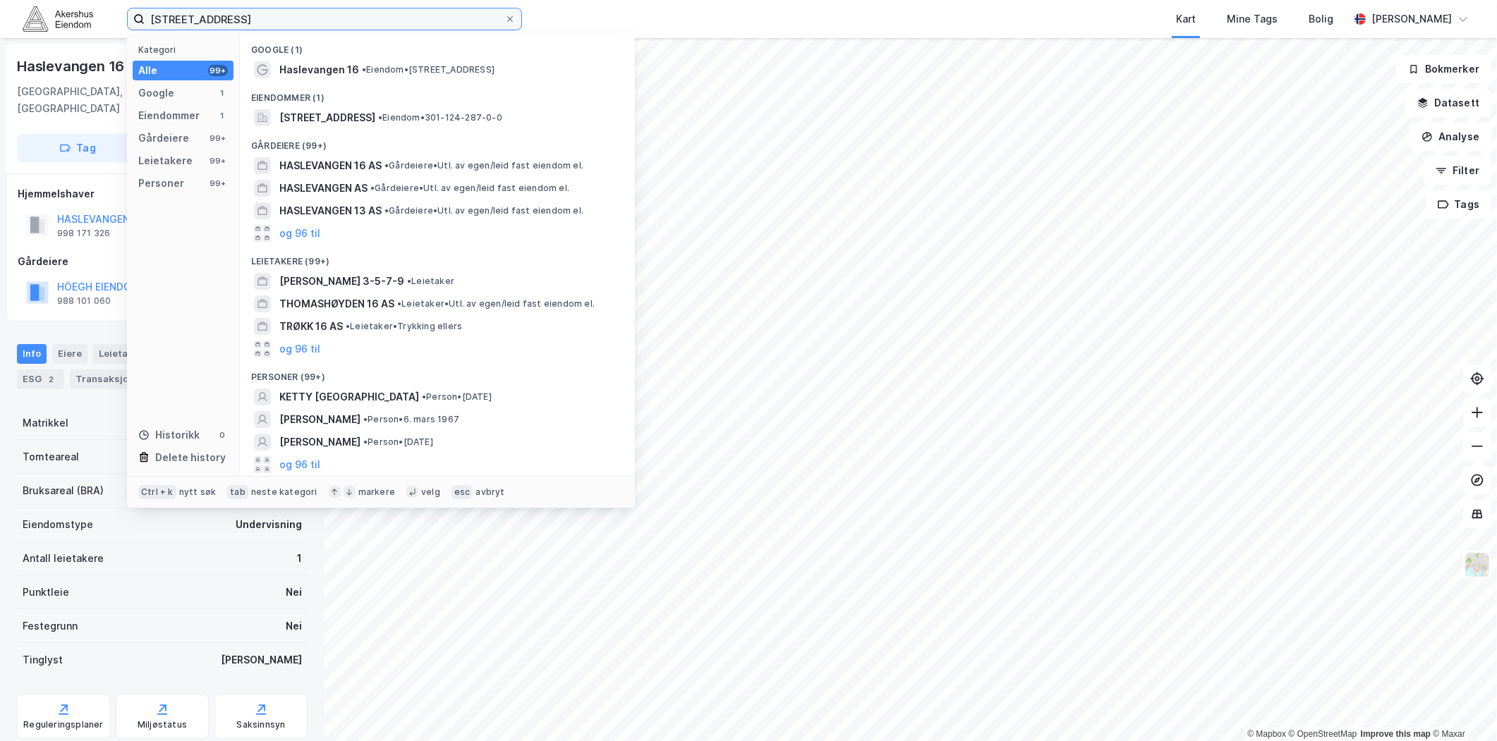
click at [324, 16] on input "Haslevangen 16, 0579 Oslo" at bounding box center [325, 18] width 360 height 21
click at [323, 16] on input "Haslevangen 16, 0579 Oslo" at bounding box center [325, 18] width 360 height 21
click at [322, 16] on input "Haslevangen 16, 0579 Oslo" at bounding box center [325, 18] width 360 height 21
paste input "Borggata 2B, 0650"
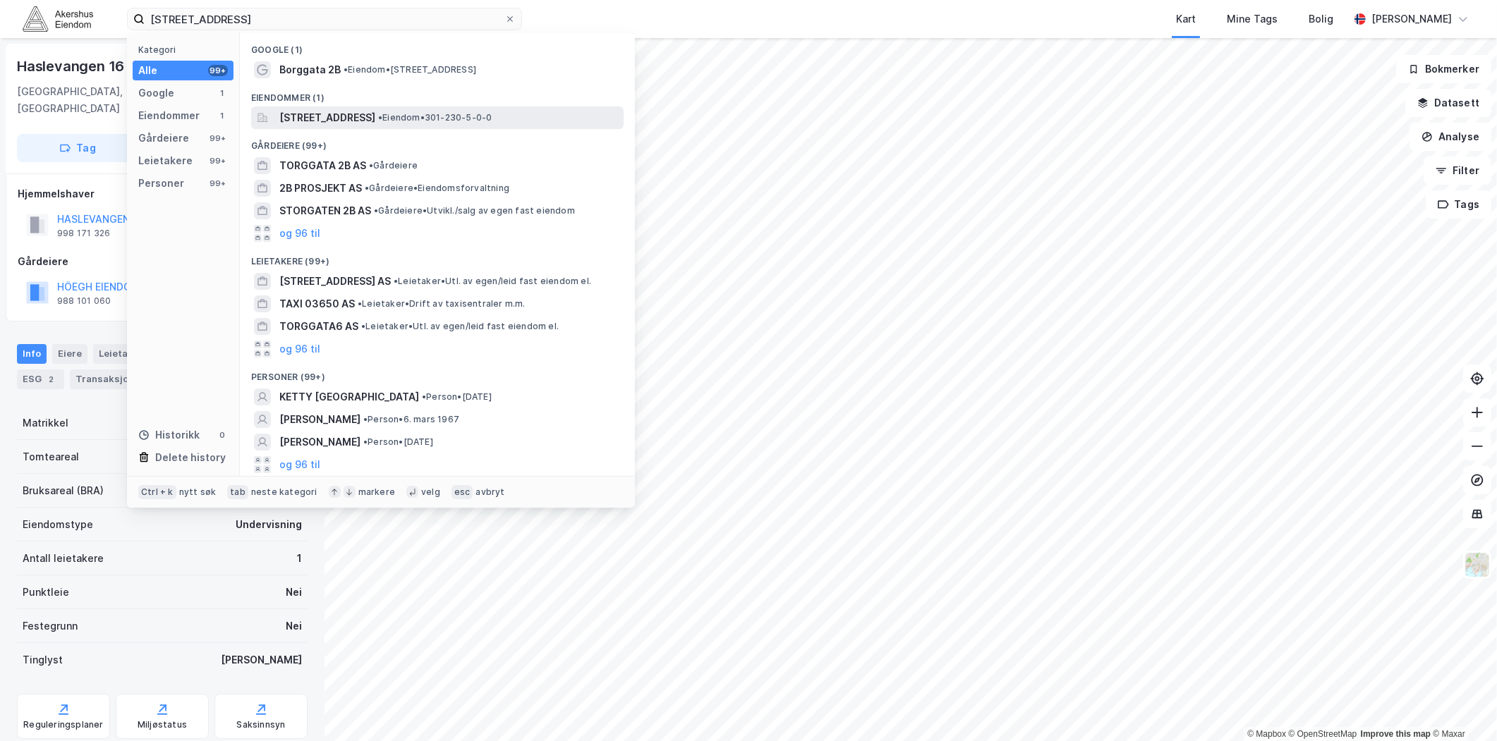
click at [329, 110] on span "Borggata 2B, 0650, OSLO, OSLO" at bounding box center [327, 117] width 96 height 17
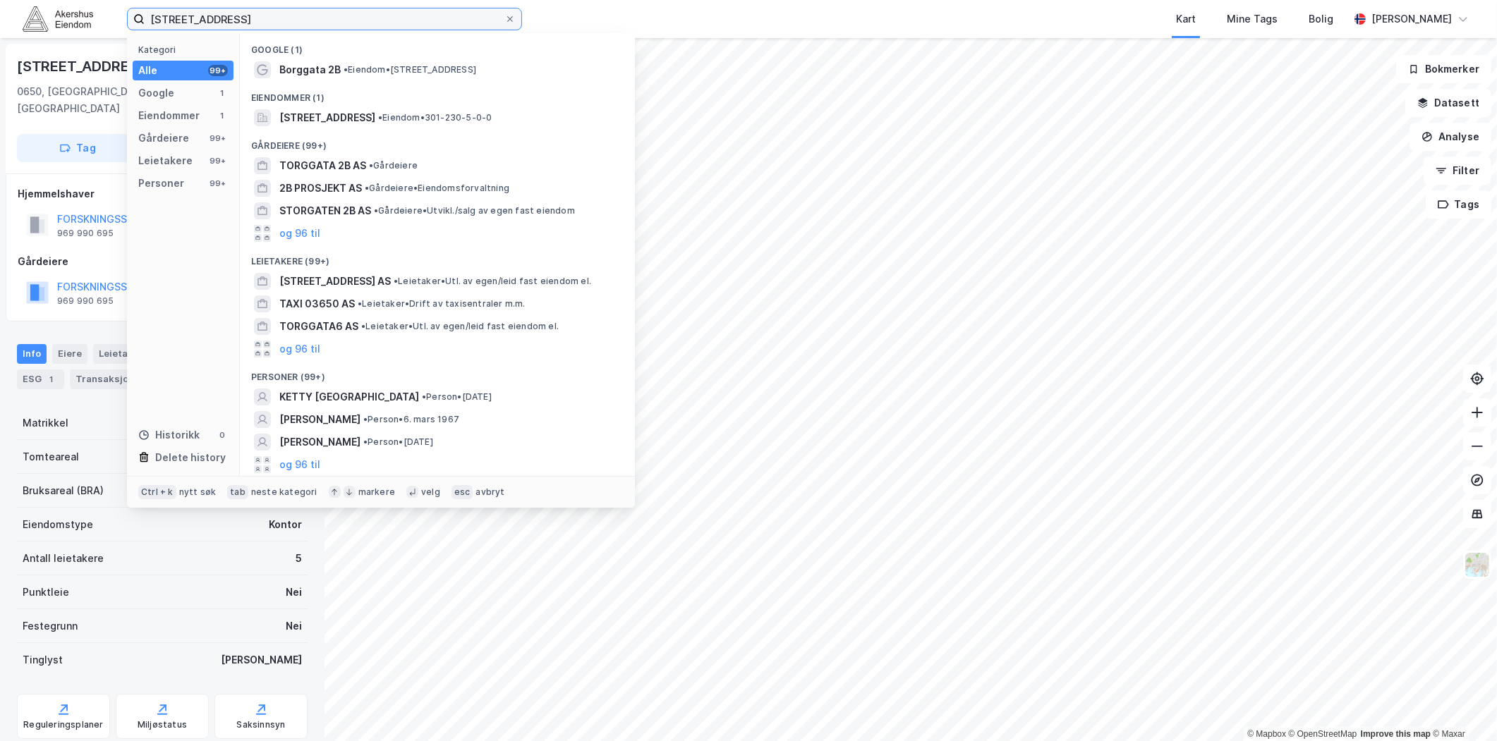
click at [233, 23] on input "Borggata 2B, 0650 Oslo" at bounding box center [325, 18] width 360 height 21
paste input "Karoline Kristiansens vei 8, 0661"
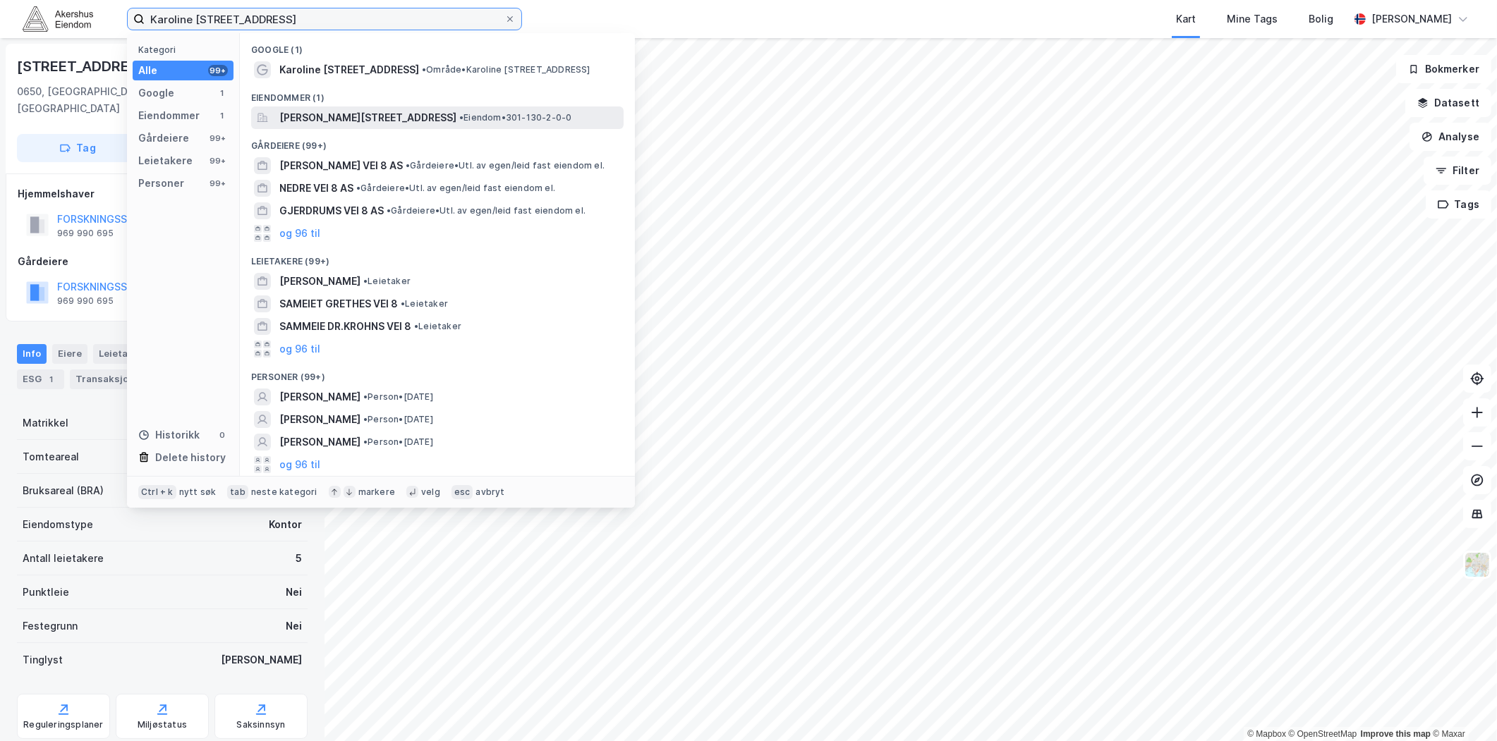
type input "Karoline Kristiansens vei 8, 0661 Oslo"
click at [322, 116] on span "Karoline Kristiansens vei 8, 0661, OSLO, OSLO" at bounding box center [367, 117] width 177 height 17
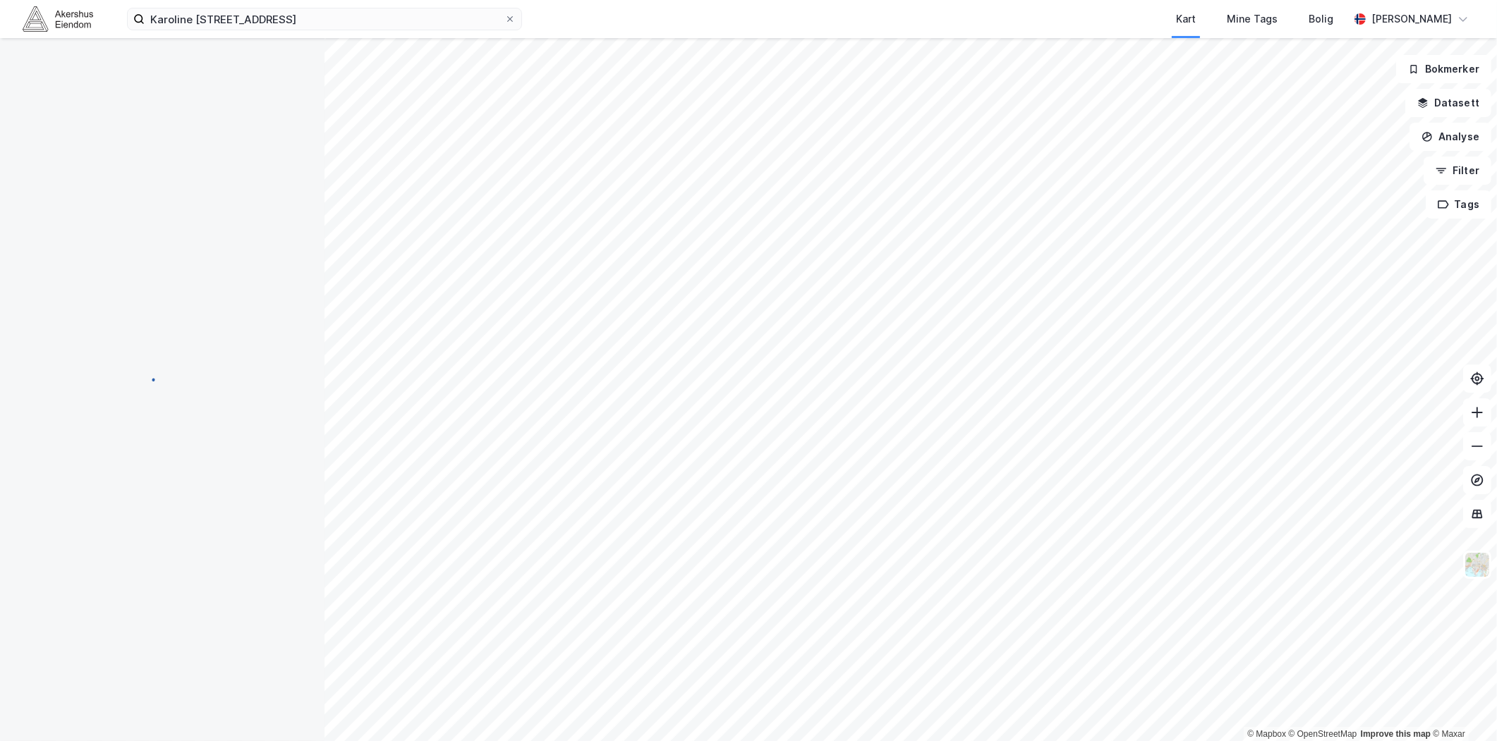
scroll to position [2, 0]
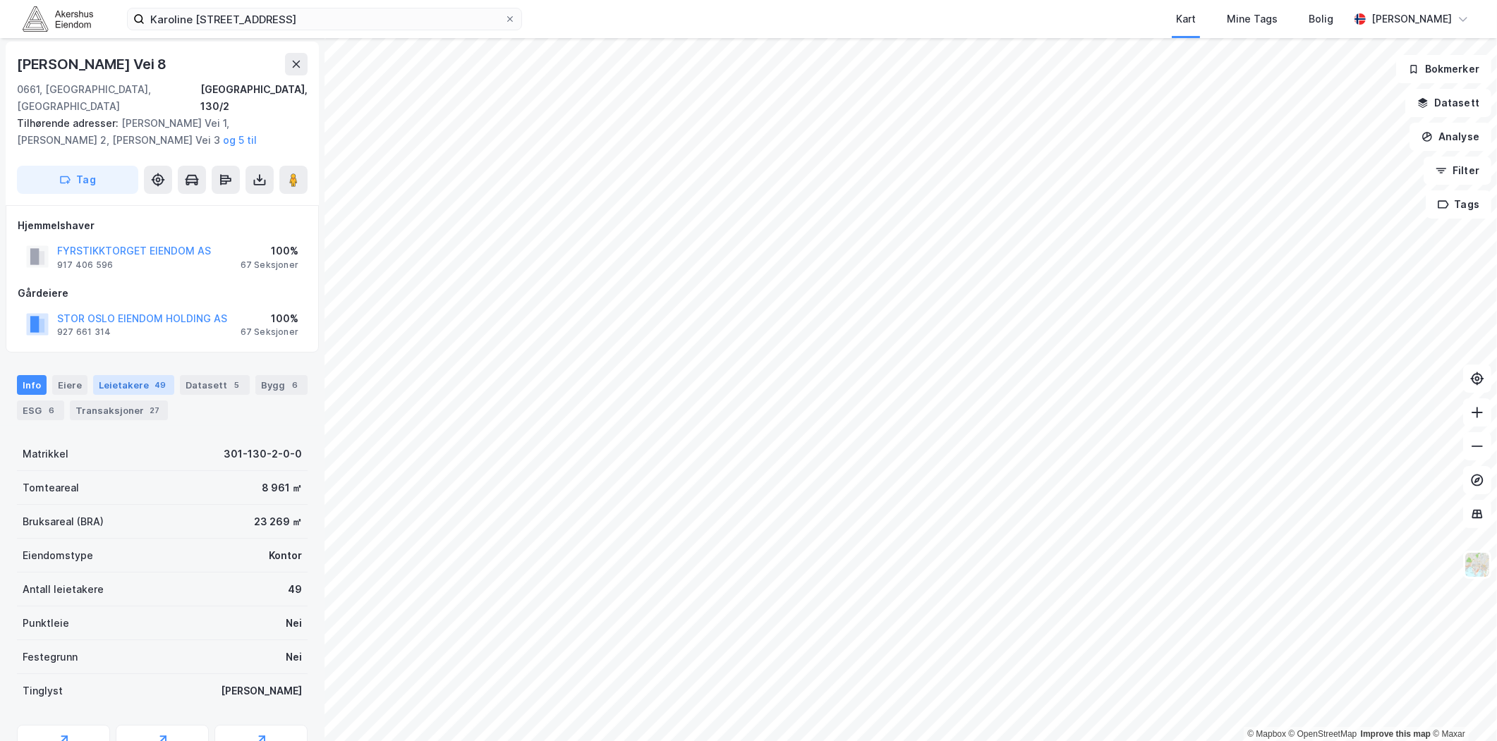
click at [152, 378] on div "49" at bounding box center [160, 385] width 17 height 14
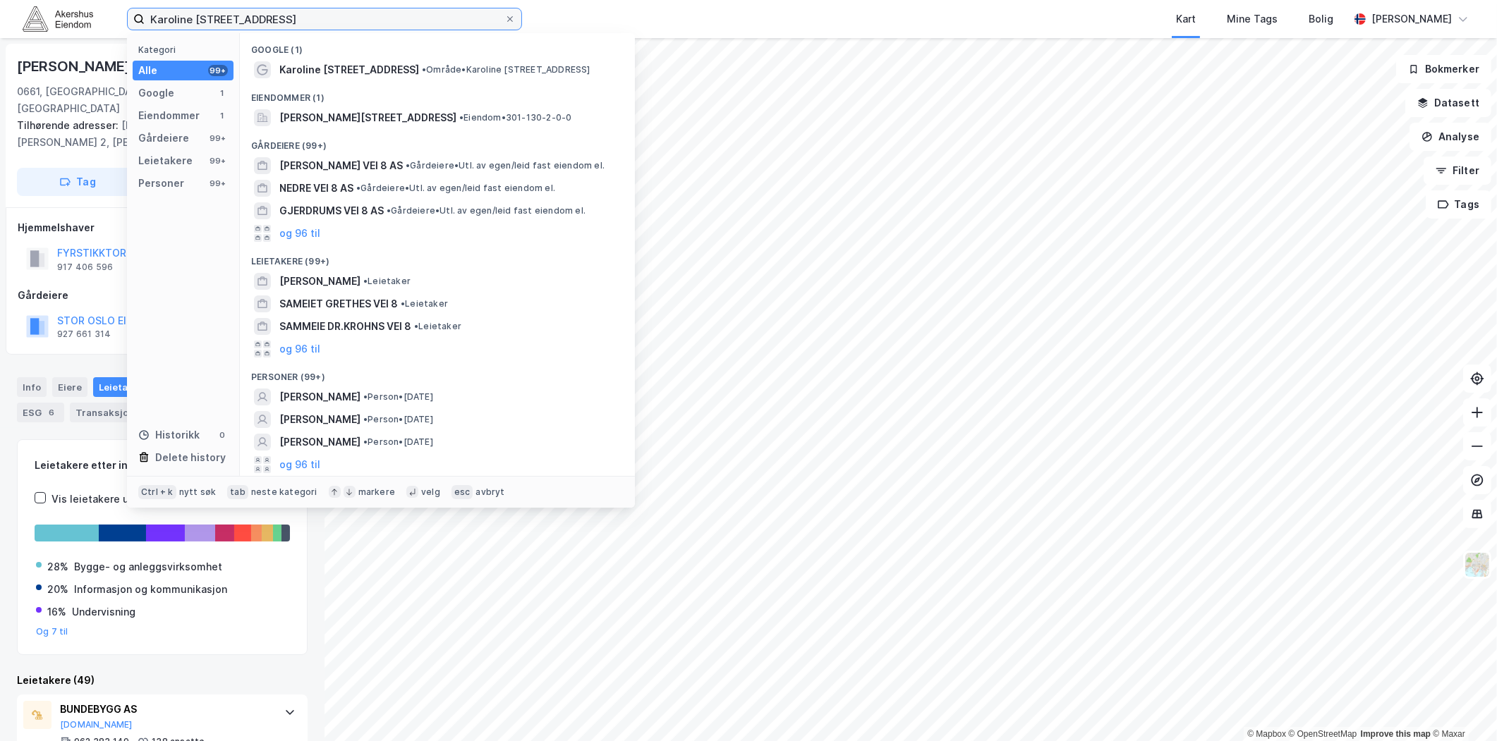
click at [293, 23] on input "Karoline Kristiansens vei 8, 0661 Oslo" at bounding box center [325, 18] width 360 height 21
click at [513, 15] on icon at bounding box center [510, 19] width 8 height 8
click at [504, 15] on input "Karoline Kristiansens vei 8, 0661 Oslo" at bounding box center [325, 18] width 360 height 21
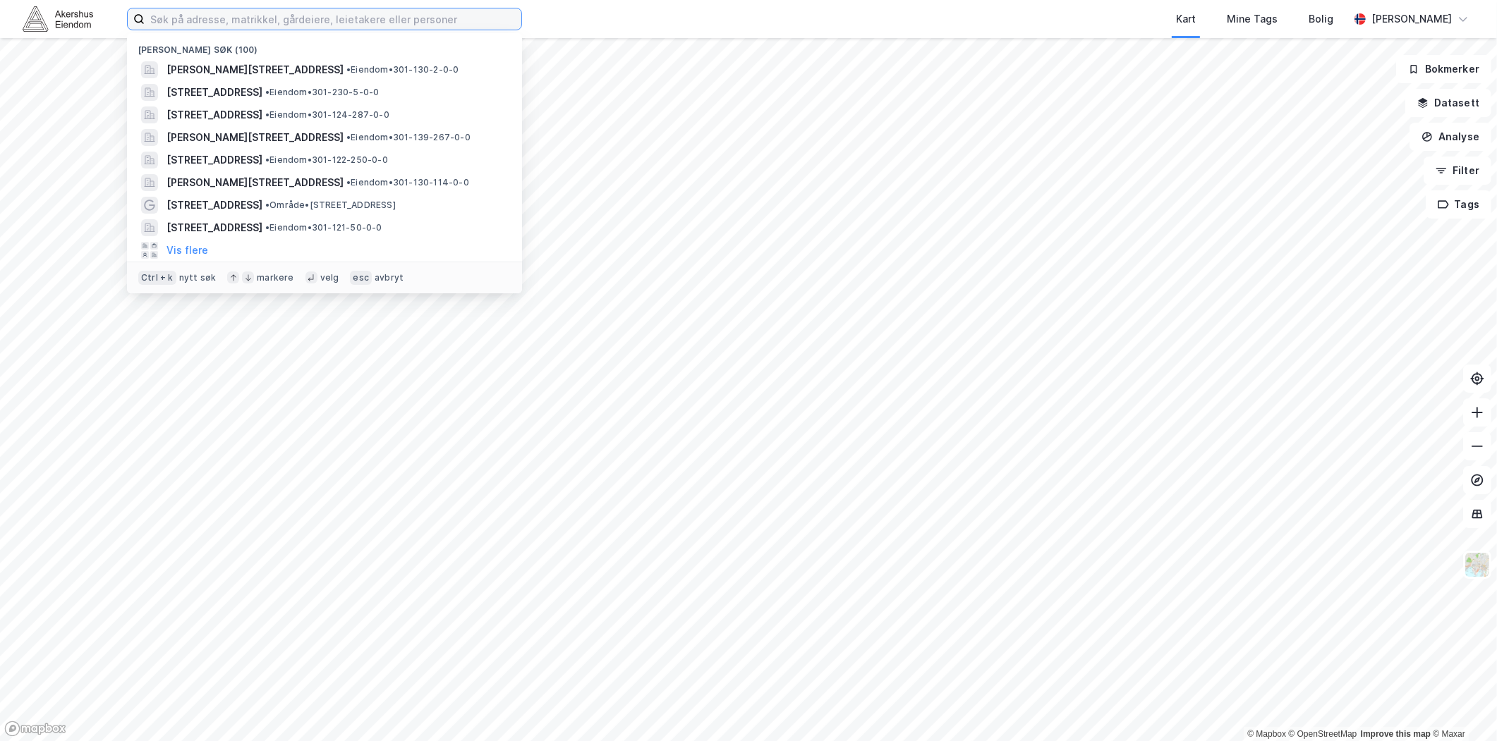
paste input "Østre Aker vei 33, 0581 Oslo"
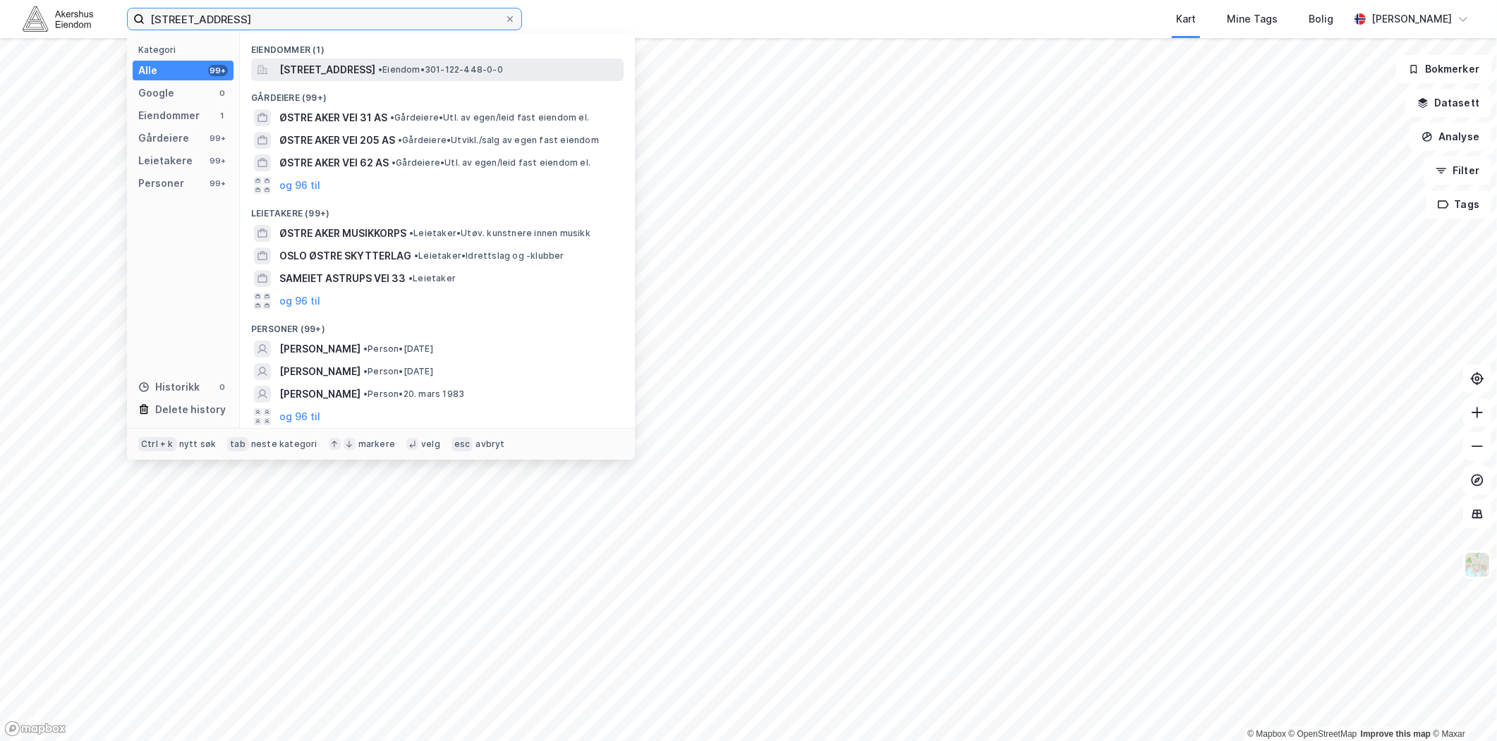
type input "Østre Aker vei 33, 0581 Oslo"
click at [371, 76] on span "Østre Aker vei 33, 0581, OSLO, OSLO" at bounding box center [327, 69] width 96 height 17
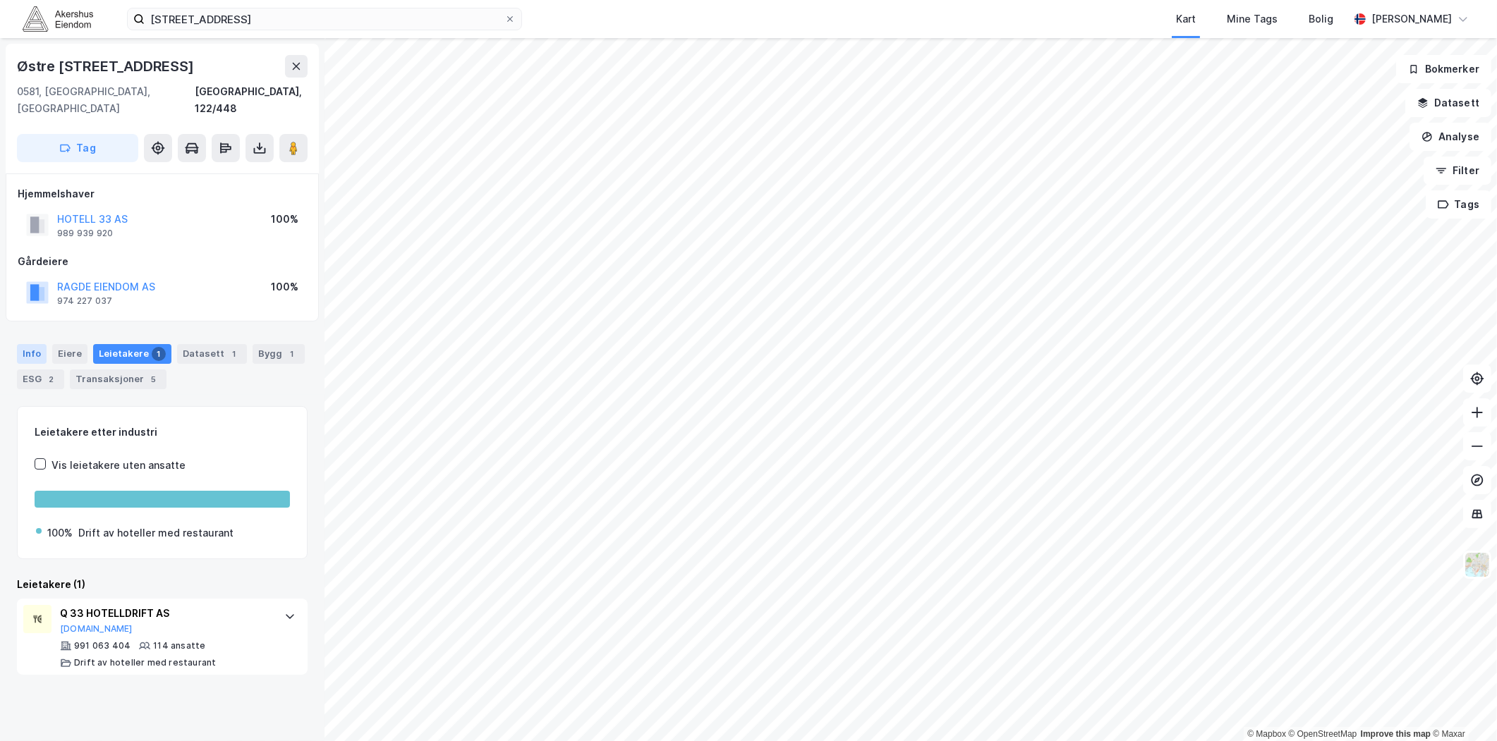
click at [32, 344] on div "Info" at bounding box center [32, 354] width 30 height 20
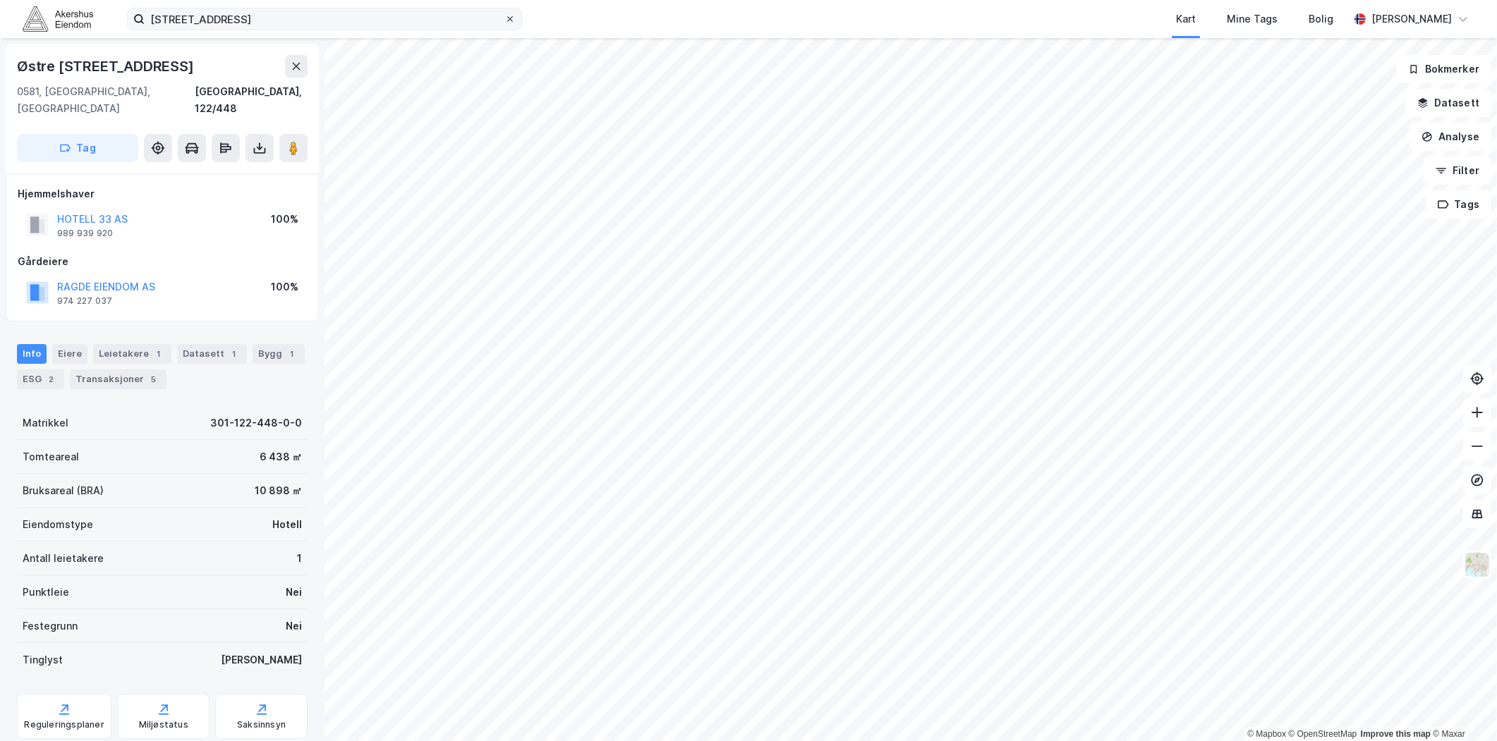
click at [510, 16] on icon at bounding box center [510, 19] width 8 height 8
click at [504, 16] on input "Østre Aker vei 33, 0581 Oslo" at bounding box center [325, 18] width 360 height 21
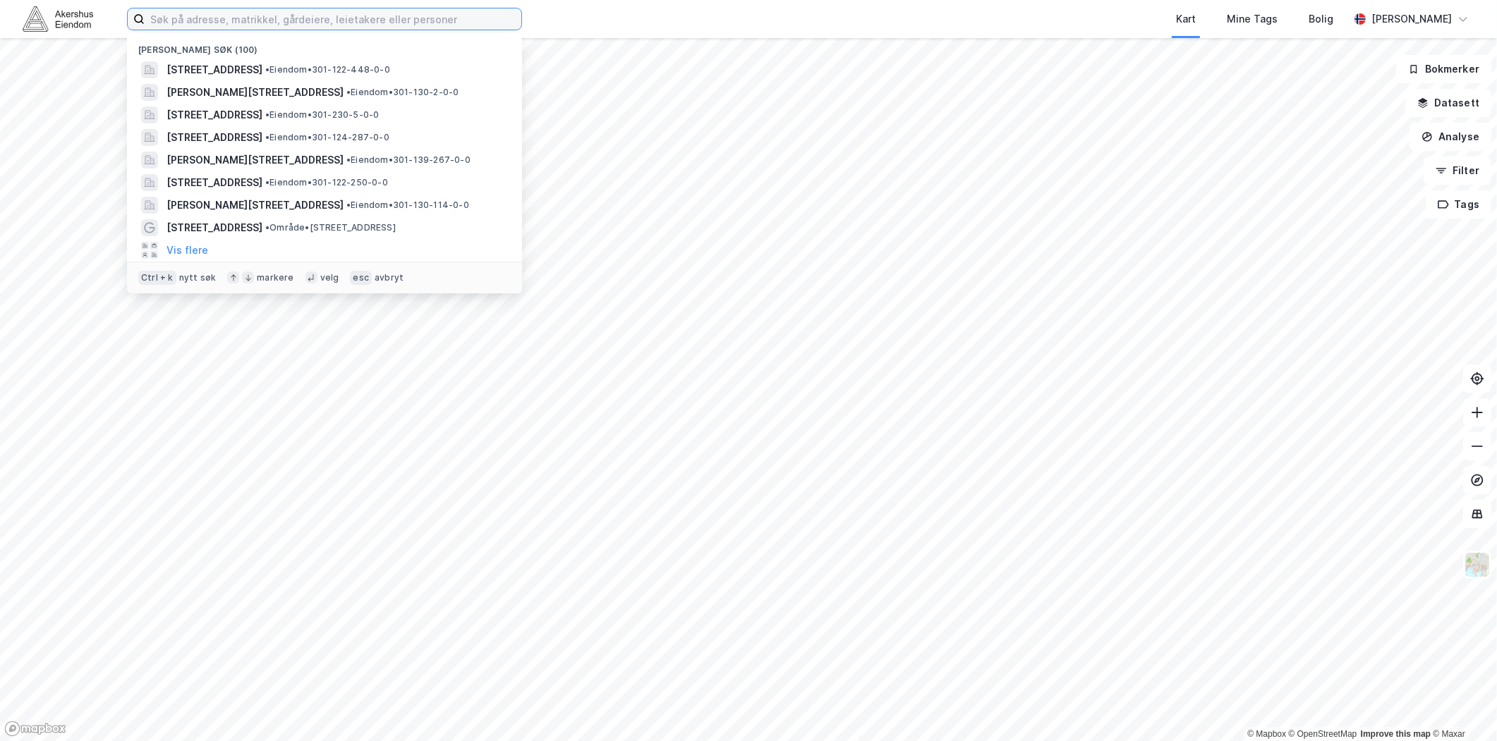
click at [431, 11] on input at bounding box center [333, 18] width 377 height 21
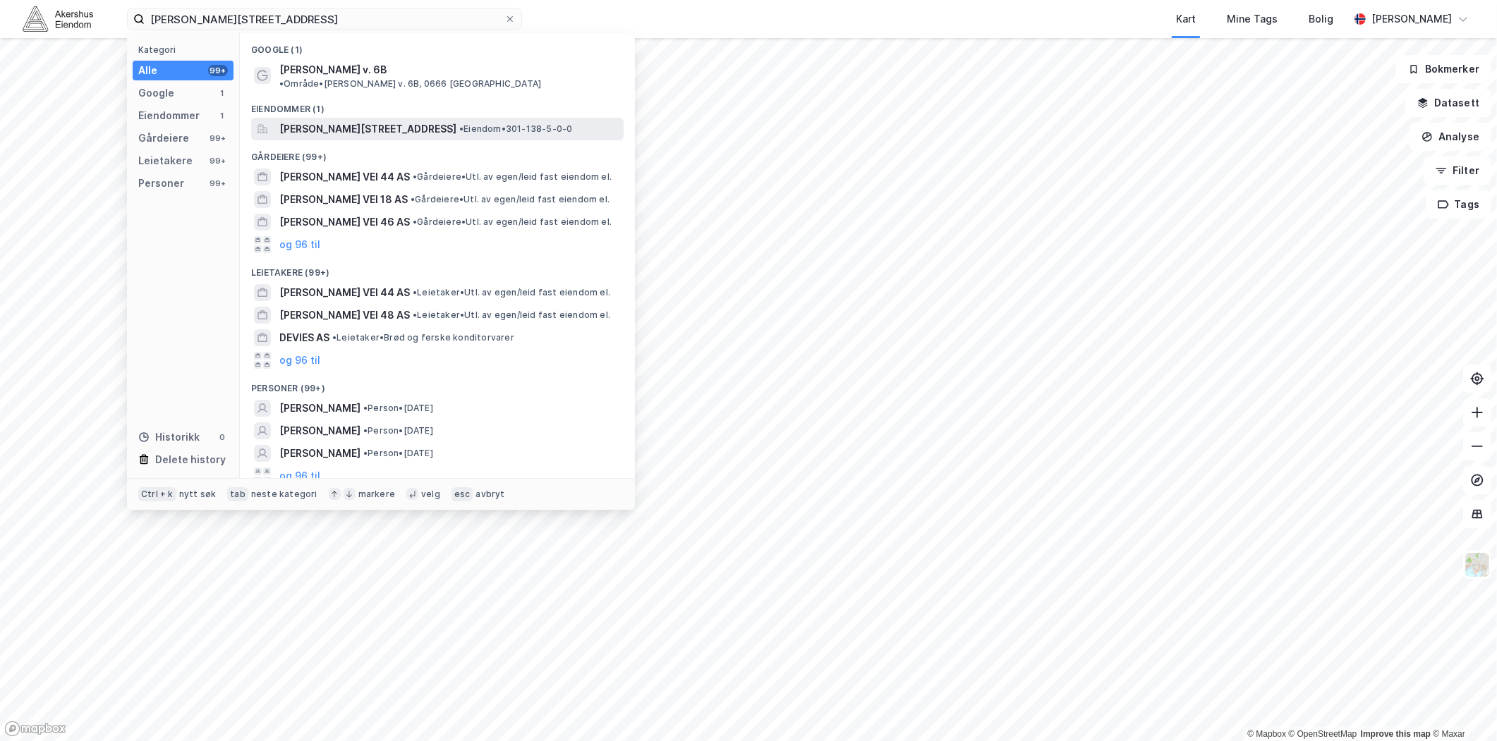
click at [433, 121] on span "Ole Deviks vei 6B, 0666, OSLO, OSLO" at bounding box center [367, 129] width 177 height 17
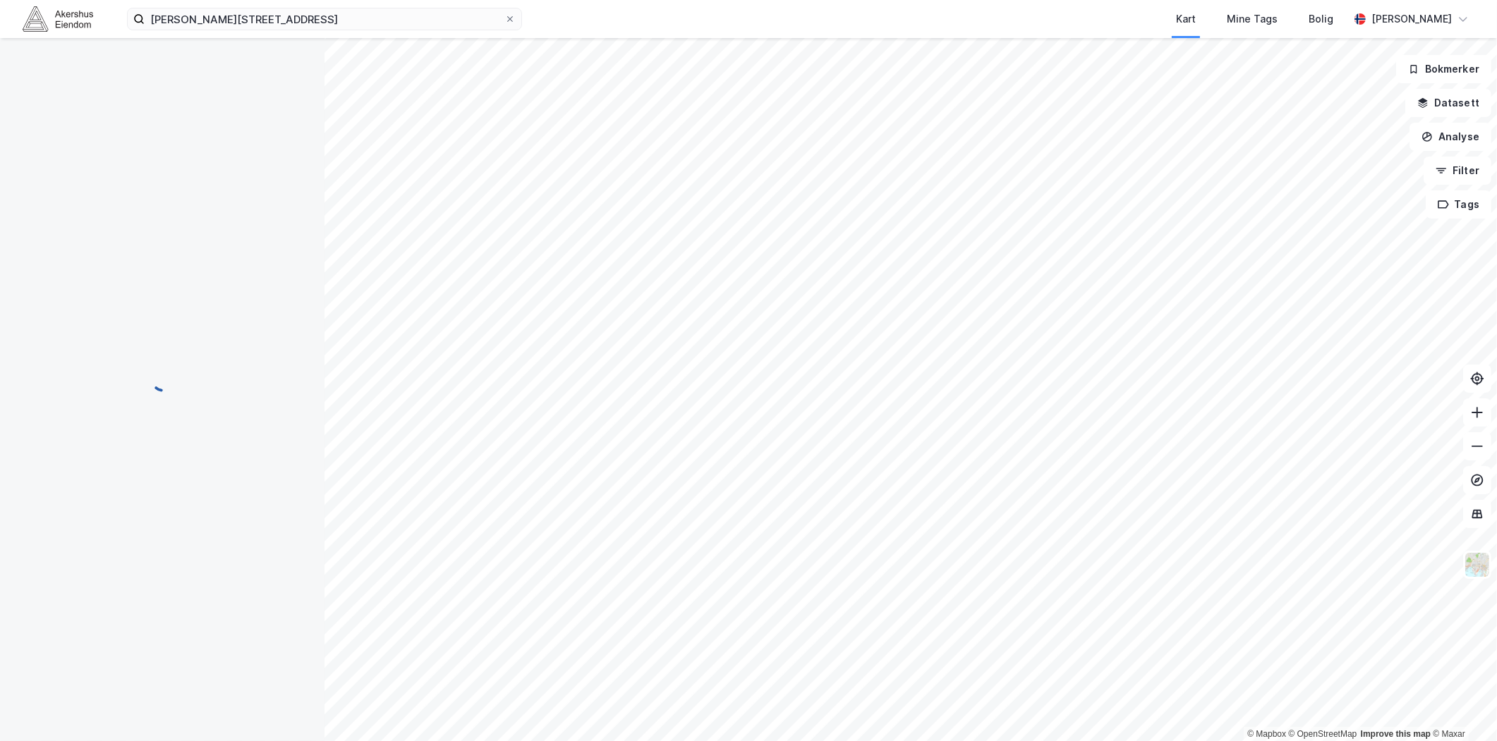
scroll to position [2, 0]
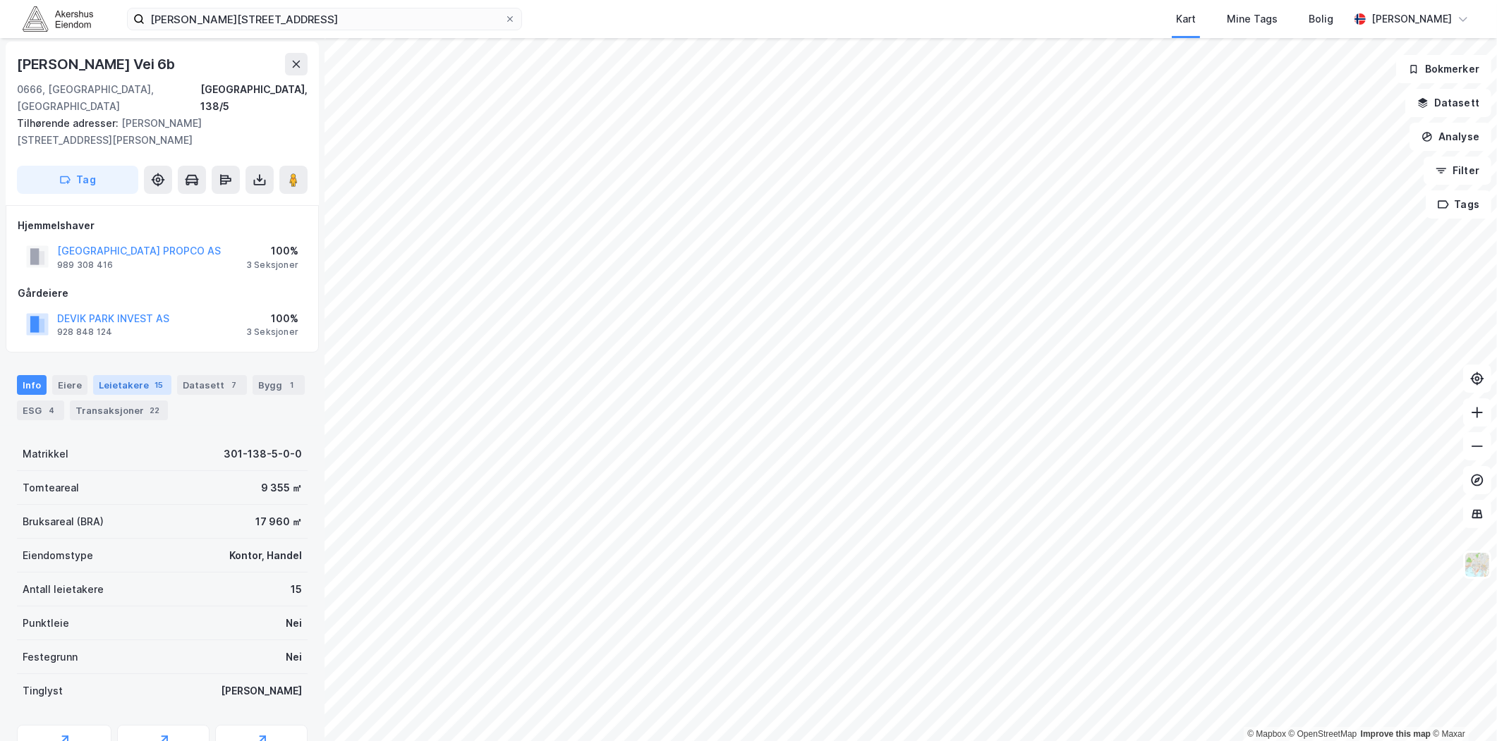
click at [132, 375] on div "Leietakere 15" at bounding box center [132, 385] width 78 height 20
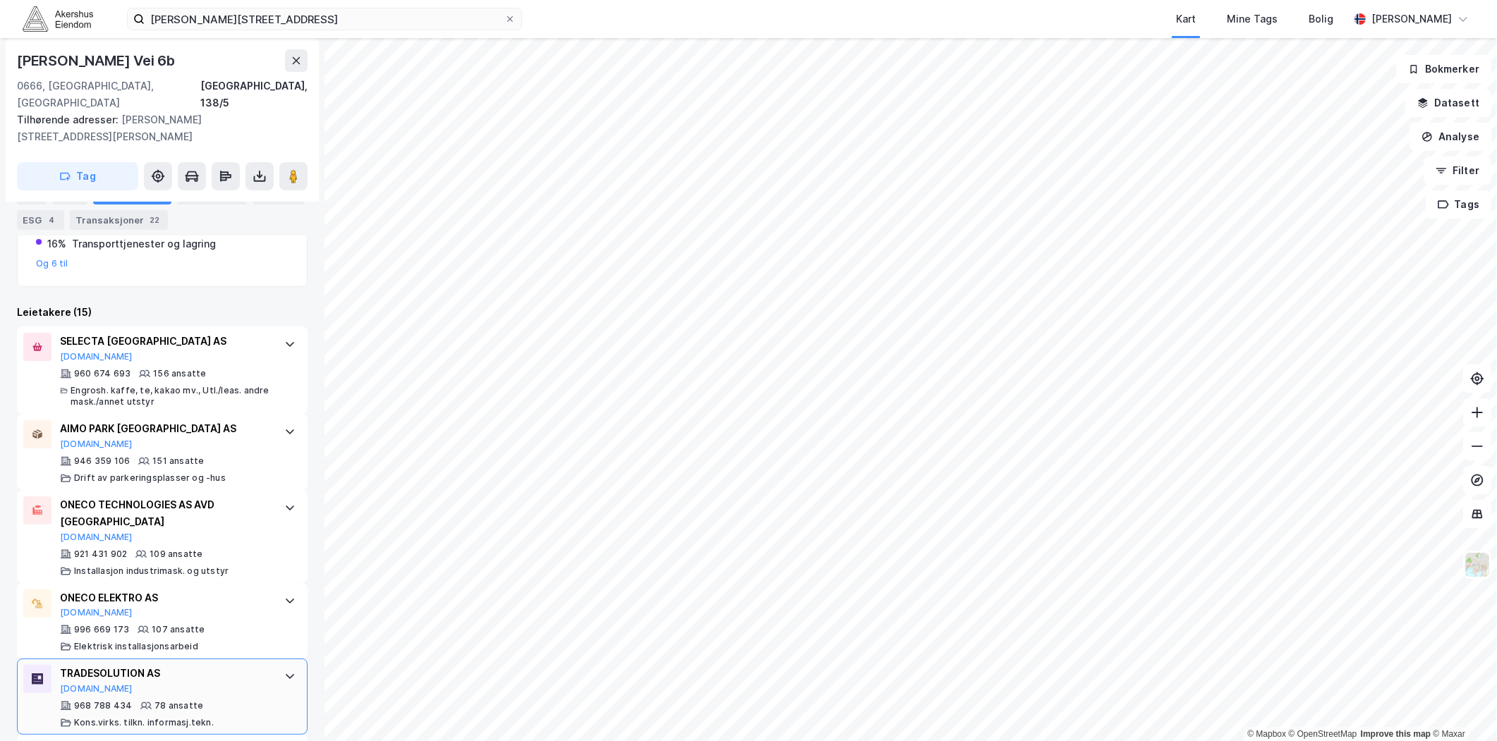
scroll to position [392, 0]
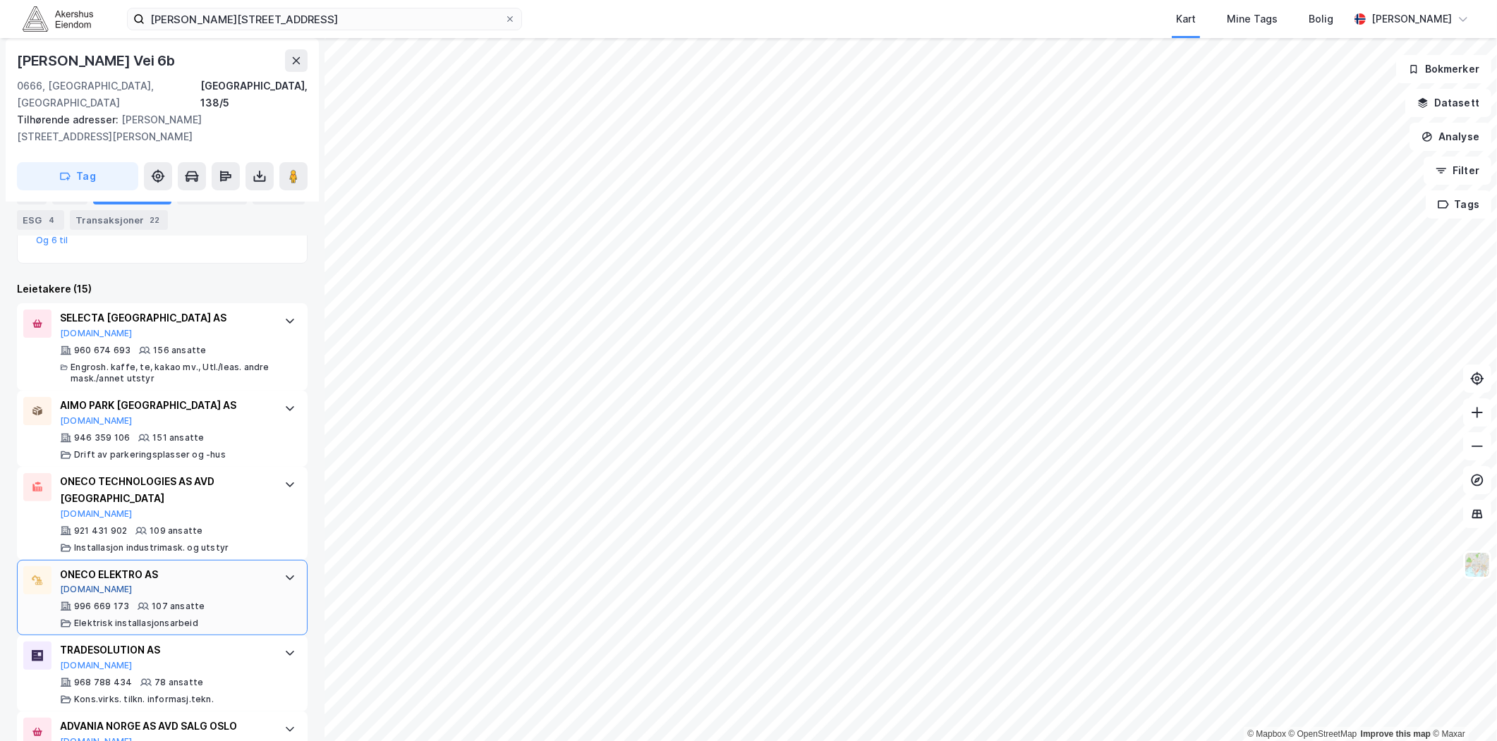
click at [86, 584] on button "[DOMAIN_NAME]" at bounding box center [96, 589] width 73 height 11
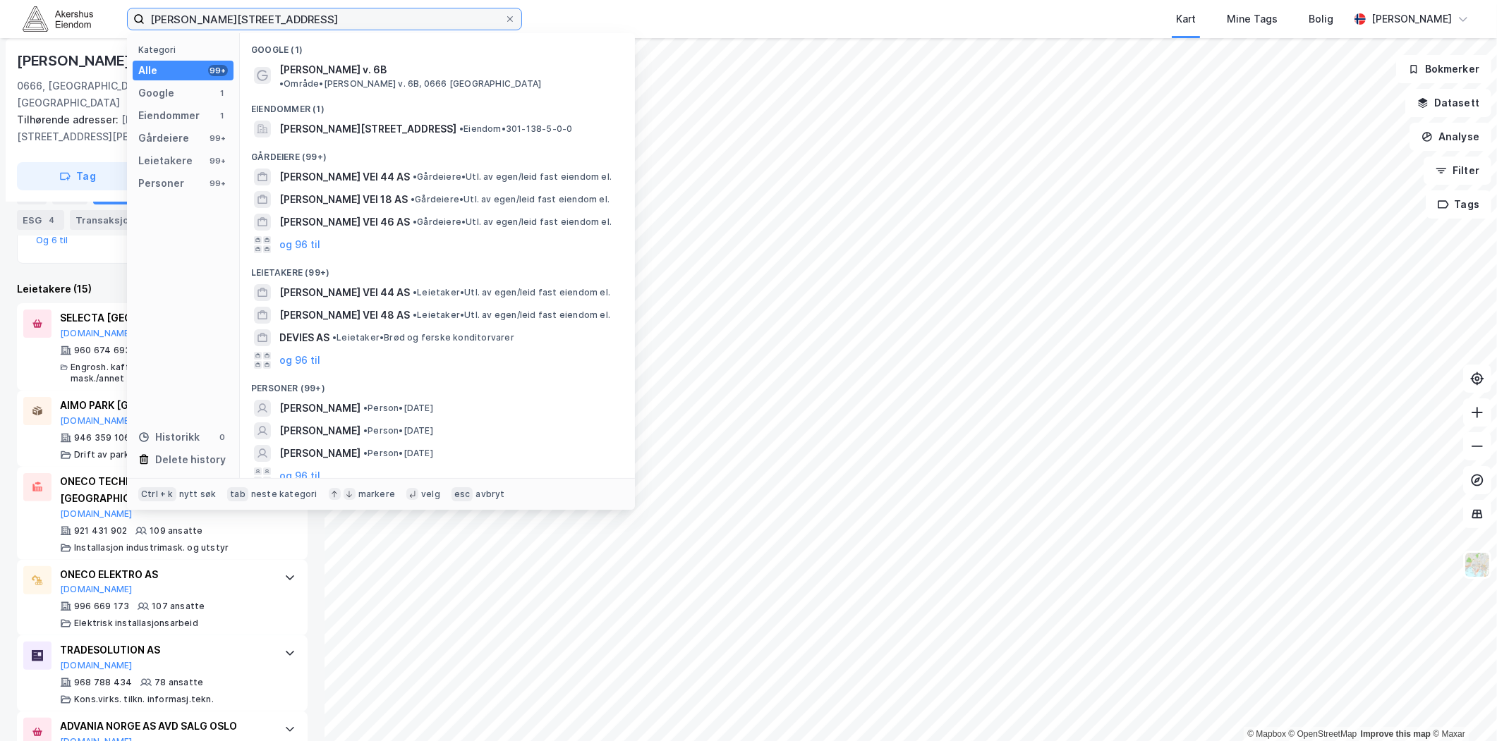
drag, startPoint x: 430, startPoint y: 27, endPoint x: 415, endPoint y: 23, distance: 16.1
click at [428, 27] on input "ole deviks vei 6 B" at bounding box center [325, 18] width 360 height 21
click at [410, 19] on input "ole deviks vei 6 B" at bounding box center [325, 18] width 360 height 21
click at [401, 16] on input "ole deviks vei 6 B" at bounding box center [325, 18] width 360 height 21
drag, startPoint x: 401, startPoint y: 16, endPoint x: 386, endPoint y: 11, distance: 15.6
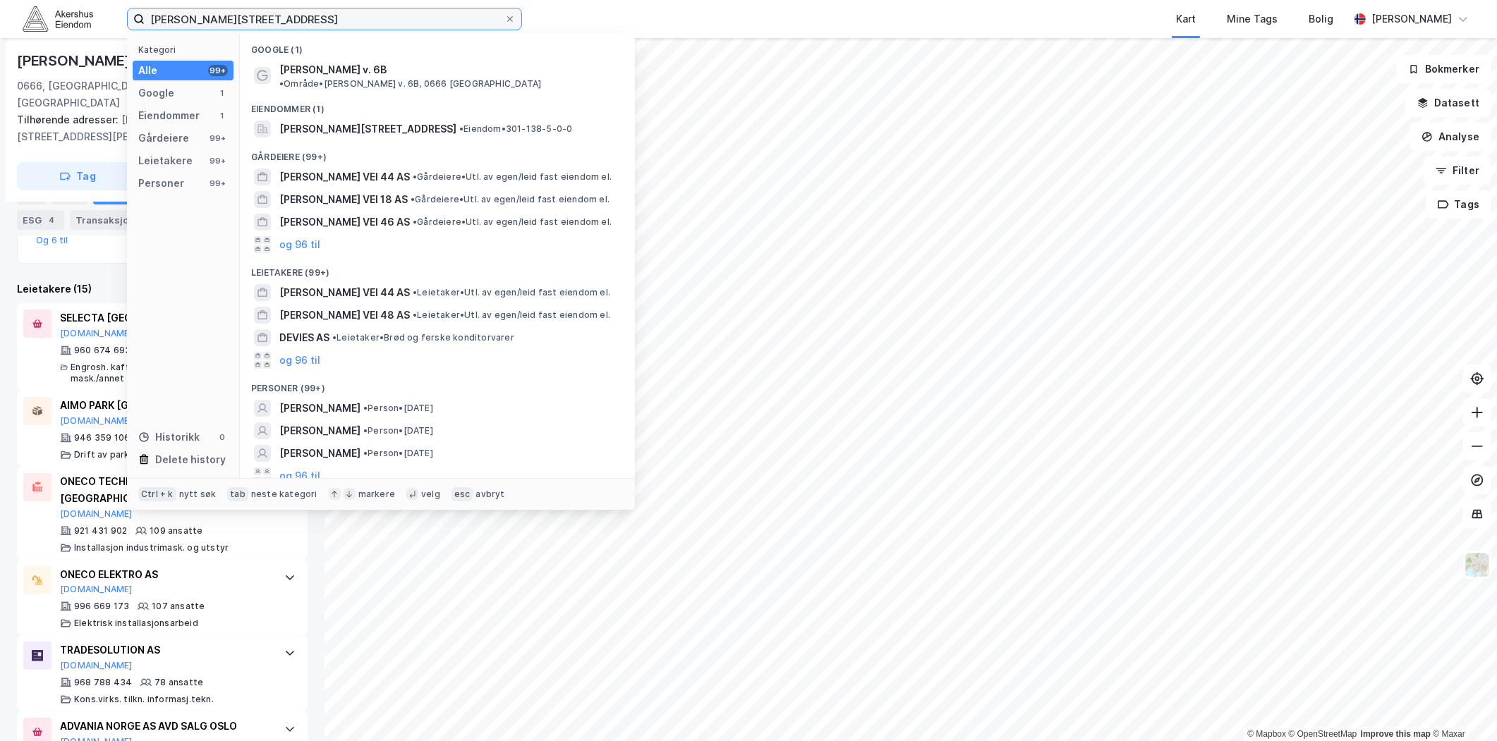
click at [399, 16] on input "ole deviks vei 6 B" at bounding box center [325, 18] width 360 height 21
click at [383, 11] on input "ole deviks vei 6 B" at bounding box center [325, 18] width 360 height 21
drag, startPoint x: 383, startPoint y: 11, endPoint x: 369, endPoint y: 15, distance: 14.7
click at [369, 15] on input "ole deviks vei 6 B" at bounding box center [325, 18] width 360 height 21
click at [368, 15] on input "ole deviks vei 6 B" at bounding box center [325, 18] width 360 height 21
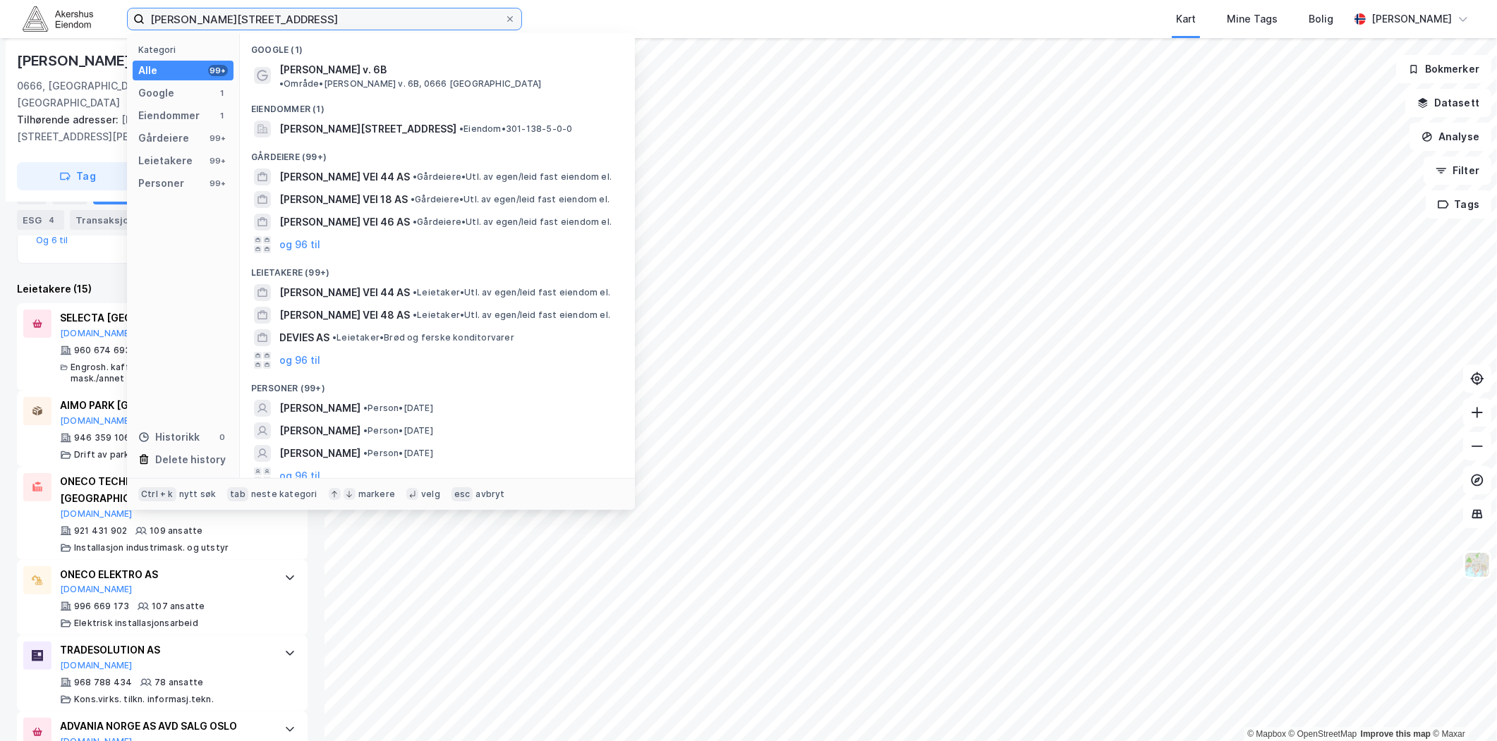
click at [368, 15] on input "ole deviks vei 6 B" at bounding box center [325, 18] width 360 height 21
paste input "Hagegata 22, 0653 Oslo"
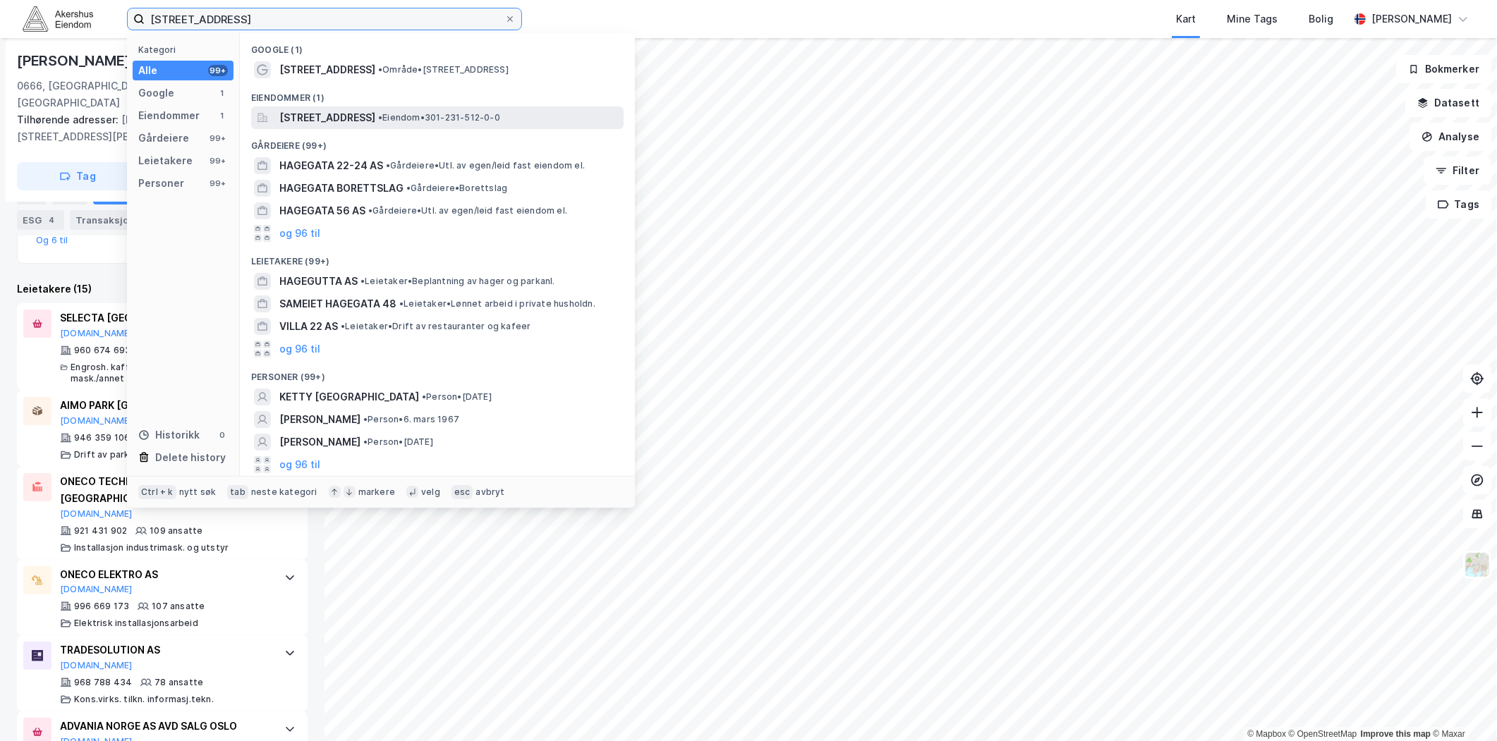
type input "Hagegata 22, 0653 Oslo"
click at [363, 114] on span "Hagegata 22, 0653, OSLO, OSLO" at bounding box center [327, 117] width 96 height 17
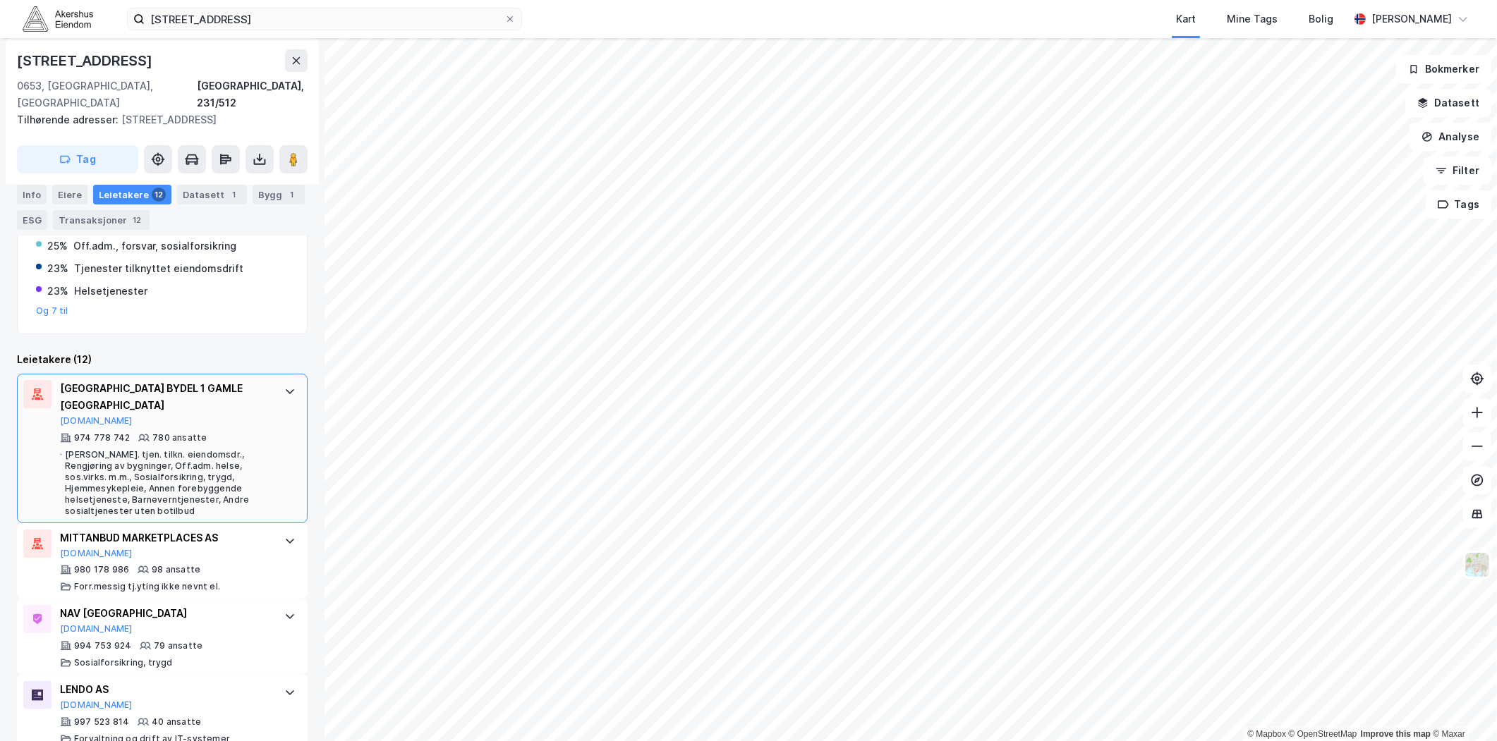
scroll to position [313, 0]
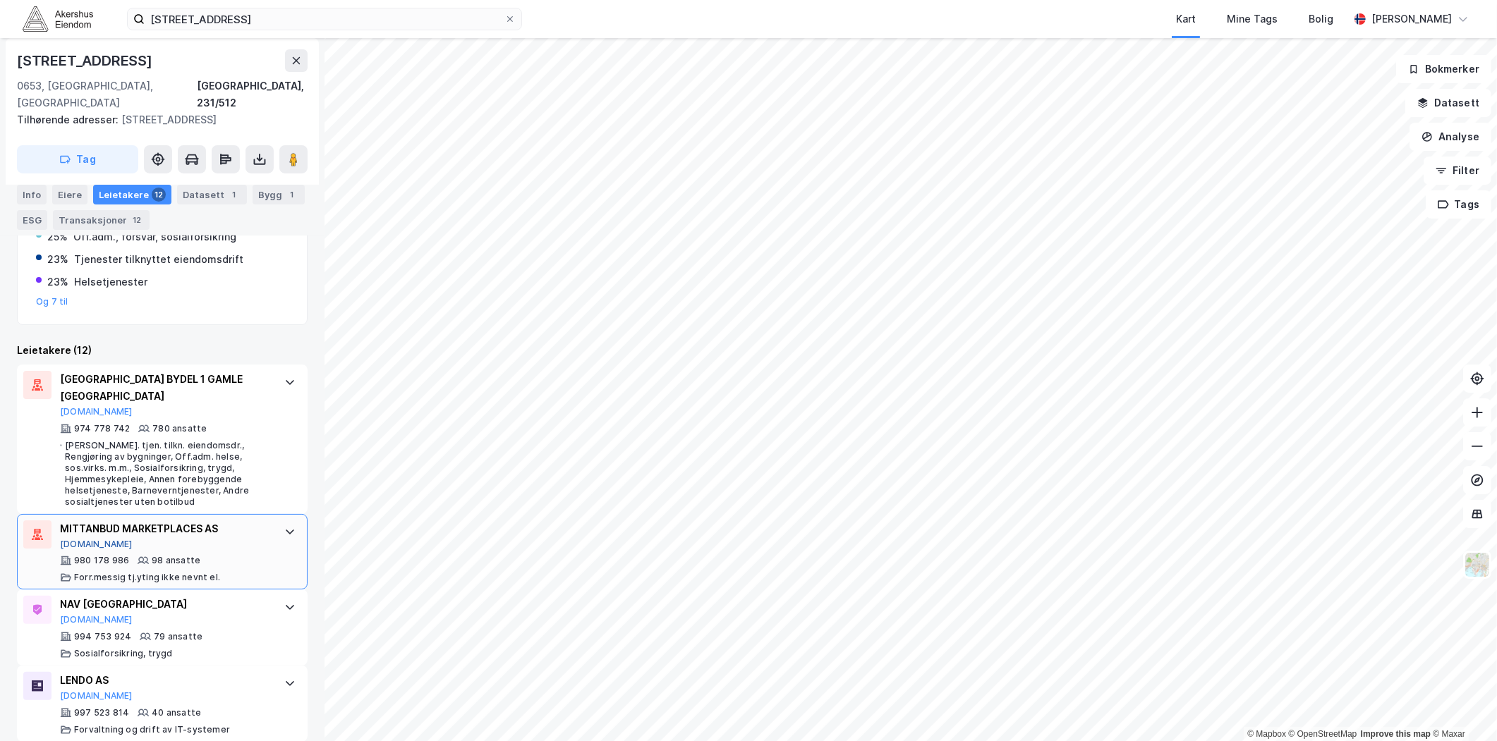
click at [88, 539] on button "[DOMAIN_NAME]" at bounding box center [96, 544] width 73 height 11
